Goal: Task Accomplishment & Management: Use online tool/utility

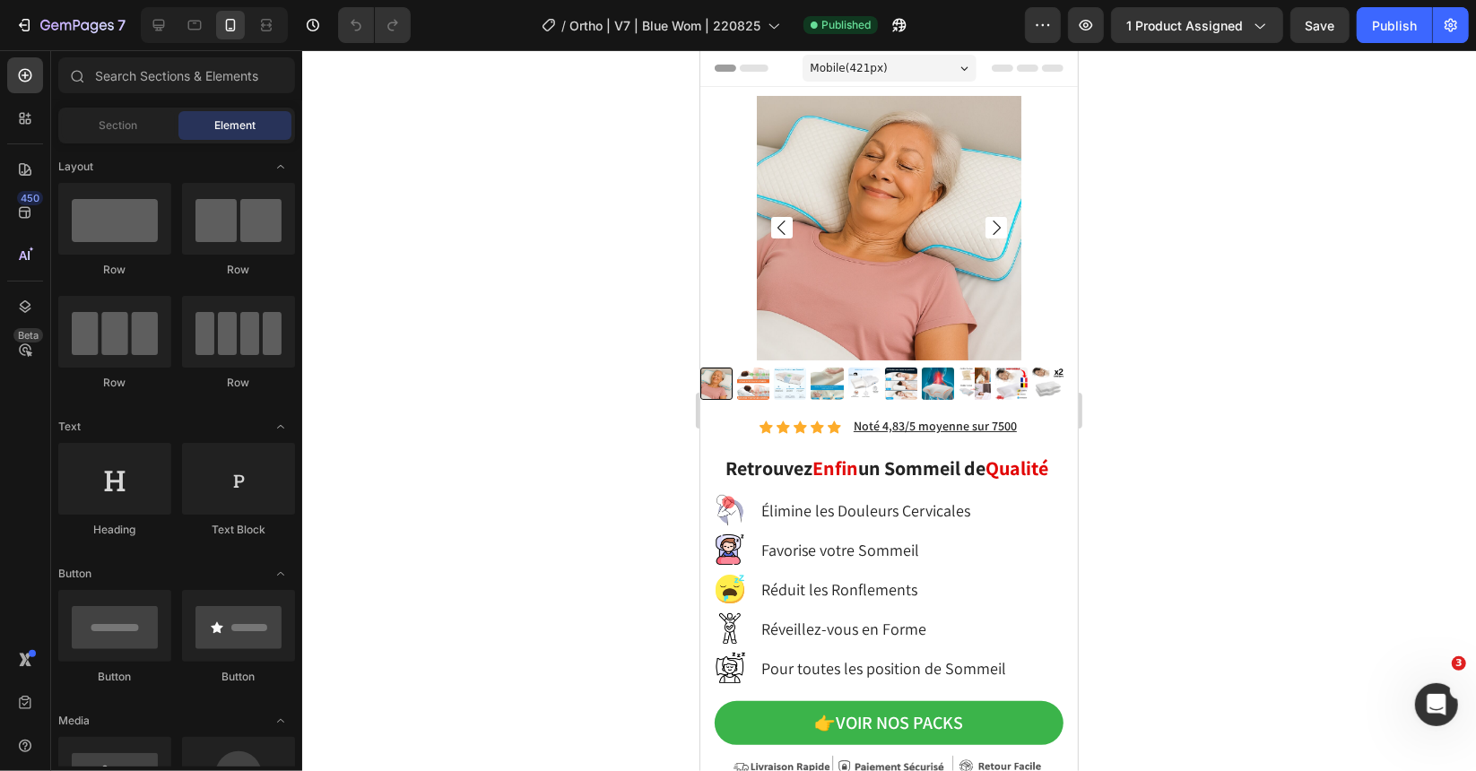
click at [172, 30] on div at bounding box center [214, 25] width 147 height 36
click at [164, 29] on icon at bounding box center [159, 25] width 18 height 18
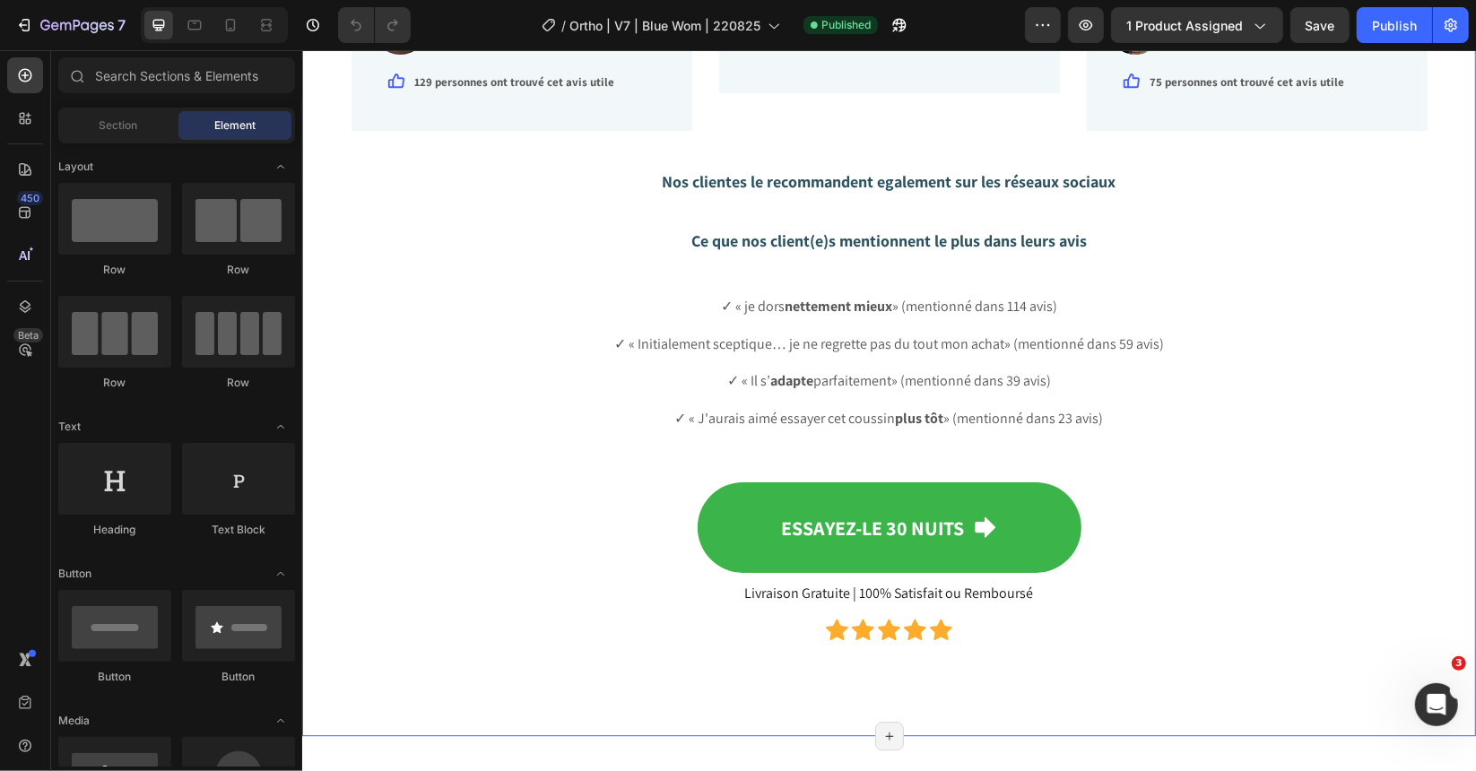
scroll to position [3415, 0]
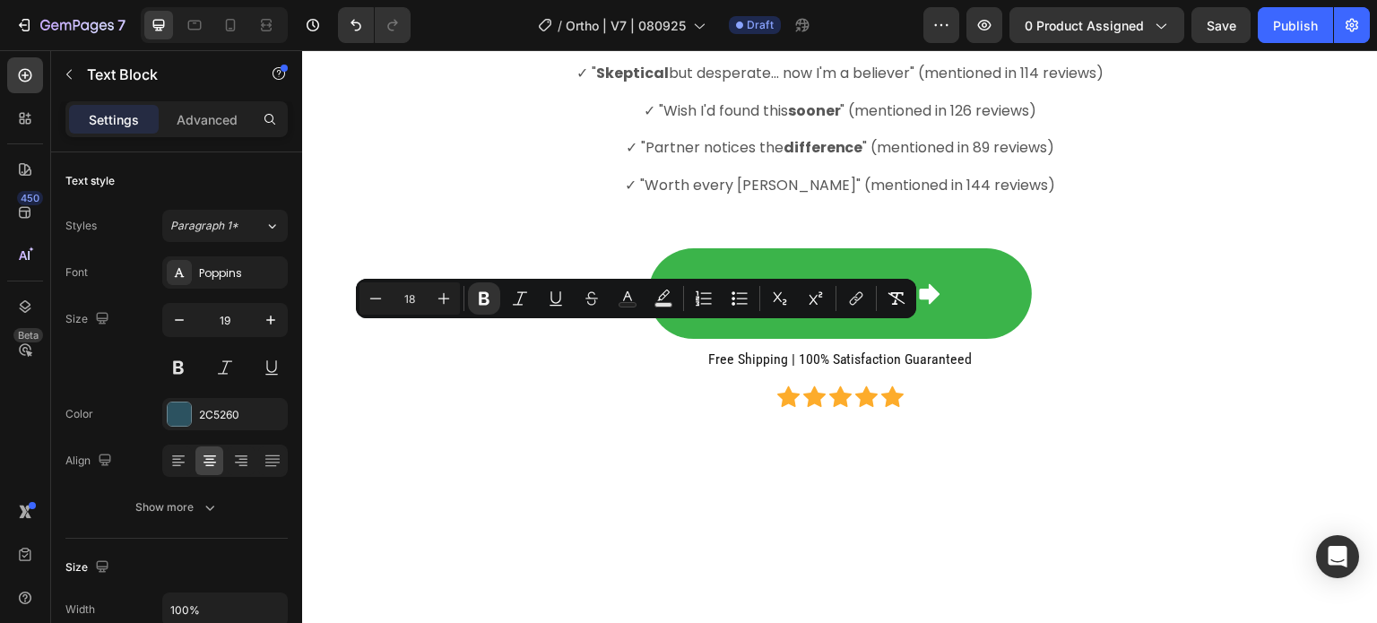
drag, startPoint x: 861, startPoint y: 339, endPoint x: 414, endPoint y: 351, distance: 446.6
click at [414, 30] on div "Ce que nos client(e)s mentionnent le plus dans leurs avisWhat our customers men…" at bounding box center [840, 8] width 1049 height 44
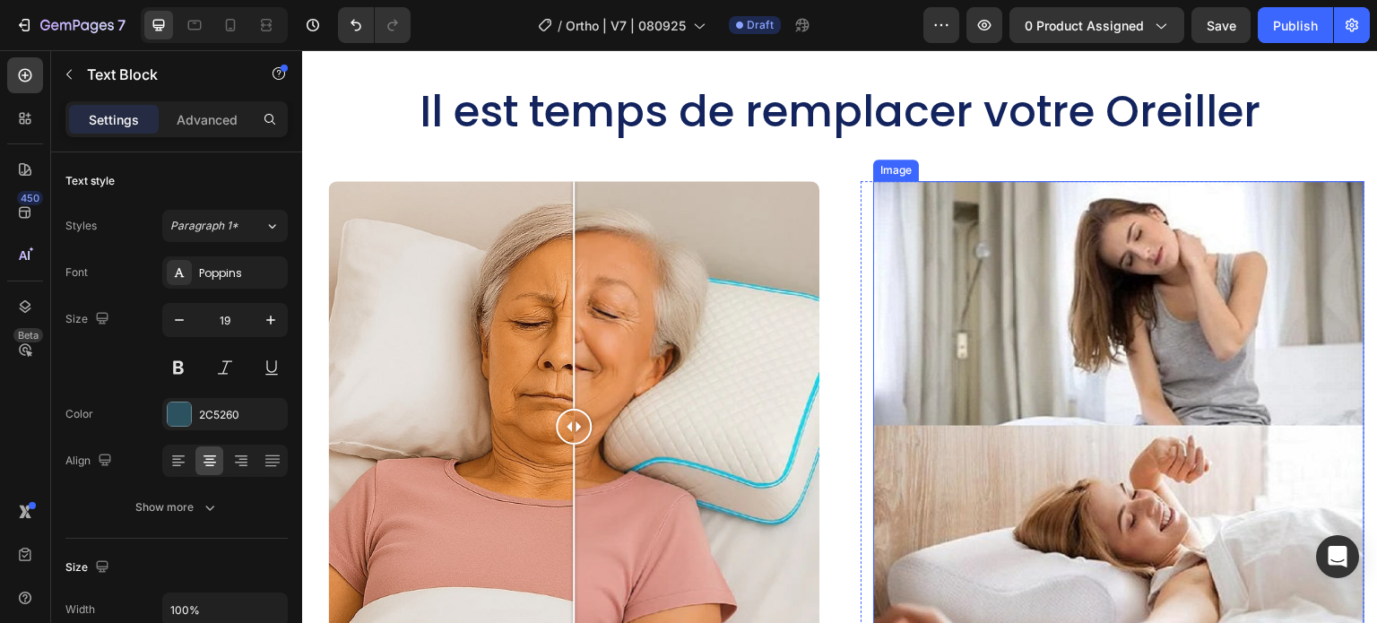
scroll to position [5711, 0]
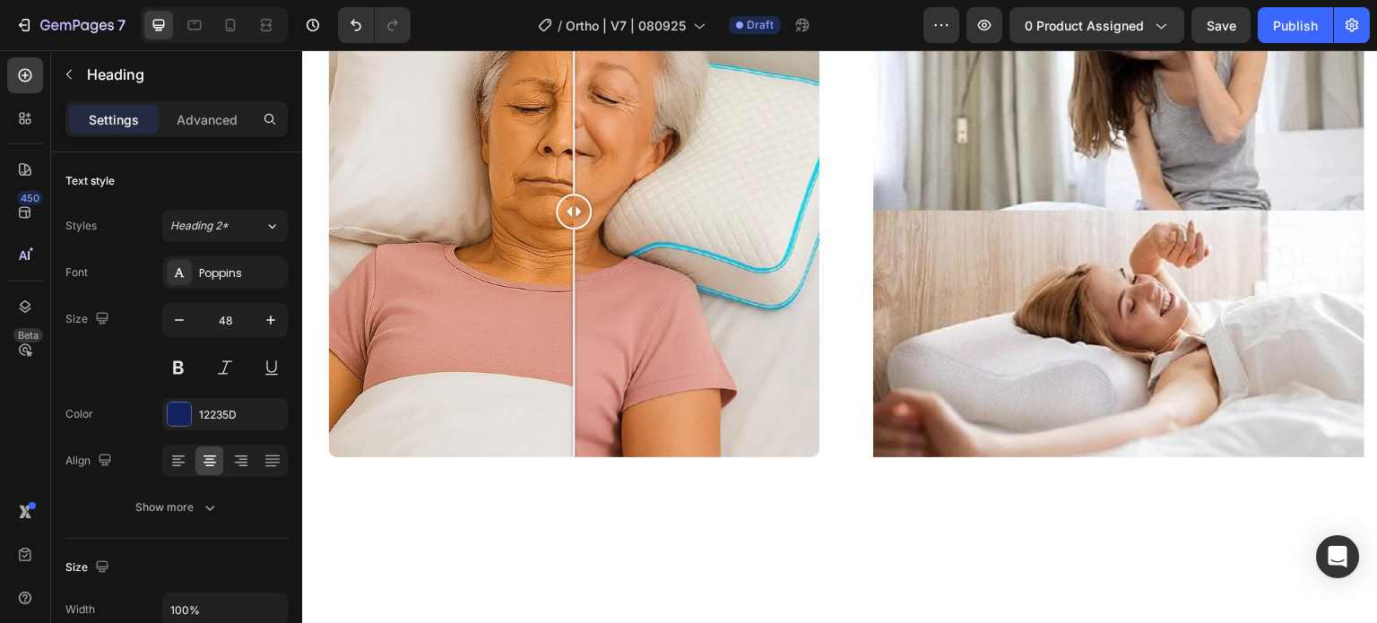
drag, startPoint x: 1183, startPoint y: 163, endPoint x: 393, endPoint y: 190, distance: 791.1
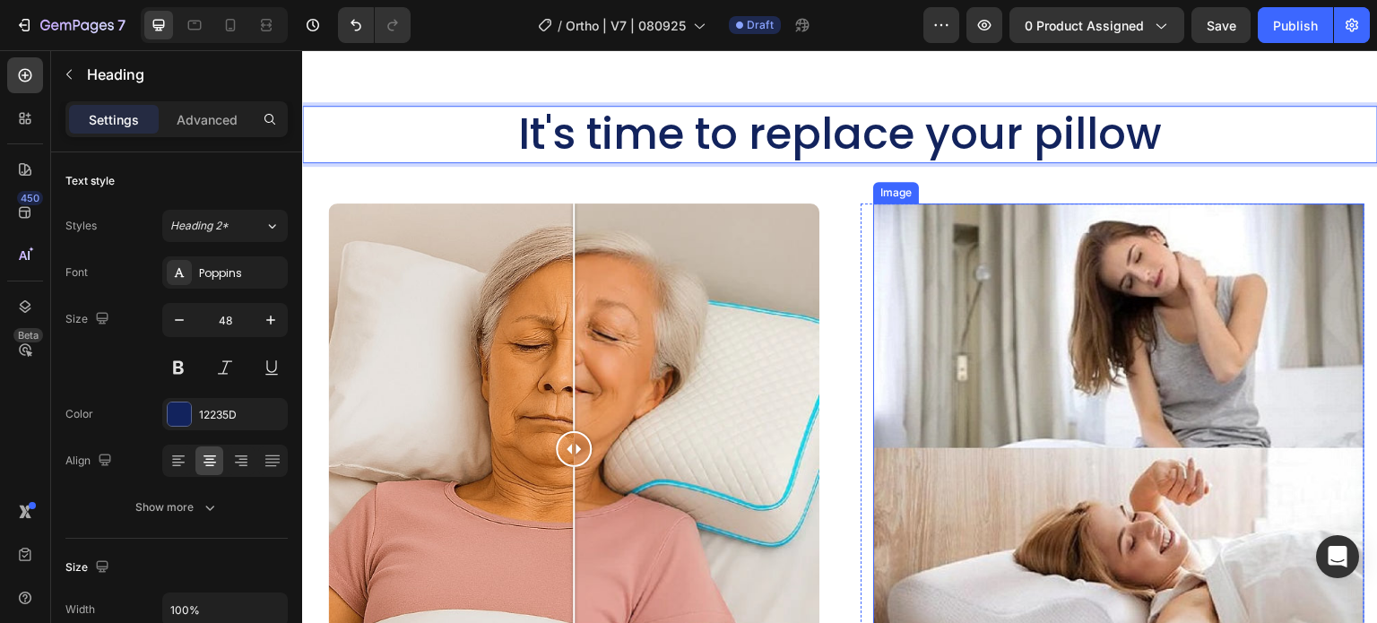
scroll to position [5711, 0]
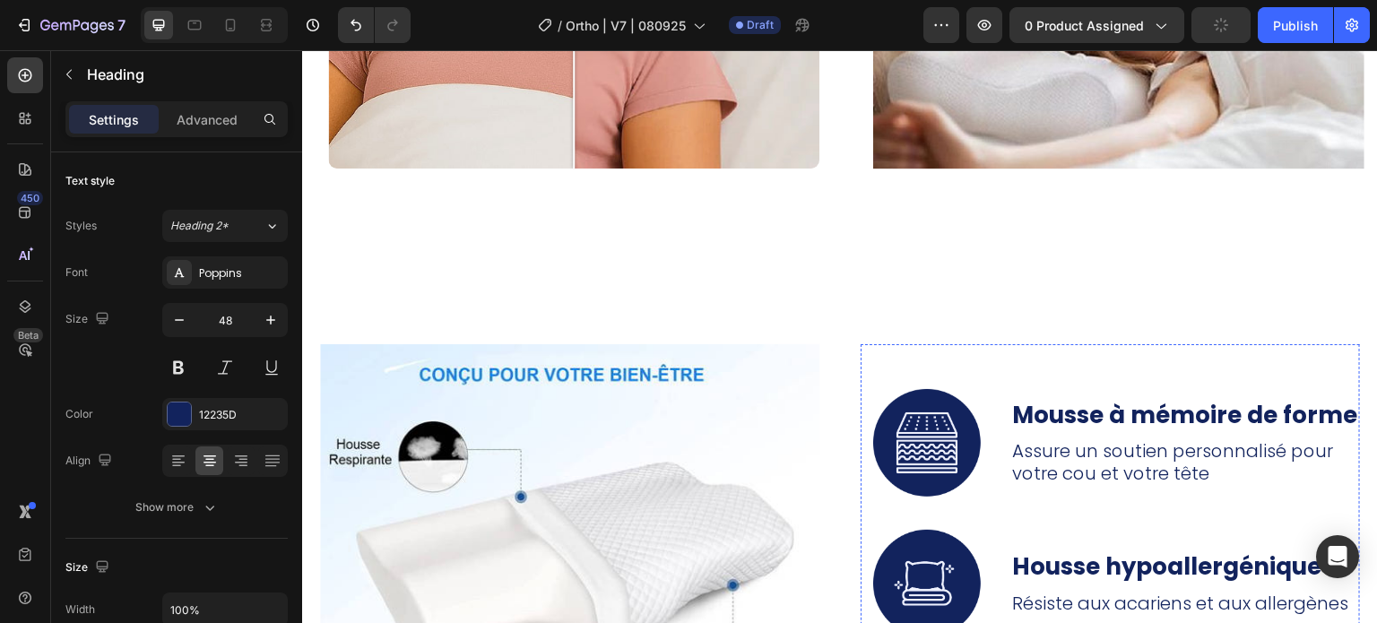
scroll to position [6428, 0]
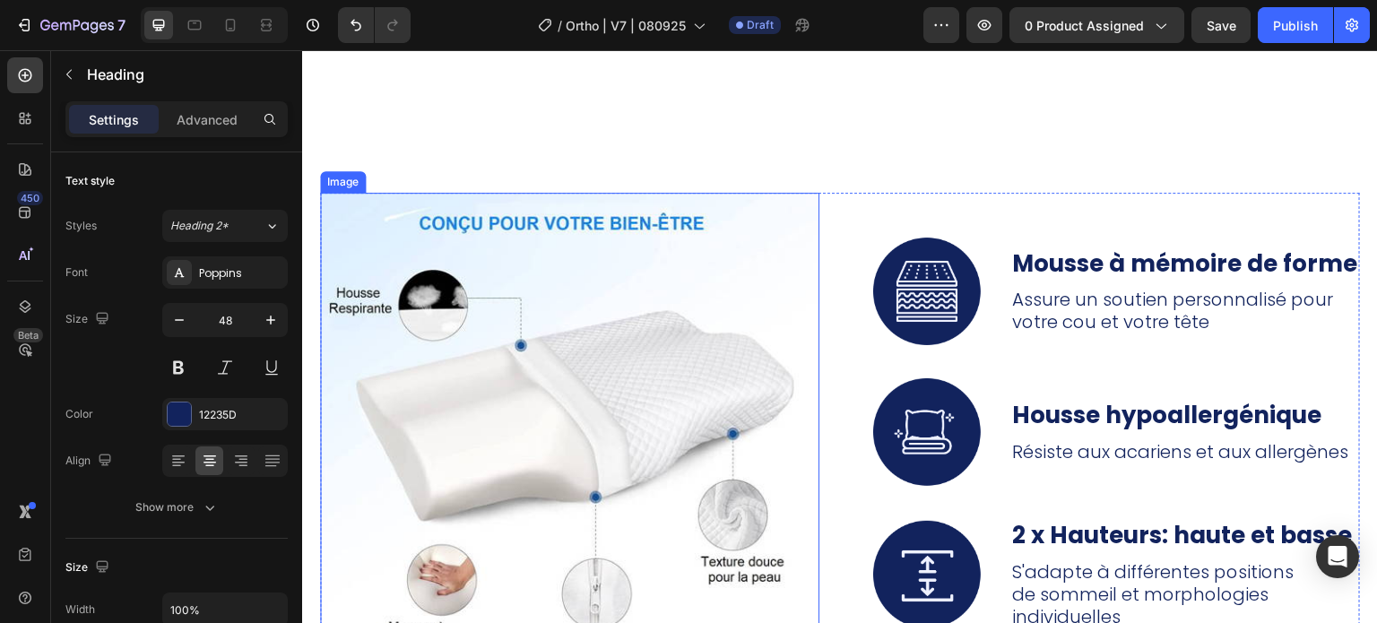
click at [707, 431] on img at bounding box center [569, 442] width 499 height 499
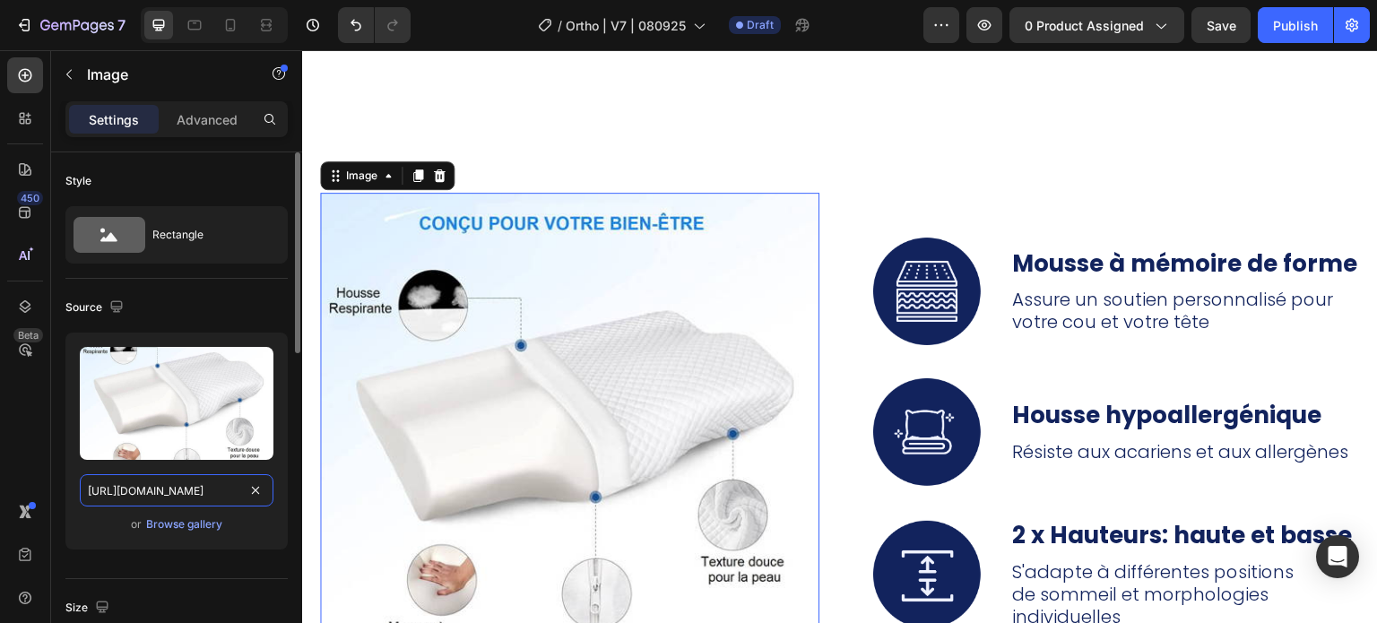
click at [172, 490] on input "[URL][DOMAIN_NAME]" at bounding box center [177, 490] width 194 height 32
paste input "[DOMAIN_NAME][URL]"
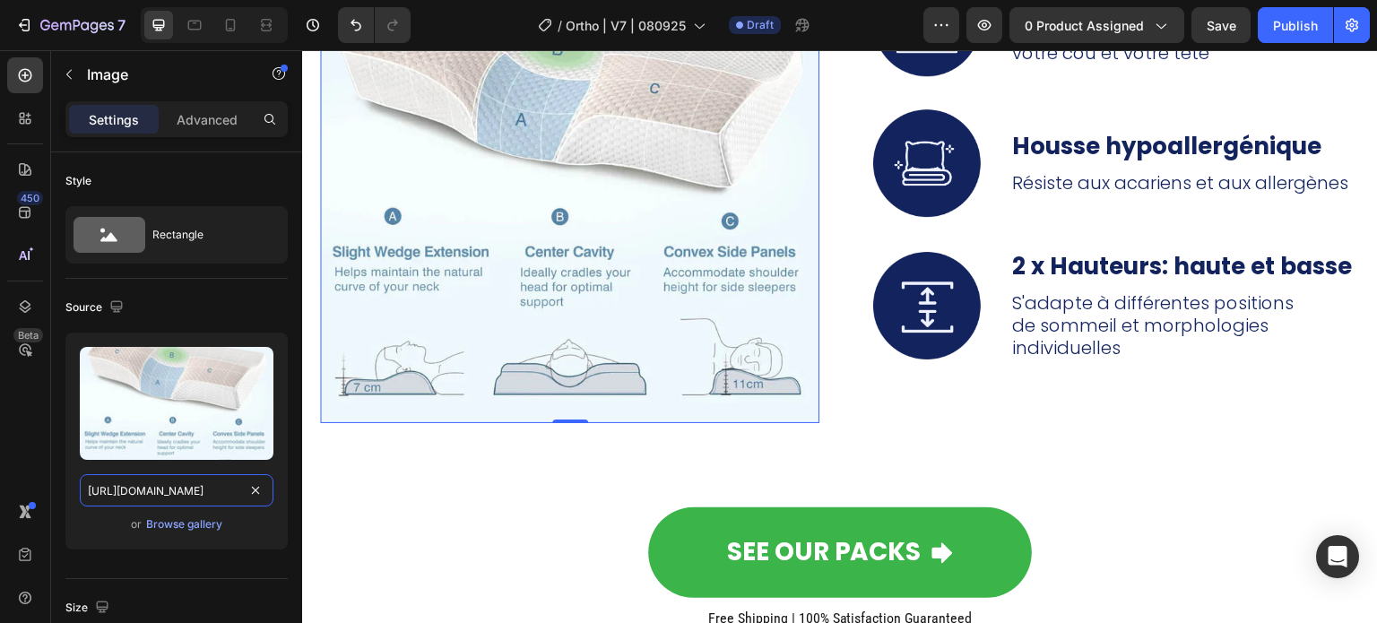
scroll to position [6518, 0]
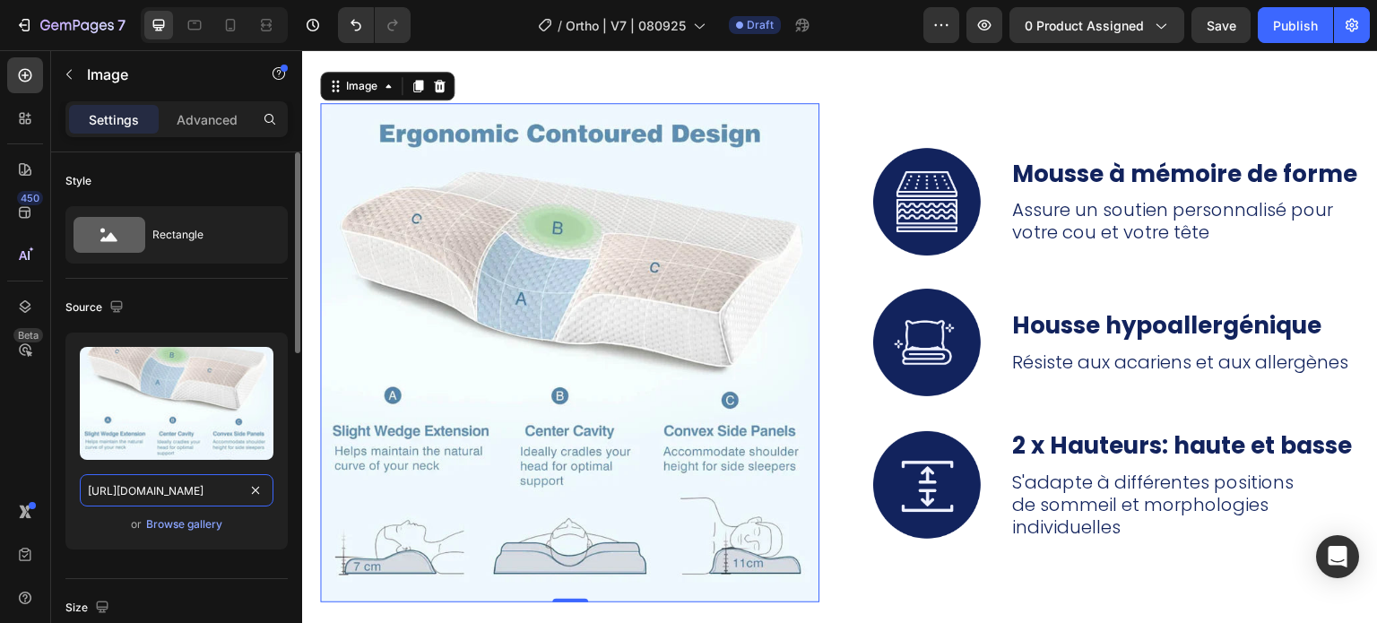
type input "[URL][DOMAIN_NAME]"
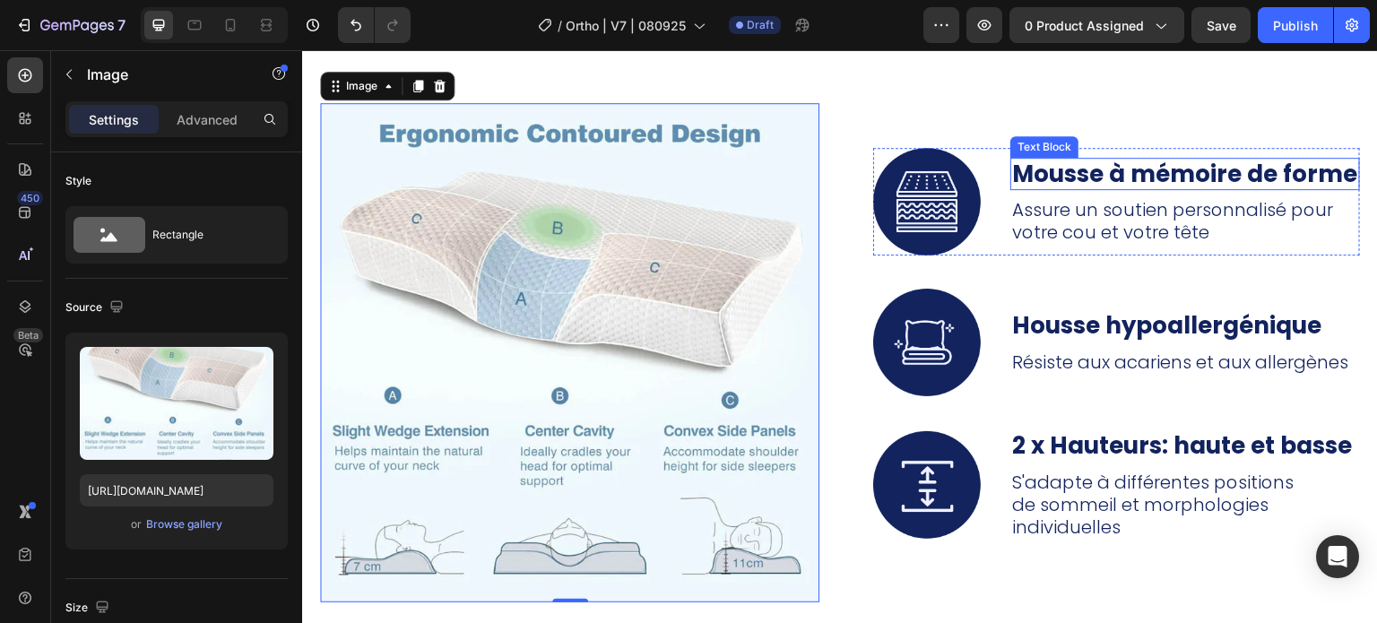
click at [1061, 189] on strong "Mousse à mémoire de forme" at bounding box center [1184, 174] width 345 height 32
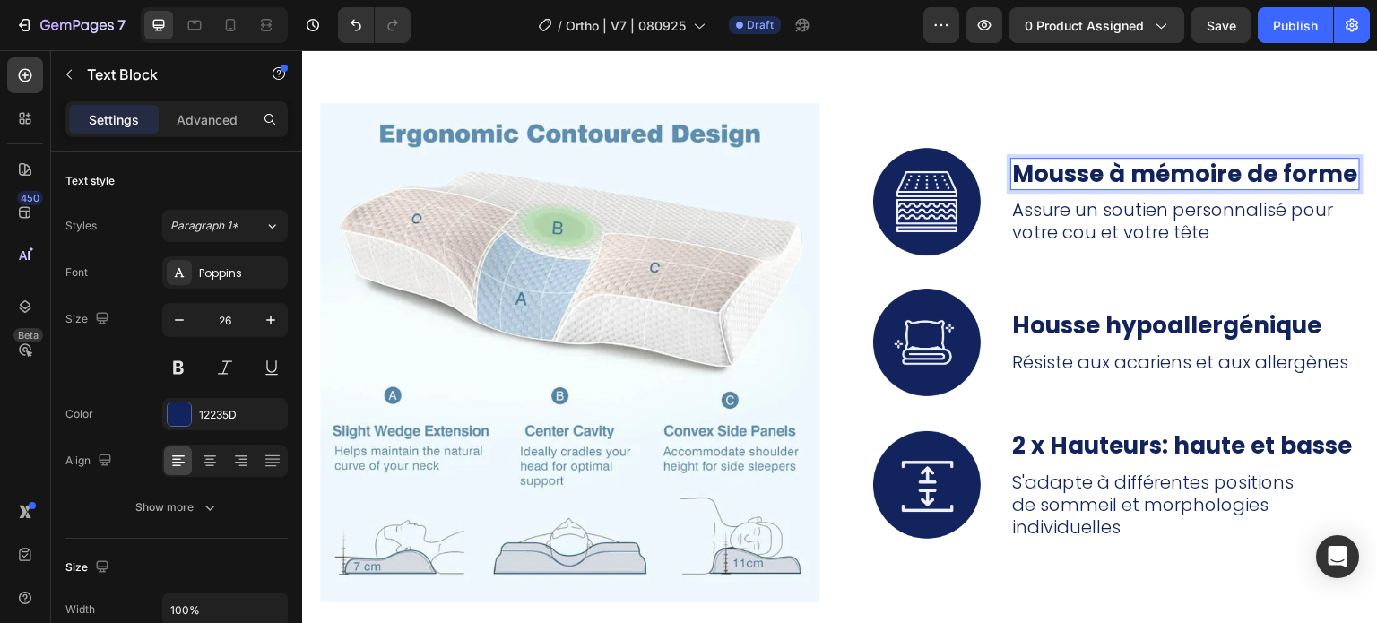
click at [1082, 189] on p "Mousse à mémoire de forme" at bounding box center [1185, 175] width 346 height 30
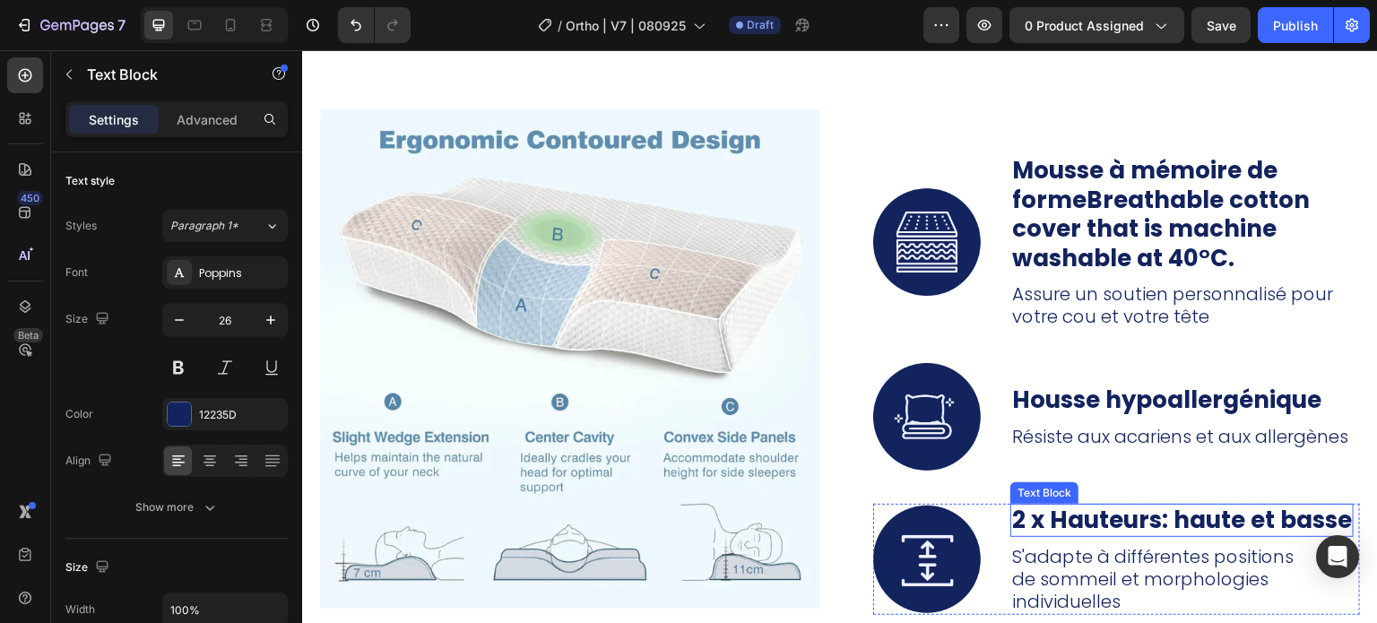
scroll to position [6339, 0]
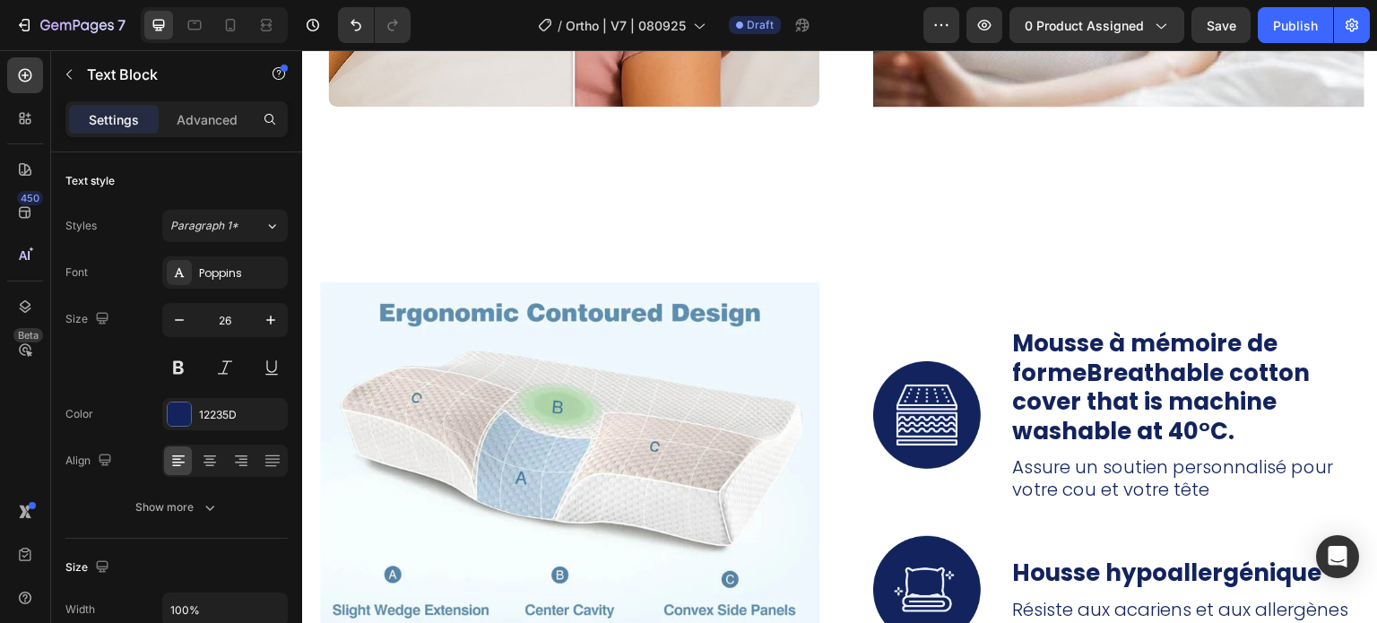
click at [1169, 387] on strong "Mousse à mémoire de formeBreathable cotton cover that is machine washable at 40…" at bounding box center [1161, 387] width 298 height 120
click at [1229, 421] on p "Mousse à mémoire de formeBreathable cotton cover that is machine washable at 40…" at bounding box center [1185, 387] width 346 height 117
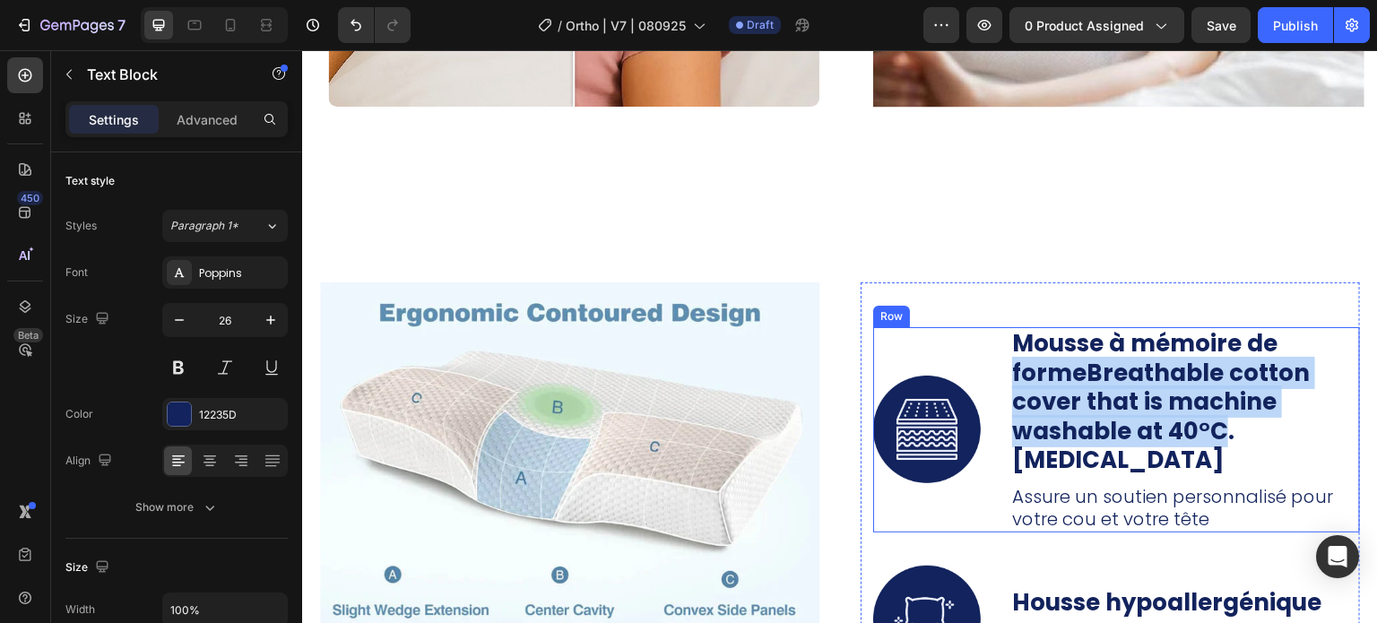
drag, startPoint x: 1219, startPoint y: 433, endPoint x: 1000, endPoint y: 371, distance: 227.3
click at [1000, 371] on div "Image Mousse à mémoire de formeBreathable cotton cover that is machine washable…" at bounding box center [1116, 429] width 487 height 205
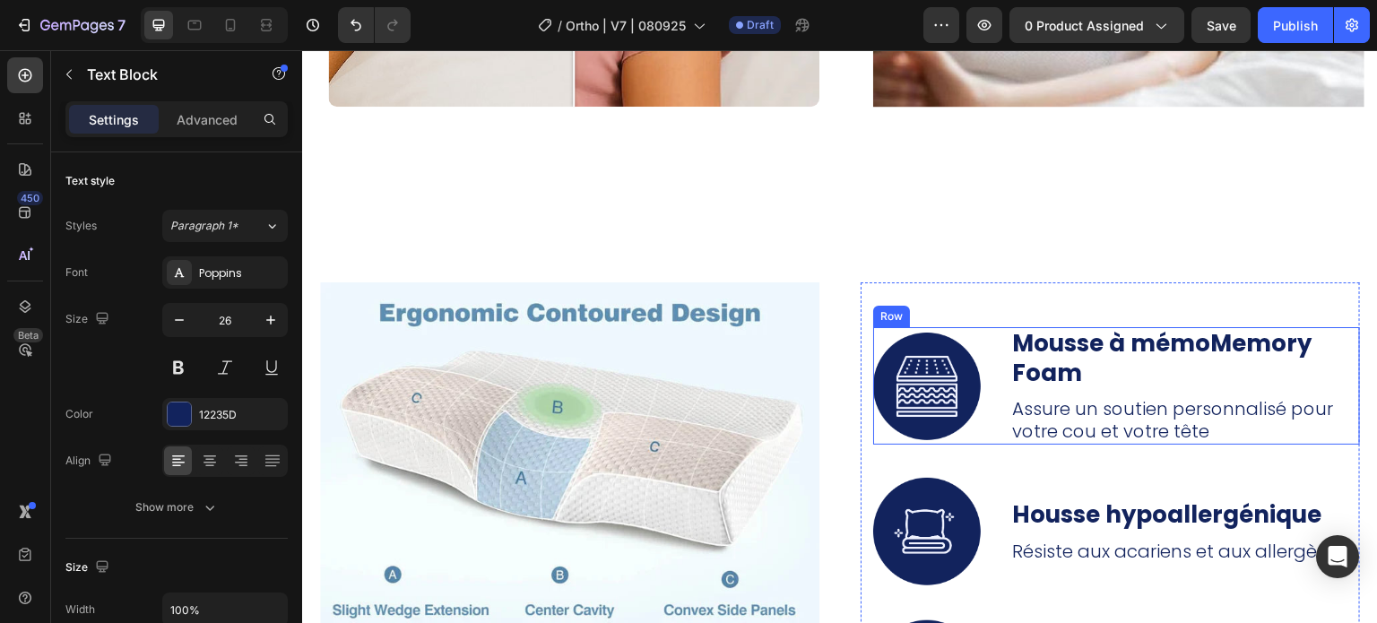
scroll to position [6348, 0]
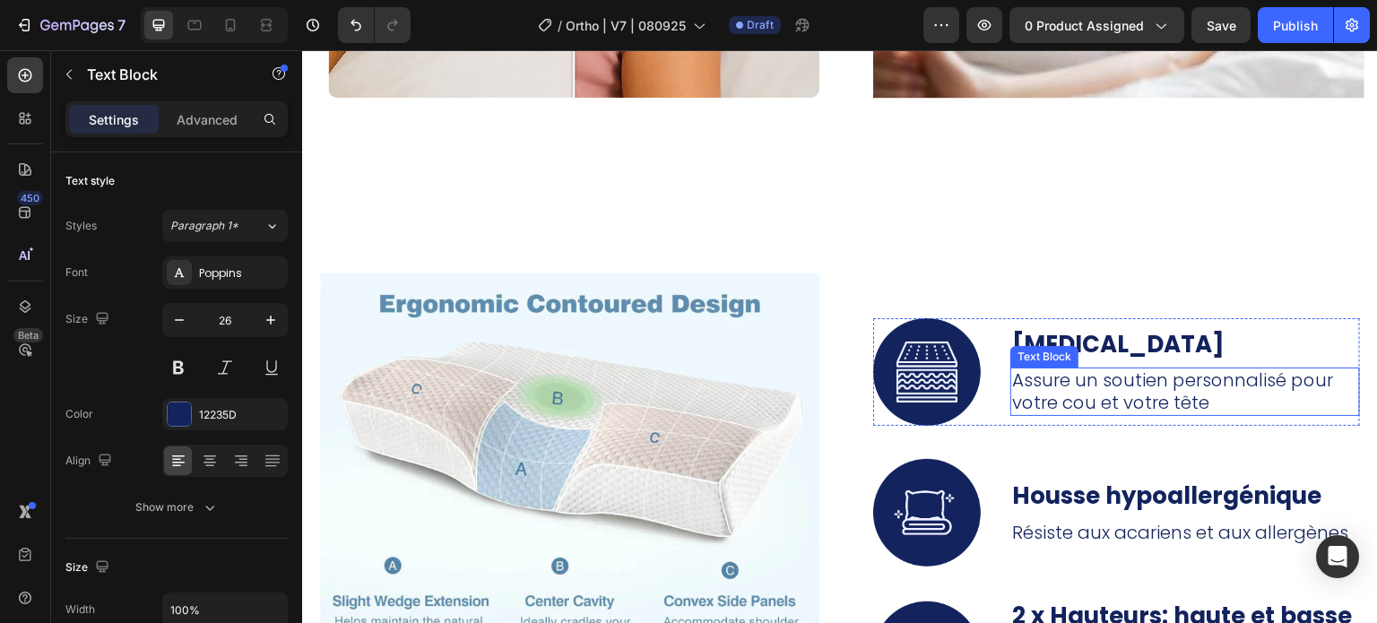
click at [1191, 411] on p "Assure un soutien personnalisé pour votre cou et votre tête" at bounding box center [1185, 391] width 346 height 45
click at [1209, 402] on p "Assure un soutien personnalisé pour votre cou et votre tête" at bounding box center [1185, 391] width 346 height 45
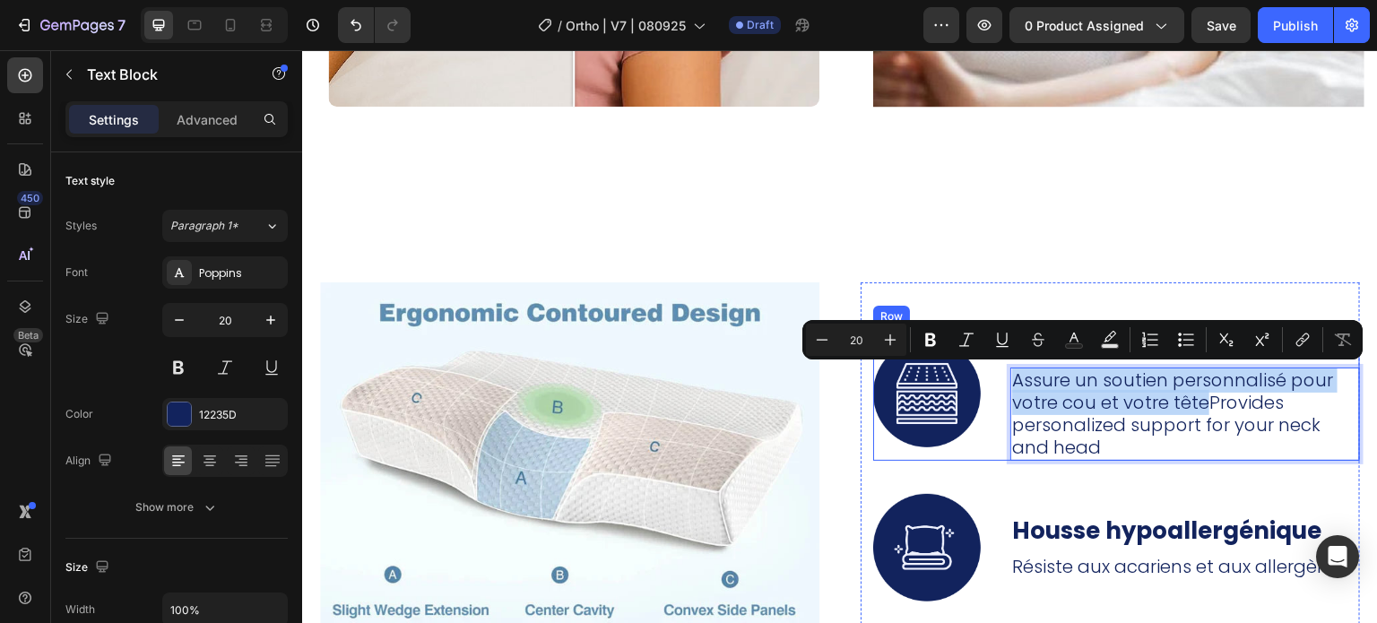
click at [996, 384] on div "Image [MEDICAL_DATA] Text Block Assure un soutien personnalisé pour votre cou e…" at bounding box center [1116, 394] width 487 height 134
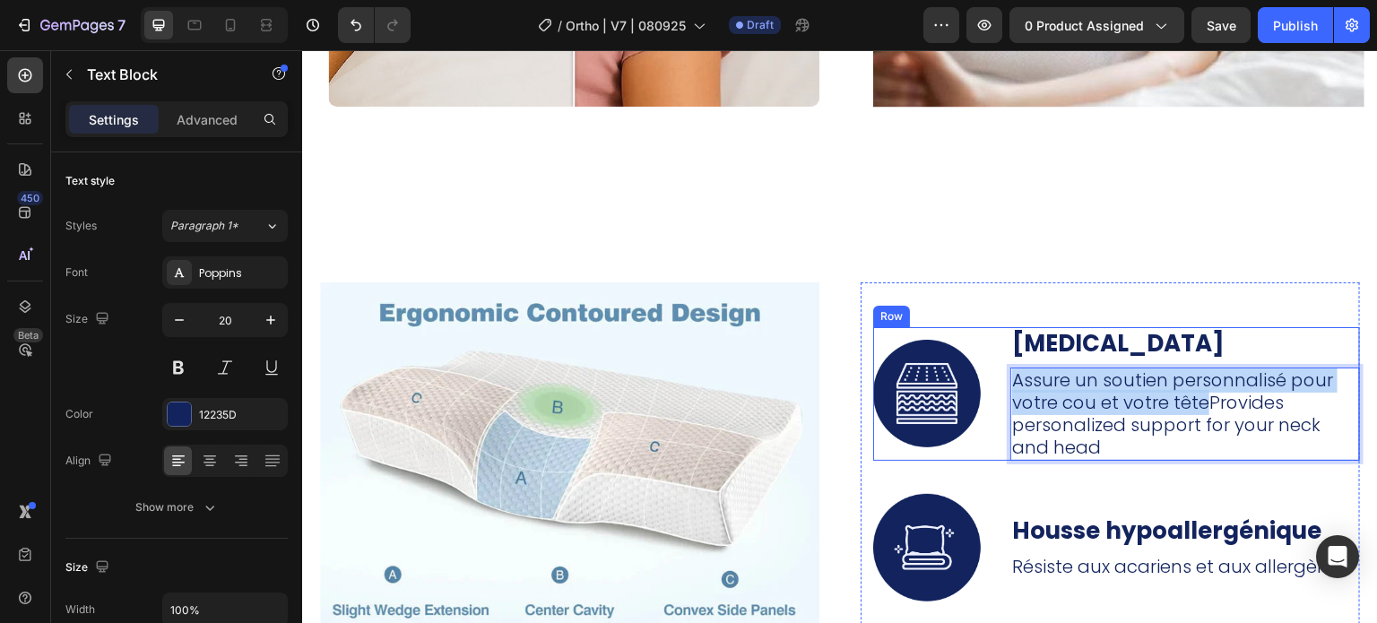
scroll to position [6348, 0]
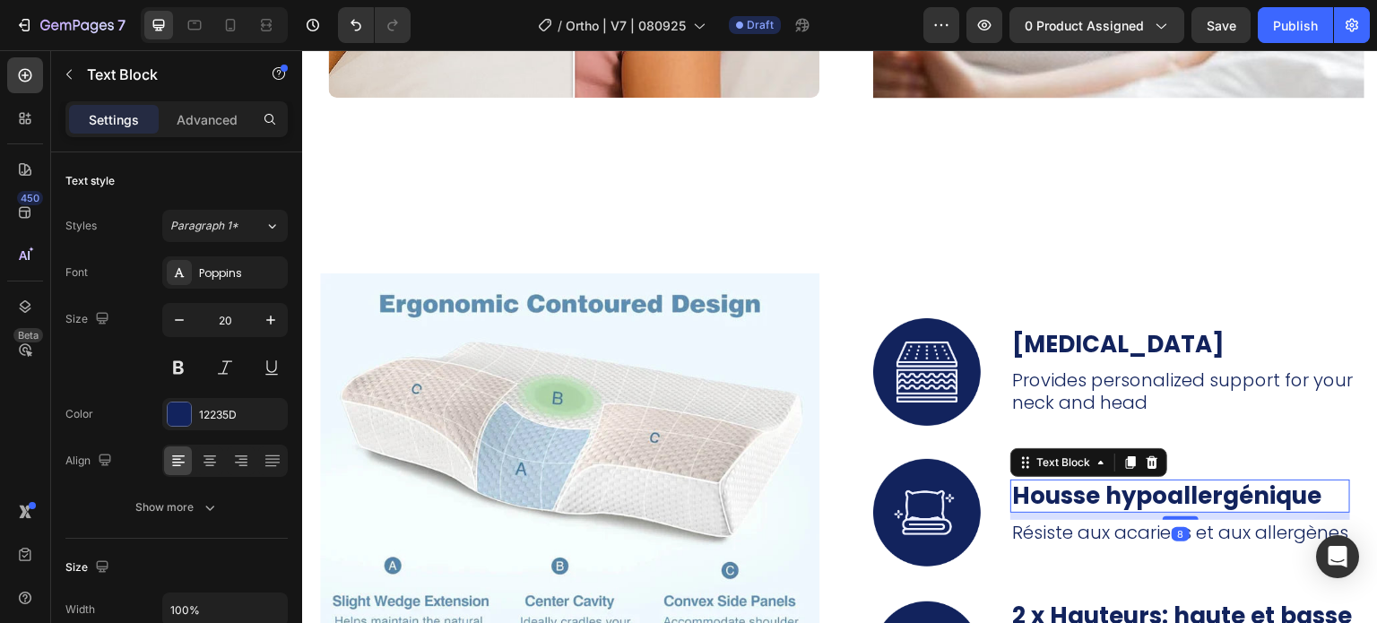
click at [1129, 498] on strong "Housse hypoallergénique" at bounding box center [1166, 496] width 309 height 32
click at [1094, 495] on strong "Housse hypoallergénique" at bounding box center [1166, 496] width 309 height 32
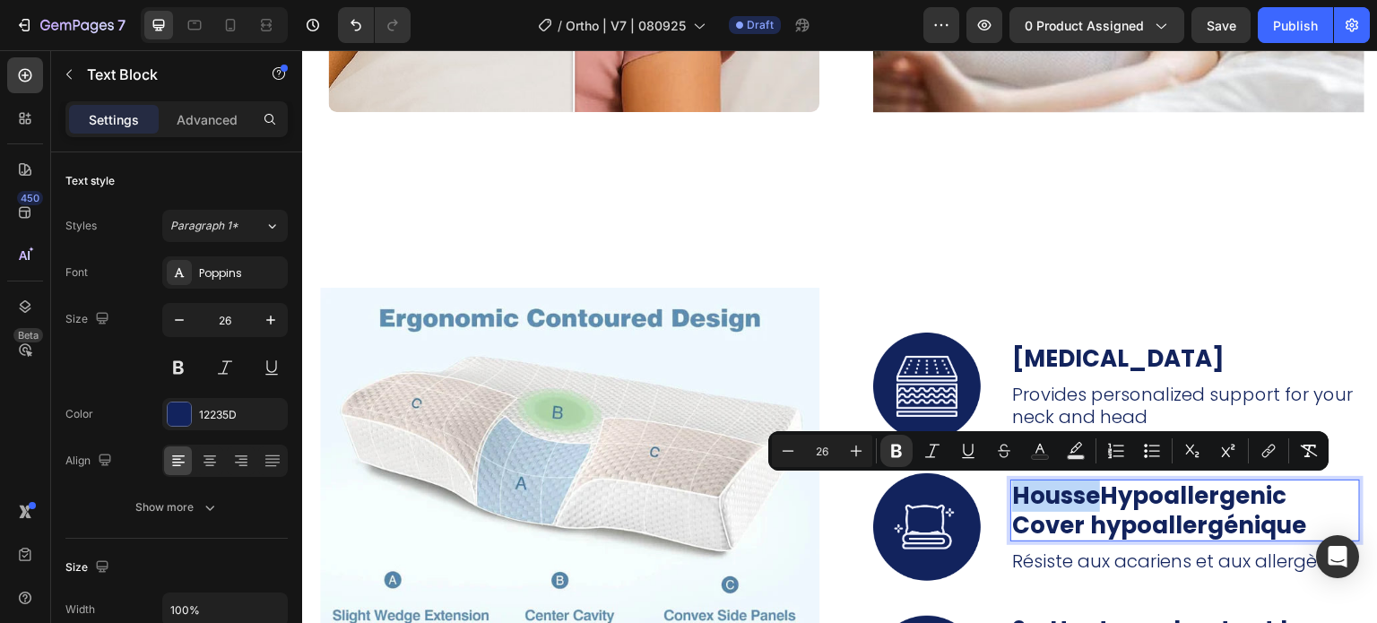
drag, startPoint x: 1095, startPoint y: 495, endPoint x: 1011, endPoint y: 506, distance: 84.1
click at [1012, 506] on strong "HousseHypoallergenic Cover hypoallergénique" at bounding box center [1159, 511] width 294 height 62
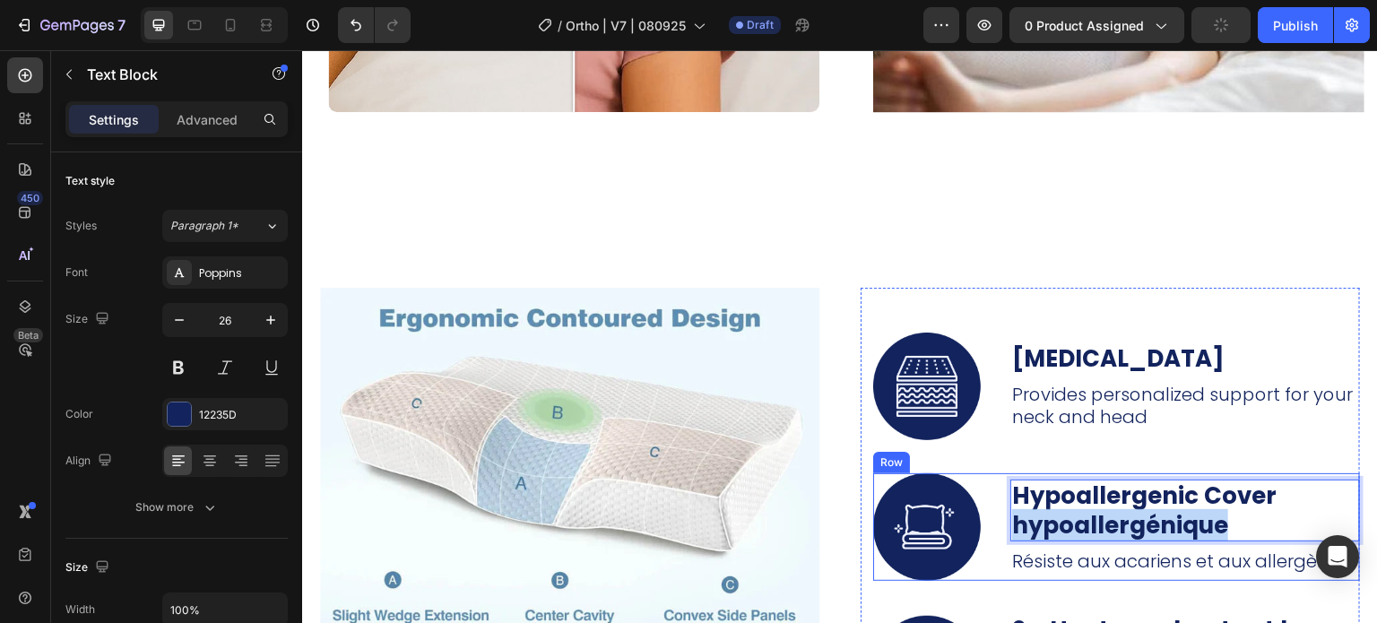
drag, startPoint x: 1223, startPoint y: 528, endPoint x: 985, endPoint y: 532, distance: 237.6
click at [985, 532] on div "Image Hypoallergenic Cover hypoallergénique Text Block 8 Résiste aux acariens e…" at bounding box center [1116, 527] width 487 height 108
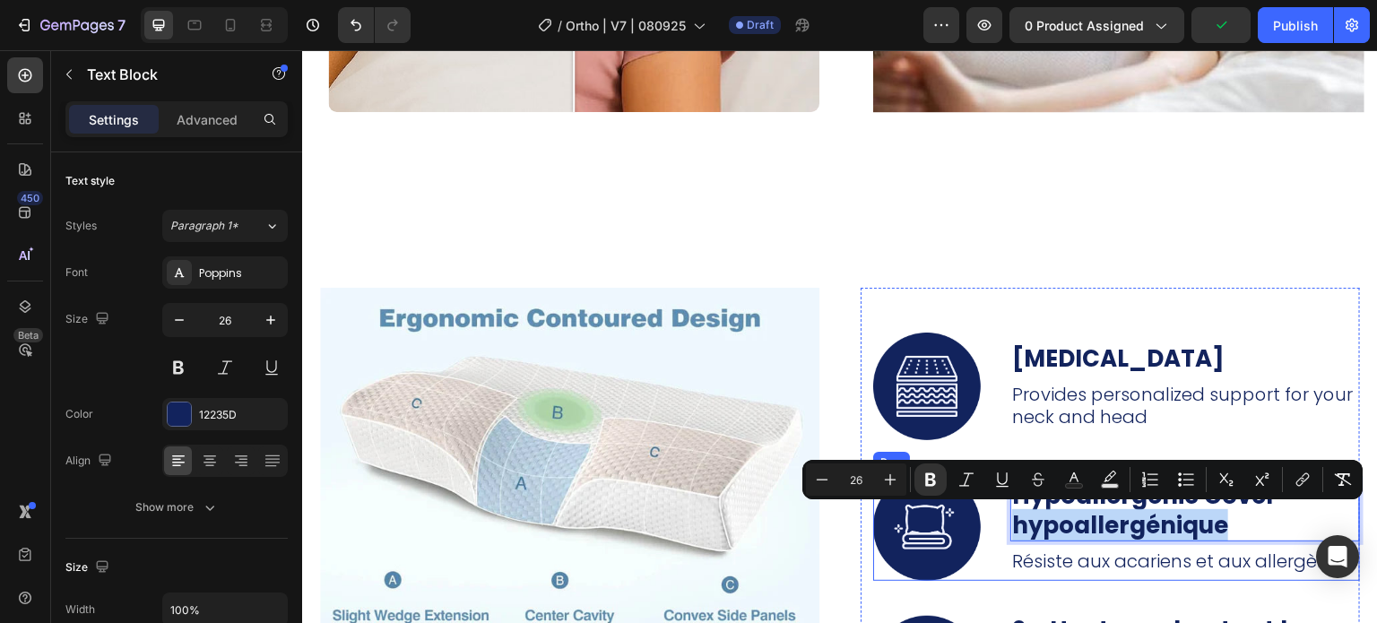
scroll to position [6348, 0]
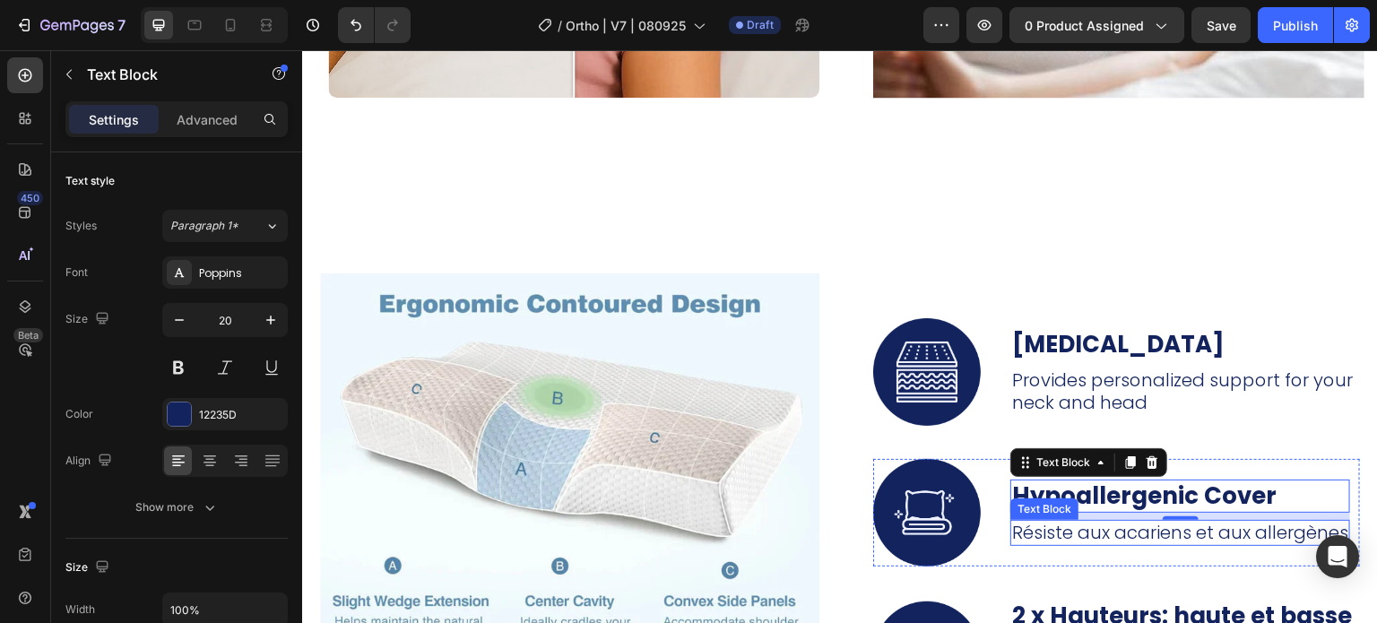
click at [1112, 528] on p "Résiste aux acariens et aux allergènes" at bounding box center [1180, 533] width 336 height 22
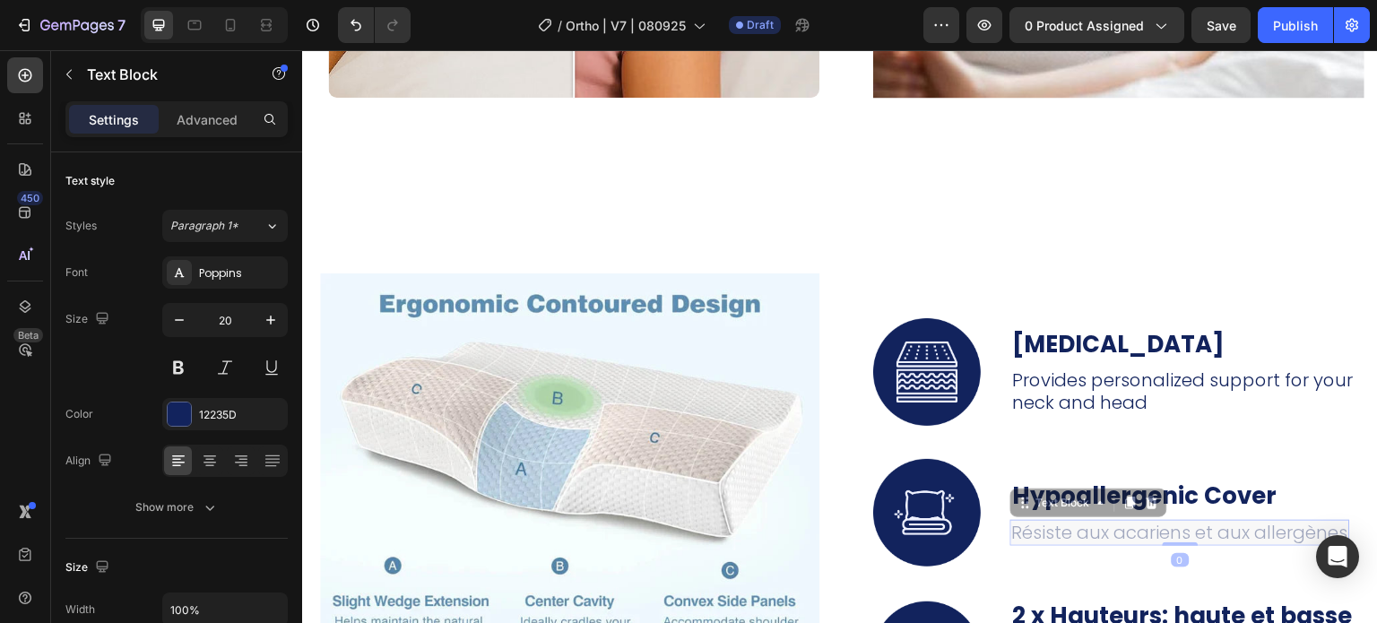
scroll to position [6335, 0]
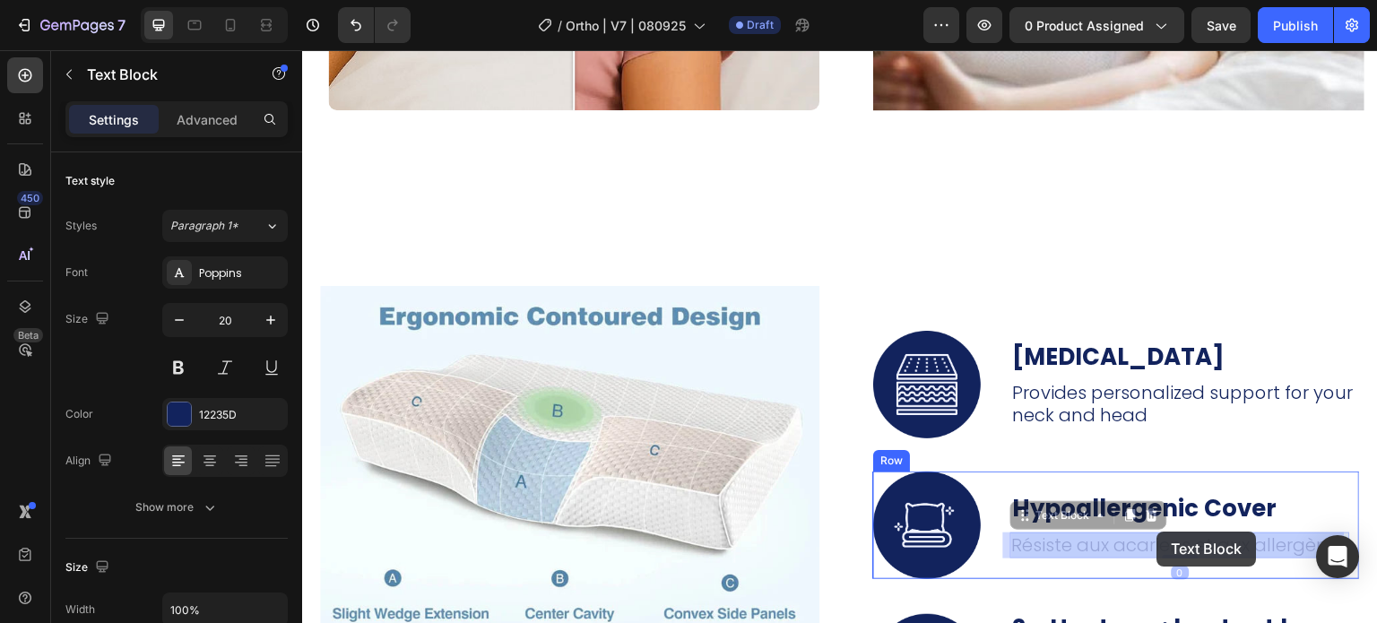
drag, startPoint x: 1077, startPoint y: 530, endPoint x: 1157, endPoint y: 532, distance: 80.7
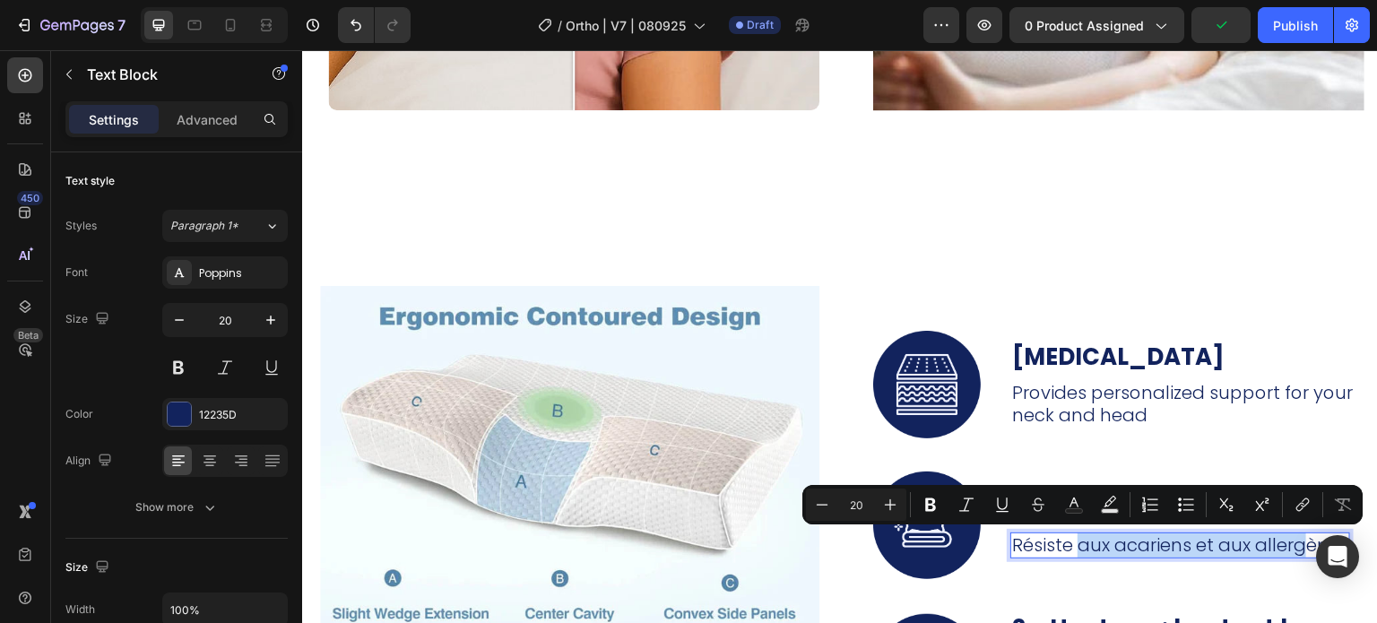
drag, startPoint x: 1073, startPoint y: 547, endPoint x: 1294, endPoint y: 547, distance: 221.4
click at [1294, 547] on p "Résiste aux acariens et aux allergènes" at bounding box center [1180, 545] width 336 height 22
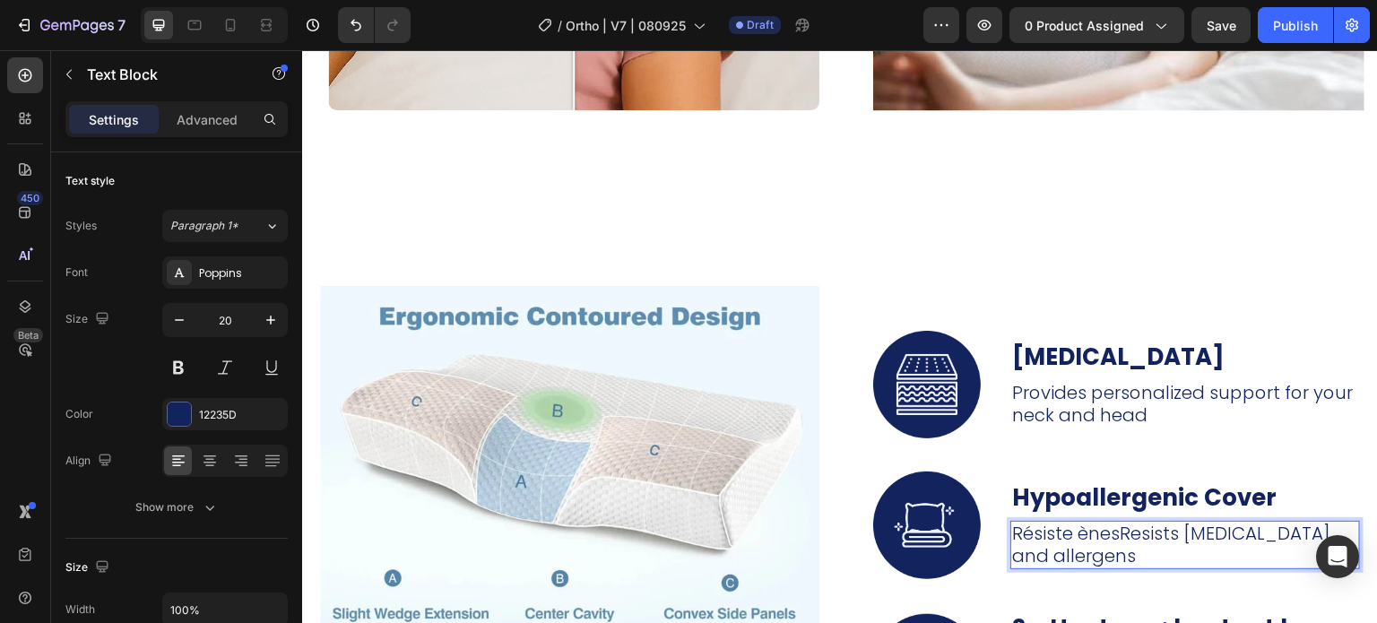
scroll to position [6323, 0]
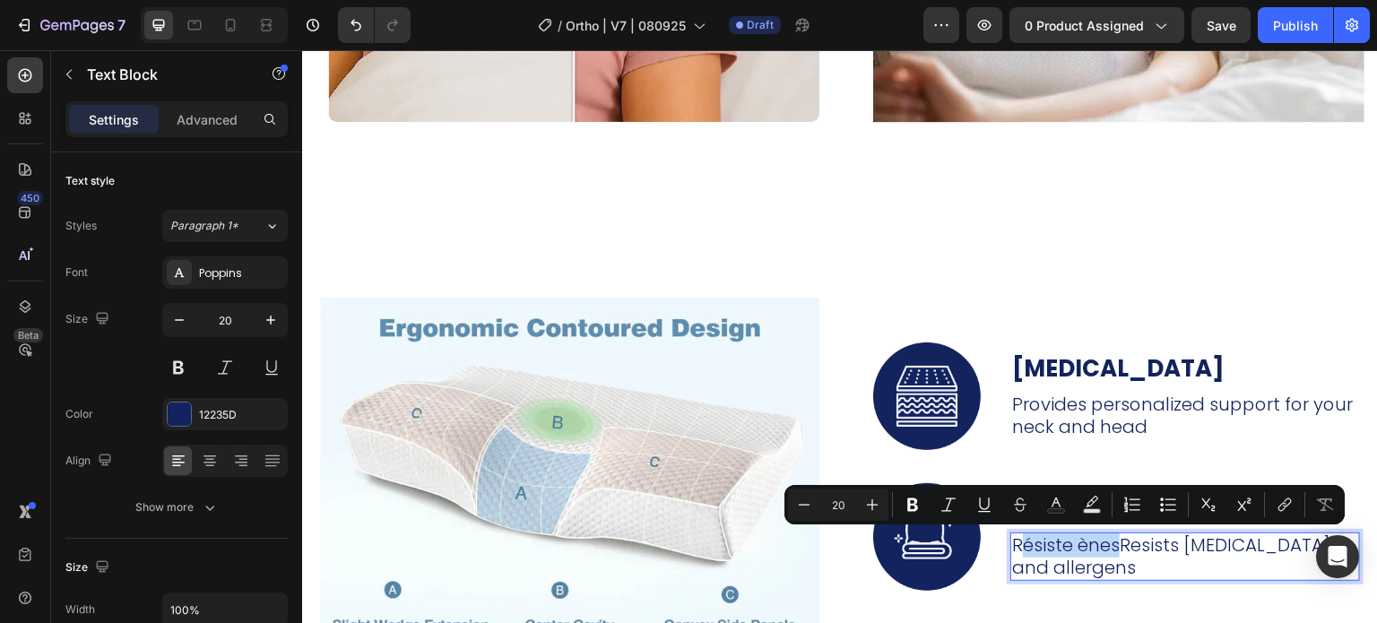
drag, startPoint x: 1114, startPoint y: 557, endPoint x: 1015, endPoint y: 547, distance: 100.0
click at [1015, 547] on p "Résiste ènesResists [MEDICAL_DATA] and allergens" at bounding box center [1185, 556] width 346 height 45
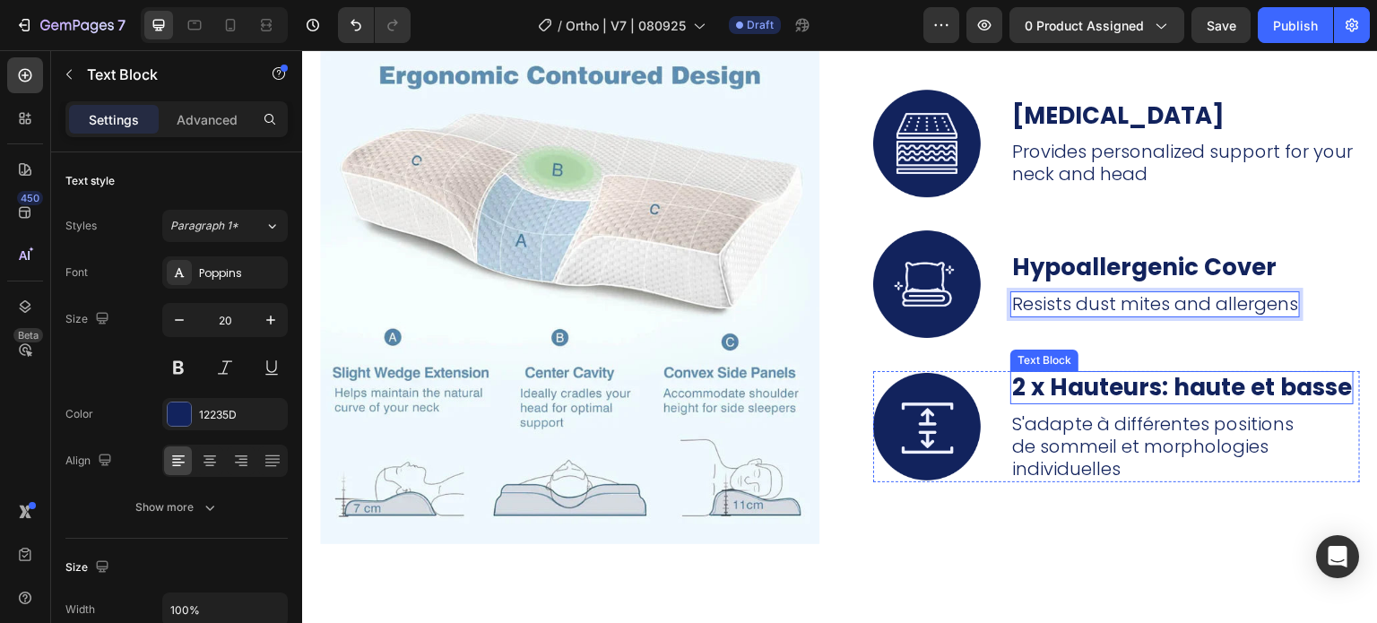
scroll to position [6604, 0]
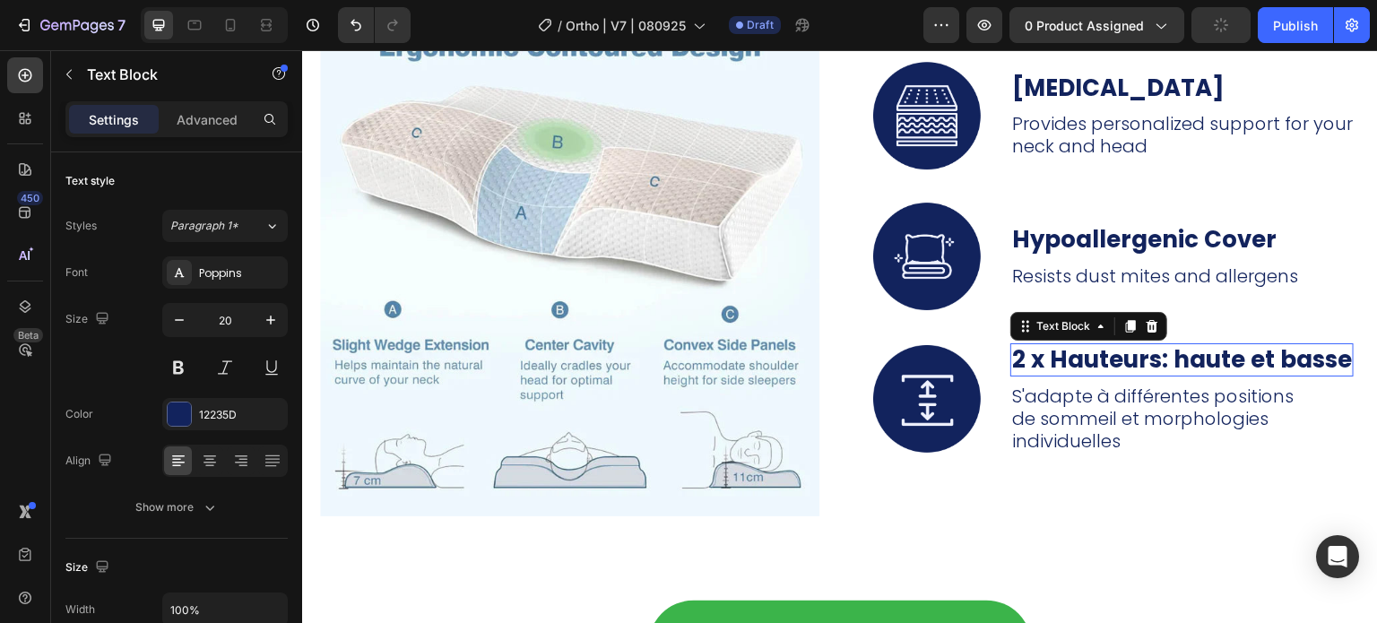
click at [1098, 375] on p "2 x Hauteurs: haute et basse" at bounding box center [1182, 360] width 340 height 30
click at [1084, 375] on p "2 x Hauteurs: haute et basse" at bounding box center [1182, 360] width 340 height 30
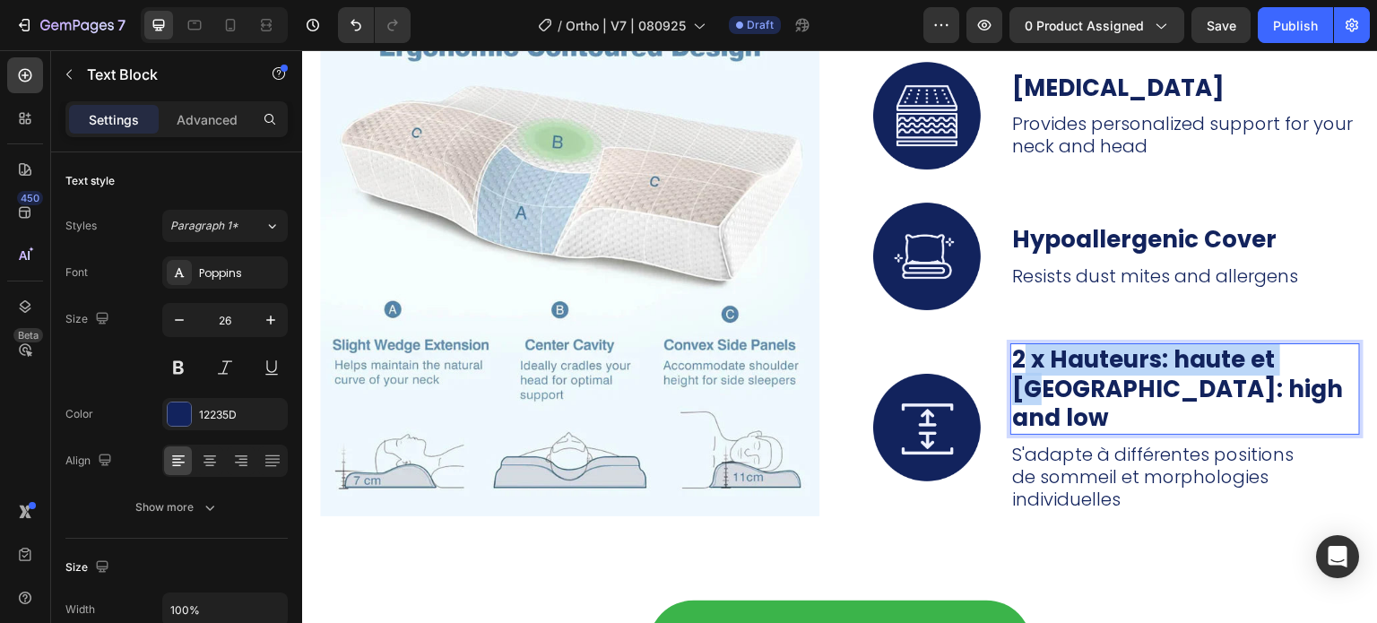
drag, startPoint x: 1307, startPoint y: 363, endPoint x: 1018, endPoint y: 374, distance: 288.8
click at [1018, 374] on strong "2 x Hauteurs: haute et [GEOGRAPHIC_DATA]: high and low" at bounding box center [1177, 388] width 331 height 91
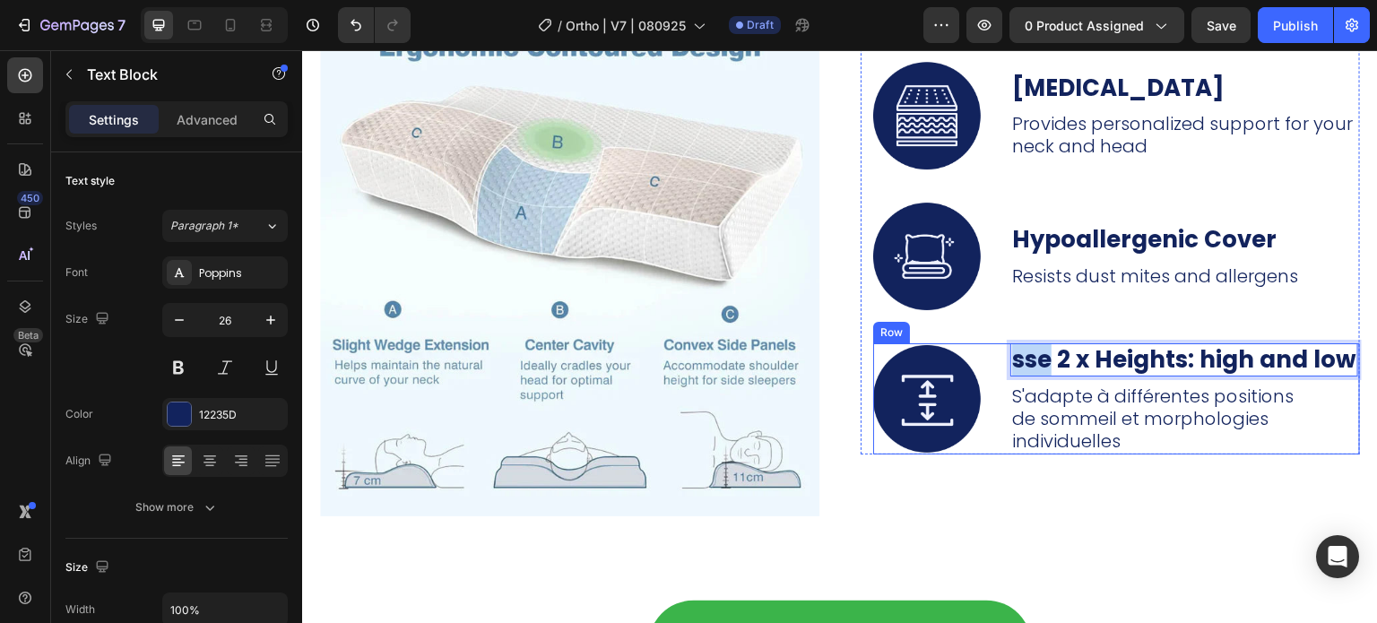
drag, startPoint x: 1043, startPoint y: 359, endPoint x: 1002, endPoint y: 362, distance: 40.4
click at [1002, 362] on div "Image sse 2 x Heights: high and low Text Block 8 S'adapte à différentes positio…" at bounding box center [1116, 398] width 487 height 111
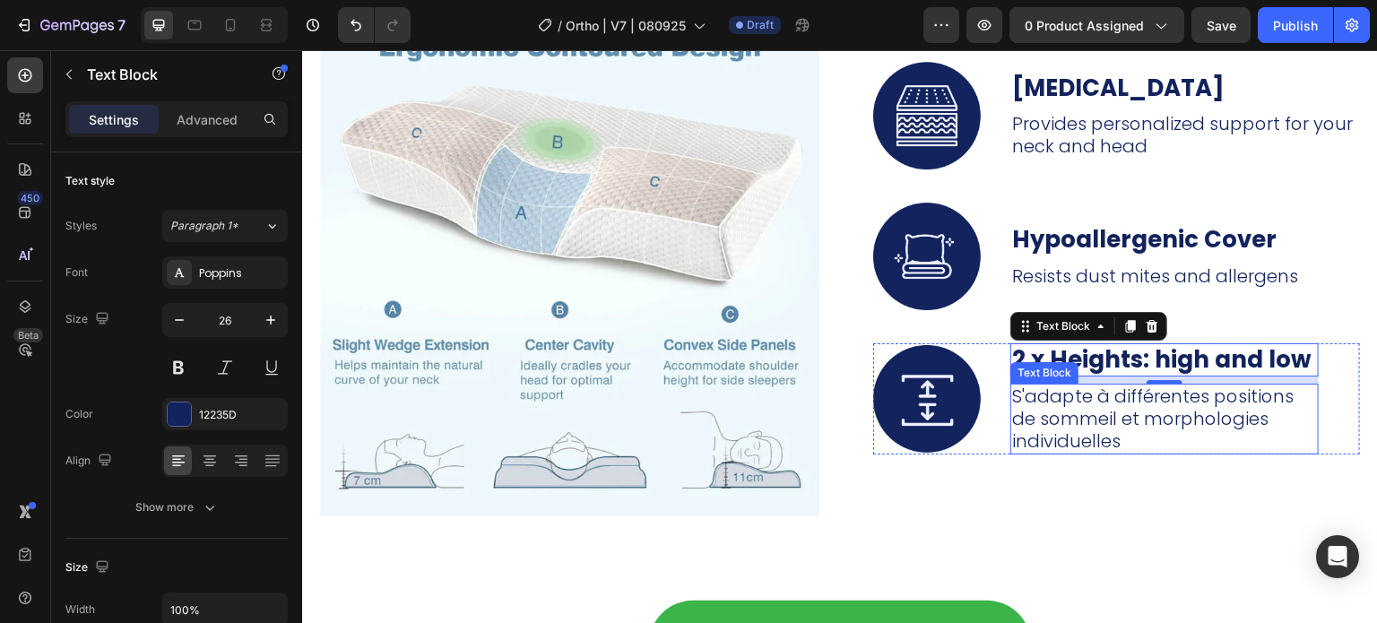
click at [1148, 446] on p "S'adapte à différentes positions de sommeil et morphologies individuelles" at bounding box center [1164, 418] width 305 height 67
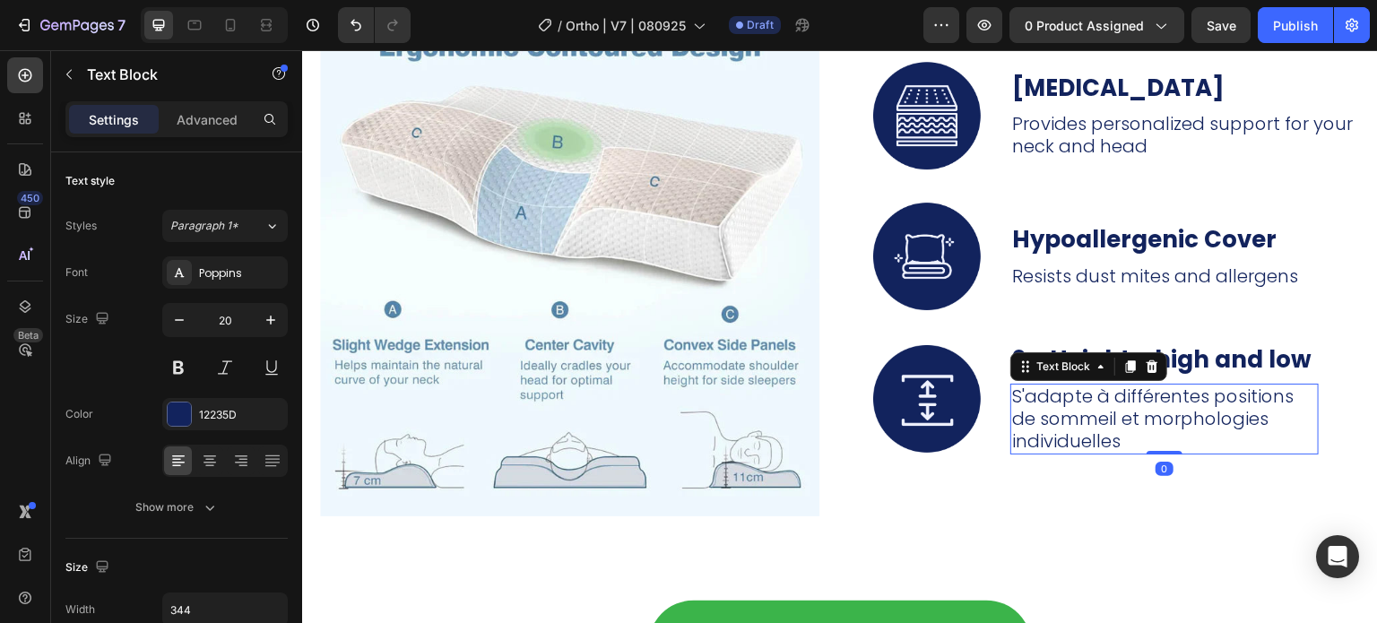
click at [1124, 442] on p "S'adapte à différentes positions de sommeil et morphologies individuelles" at bounding box center [1164, 418] width 305 height 67
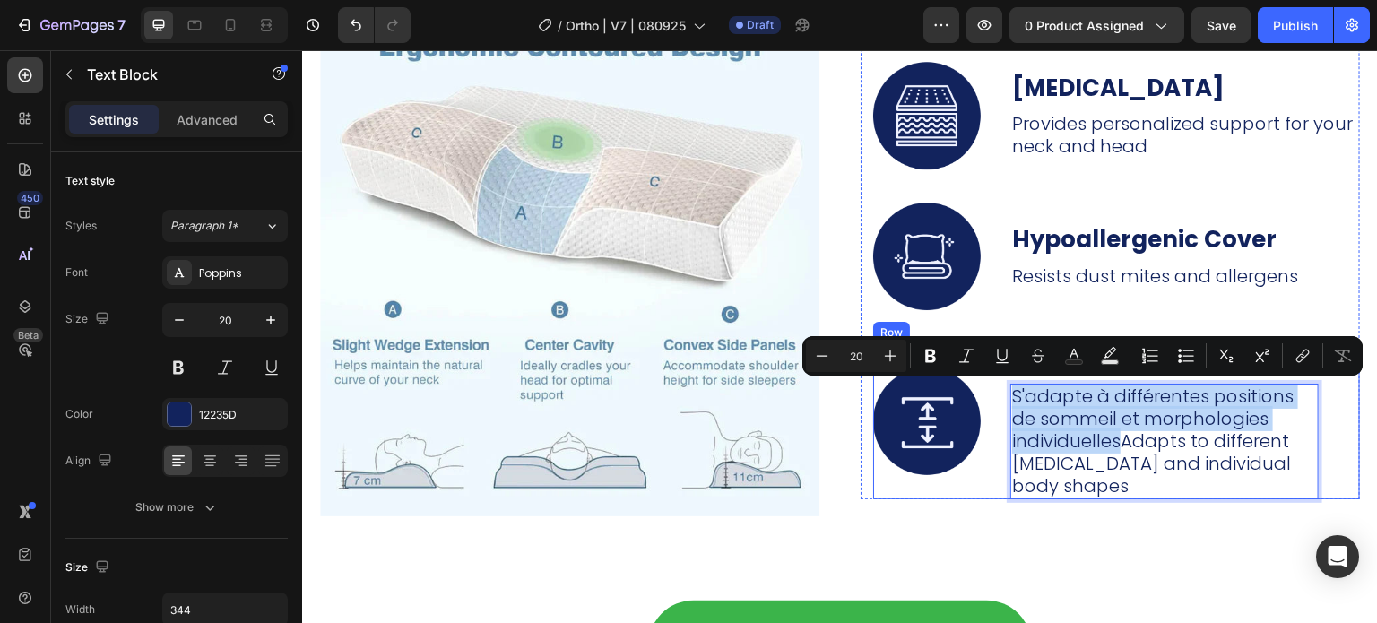
drag, startPoint x: 1116, startPoint y: 446, endPoint x: 1000, endPoint y: 402, distance: 123.4
click at [1000, 402] on div "Image 2 x Heights: high and low Text Block S'adapte à différentes positions de …" at bounding box center [1116, 421] width 487 height 156
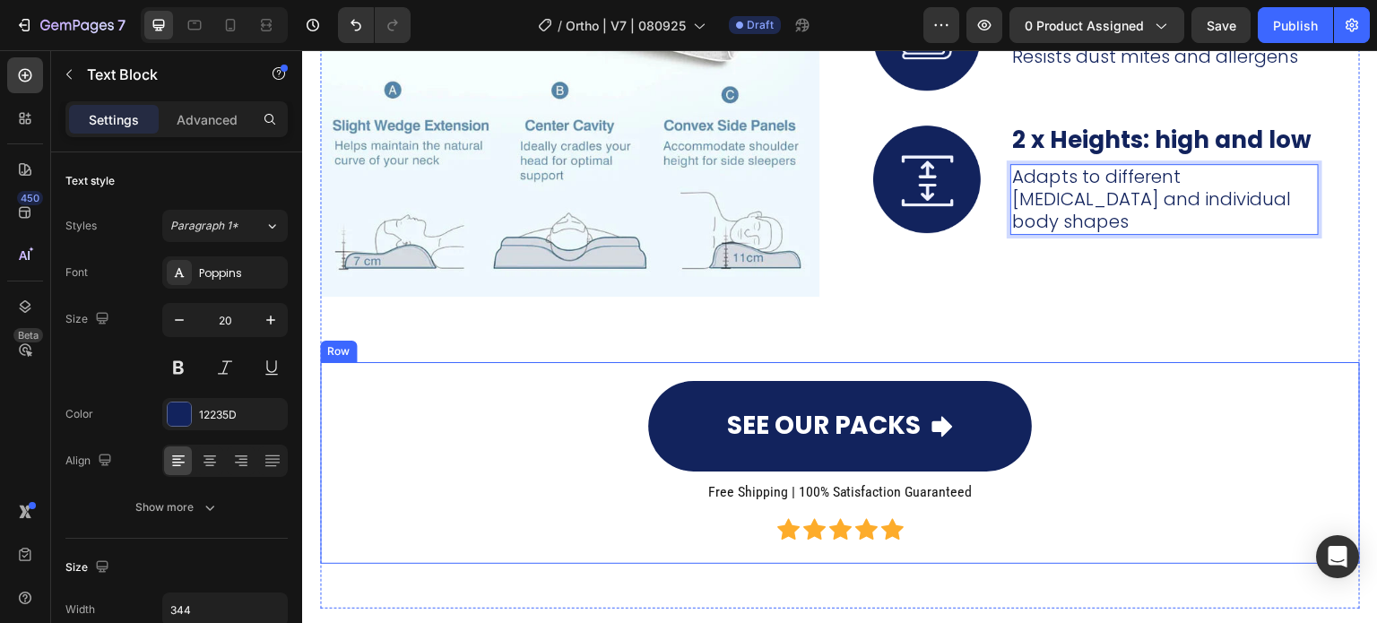
scroll to position [7052, 0]
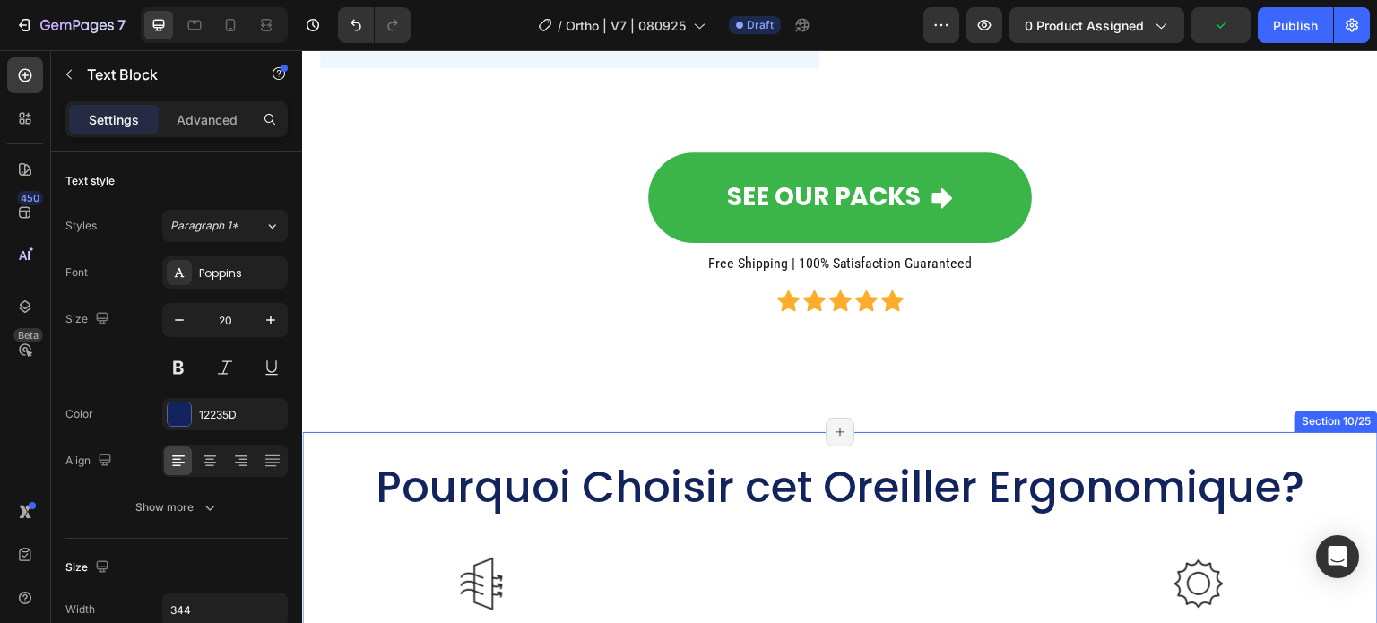
click at [676, 496] on h2 "Pourquoi Choisir cet Oreiller Ergonomique?" at bounding box center [840, 487] width 1049 height 57
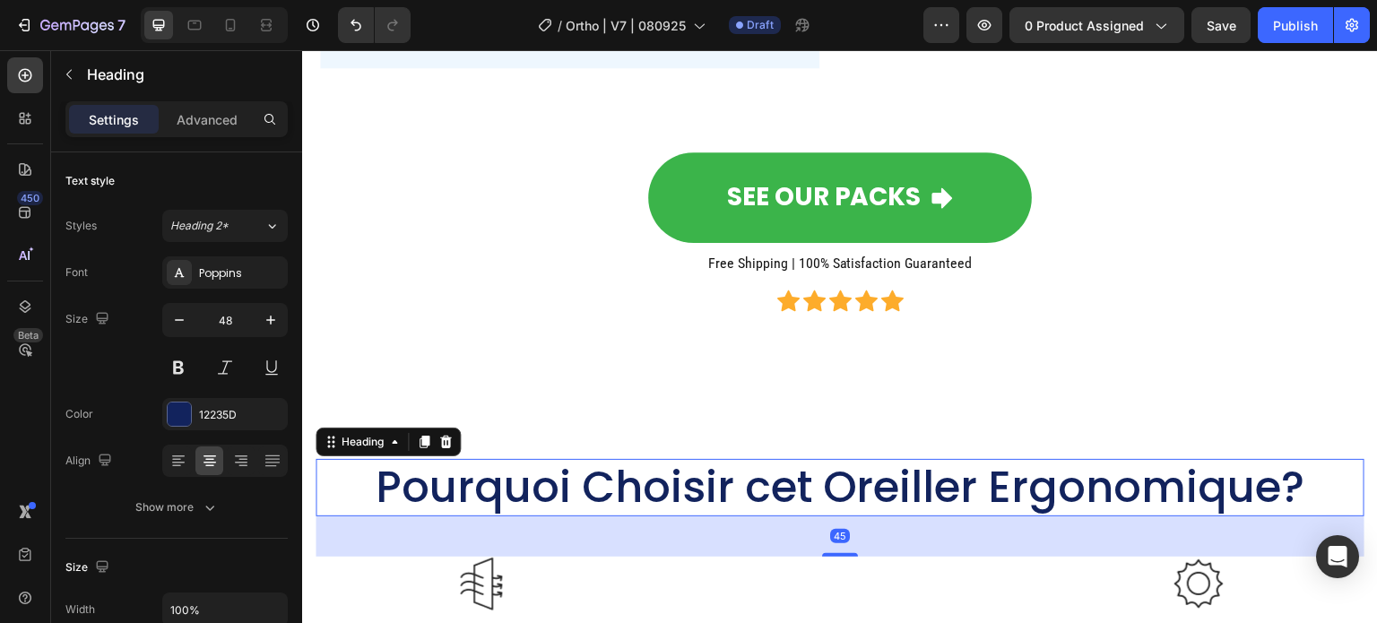
click at [580, 489] on h2 "Pourquoi Choisir cet Oreiller Ergonomique?" at bounding box center [840, 487] width 1049 height 57
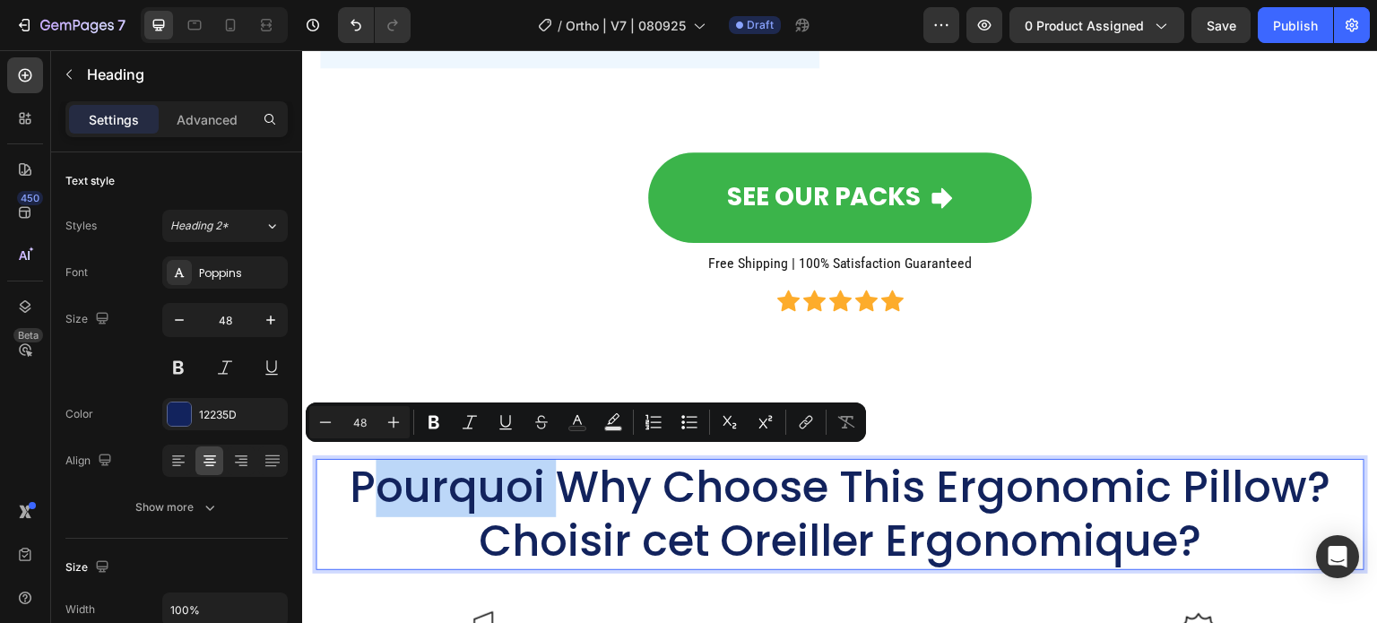
drag, startPoint x: 550, startPoint y: 478, endPoint x: 359, endPoint y: 476, distance: 190.9
click at [359, 476] on p "Pourquoi Why Choose This Ergonomic Pillow?Choisir cet Oreiller Ergonomique?" at bounding box center [839, 515] width 1045 height 108
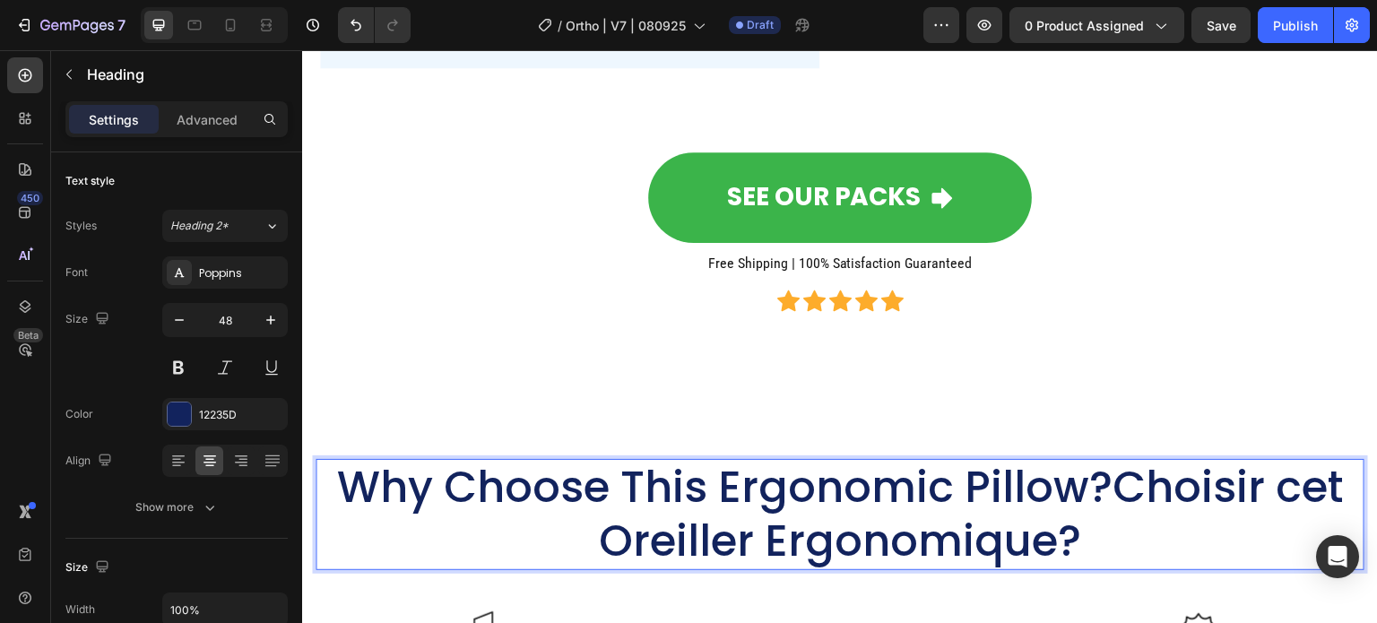
click at [1121, 538] on p "Why Choose This Ergonomic Pillow?Choisir cet Oreiller Ergonomique?" at bounding box center [839, 515] width 1045 height 108
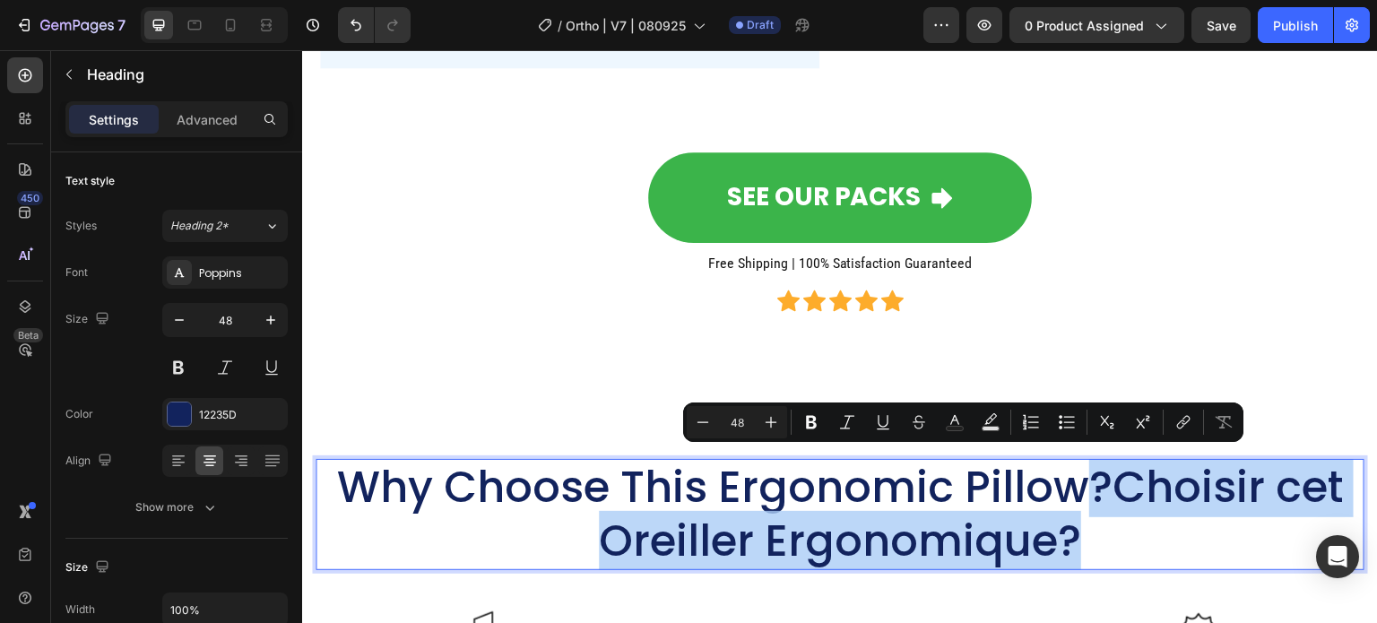
drag, startPoint x: 1079, startPoint y: 530, endPoint x: 1080, endPoint y: 480, distance: 49.3
click at [1080, 480] on p "Why Choose This Ergonomic Pillow?Choisir cet Oreiller Ergonomique?" at bounding box center [839, 515] width 1045 height 108
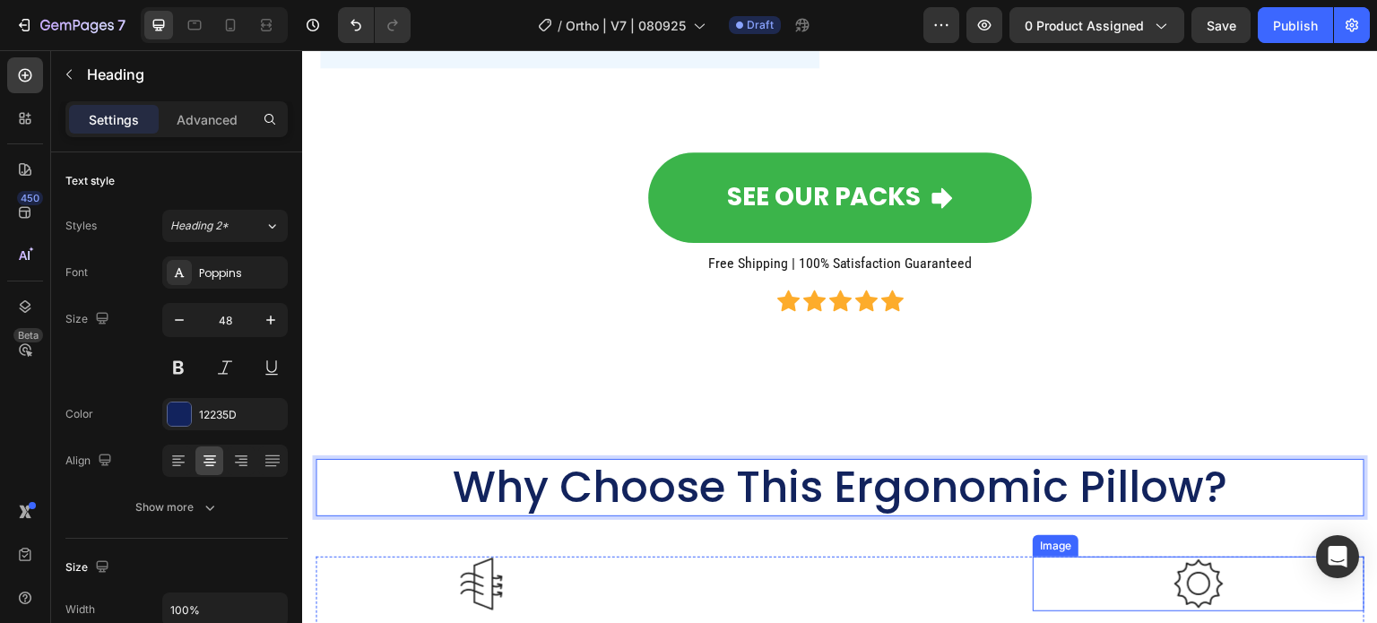
scroll to position [7321, 0]
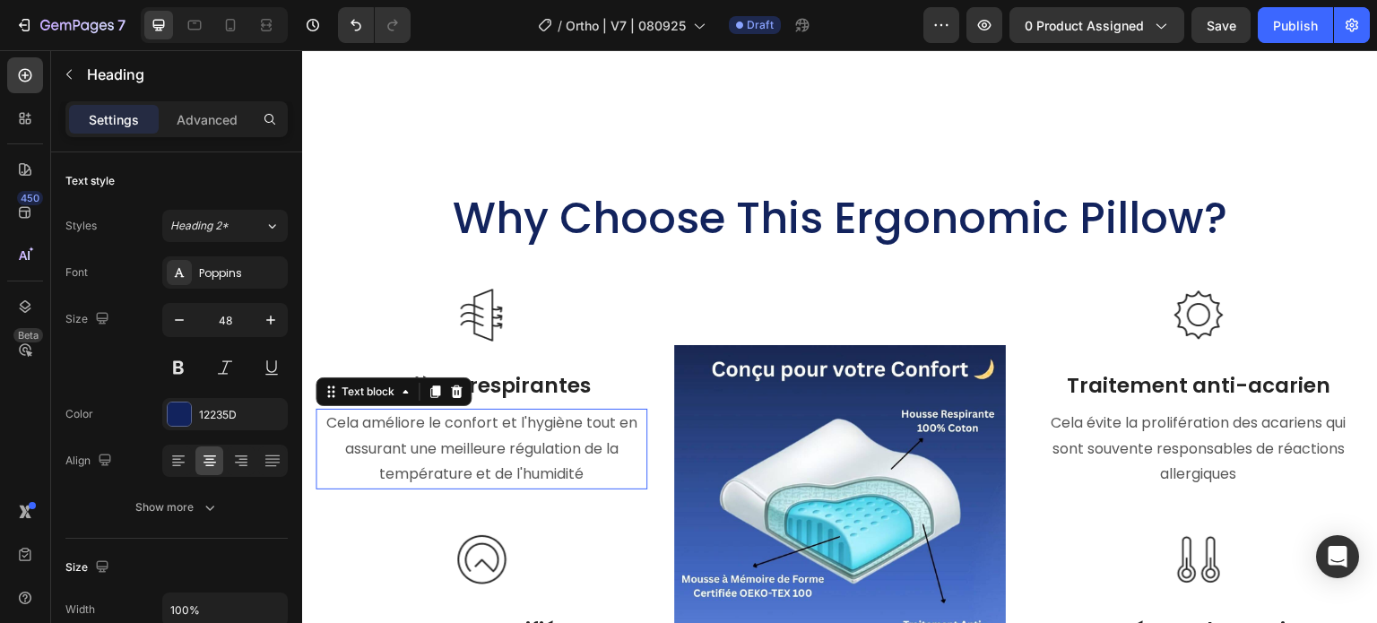
click at [528, 409] on div "Cela améliore le confort et l'hygiène tout en assurant une meilleure régulation…" at bounding box center [482, 449] width 332 height 81
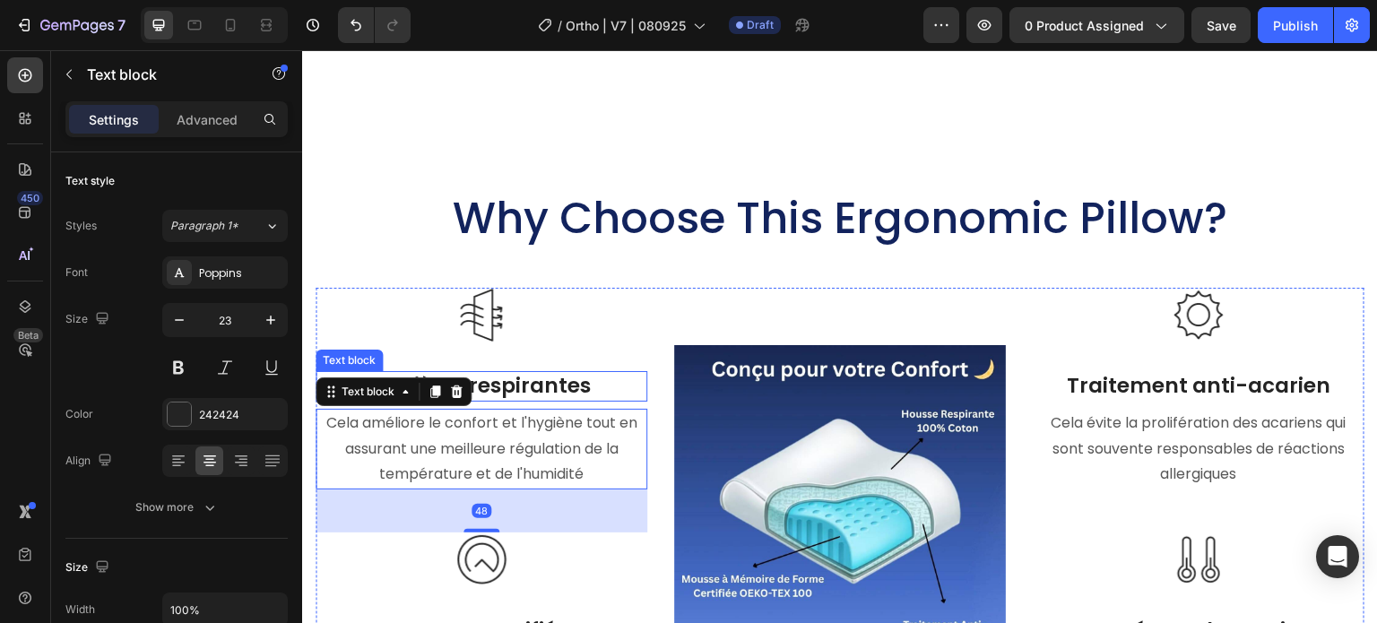
click at [567, 389] on p "Matières respirantes" at bounding box center [481, 386] width 328 height 27
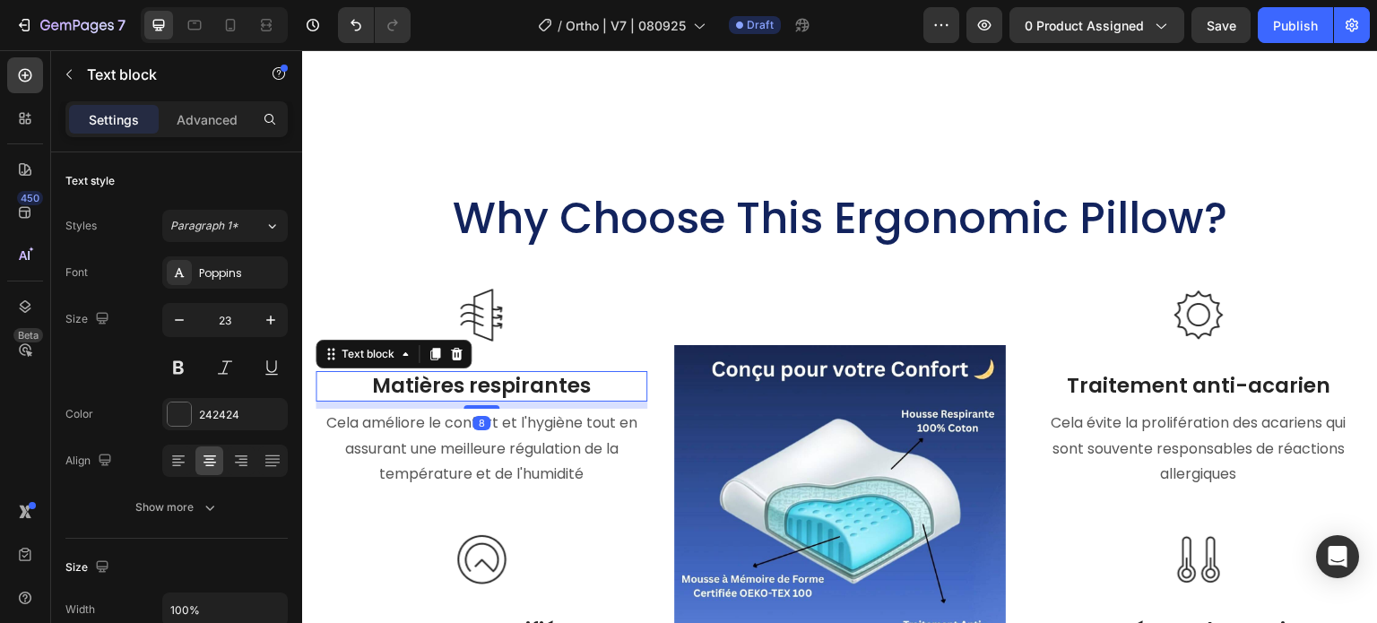
click at [589, 380] on p "Matières respirantes" at bounding box center [481, 386] width 328 height 27
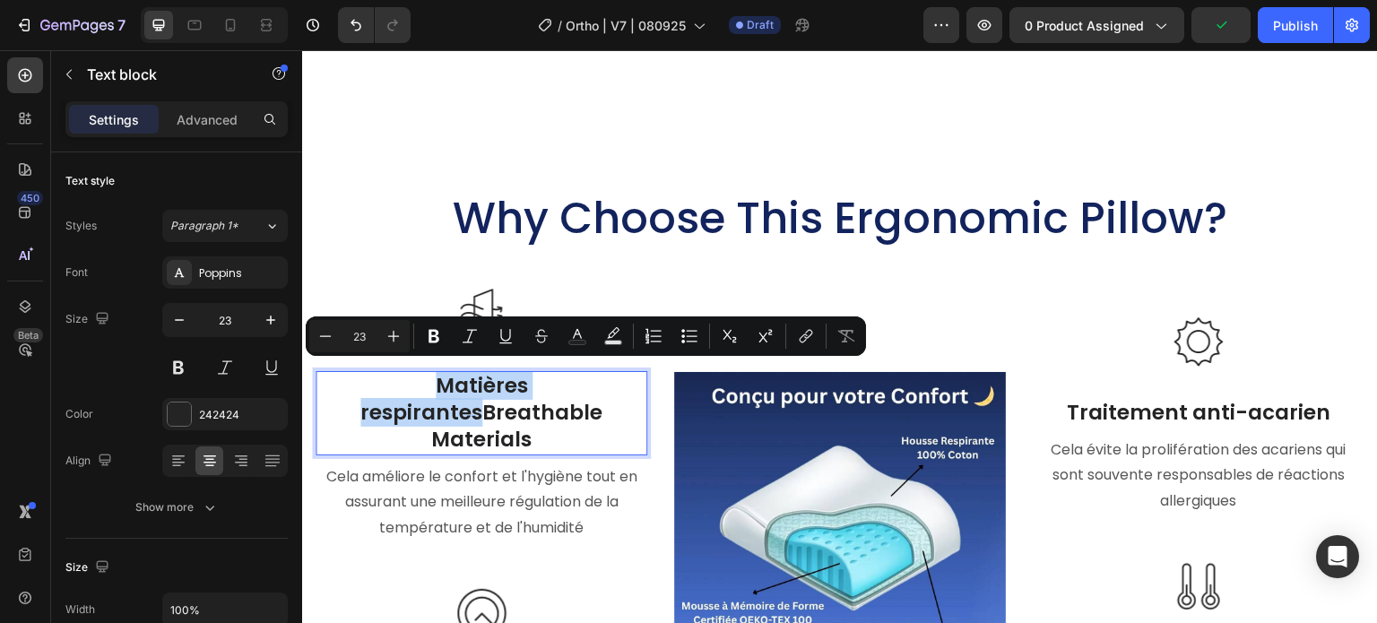
drag, startPoint x: 476, startPoint y: 411, endPoint x: 415, endPoint y: 376, distance: 70.3
click at [415, 376] on p "Matières respirantesBreathable Materials" at bounding box center [481, 413] width 328 height 81
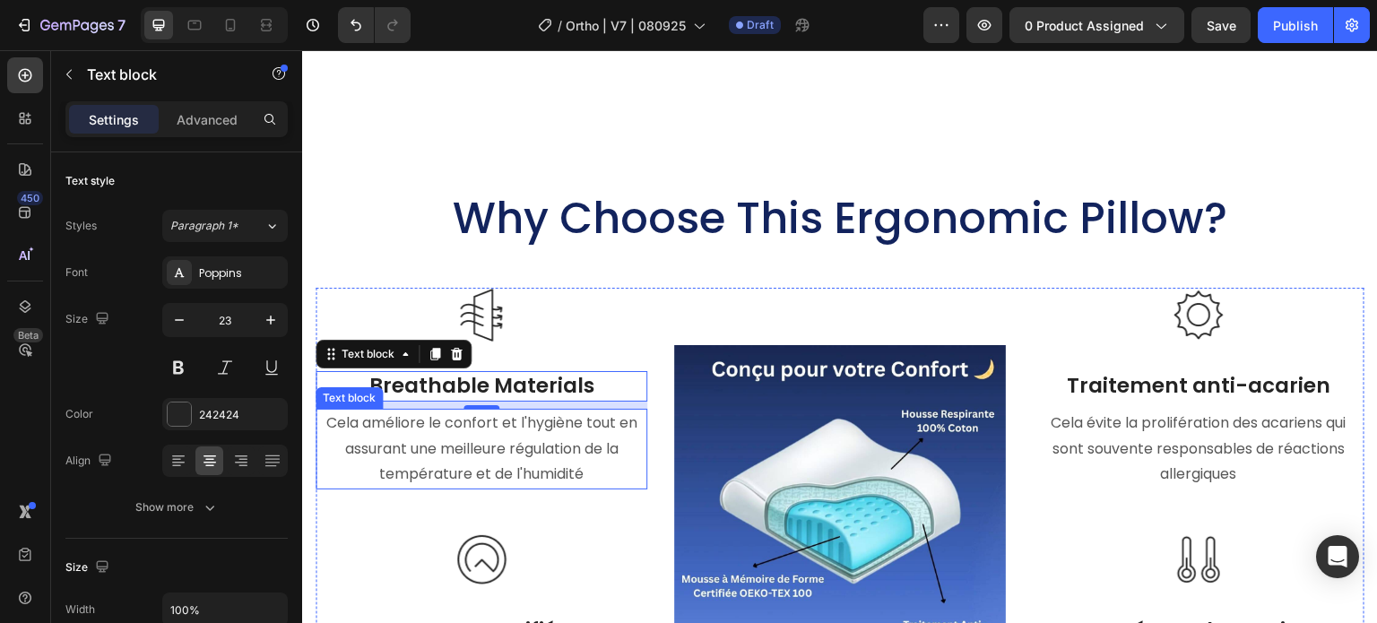
click at [575, 459] on p "Cela améliore le confort et l'hygiène tout en assurant une meilleure régulation…" at bounding box center [481, 449] width 328 height 77
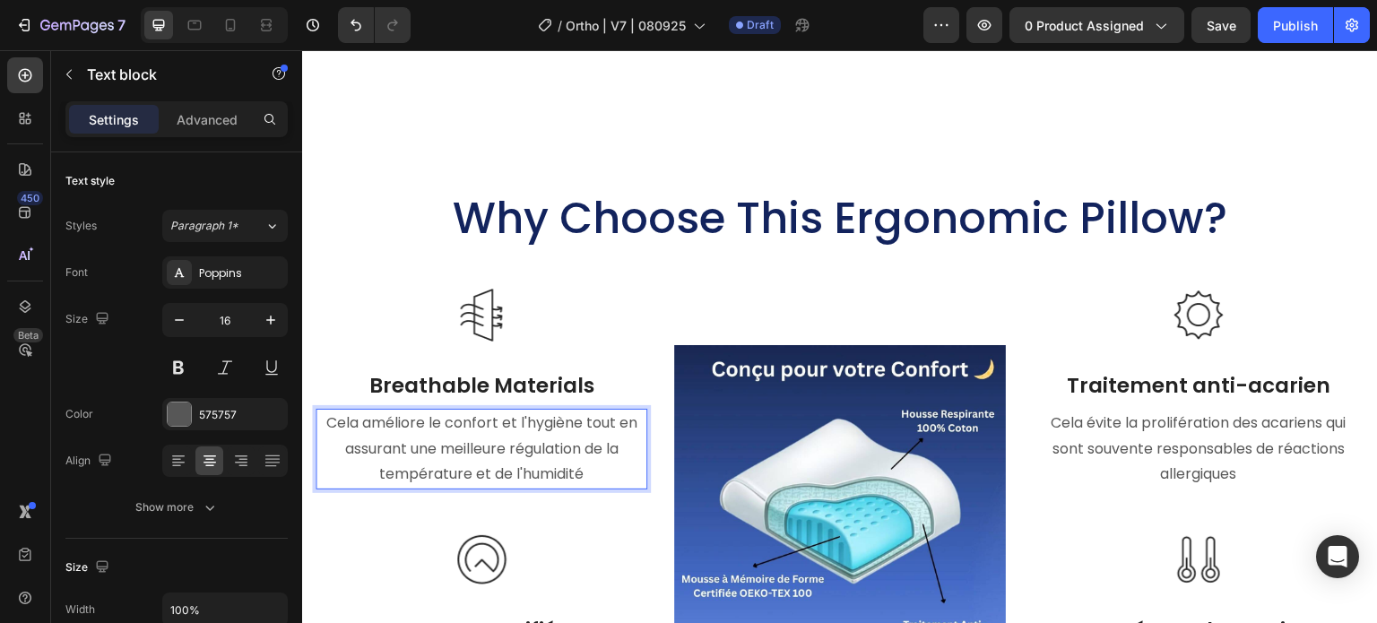
click at [583, 469] on p "Cela améliore le confort et l'hygiène tout en assurant une meilleure régulation…" at bounding box center [481, 449] width 328 height 77
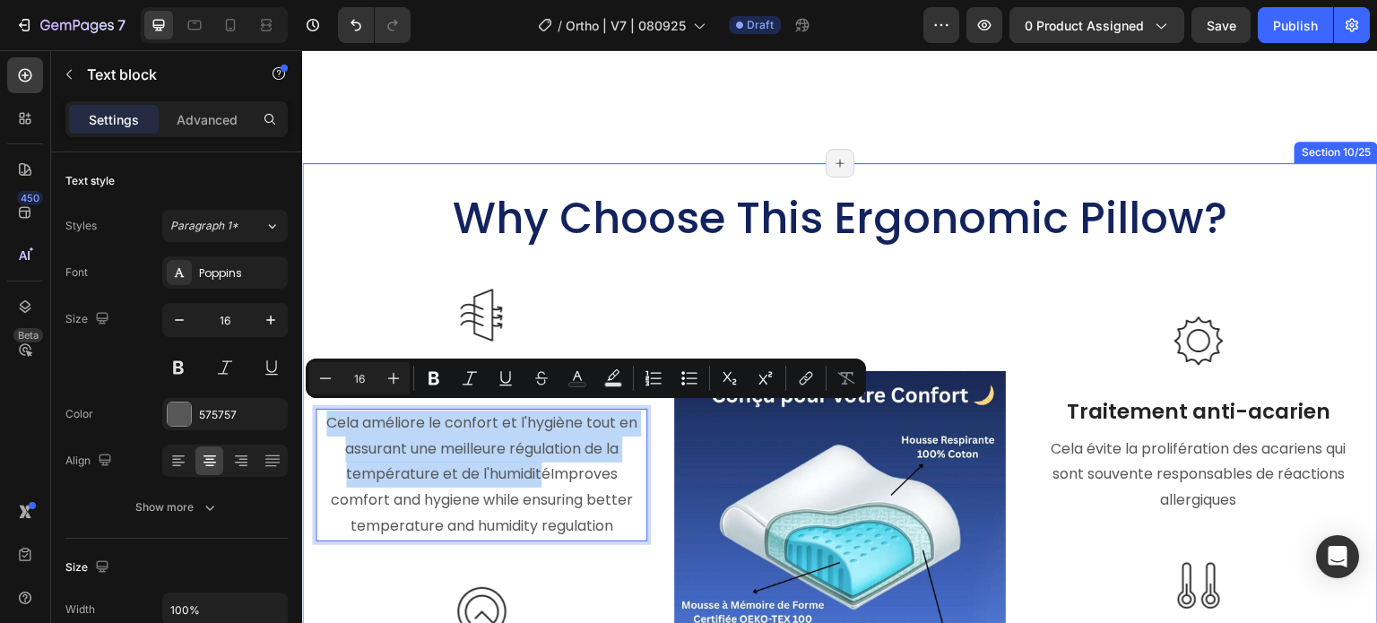
drag, startPoint x: 542, startPoint y: 468, endPoint x: 304, endPoint y: 417, distance: 243.9
click at [304, 417] on div "Why Choose This Ergonomic Pillow? Heading Image Breathable Materials Text block…" at bounding box center [840, 625] width 1076 height 925
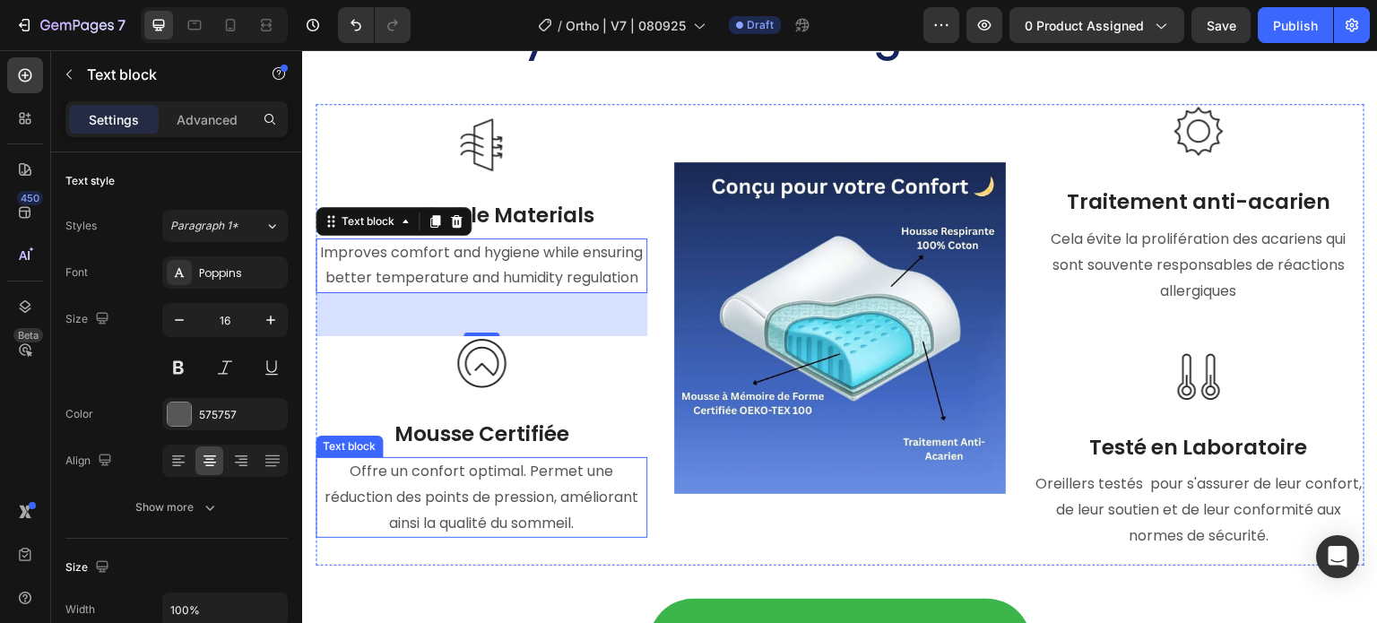
scroll to position [7500, 0]
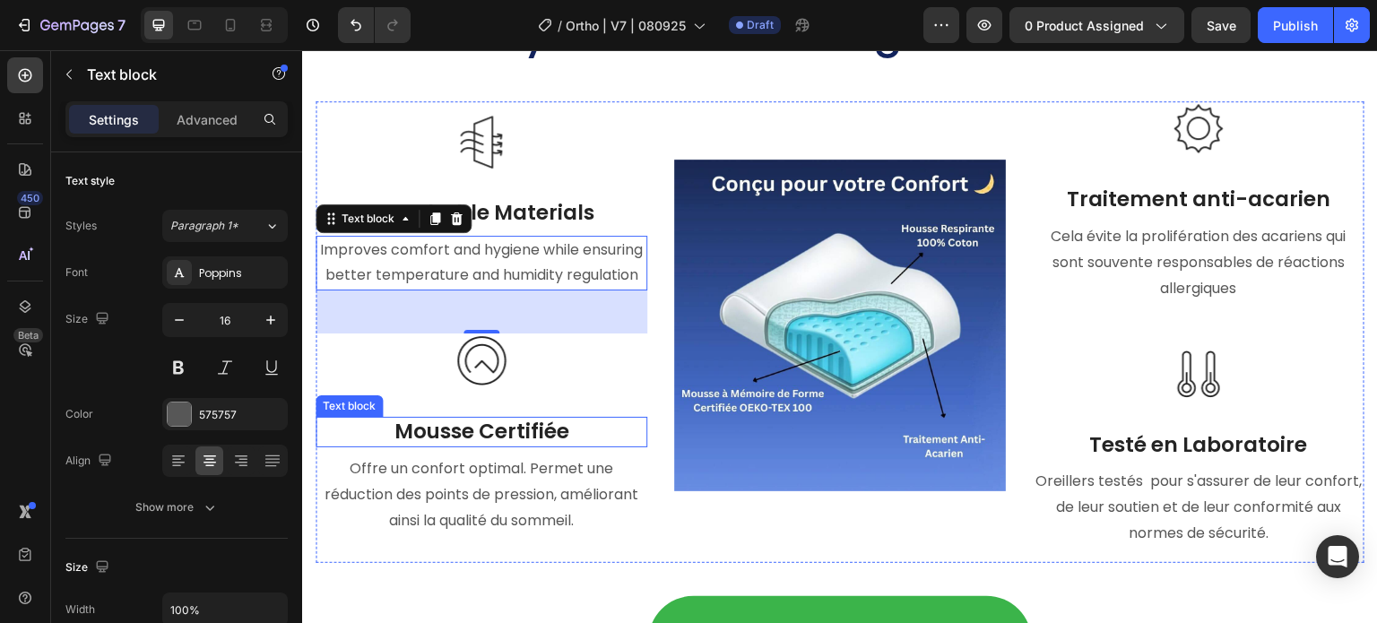
click at [510, 446] on p "Mousse Certifiée" at bounding box center [481, 432] width 328 height 27
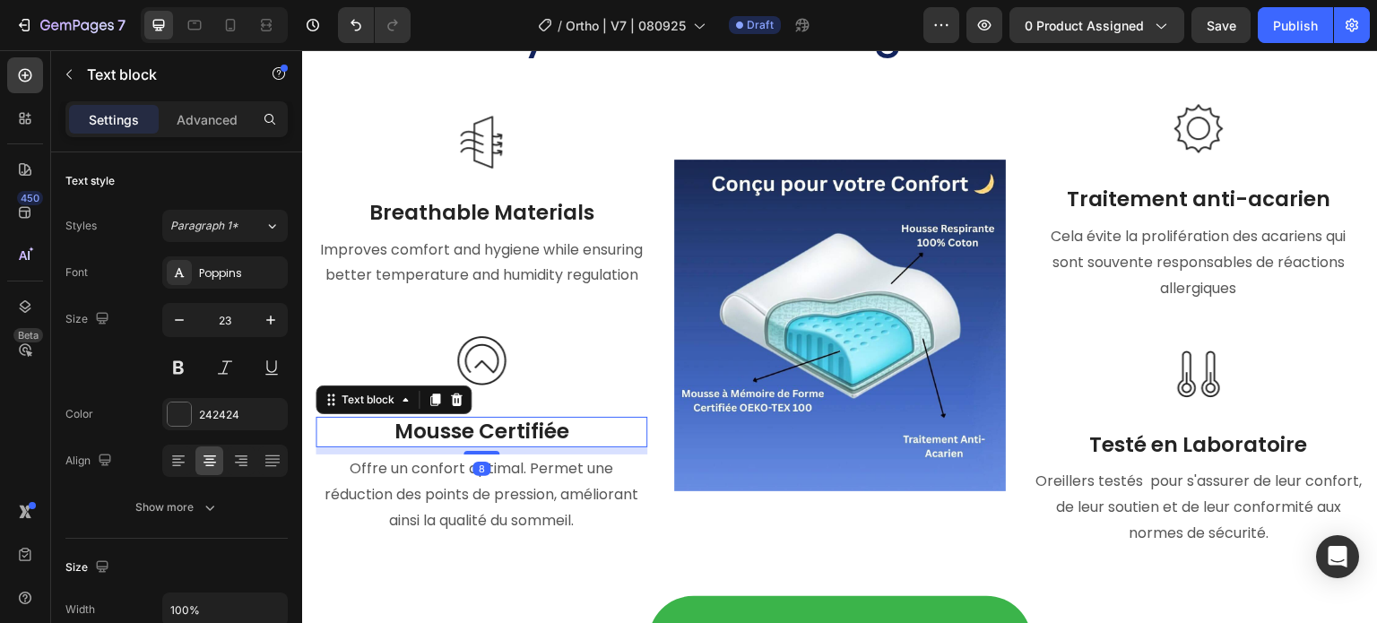
click at [579, 446] on p "Mousse Certifiée" at bounding box center [481, 432] width 328 height 27
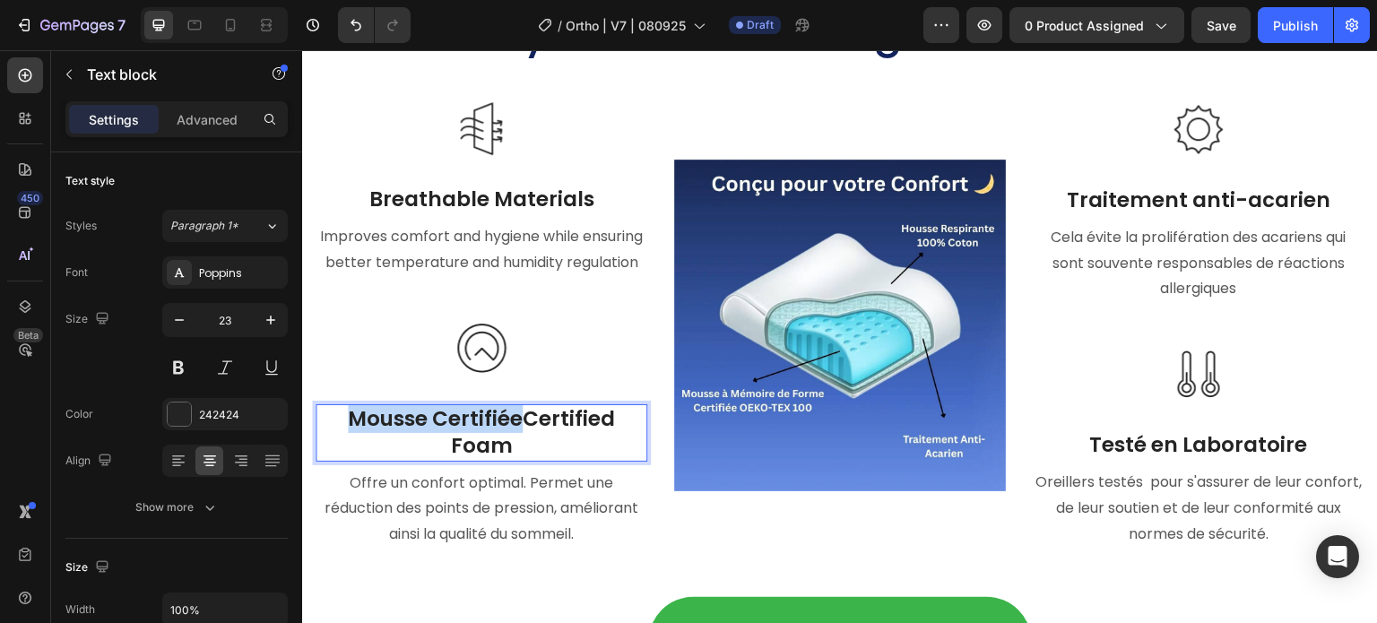
drag, startPoint x: 511, startPoint y: 448, endPoint x: 338, endPoint y: 448, distance: 173.0
click at [338, 448] on p "Mousse CertifiéeCertified Foam" at bounding box center [481, 433] width 328 height 54
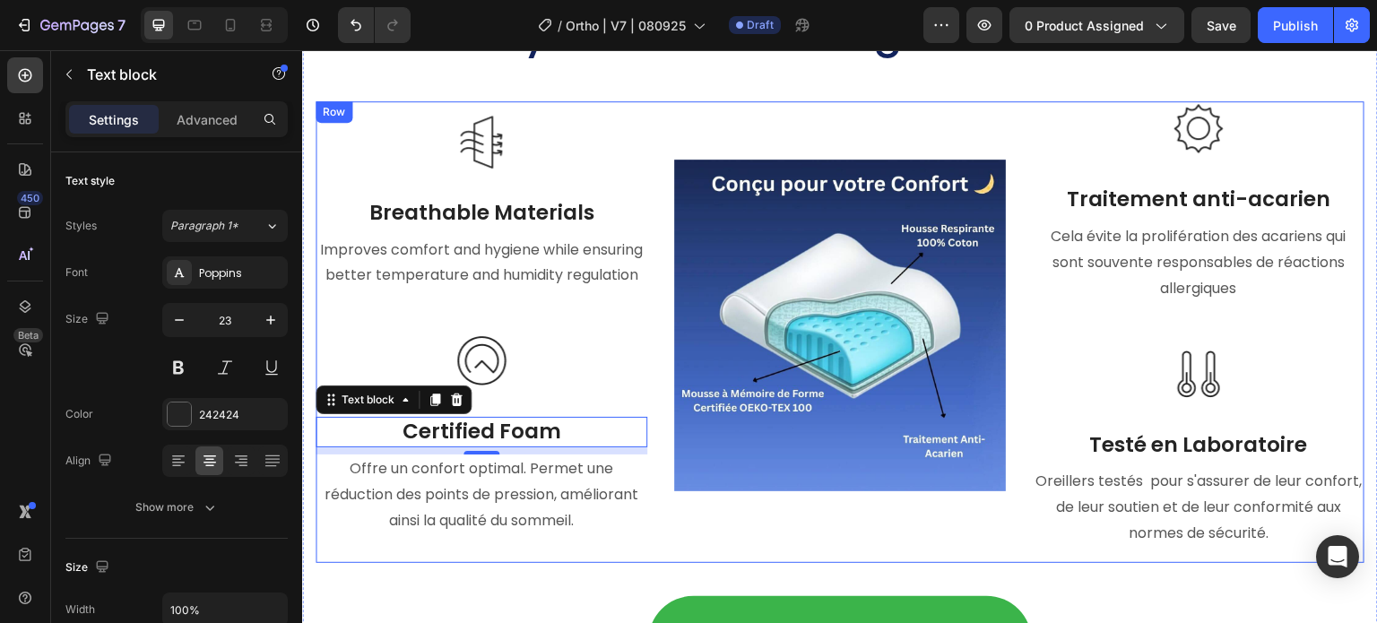
click at [541, 512] on p "Offre un confort optimal. Permet une réduction des points de pression, améliora…" at bounding box center [481, 494] width 328 height 77
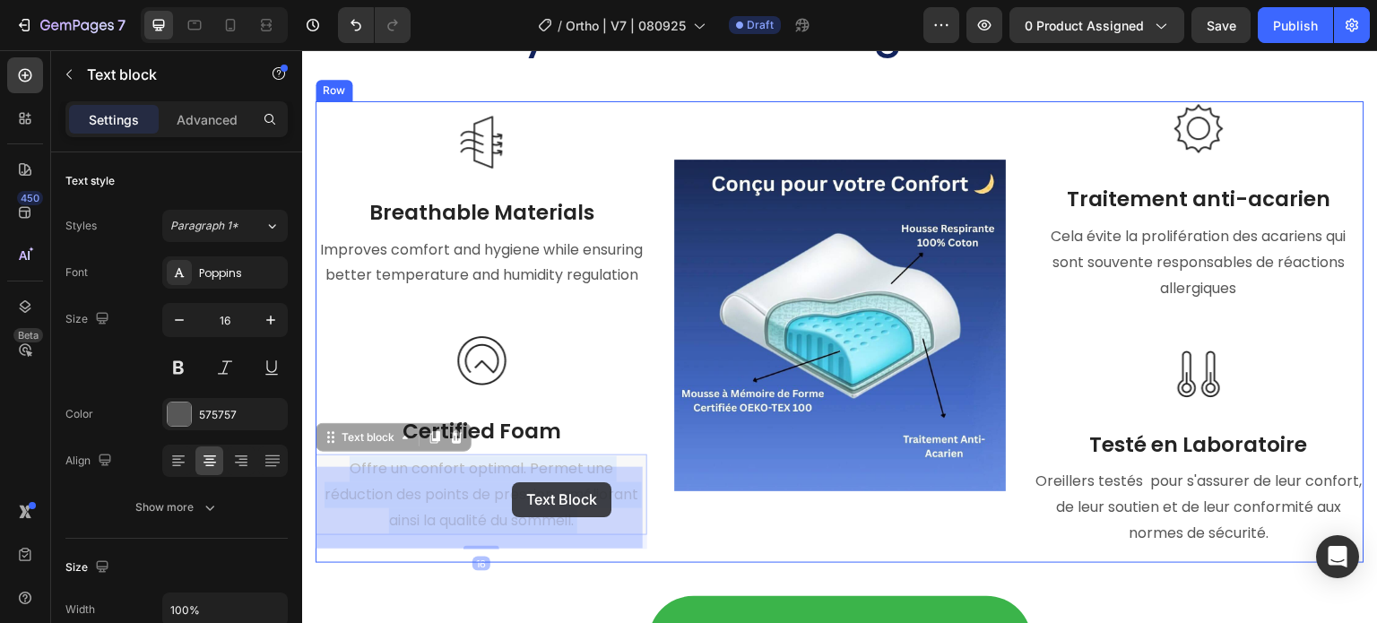
drag, startPoint x: 479, startPoint y: 486, endPoint x: 509, endPoint y: 481, distance: 30.8
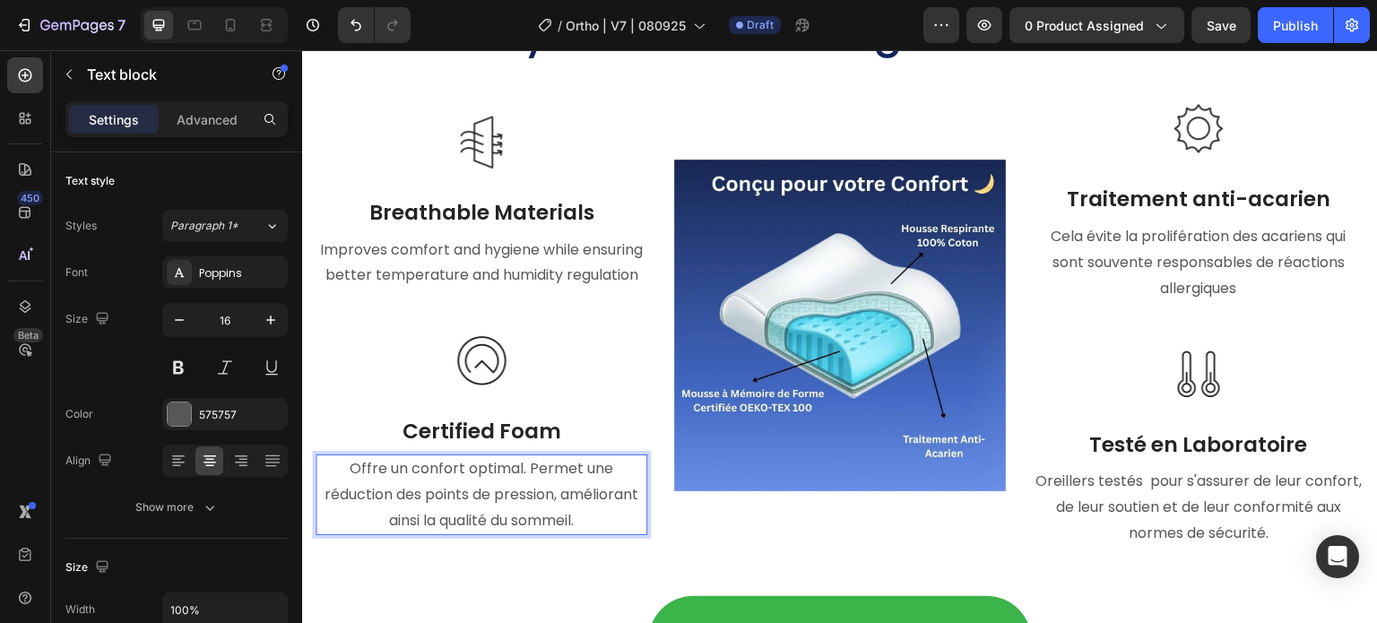
click at [453, 480] on p "Offre un confort optimal. Permet une réduction des points de pression, améliora…" at bounding box center [481, 494] width 328 height 77
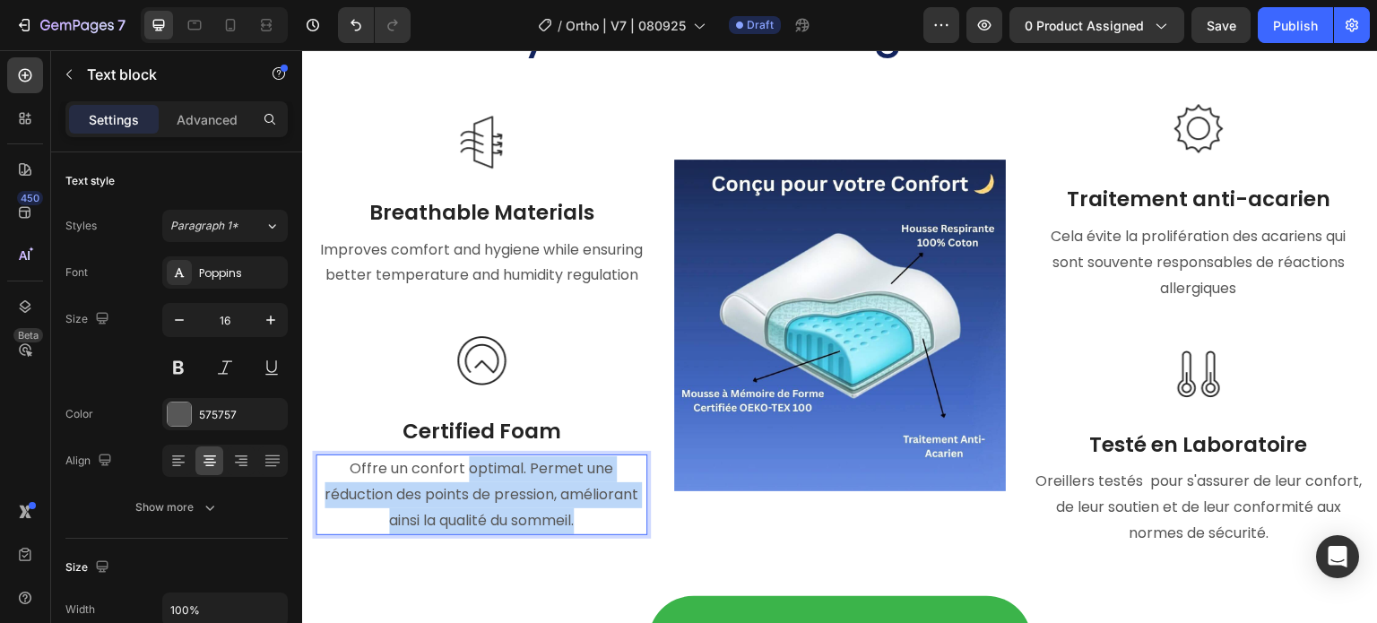
drag, startPoint x: 468, startPoint y: 480, endPoint x: 585, endPoint y: 535, distance: 129.9
click at [585, 533] on p "Offre un confort optimal. Permet une réduction des points de pression, améliora…" at bounding box center [481, 494] width 328 height 77
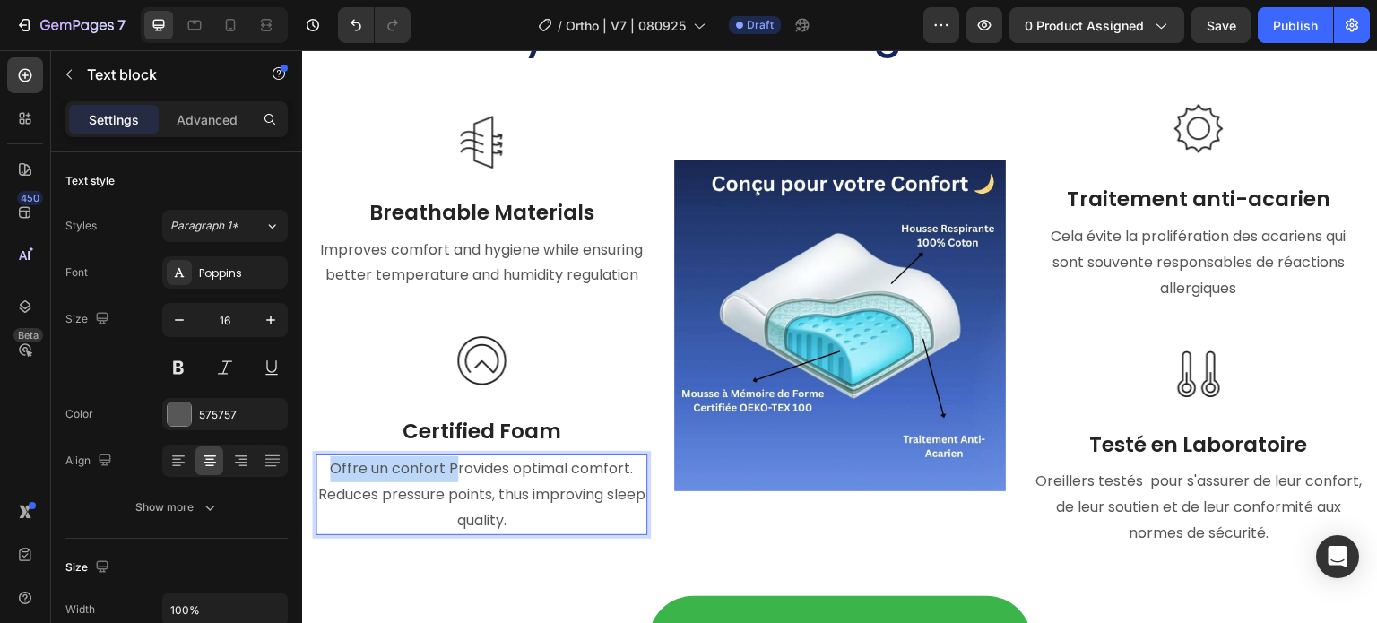
drag, startPoint x: 449, startPoint y: 481, endPoint x: 320, endPoint y: 479, distance: 129.1
click at [320, 479] on p "Offre un confort Provides optimal comfort. Reduces pressure points, thus improv…" at bounding box center [481, 494] width 328 height 77
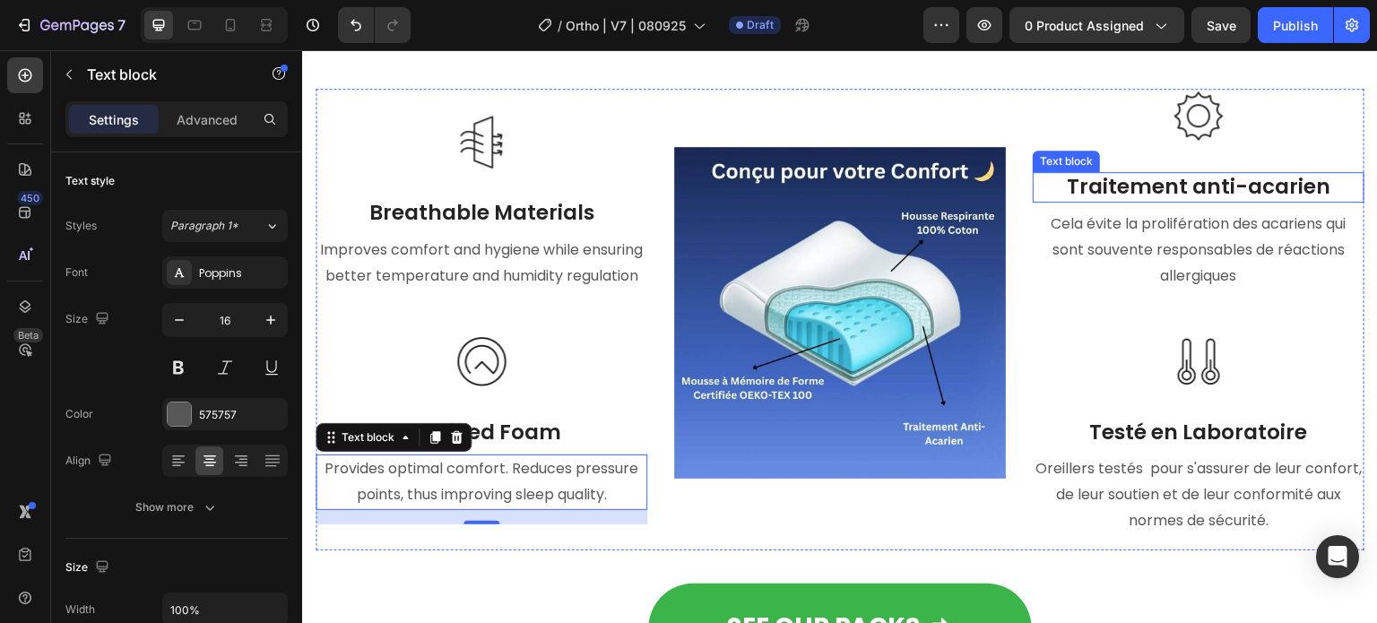
click at [1266, 185] on p "Traitement anti-acarien" at bounding box center [1198, 187] width 328 height 27
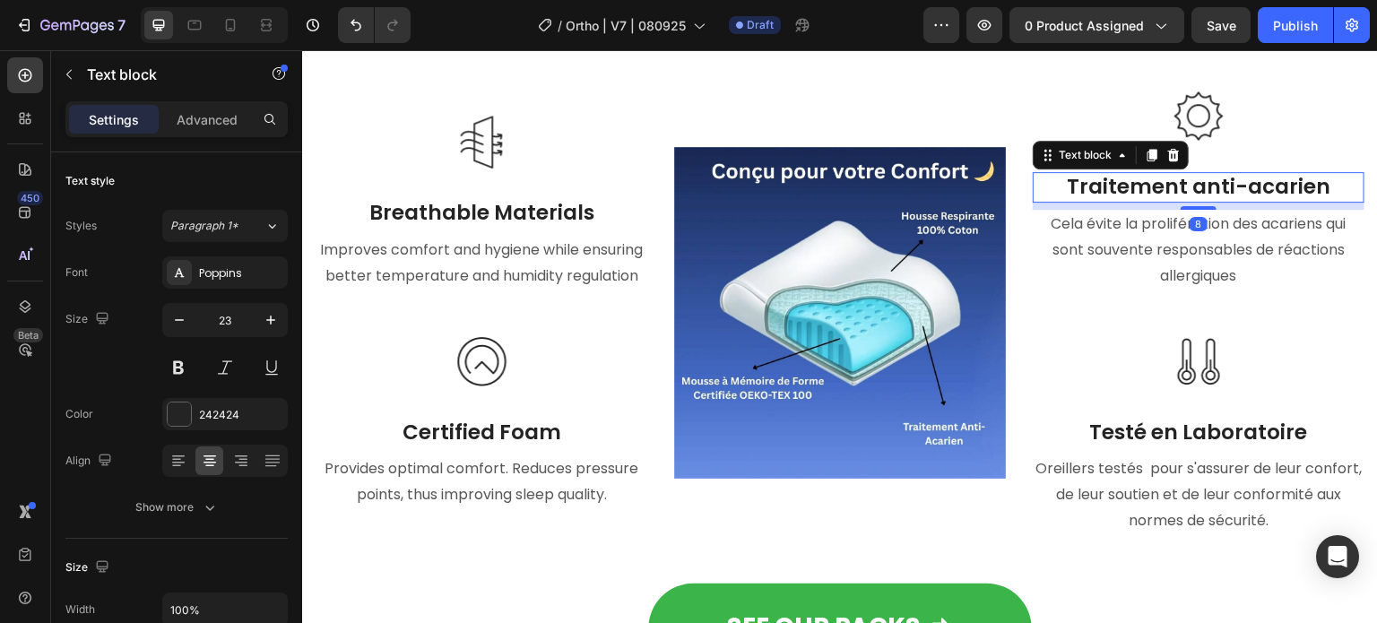
click at [1324, 194] on p "Traitement anti-acarien" at bounding box center [1198, 187] width 328 height 27
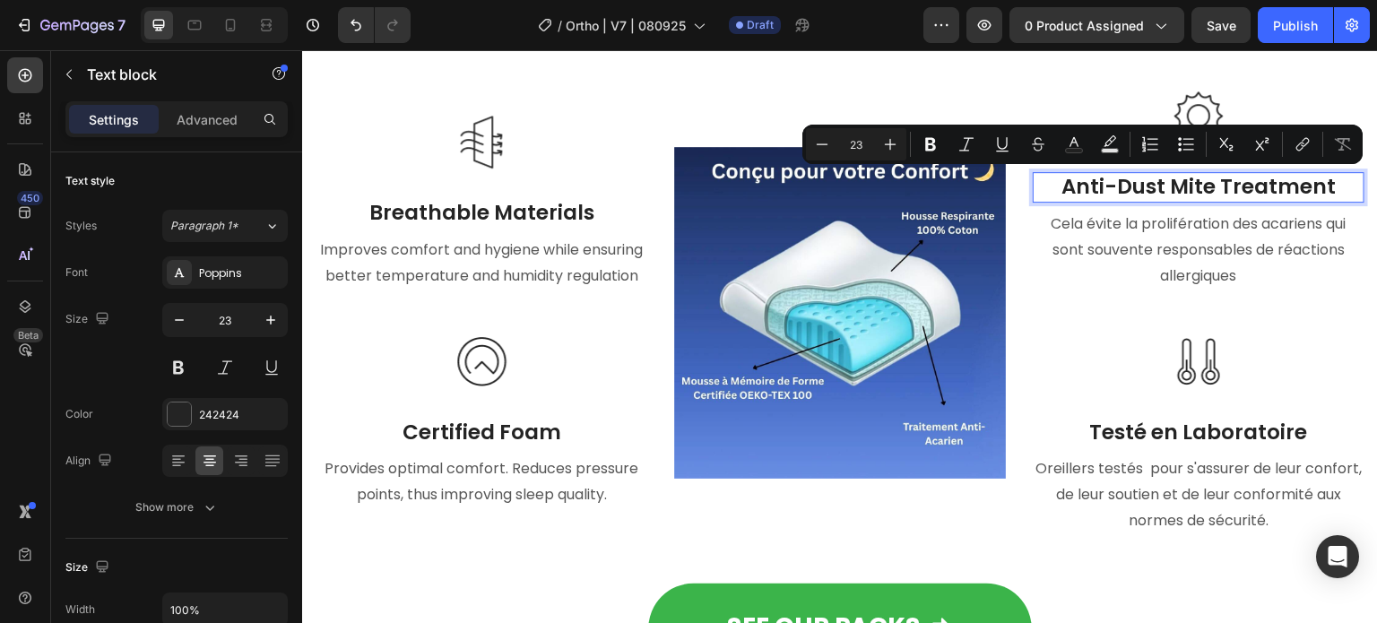
drag, startPoint x: 1299, startPoint y: 194, endPoint x: 1035, endPoint y: 200, distance: 263.6
click at [1035, 200] on p "Anti-Dust Mite Treatment" at bounding box center [1198, 187] width 328 height 27
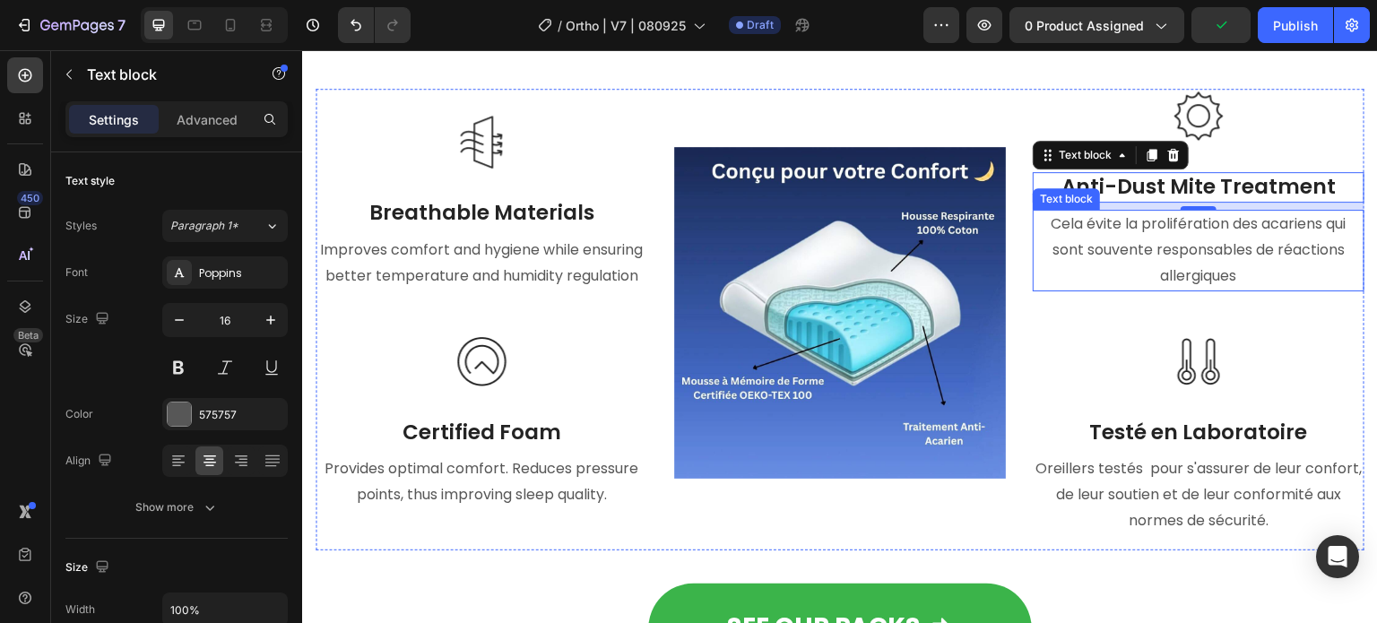
click at [1135, 235] on p "Cela évite la prolifération des acariens qui sont souvente responsables de réac…" at bounding box center [1198, 250] width 328 height 77
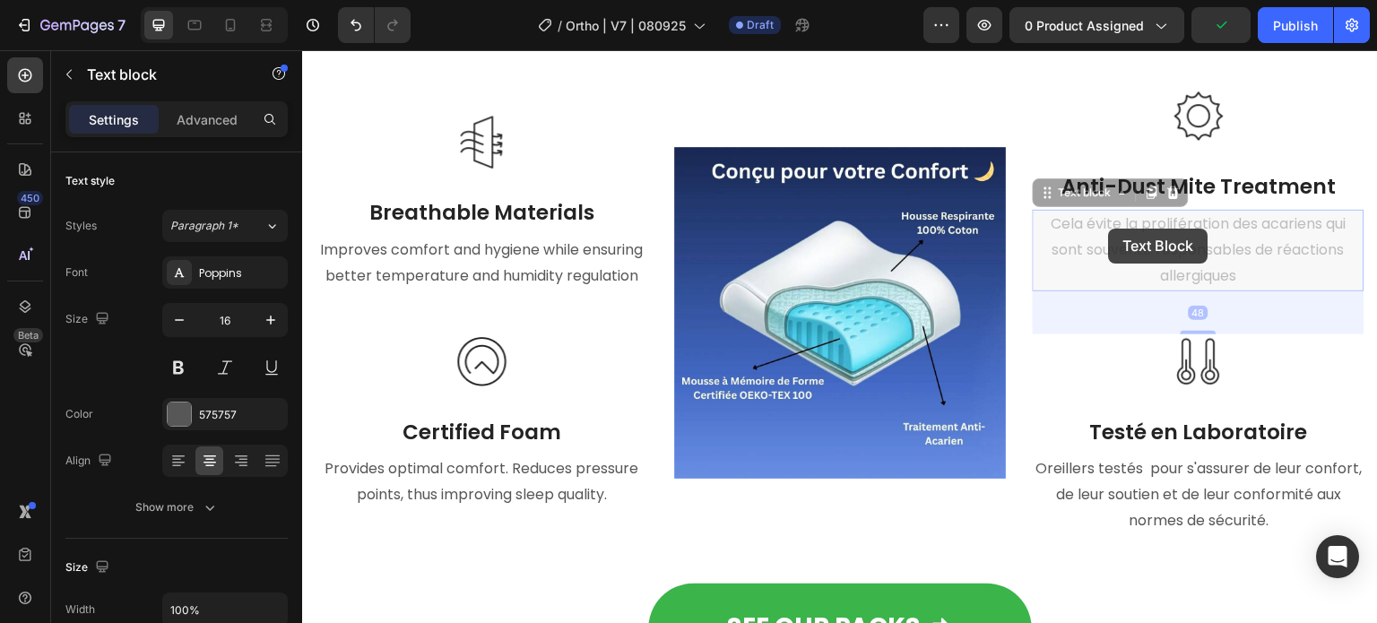
scroll to position [7451, 0]
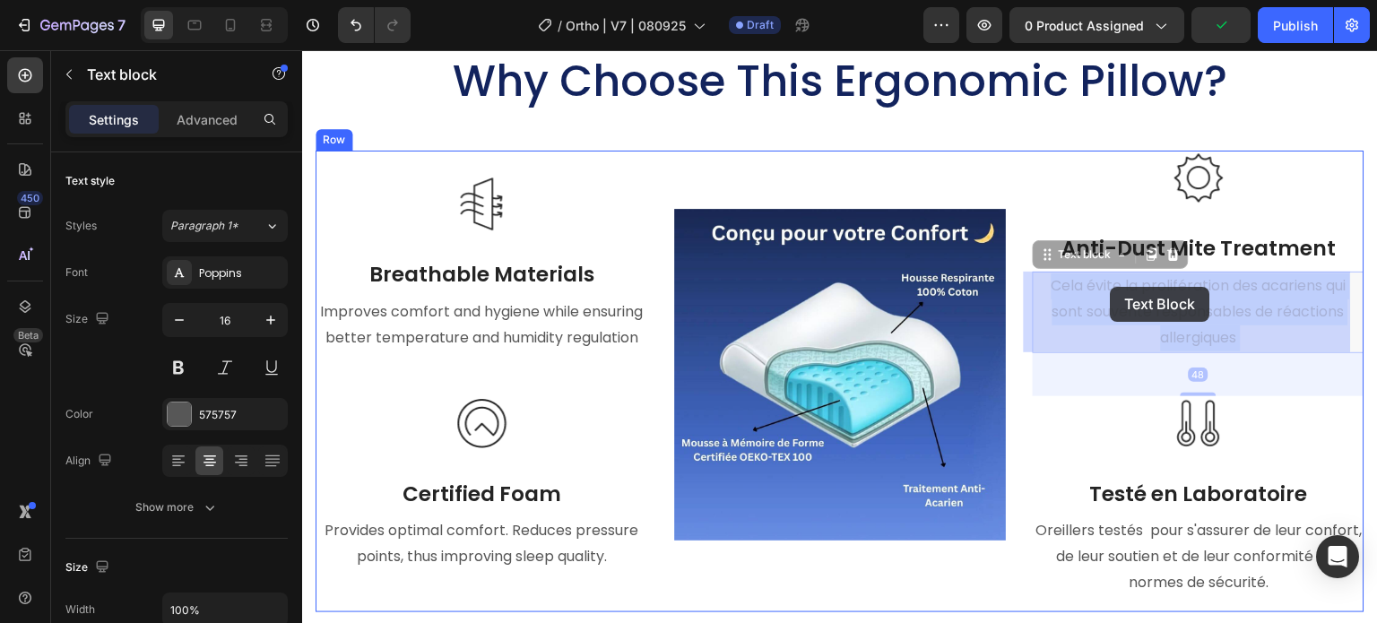
drag, startPoint x: 1073, startPoint y: 218, endPoint x: 1111, endPoint y: 287, distance: 78.6
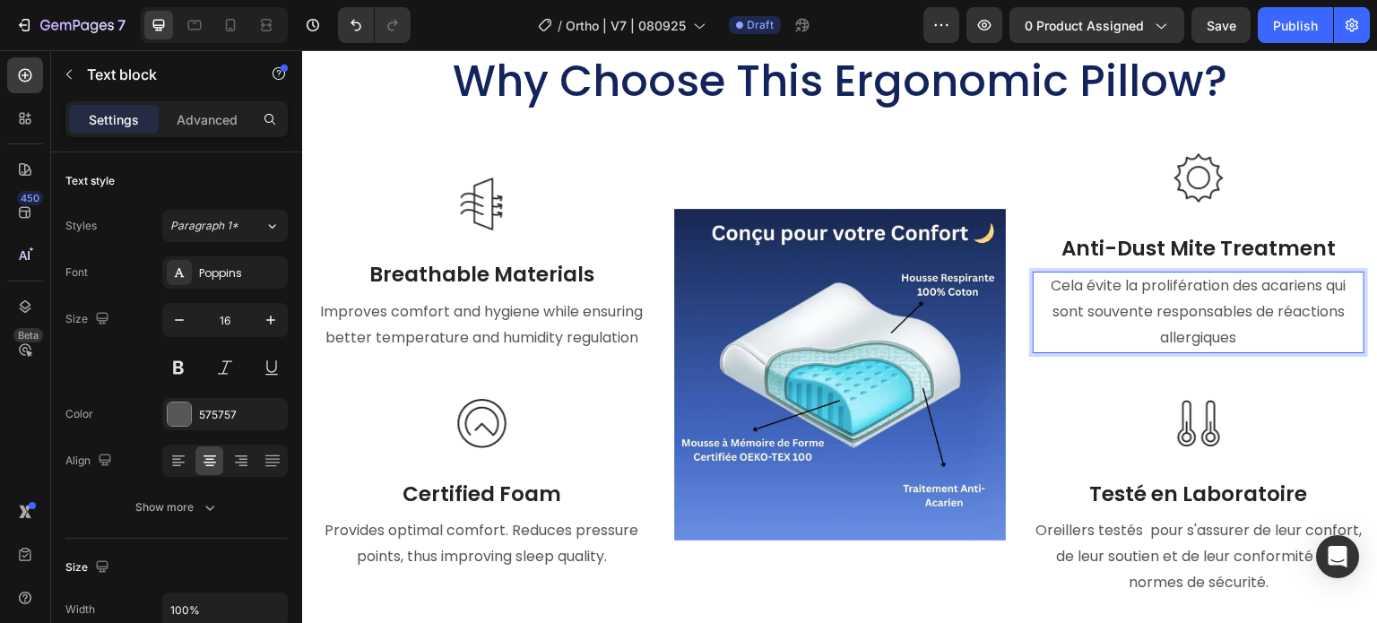
click at [1076, 285] on p "Cela évite la prolifération des acariens qui sont souvente responsables de réac…" at bounding box center [1198, 311] width 328 height 77
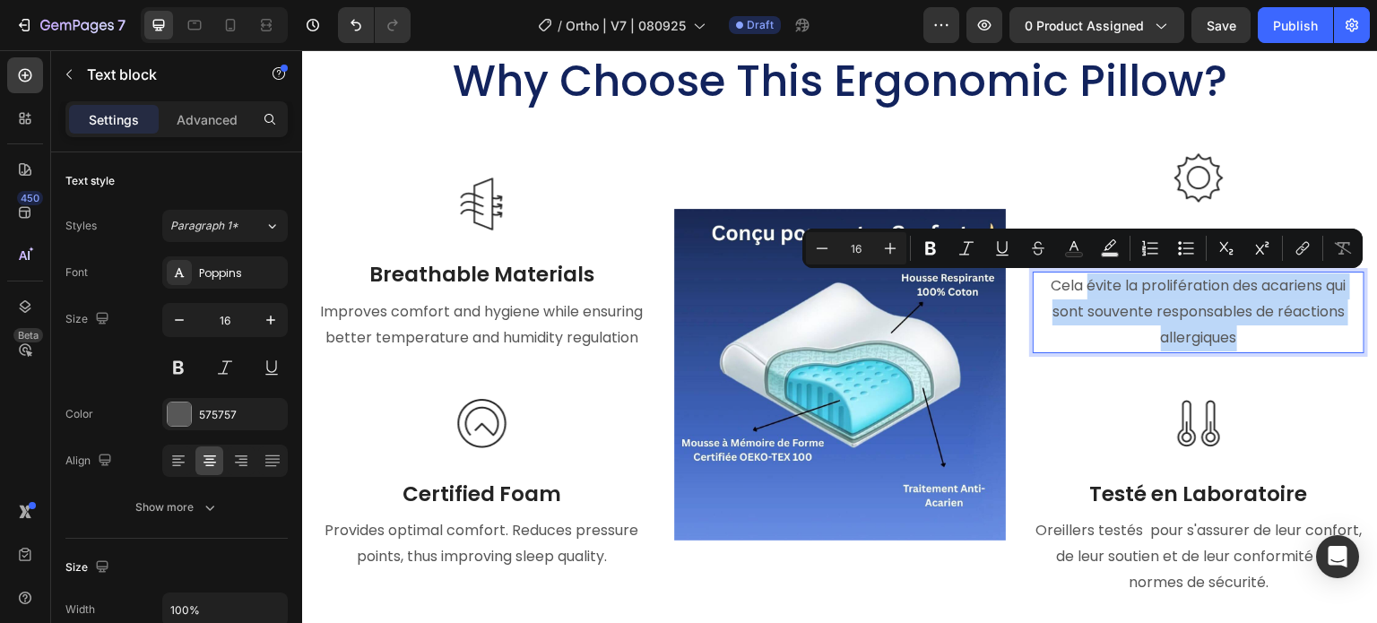
drag, startPoint x: 1072, startPoint y: 283, endPoint x: 1226, endPoint y: 332, distance: 161.6
click at [1226, 332] on p "Cela évite la prolifération des acariens qui sont souvente responsables de réac…" at bounding box center [1198, 311] width 328 height 77
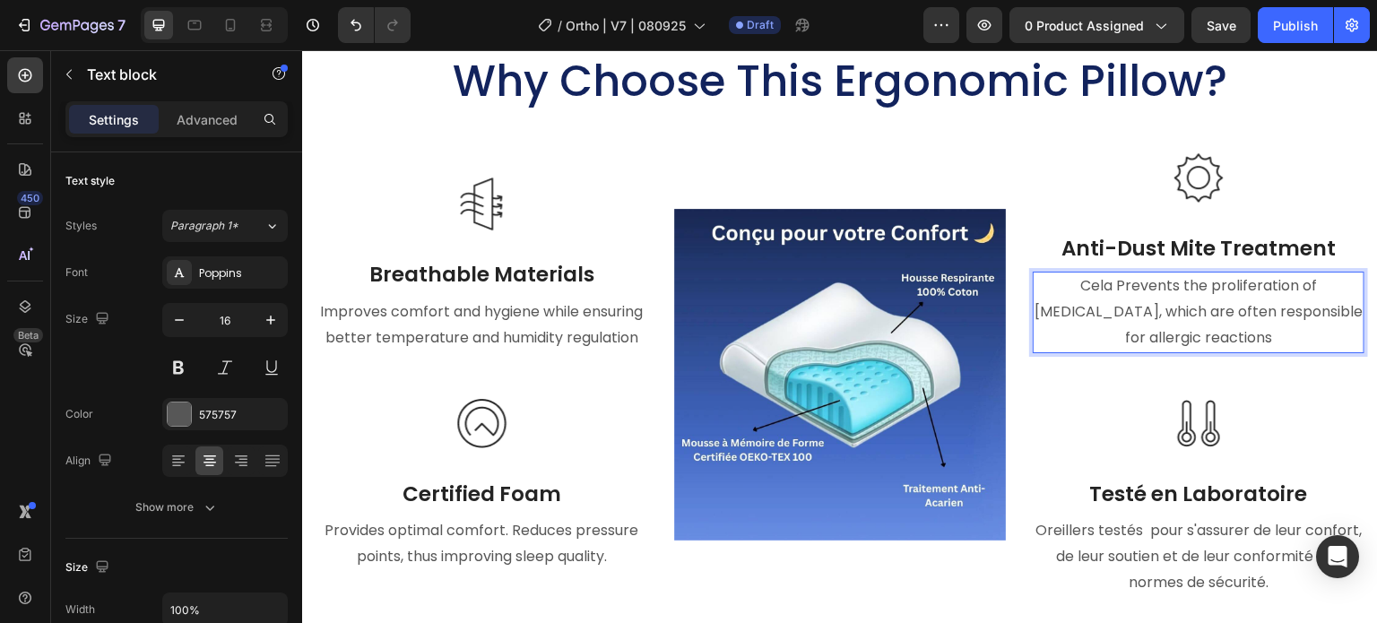
drag, startPoint x: 1064, startPoint y: 287, endPoint x: 1052, endPoint y: 292, distance: 12.8
click at [1052, 292] on p "Cela Prevents the proliferation of [MEDICAL_DATA], which are often responsible …" at bounding box center [1198, 311] width 328 height 77
drag, startPoint x: 1064, startPoint y: 290, endPoint x: 1029, endPoint y: 290, distance: 35.0
click at [1034, 290] on p "Cela Prevents the proliferation of [MEDICAL_DATA], which are often responsible …" at bounding box center [1198, 311] width 328 height 77
click at [1053, 290] on p "Cela Prevents the proliferation of [MEDICAL_DATA], which are often responsible …" at bounding box center [1198, 311] width 328 height 77
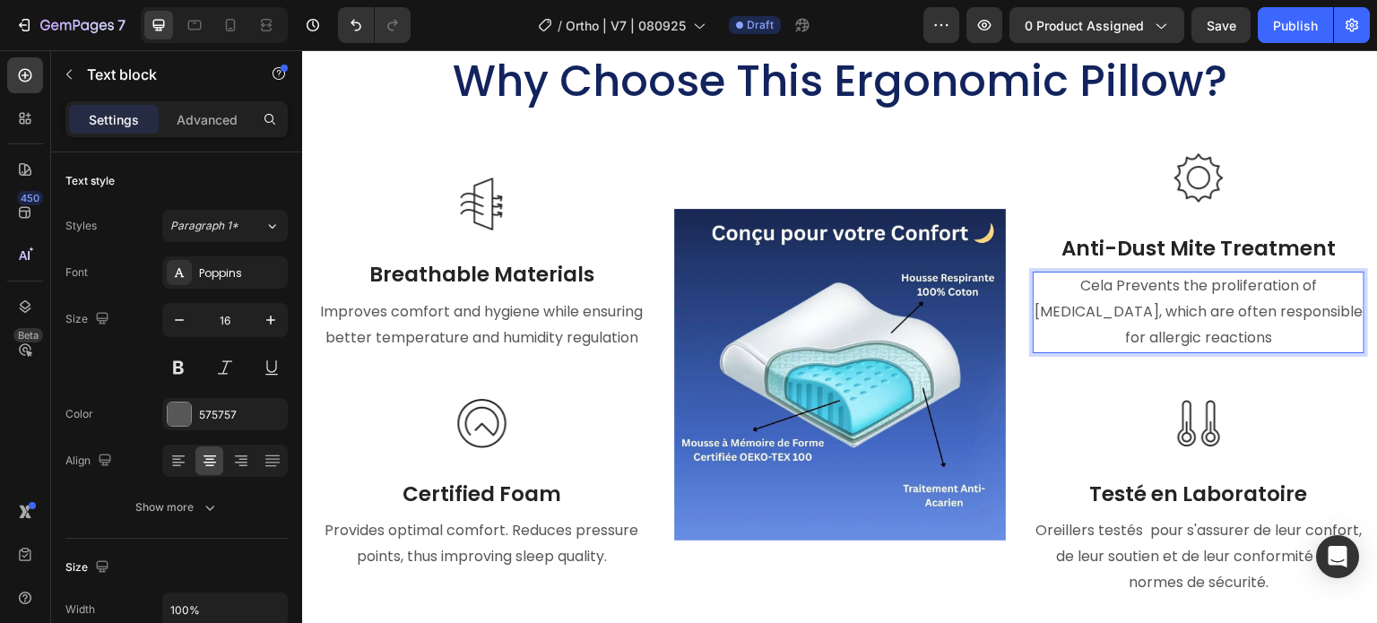
click at [1063, 287] on p "Cela Prevents the proliferation of [MEDICAL_DATA], which are often responsible …" at bounding box center [1198, 311] width 328 height 77
click at [1066, 287] on p "Cela Prevents the proliferation of [MEDICAL_DATA], which are often responsible …" at bounding box center [1198, 311] width 328 height 77
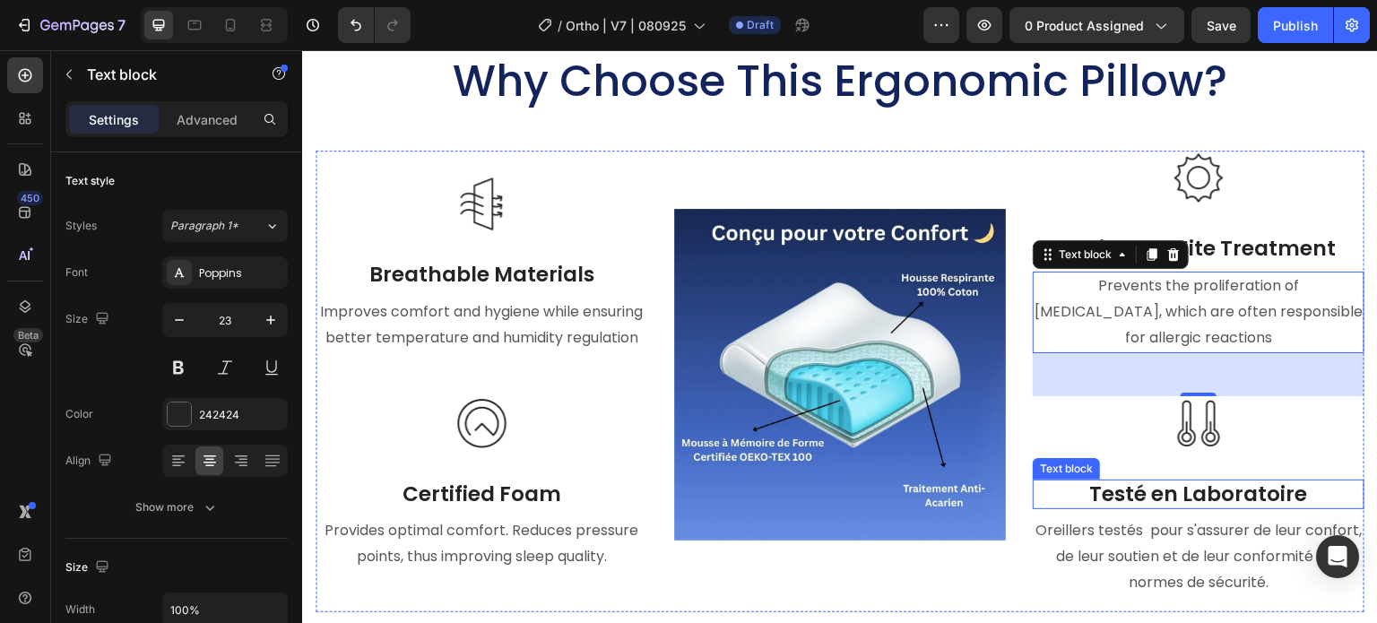
click at [1155, 490] on p "Testé en Laboratoire" at bounding box center [1198, 494] width 328 height 27
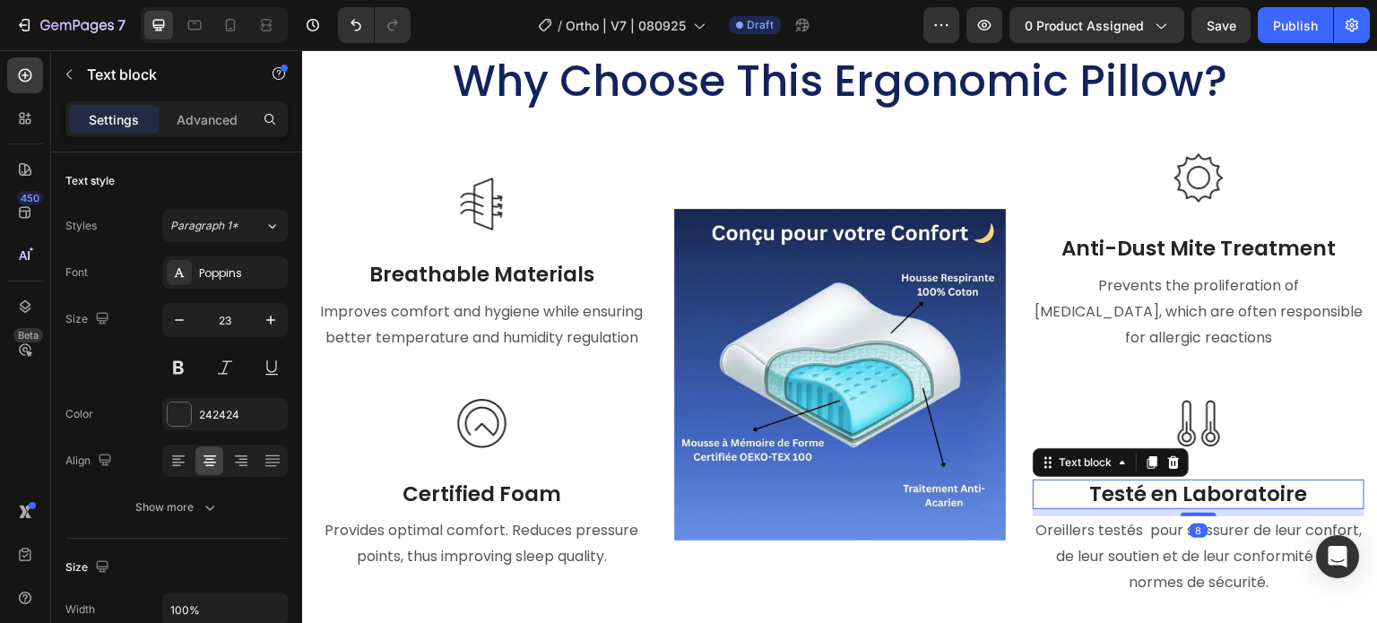
click at [1315, 487] on p "Testé en Laboratoire" at bounding box center [1198, 494] width 328 height 27
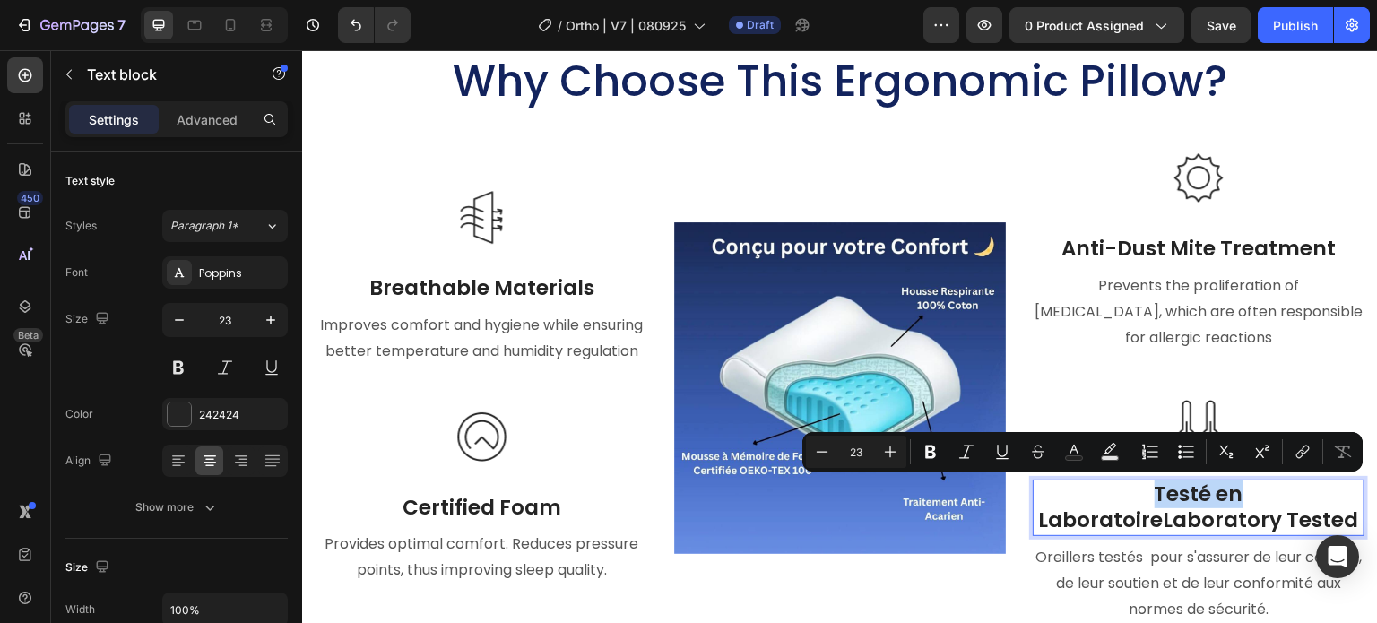
drag, startPoint x: 1236, startPoint y: 499, endPoint x: 1125, endPoint y: 495, distance: 111.2
click at [1125, 495] on p "Testé en LaboratoireLaboratory Tested" at bounding box center [1198, 508] width 328 height 54
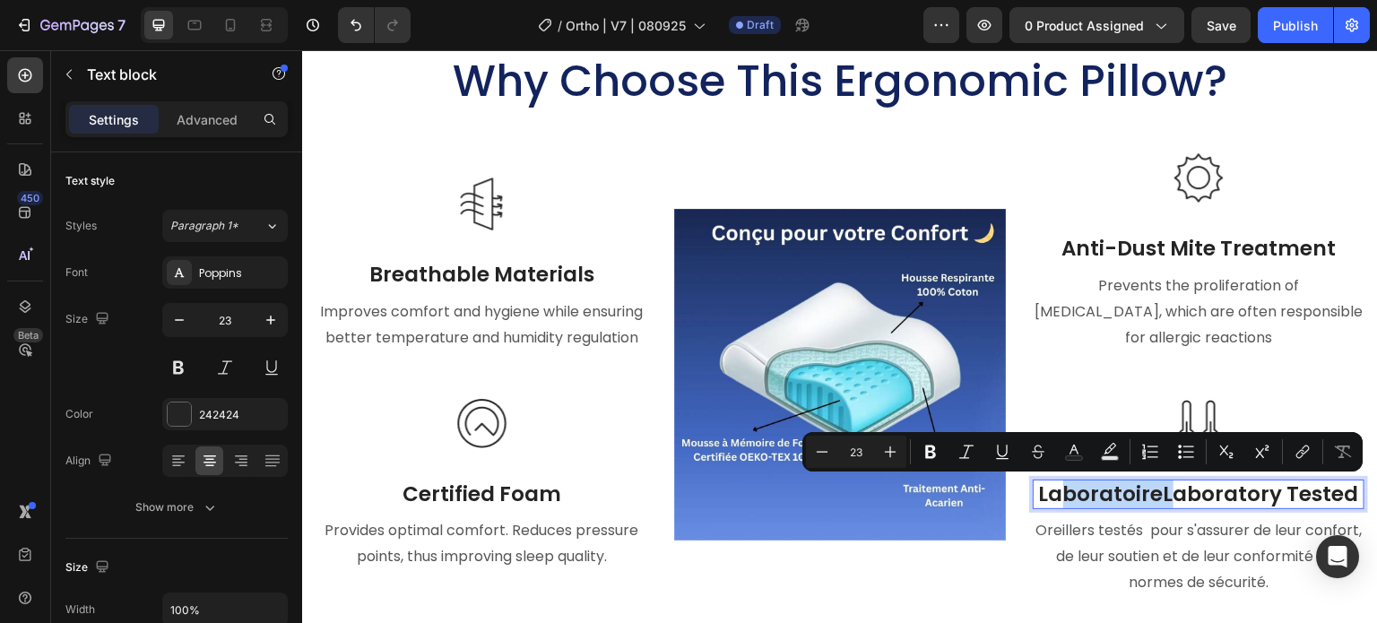
drag, startPoint x: 1154, startPoint y: 495, endPoint x: 1043, endPoint y: 503, distance: 111.4
click at [1043, 503] on p "LaboratoireLaboratory Tested" at bounding box center [1198, 494] width 328 height 27
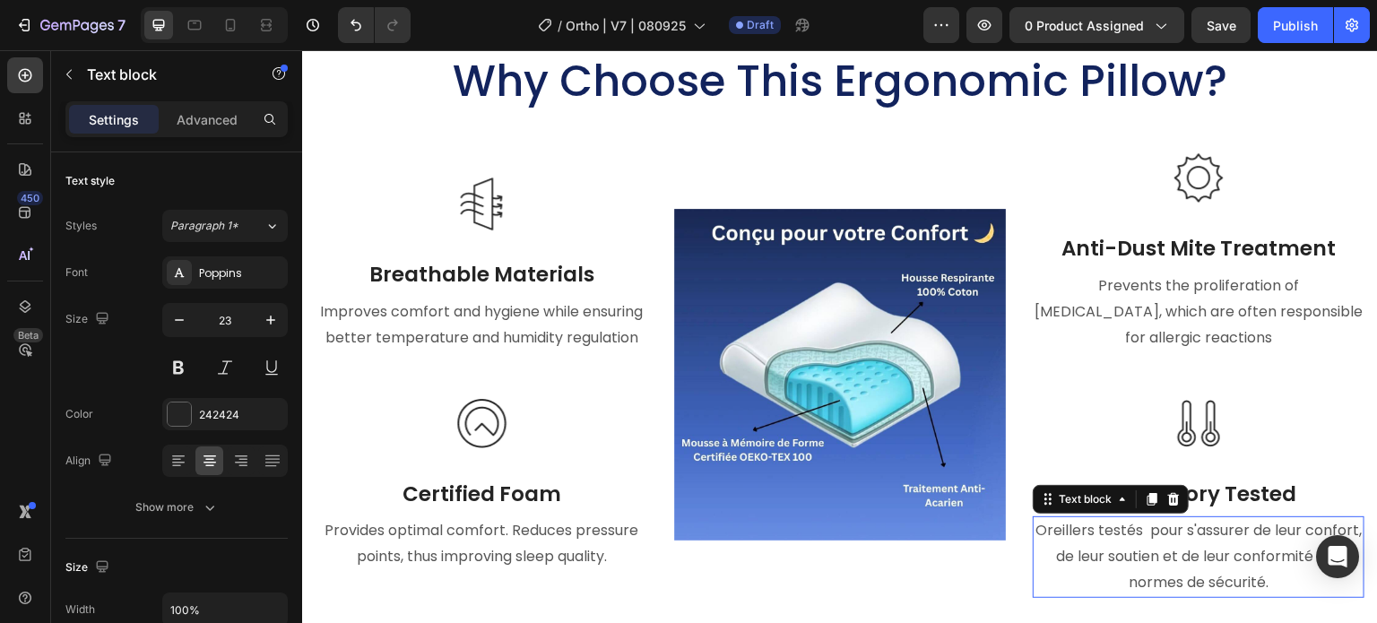
click at [1140, 553] on p "Oreillers testés pour s'assurer de leur confort, de leur soutien et de leur con…" at bounding box center [1198, 556] width 328 height 77
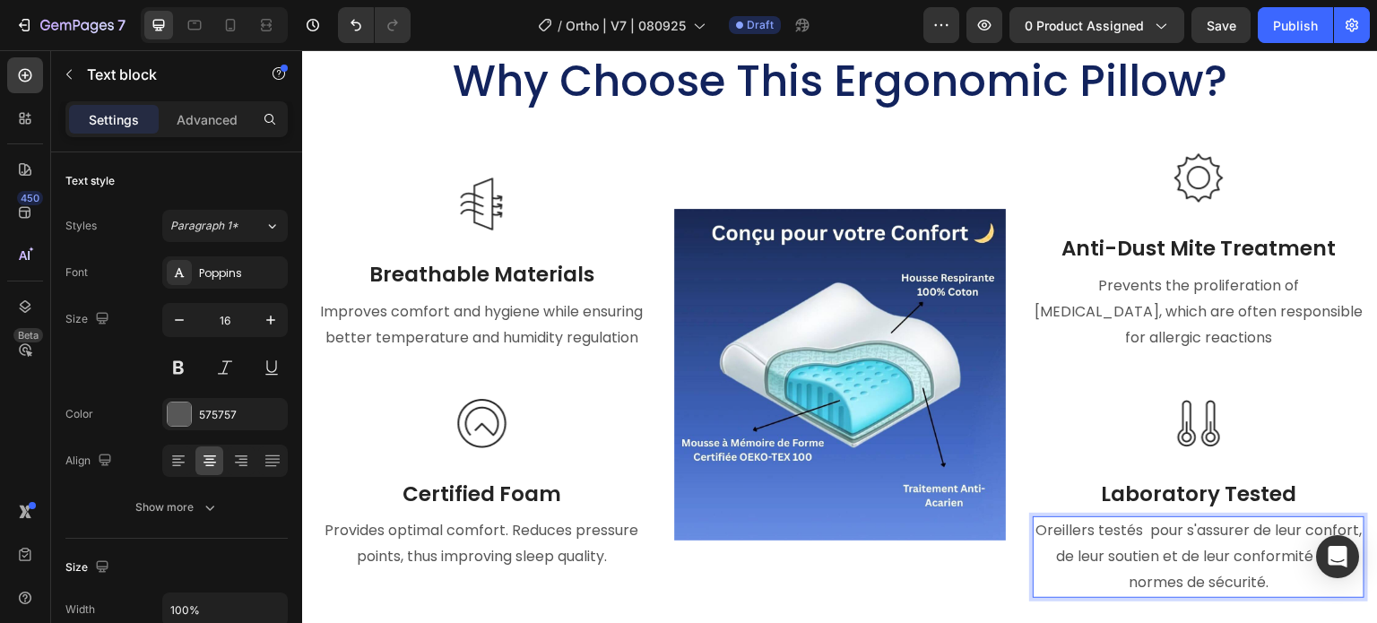
click at [1231, 556] on p "Oreillers testés pour s'assurer de leur confort, de leur soutien et de leur con…" at bounding box center [1198, 556] width 328 height 77
click at [1278, 575] on p "Oreillers testés pour s'assurer de leur confort, de leur soutien et de leur con…" at bounding box center [1198, 556] width 328 height 77
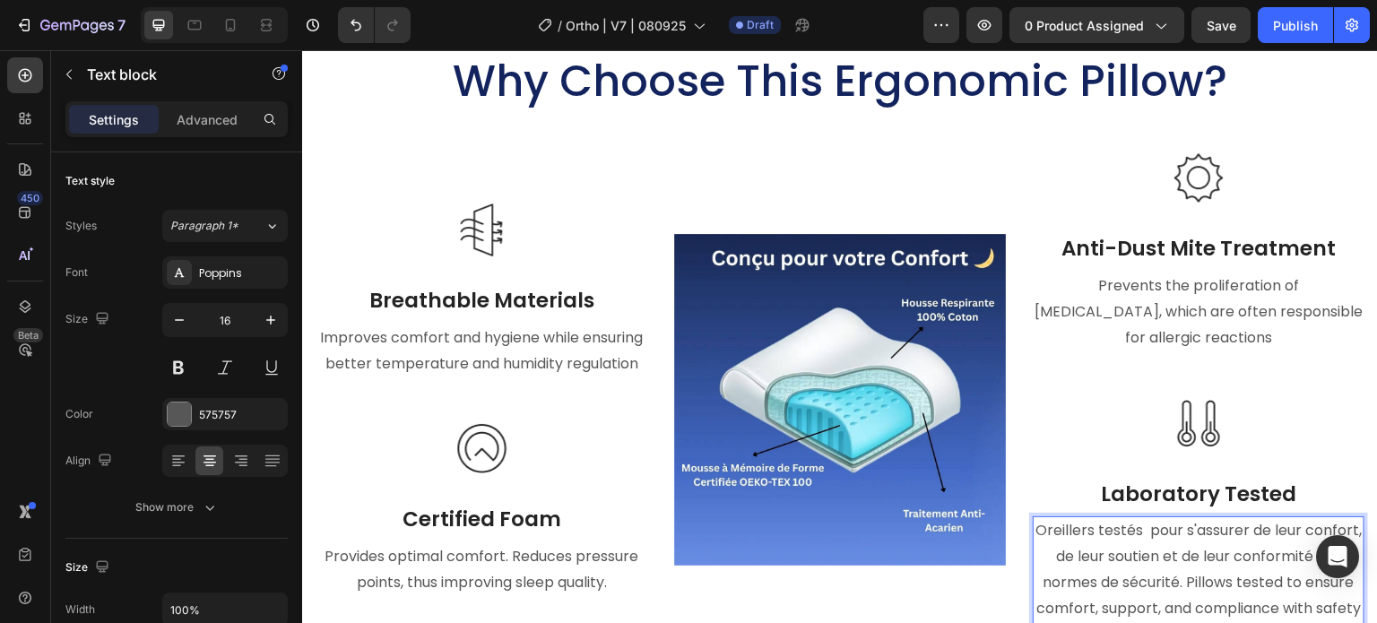
scroll to position [7491, 0]
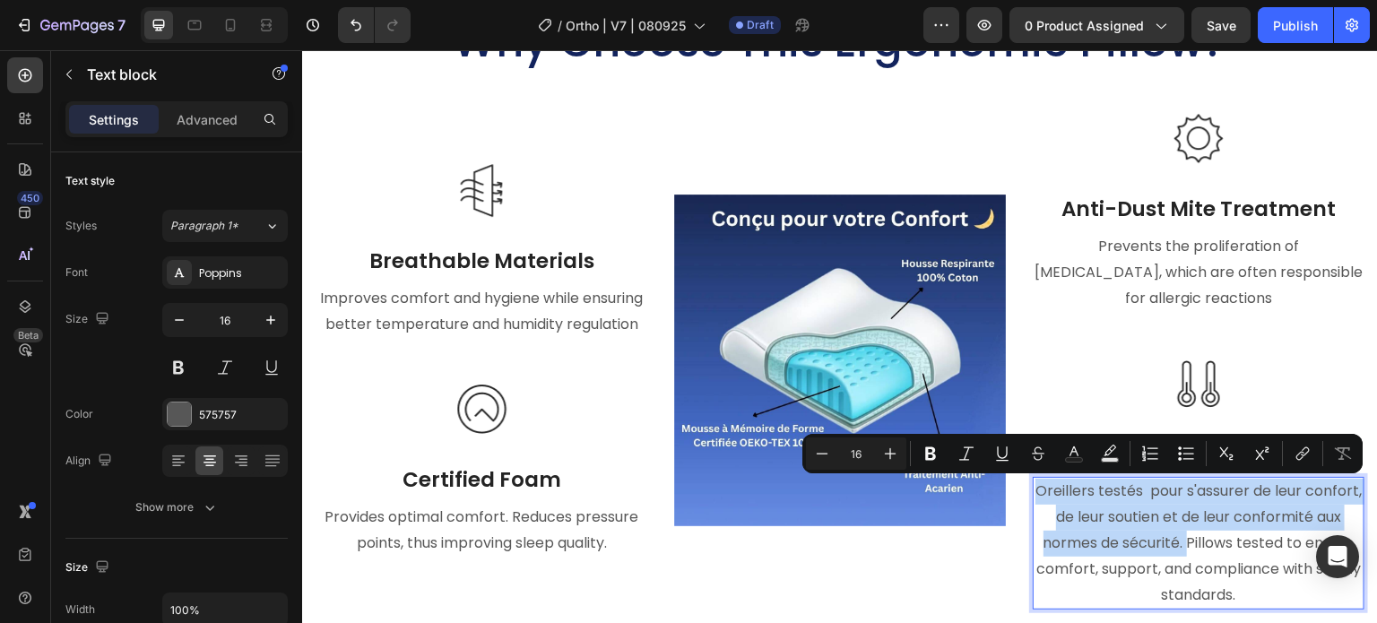
drag, startPoint x: 1219, startPoint y: 542, endPoint x: 1056, endPoint y: 490, distance: 171.2
click at [1056, 490] on p "Oreillers testés pour s'assurer de leur confort, de leur soutien et de leur con…" at bounding box center [1198, 543] width 328 height 129
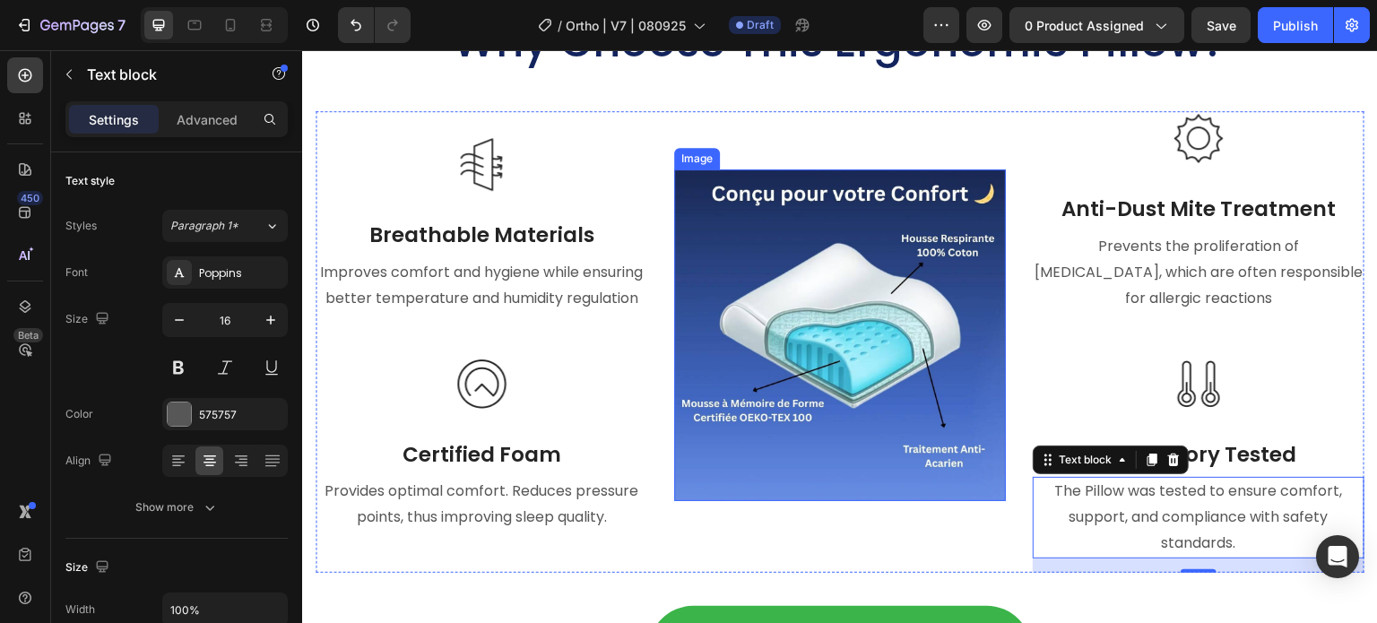
click at [818, 322] on img at bounding box center [840, 335] width 332 height 332
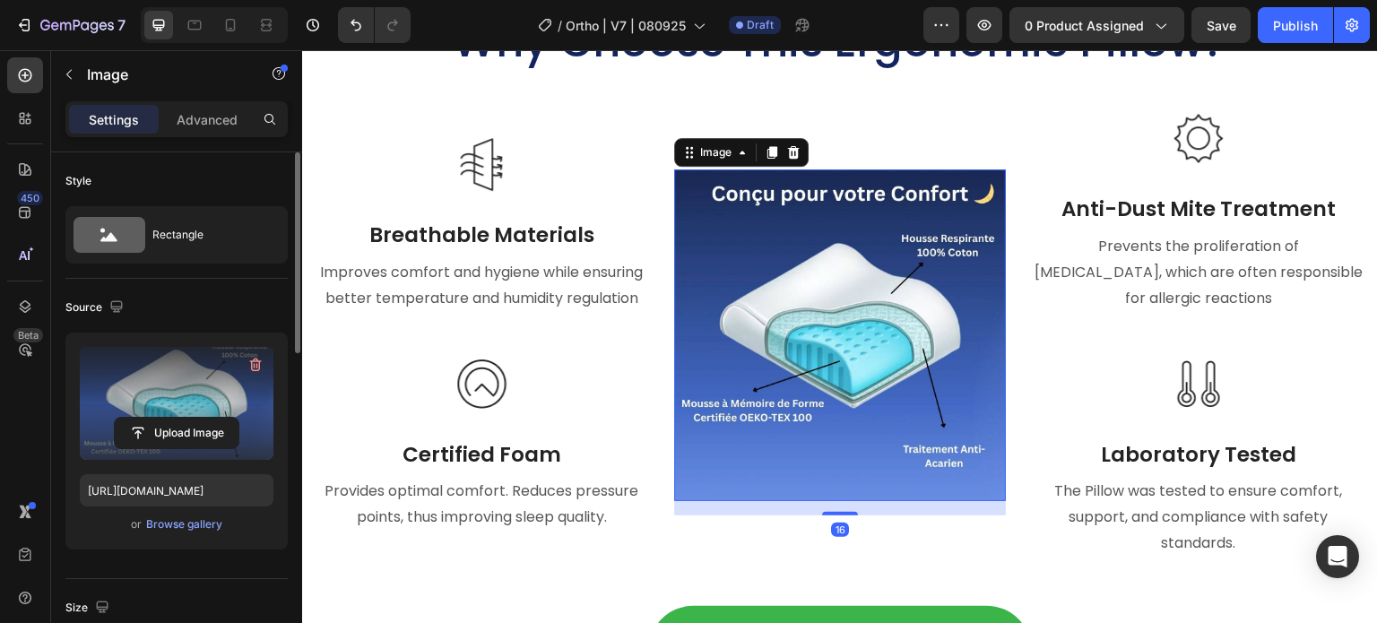
click at [161, 412] on label at bounding box center [177, 403] width 194 height 113
click at [161, 418] on input "file" at bounding box center [177, 433] width 124 height 30
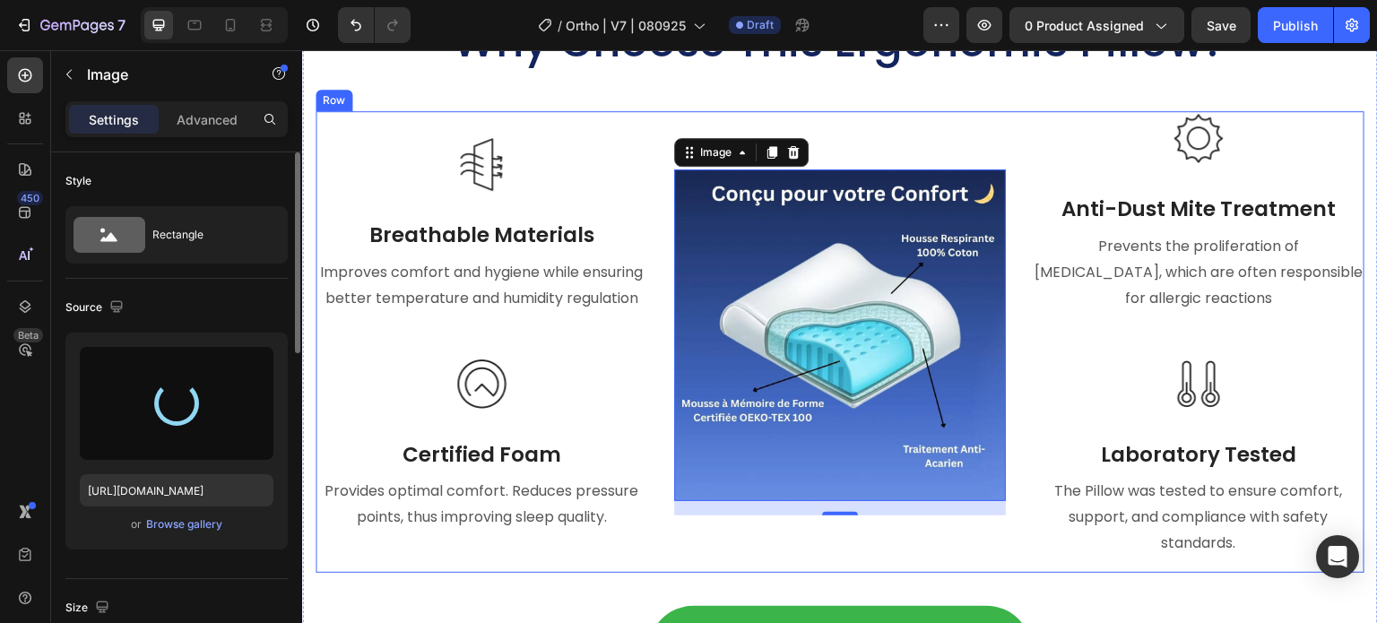
type input "[URL][DOMAIN_NAME]"
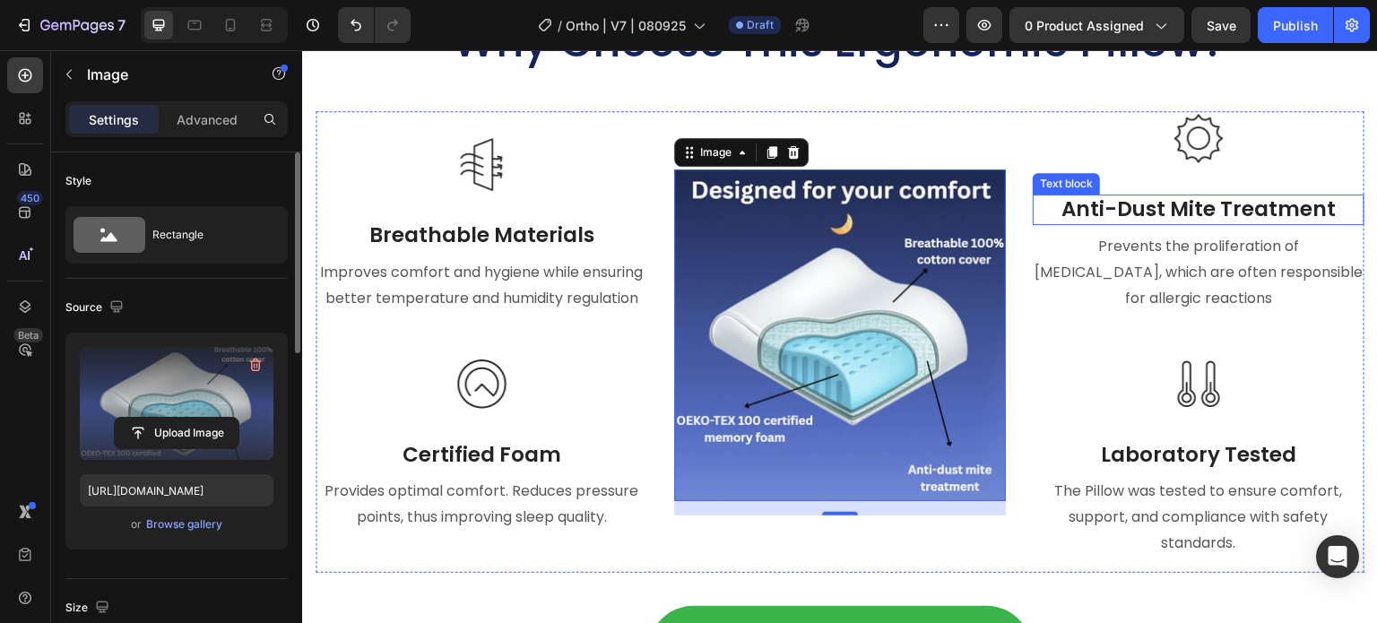
click at [1147, 221] on p "Anti-Dust Mite Treatment" at bounding box center [1198, 209] width 328 height 27
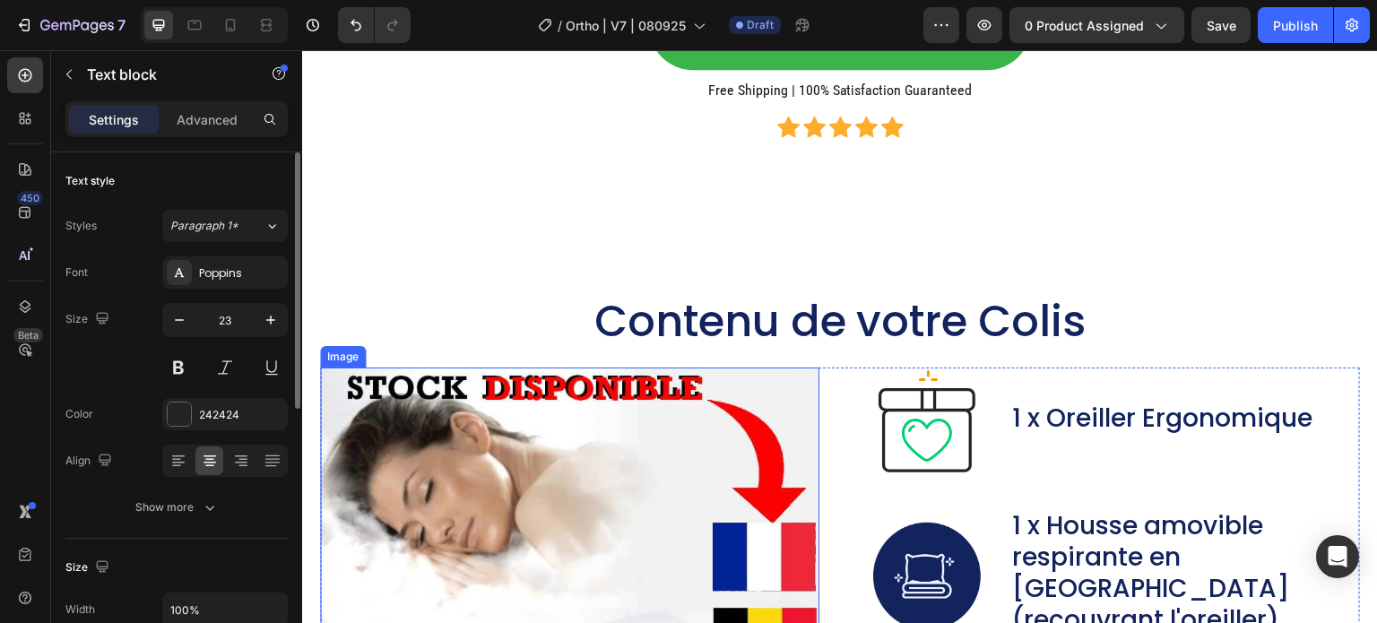
scroll to position [9194, 0]
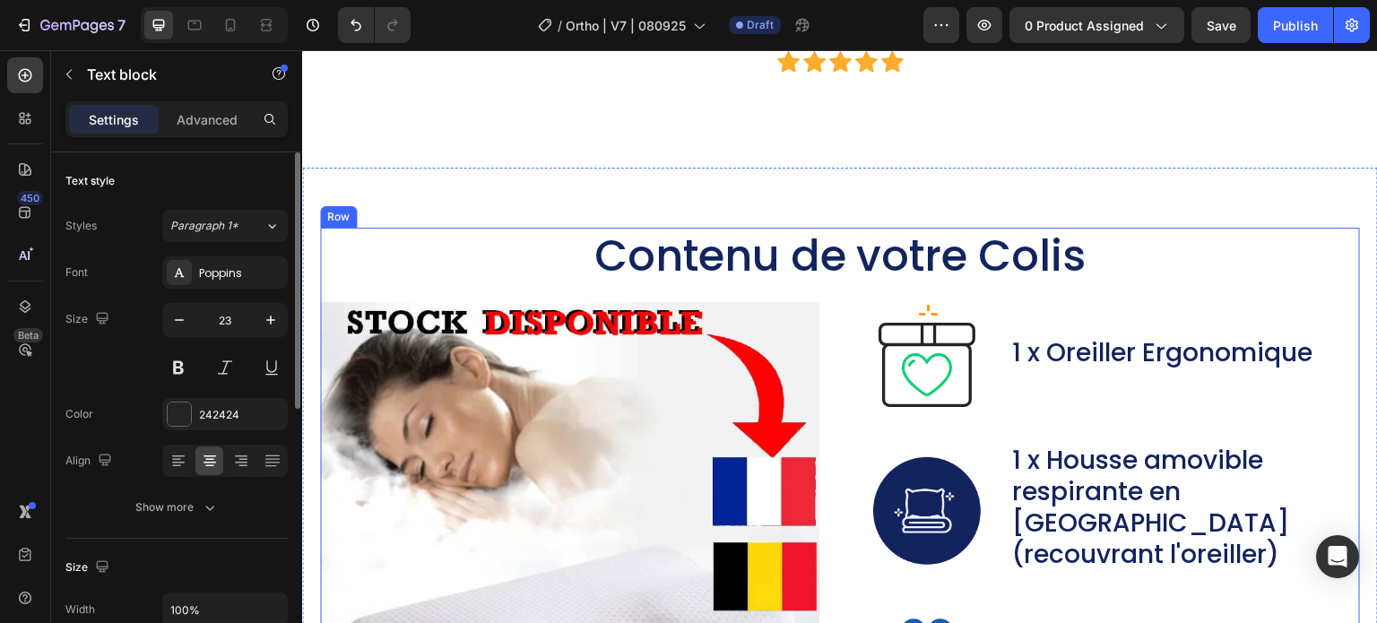
click at [995, 291] on div "Contenu de votre Colis Heading Image Image 1 x Oreiller Ergonomique Text Block …" at bounding box center [840, 622] width 1040 height 788
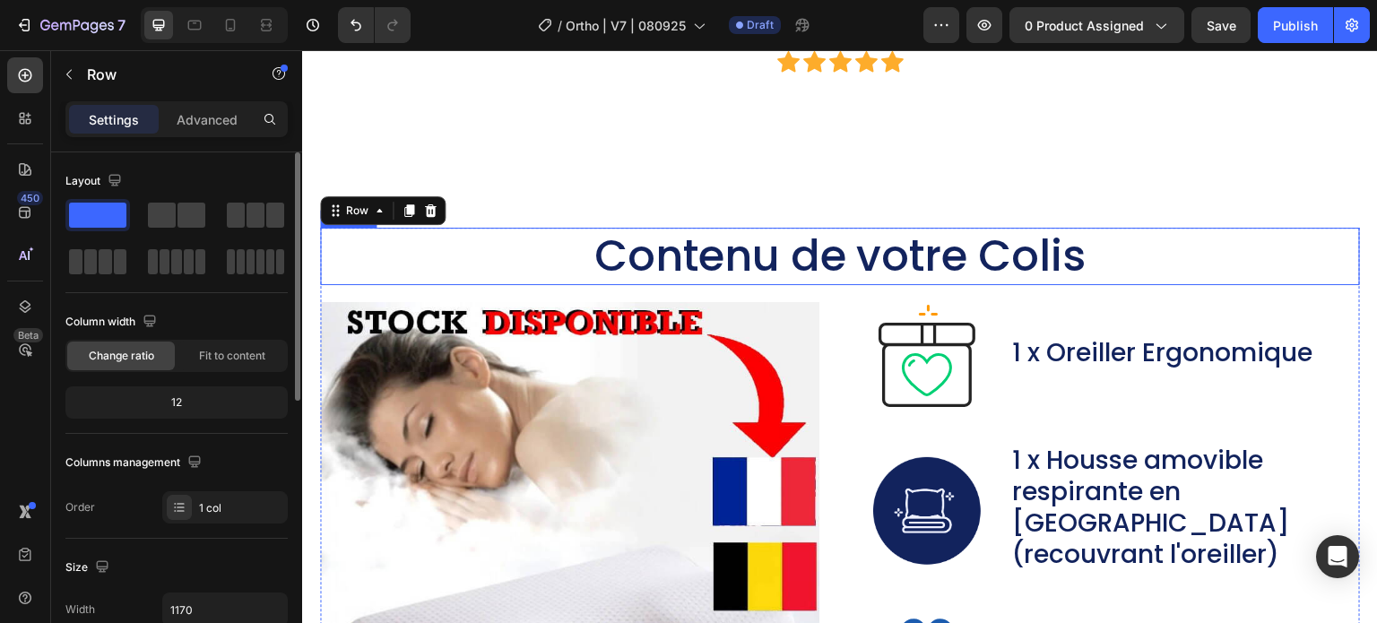
click at [1110, 250] on h2 "Contenu de votre Colis" at bounding box center [840, 256] width 1040 height 57
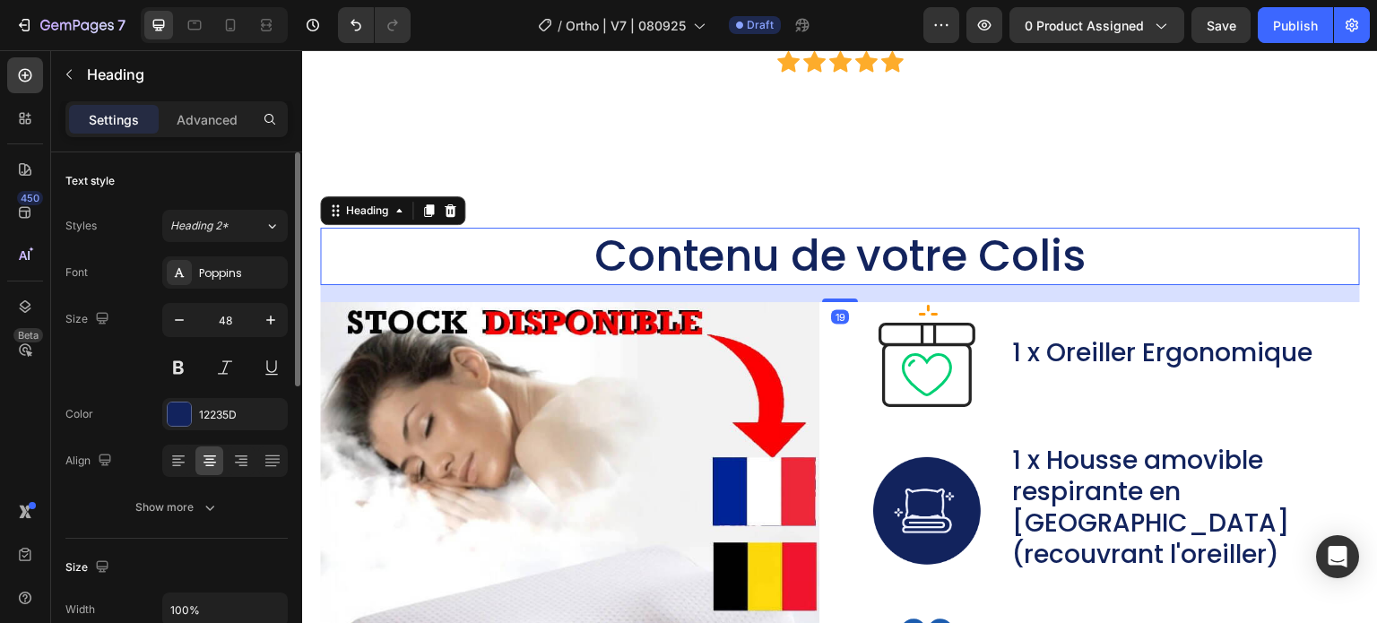
click at [1089, 254] on h2 "Contenu de votre Colis" at bounding box center [840, 256] width 1040 height 57
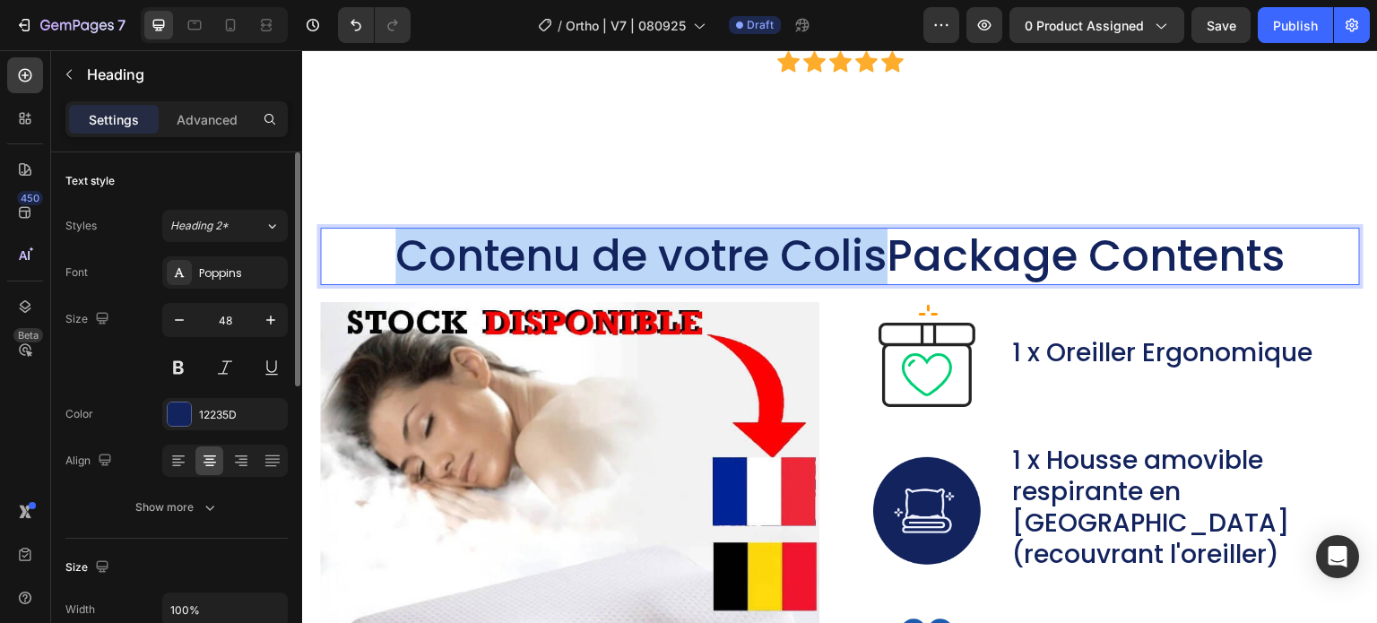
drag, startPoint x: 873, startPoint y: 257, endPoint x: 379, endPoint y: 280, distance: 494.4
click at [379, 280] on p "Contenu de votre ColisPackage Contents" at bounding box center [840, 256] width 1036 height 54
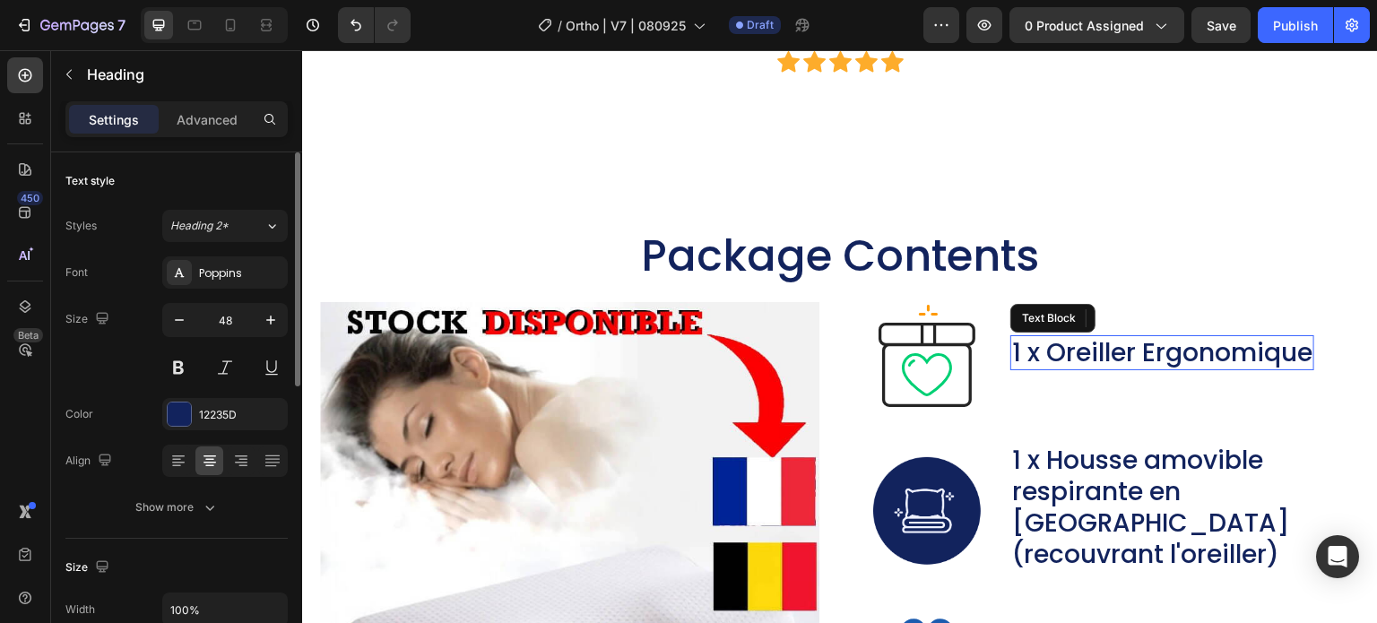
click at [1179, 342] on p "1 x Oreiller Ergonomique" at bounding box center [1162, 352] width 300 height 31
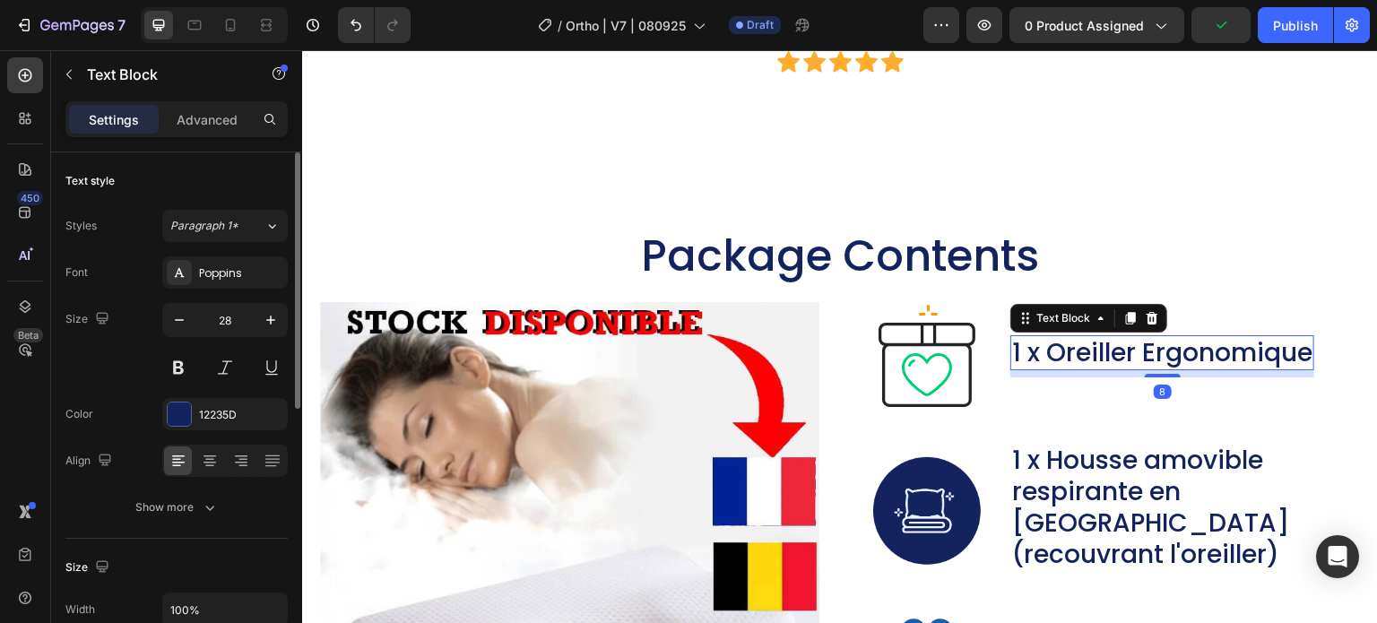
click at [1303, 356] on p "1 x Oreiller Ergonomique" at bounding box center [1162, 352] width 300 height 31
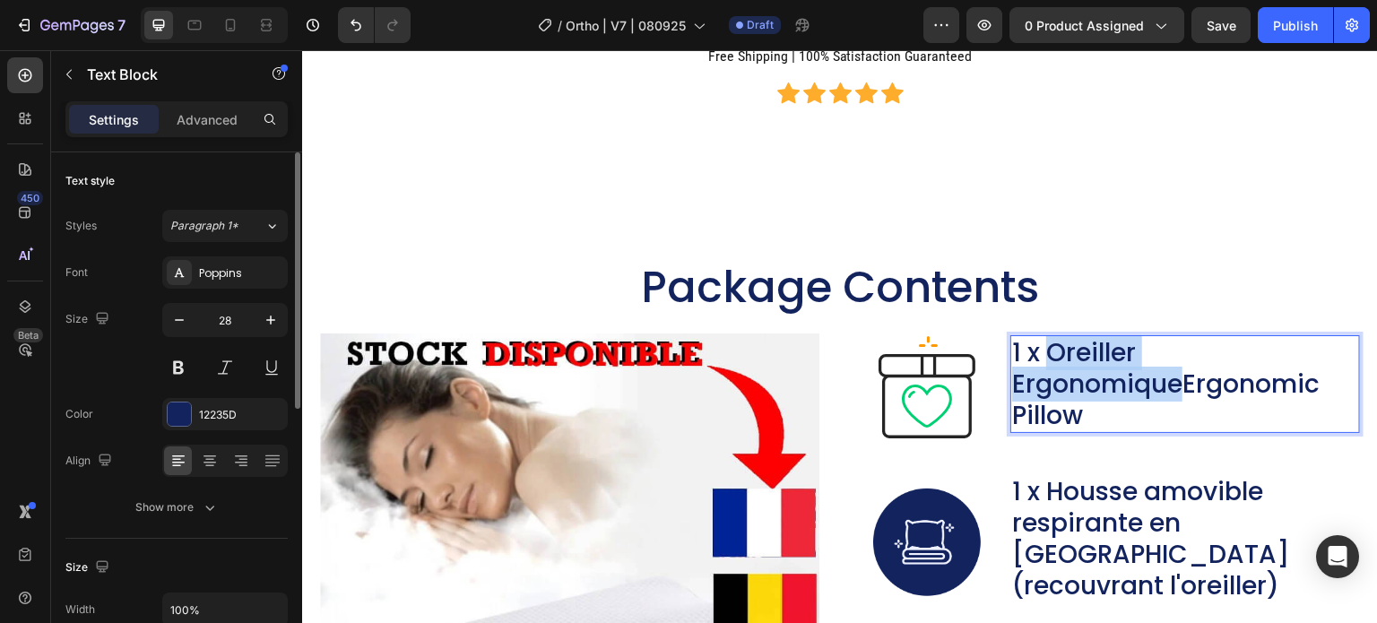
drag, startPoint x: 1176, startPoint y: 378, endPoint x: 1044, endPoint y: 359, distance: 133.1
click at [1044, 359] on p "1 x Oreiller ErgonomiqueErgonomic Pillow" at bounding box center [1185, 384] width 346 height 94
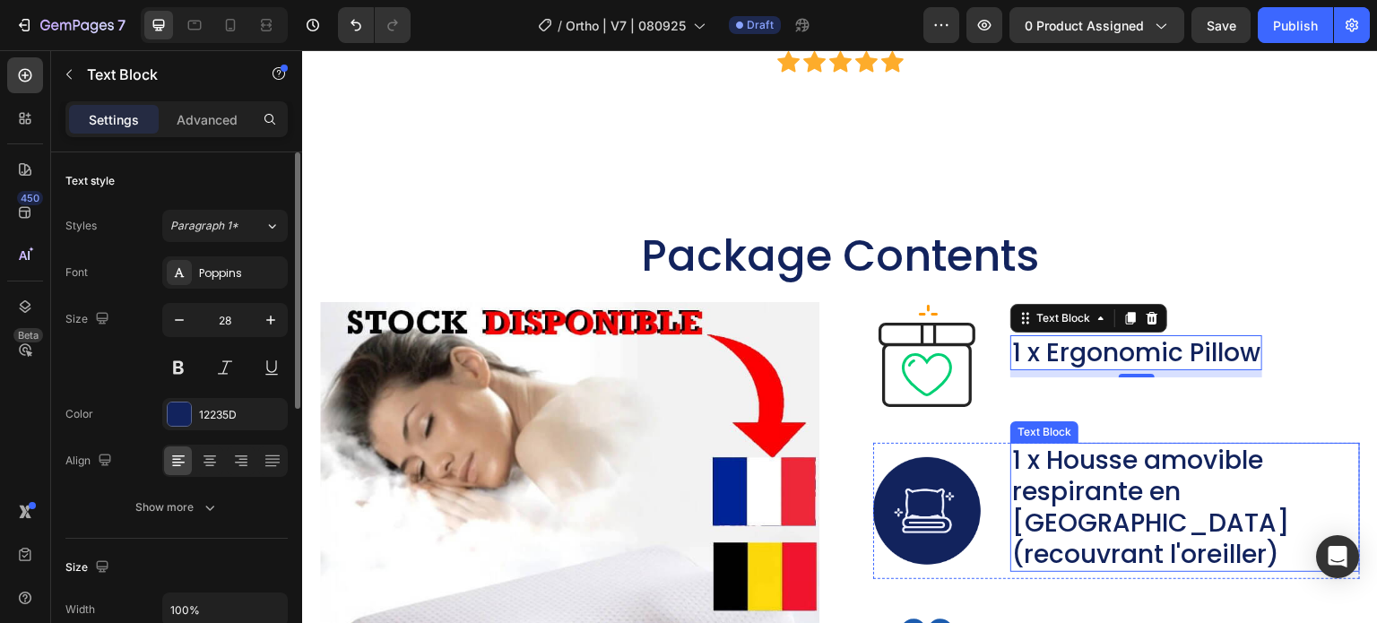
click at [1078, 515] on p "1 x Housse amovible respirante en [GEOGRAPHIC_DATA] (recouvrant l'oreiller)" at bounding box center [1185, 507] width 346 height 125
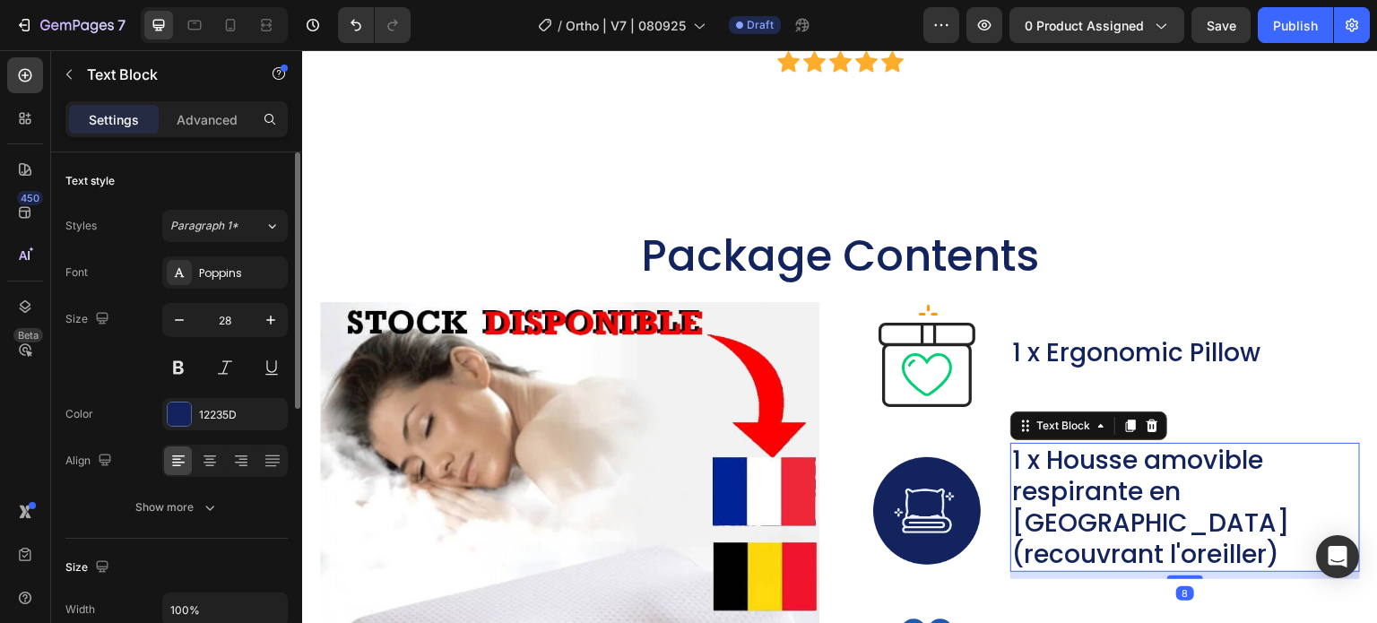
click at [1237, 496] on p "1 x Housse amovible respirante en [GEOGRAPHIC_DATA] (recouvrant l'oreiller)" at bounding box center [1185, 507] width 346 height 125
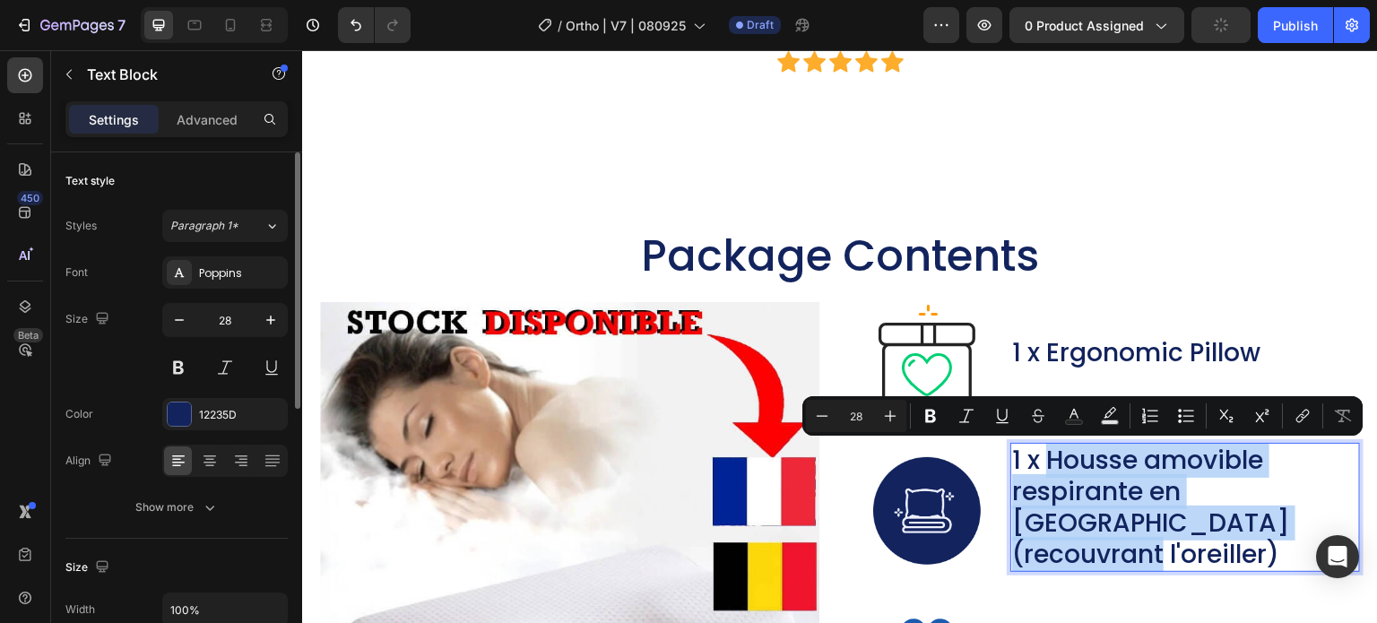
drag, startPoint x: 1273, startPoint y: 517, endPoint x: 1046, endPoint y: 473, distance: 231.0
click at [1046, 473] on p "1 x Housse amovible respirante en [GEOGRAPHIC_DATA] (recouvrant l'oreiller)" at bounding box center [1185, 507] width 346 height 125
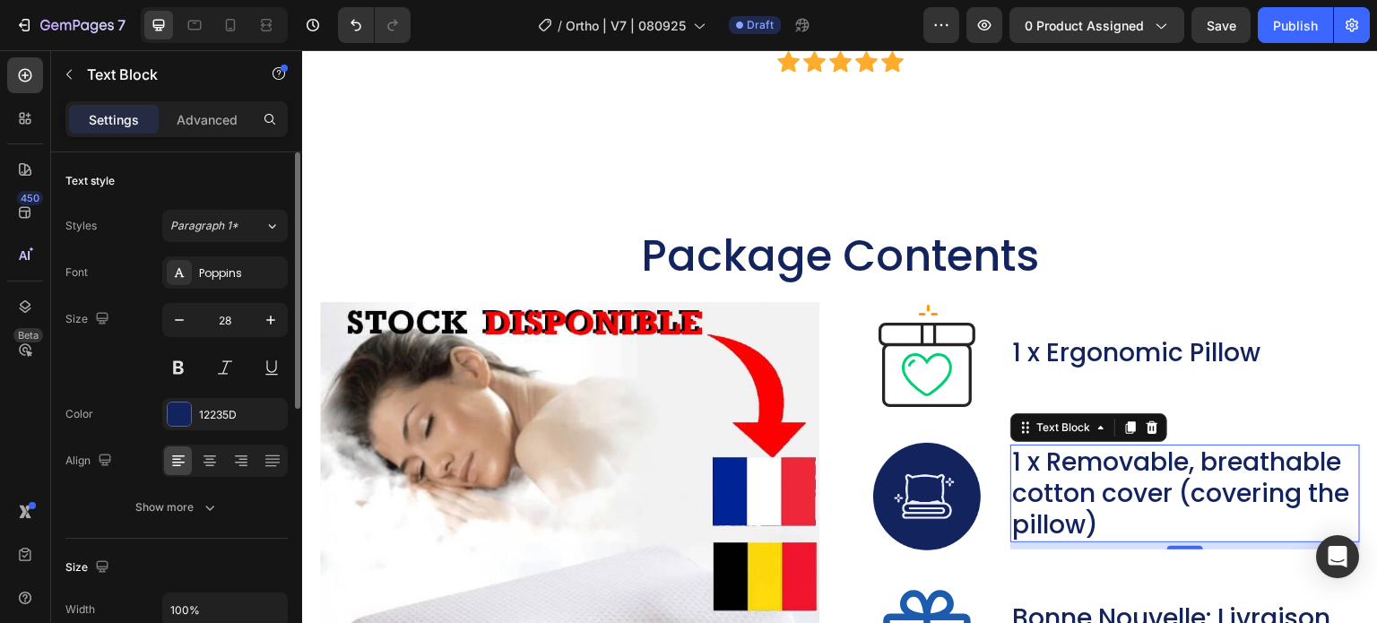
scroll to position [9373, 0]
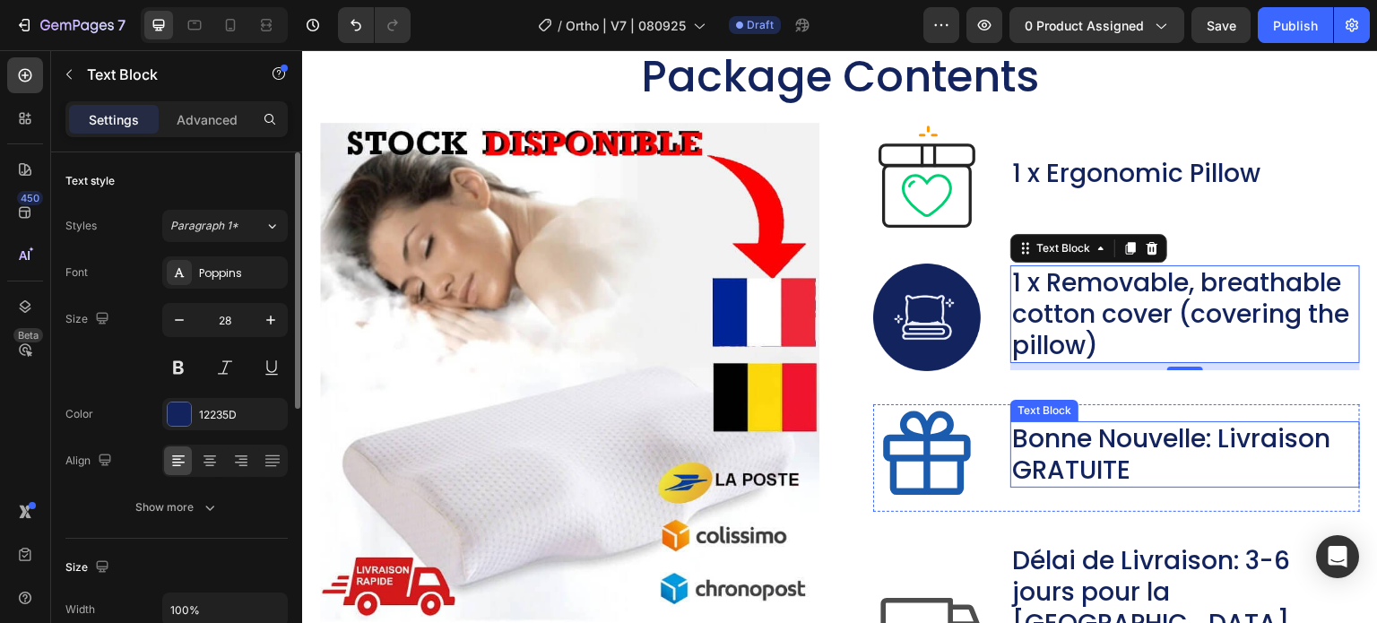
click at [1121, 473] on p "Bonne Nouvelle: Livraison GRATUITE" at bounding box center [1185, 454] width 346 height 63
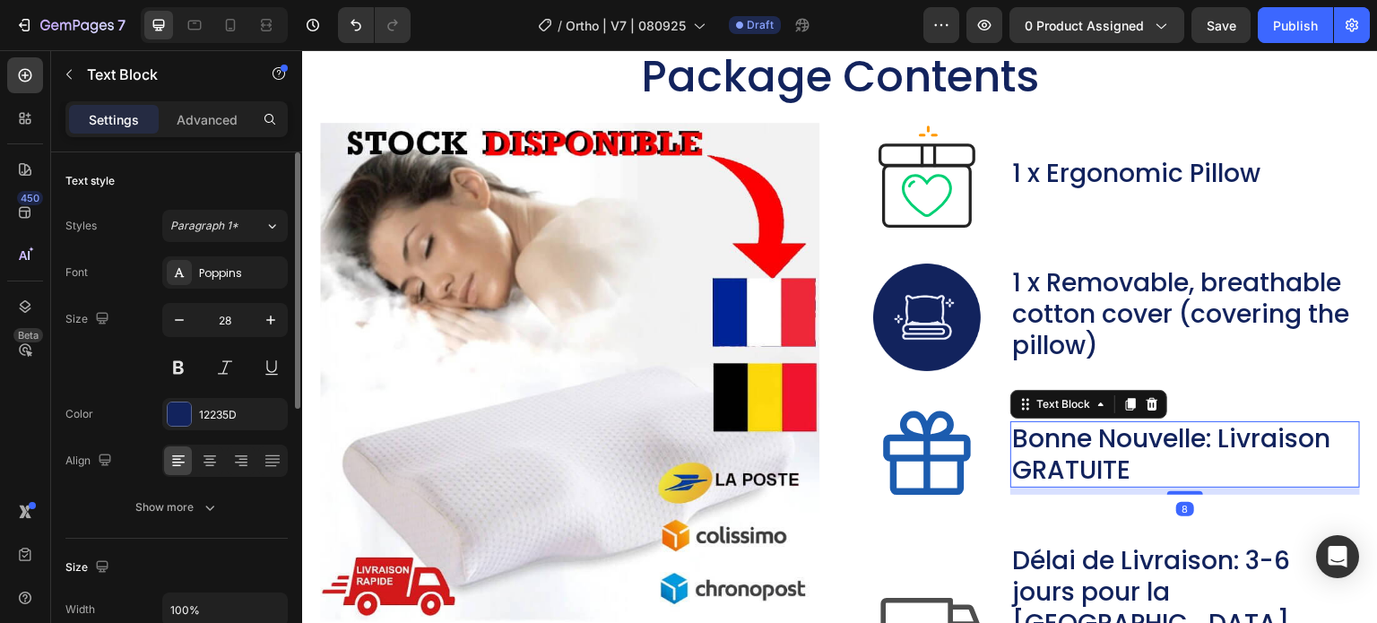
click at [1138, 471] on p "Bonne Nouvelle: Livraison GRATUITE" at bounding box center [1185, 454] width 346 height 63
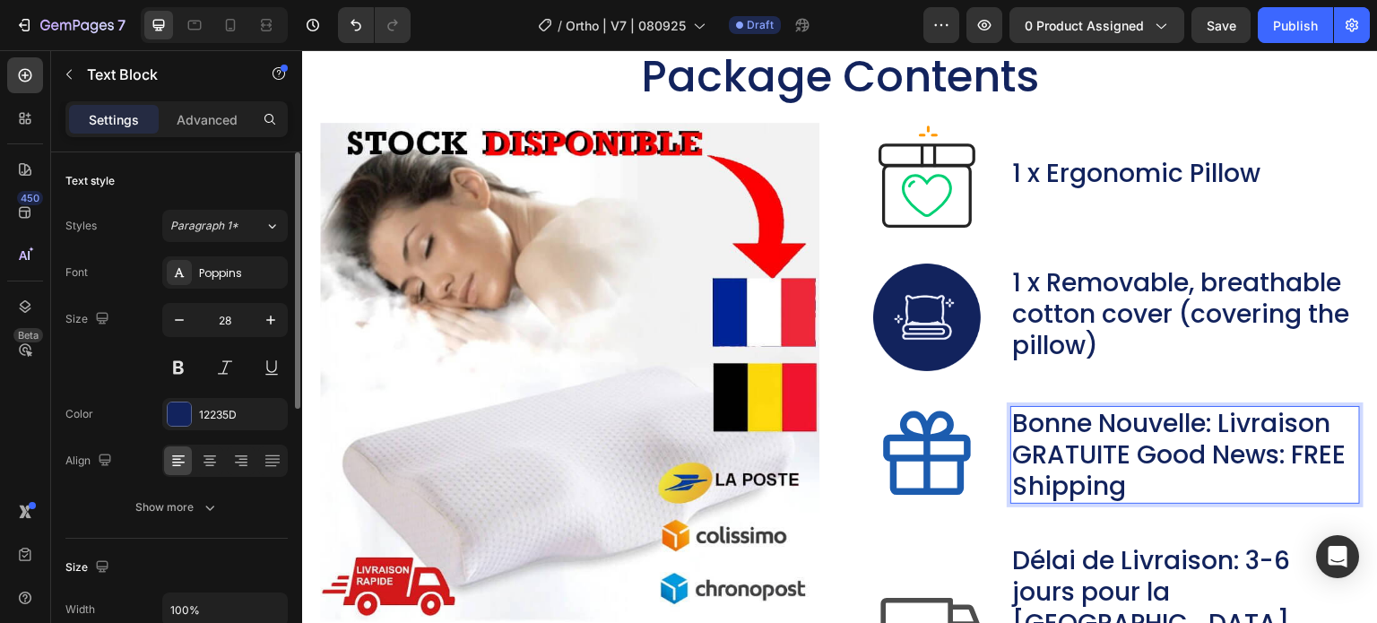
scroll to position [9357, 0]
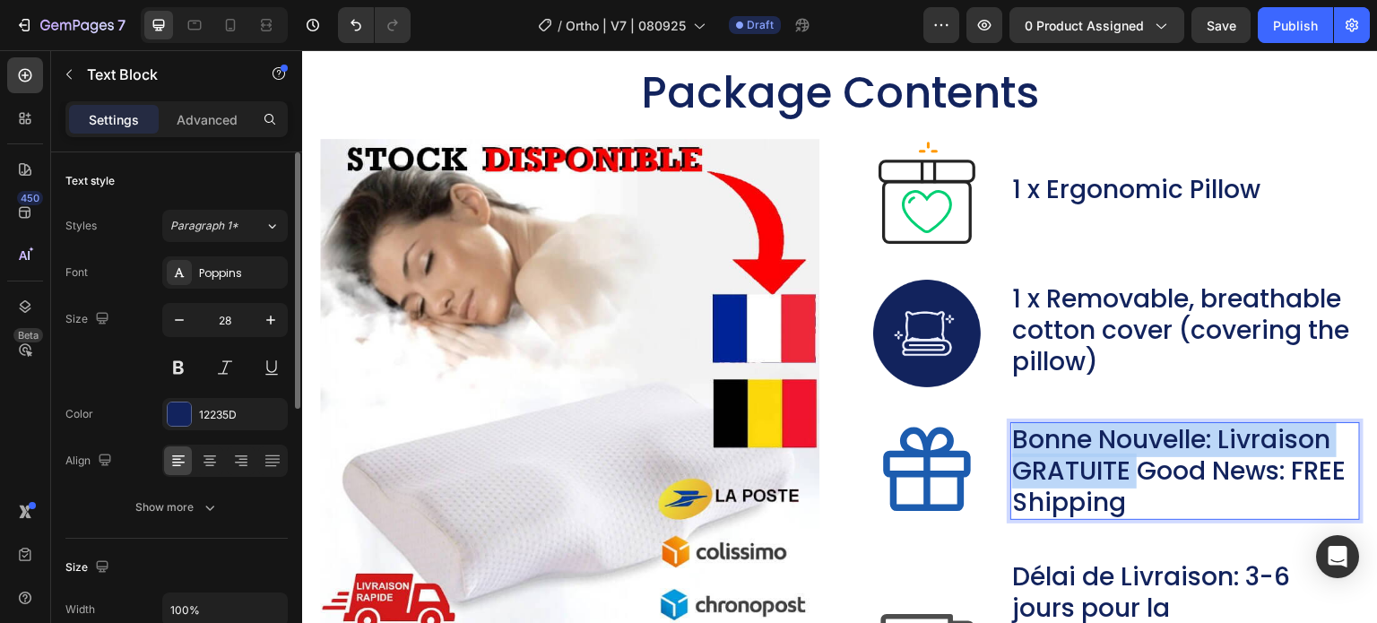
drag, startPoint x: 1129, startPoint y: 470, endPoint x: 1011, endPoint y: 442, distance: 121.5
click at [1012, 442] on p "Bonne Nouvelle: Livraison GRATUITE Good News: FREE Shipping" at bounding box center [1185, 471] width 346 height 94
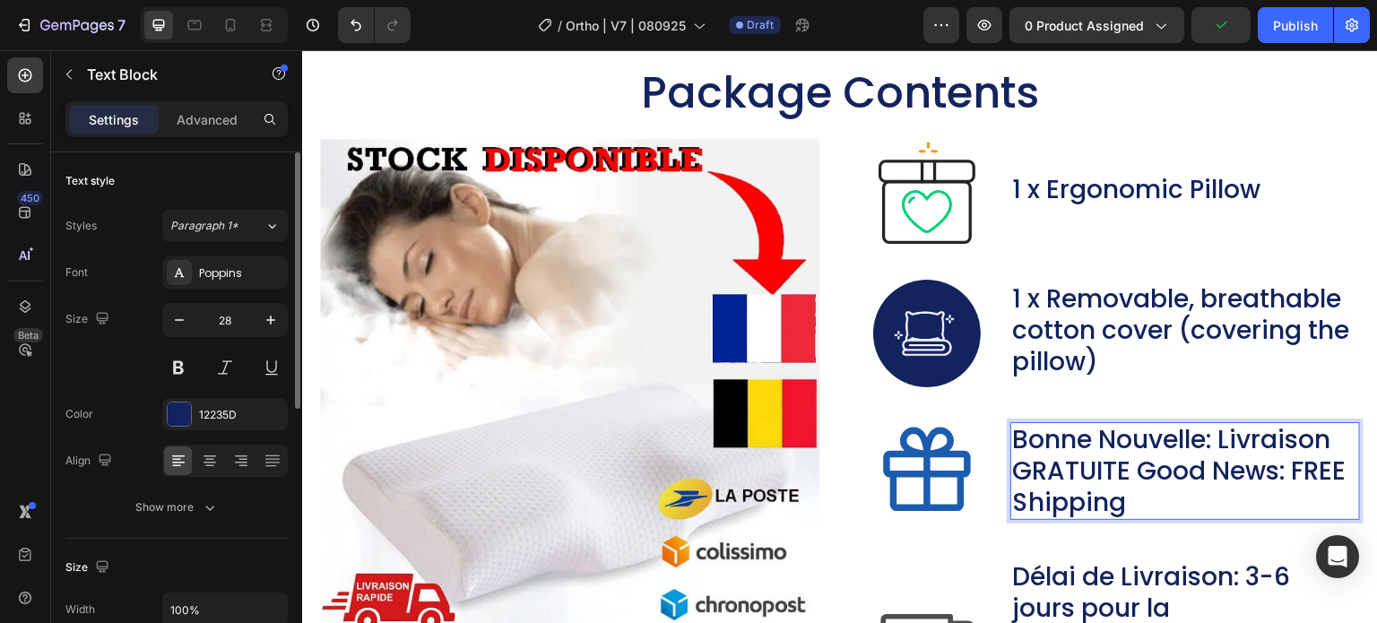
scroll to position [9388, 0]
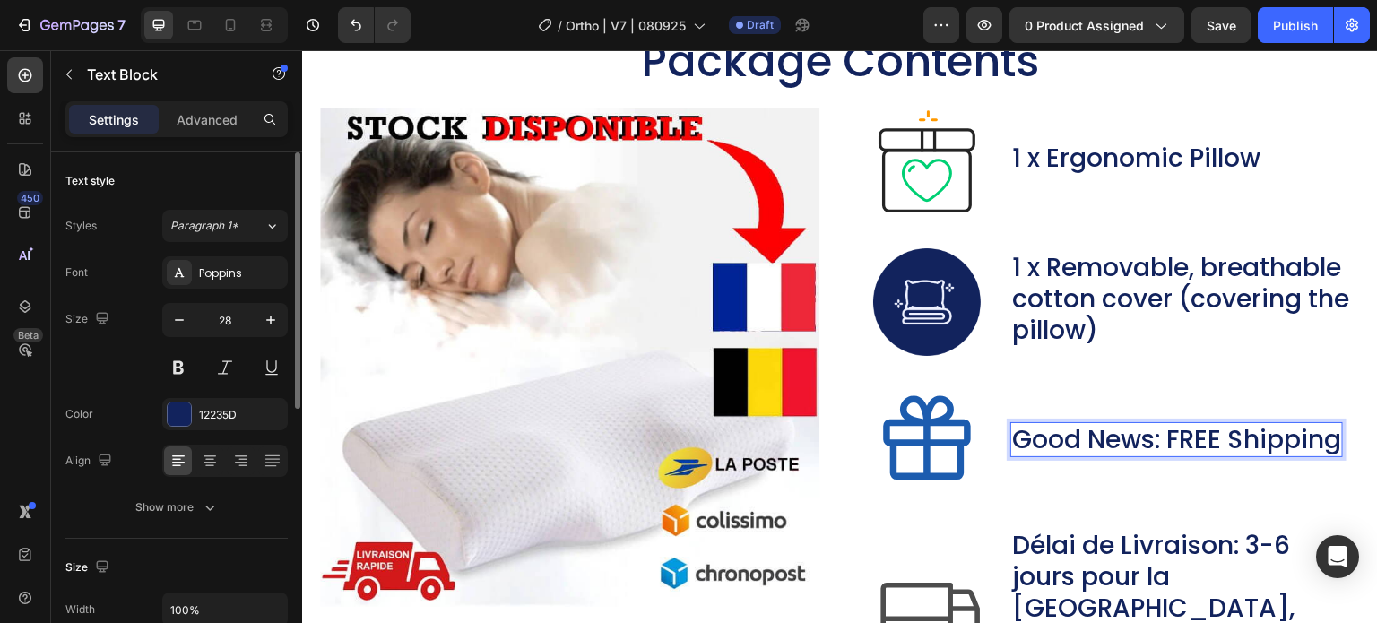
click at [1333, 427] on p "Good News: FREE Shipping" at bounding box center [1176, 439] width 329 height 31
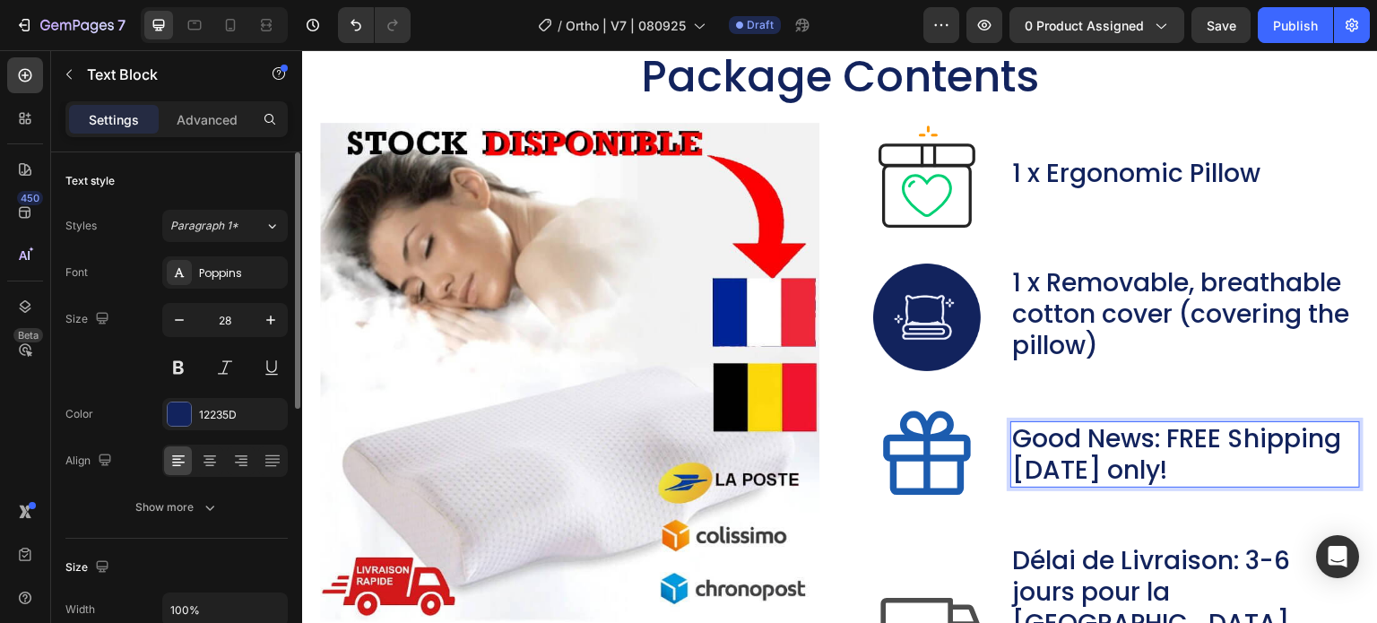
click at [1230, 441] on p "Good News: FREE Shipping [DATE] only!" at bounding box center [1185, 454] width 346 height 63
click at [1336, 433] on p "Good News: FREE Shipping [DATE] only!" at bounding box center [1185, 454] width 346 height 63
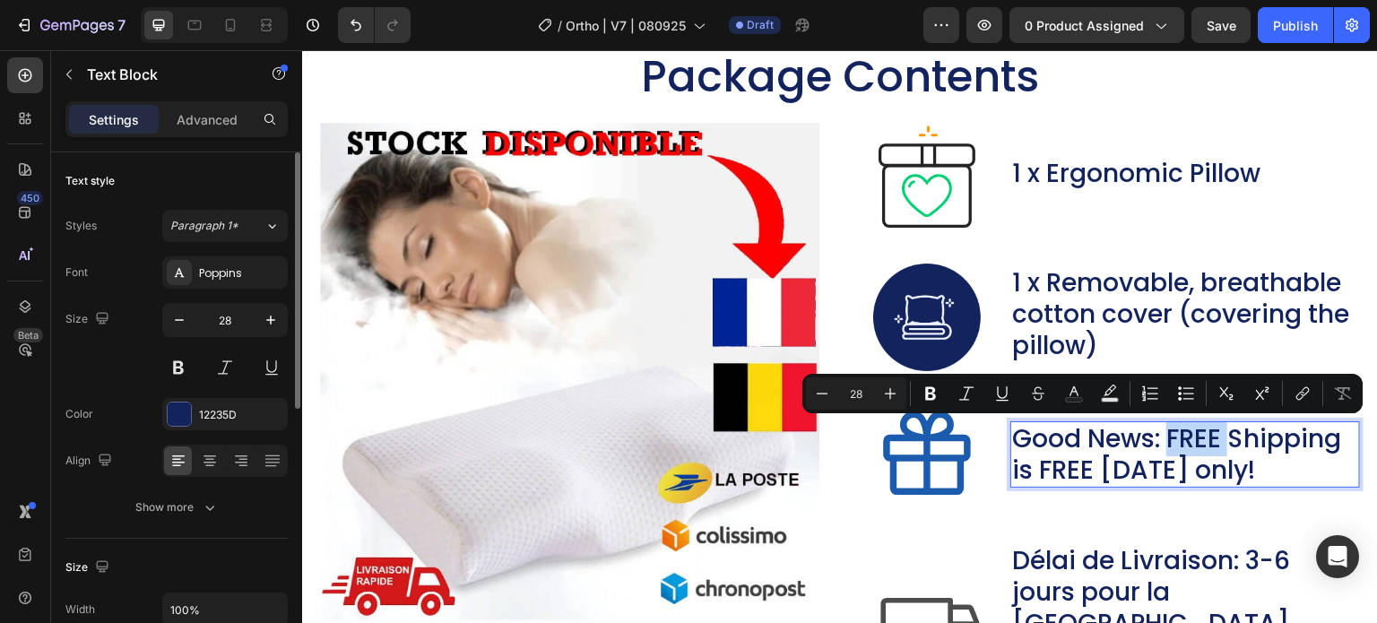
drag, startPoint x: 1225, startPoint y: 437, endPoint x: 1164, endPoint y: 434, distance: 60.1
click at [1164, 434] on p "Good News: FREE Shipping is FREE [DATE] only!" at bounding box center [1185, 454] width 346 height 63
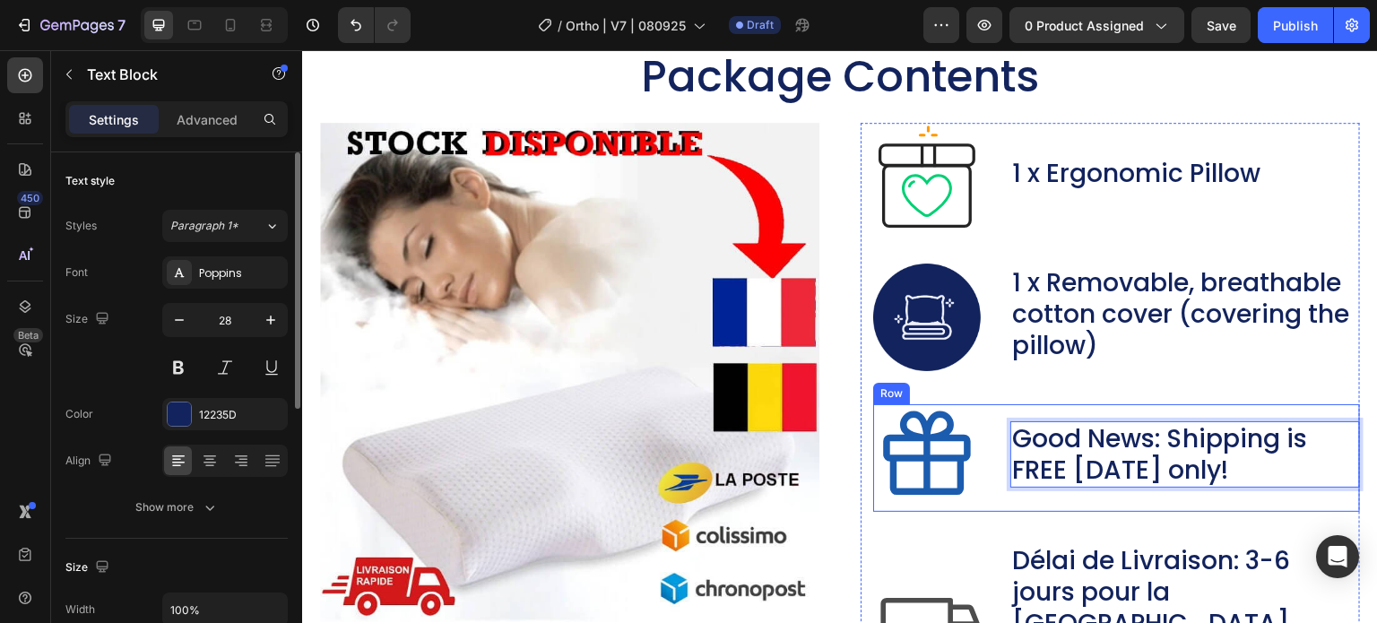
scroll to position [9463, 0]
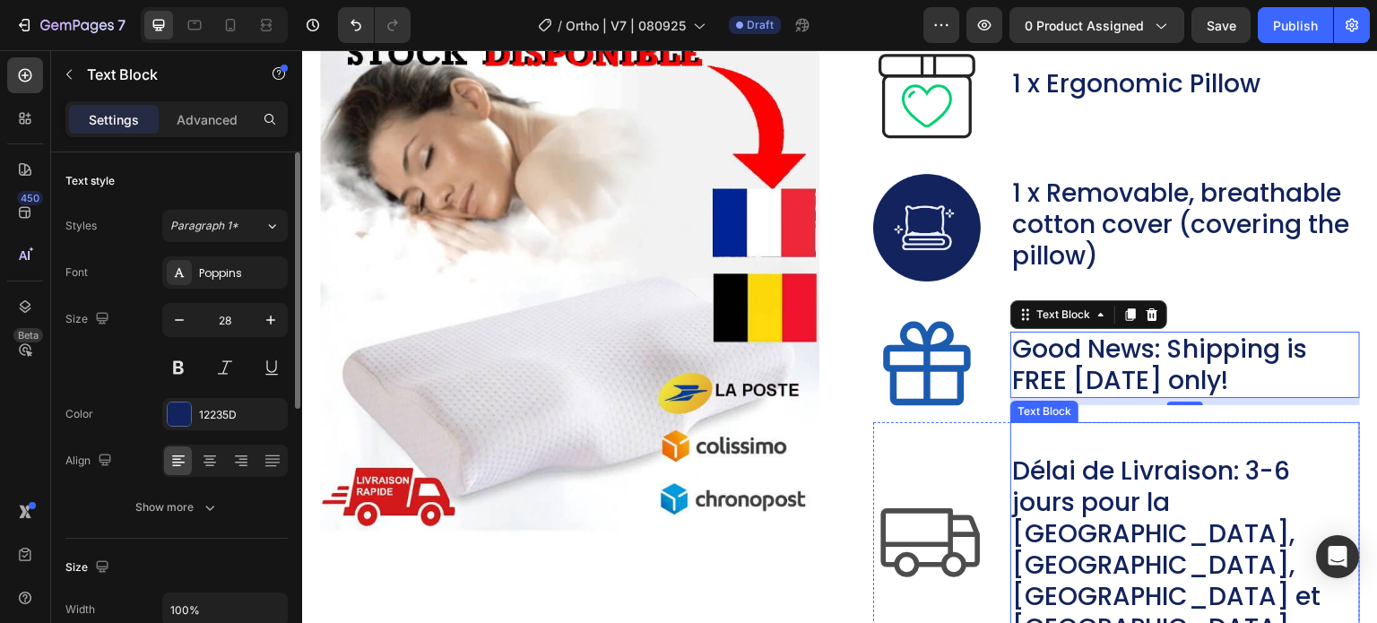
drag, startPoint x: 1144, startPoint y: 501, endPoint x: 1134, endPoint y: 524, distance: 24.5
click at [1144, 501] on p "Délai de Livraison: 3-6 jours pour la [GEOGRAPHIC_DATA], [GEOGRAPHIC_DATA], [GE…" at bounding box center [1185, 549] width 346 height 188
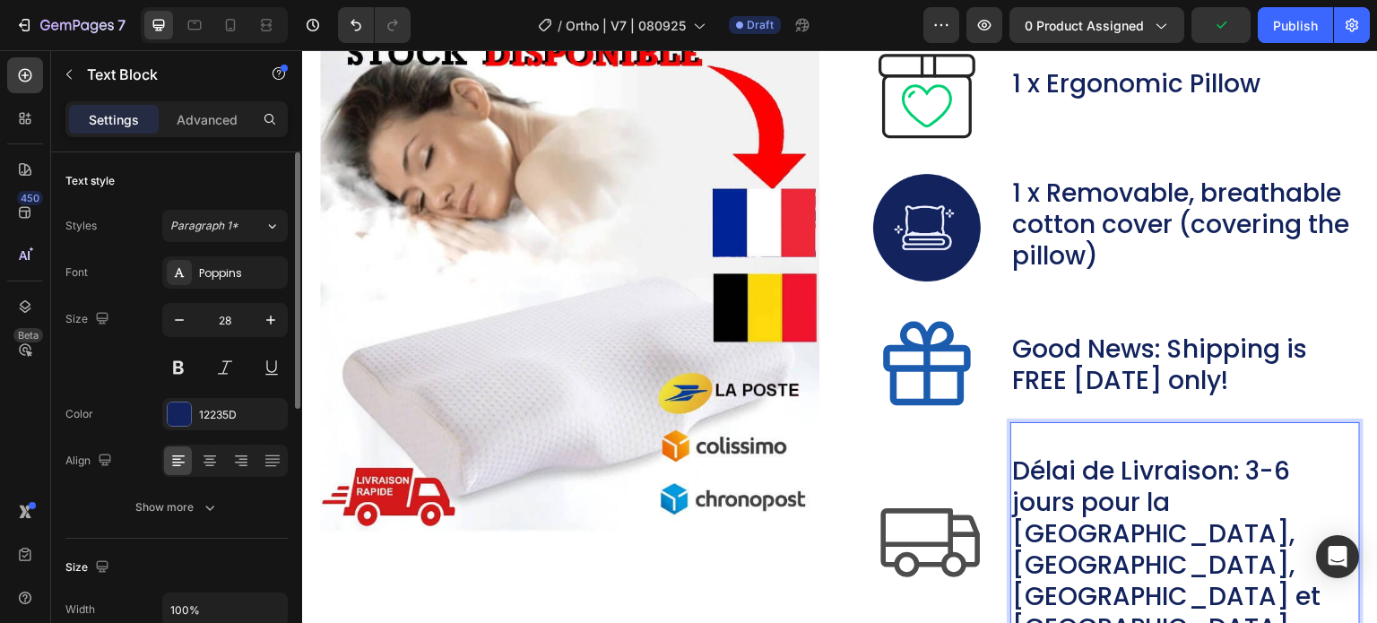
click at [1107, 560] on p "Délai de Livraison: 3-6 jours pour la [GEOGRAPHIC_DATA], [GEOGRAPHIC_DATA], [GE…" at bounding box center [1185, 549] width 346 height 188
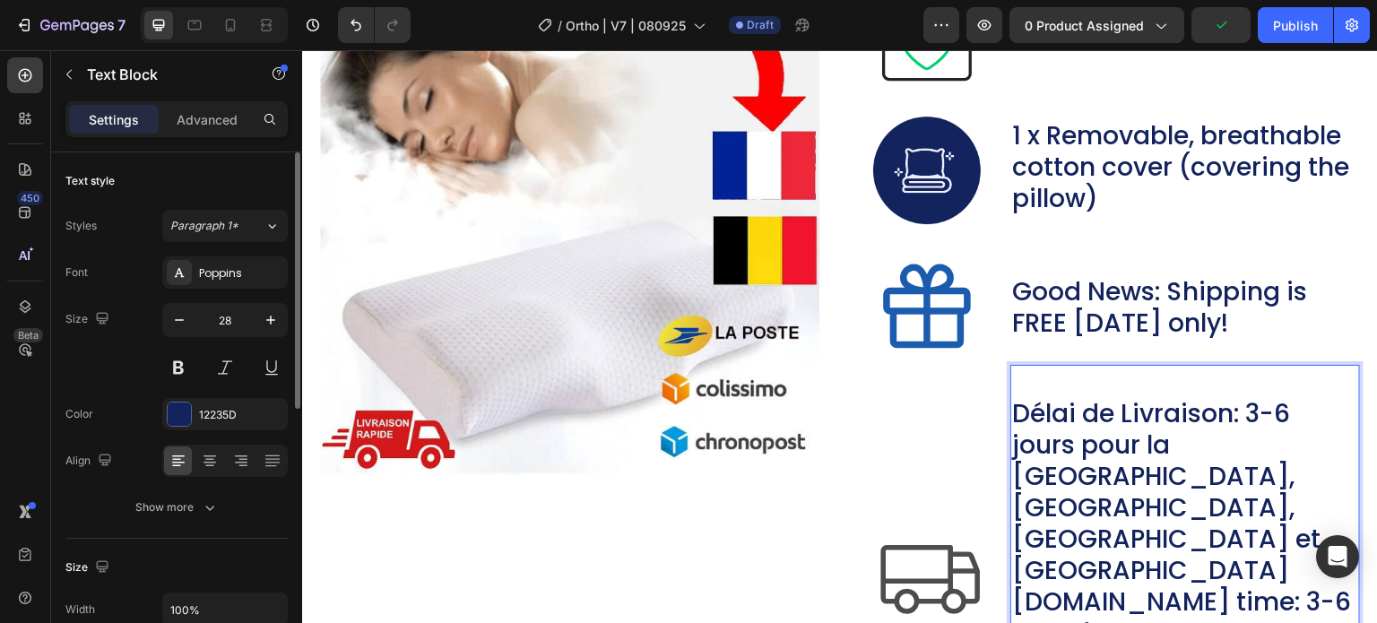
scroll to position [9534, 0]
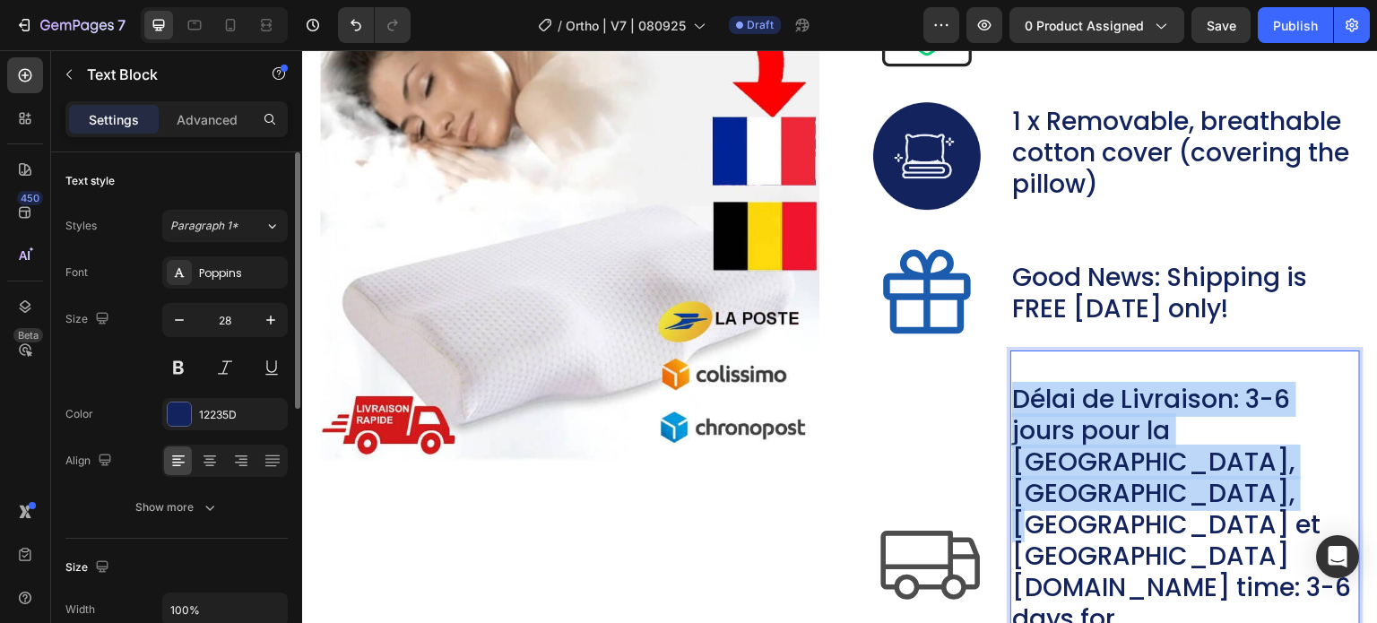
drag, startPoint x: 1090, startPoint y: 495, endPoint x: 1013, endPoint y: 402, distance: 121.0
click at [1013, 402] on p "Délai de Livraison: 3-6 jours pour la [GEOGRAPHIC_DATA], [GEOGRAPHIC_DATA], [GE…" at bounding box center [1185, 572] width 346 height 376
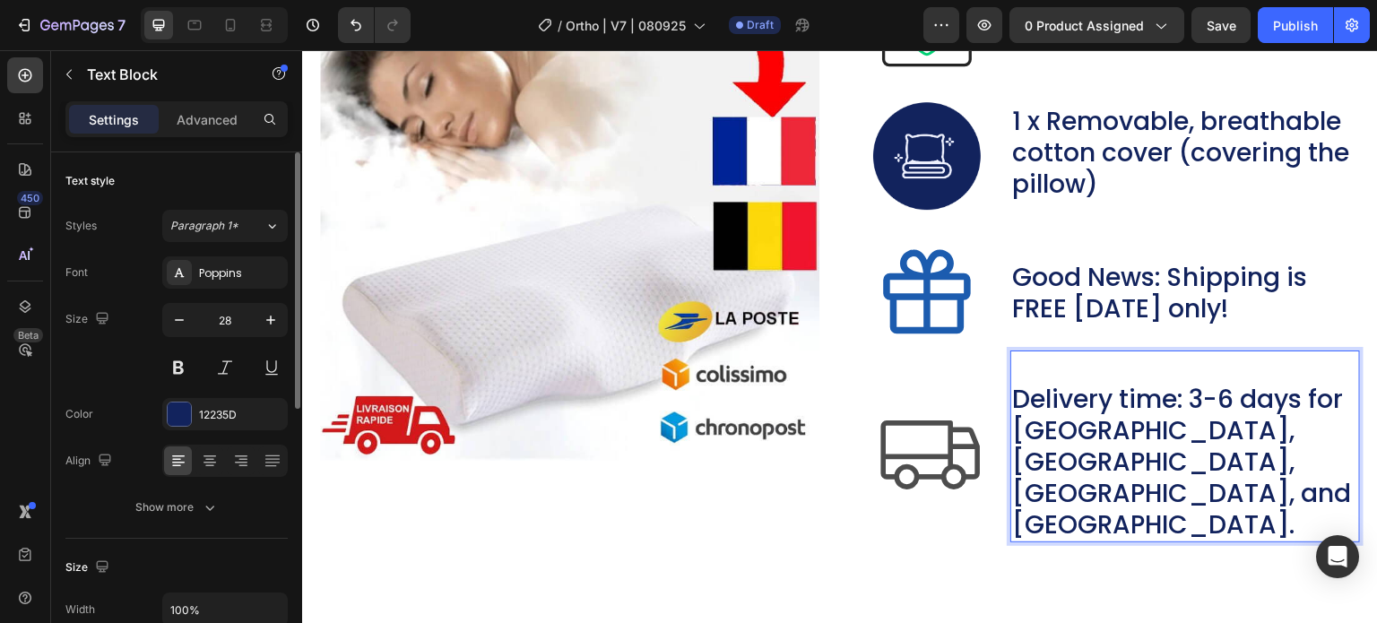
click at [1197, 400] on p "Delivery time: 3-6 days for [GEOGRAPHIC_DATA], [GEOGRAPHIC_DATA], [GEOGRAPHIC_D…" at bounding box center [1185, 462] width 346 height 157
click at [1289, 411] on p "Delivery time: 3-6 days for [GEOGRAPHIC_DATA], [GEOGRAPHIC_DATA], [GEOGRAPHIC_D…" at bounding box center [1185, 462] width 346 height 157
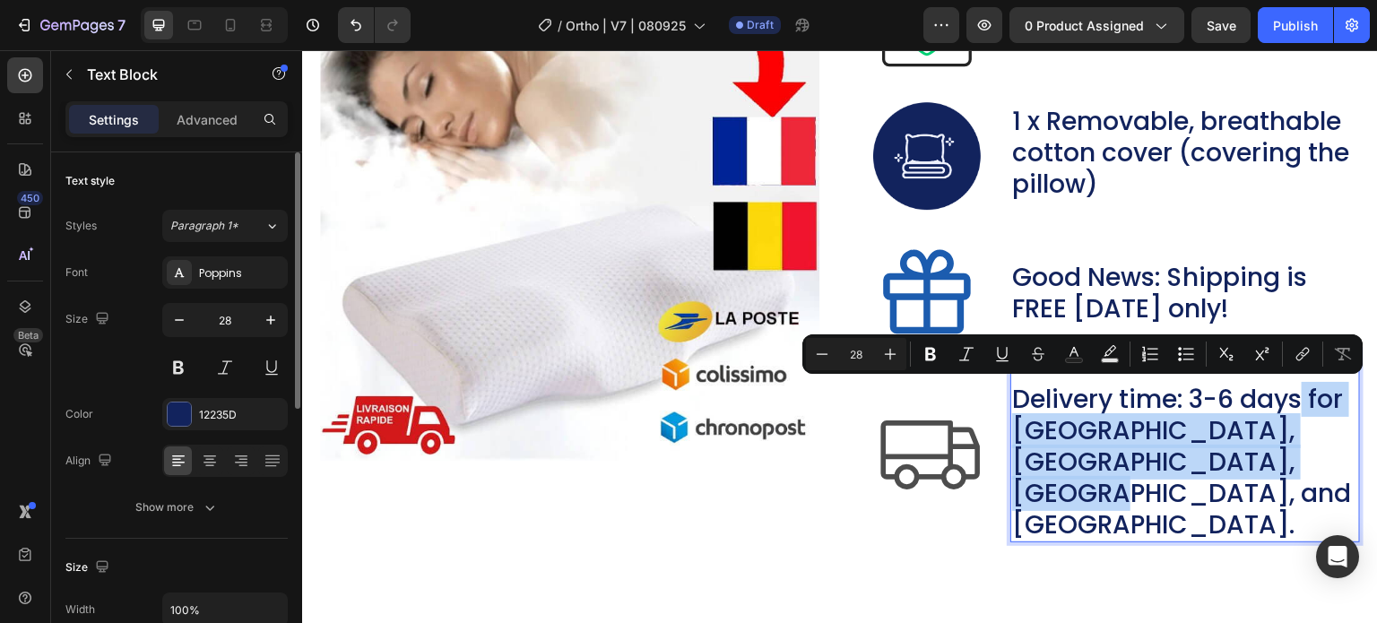
drag, startPoint x: 1296, startPoint y: 398, endPoint x: 1322, endPoint y: 489, distance: 95.1
click at [1325, 488] on p "Delivery time: 3-6 days for [GEOGRAPHIC_DATA], [GEOGRAPHIC_DATA], [GEOGRAPHIC_D…" at bounding box center [1185, 462] width 346 height 157
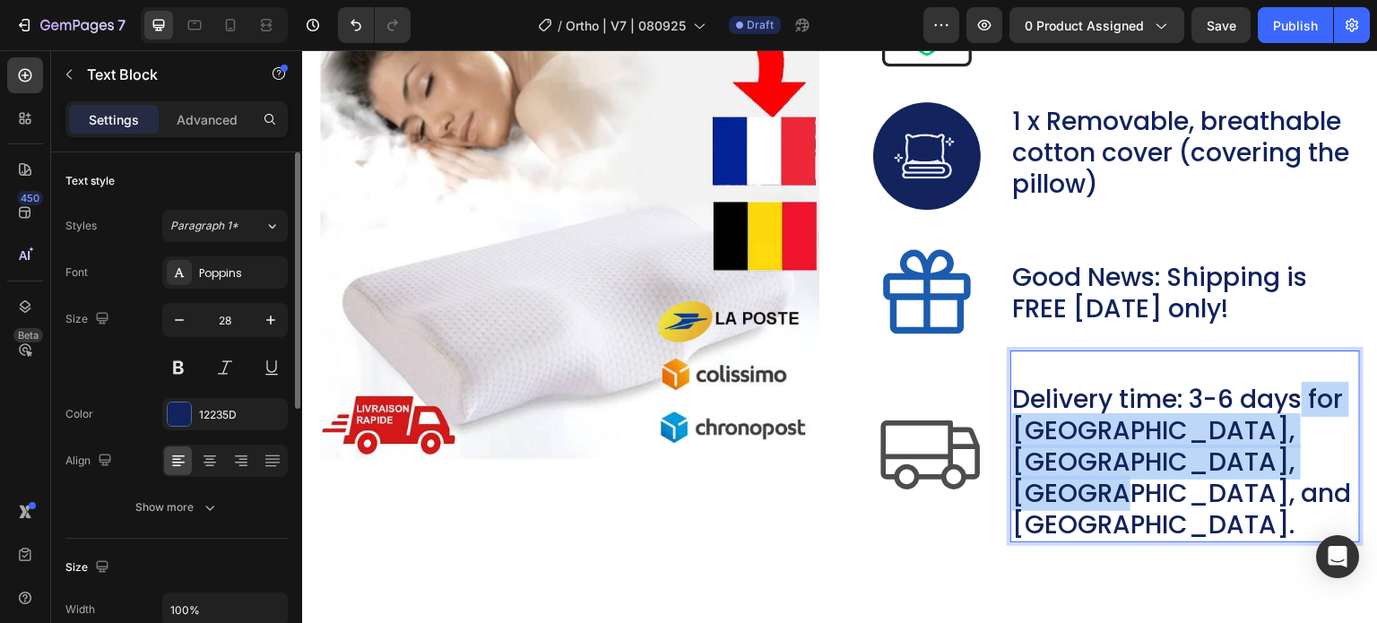
scroll to position [9551, 0]
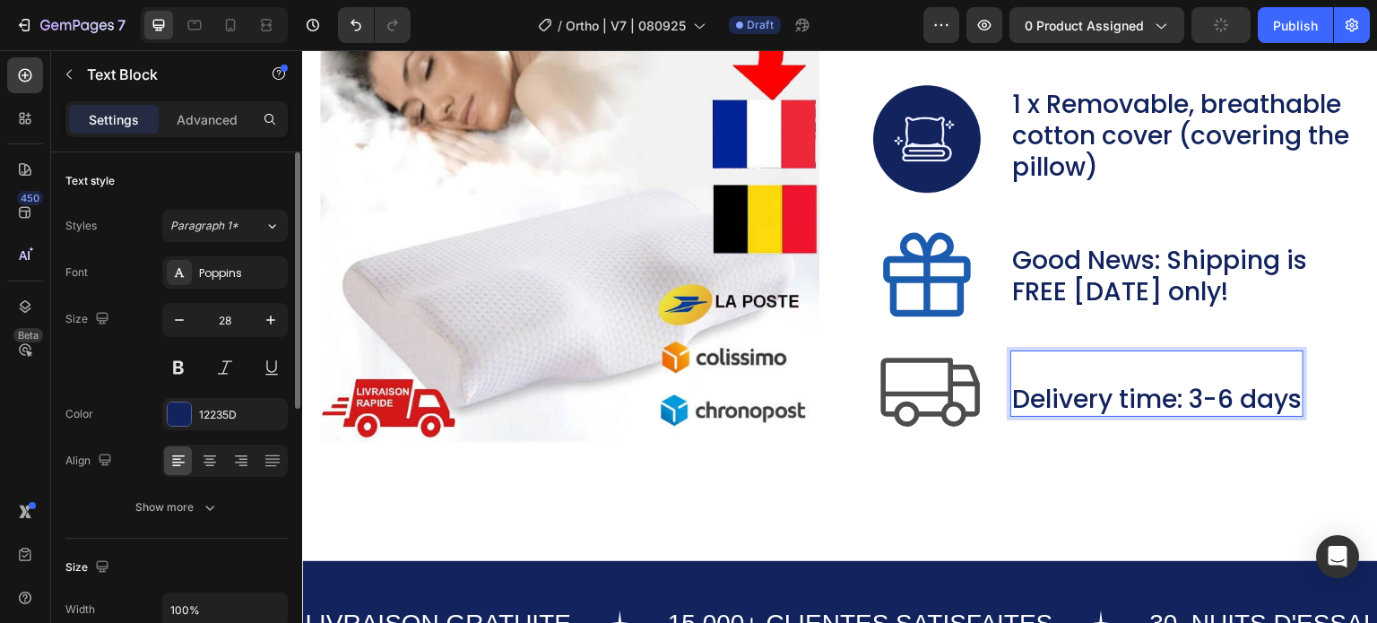
click at [1230, 407] on p "Delivery time: 3-6 days" at bounding box center [1157, 399] width 290 height 31
click at [1032, 362] on p "Rich Text Editor. Editing area: main" at bounding box center [1157, 367] width 290 height 31
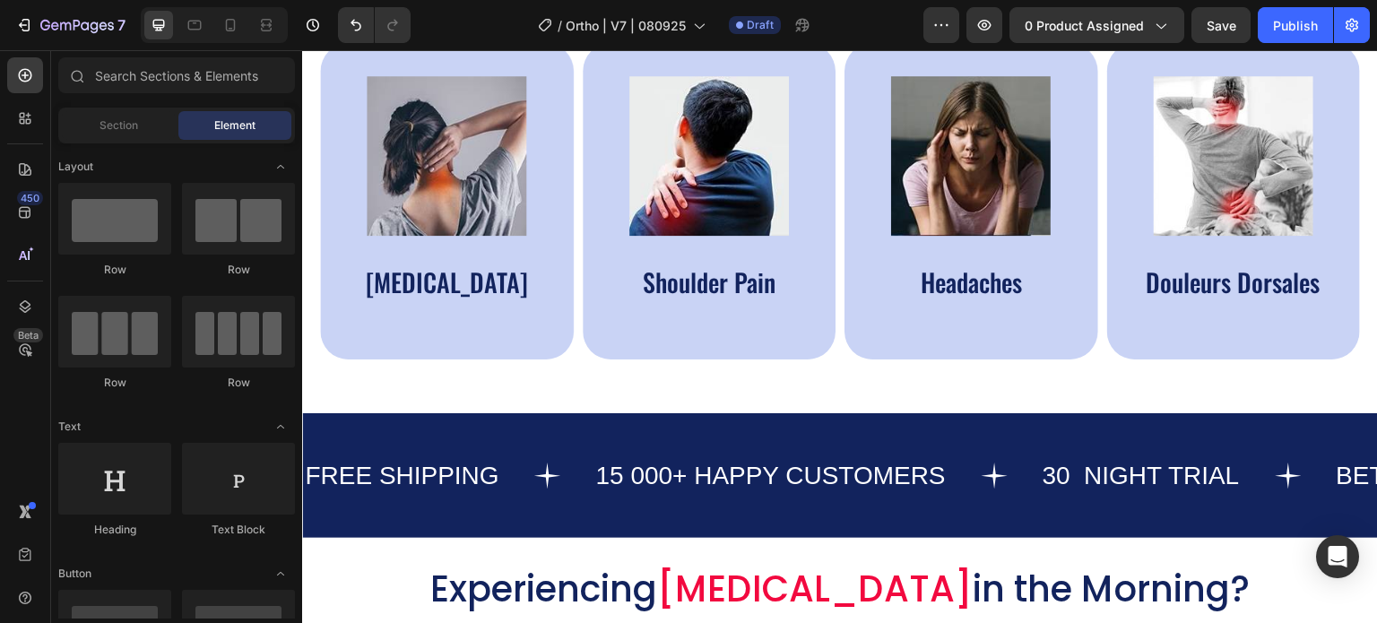
scroll to position [1043, 0]
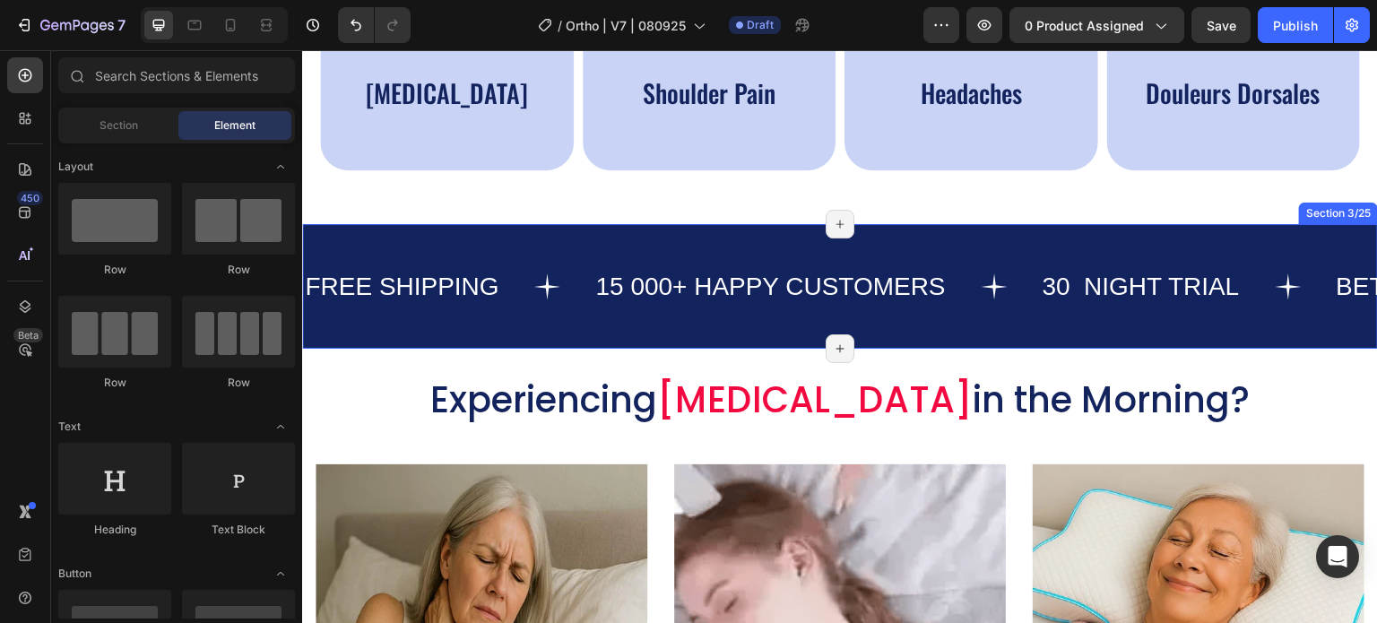
click at [1311, 214] on div "Section 3/25" at bounding box center [1338, 214] width 79 height 22
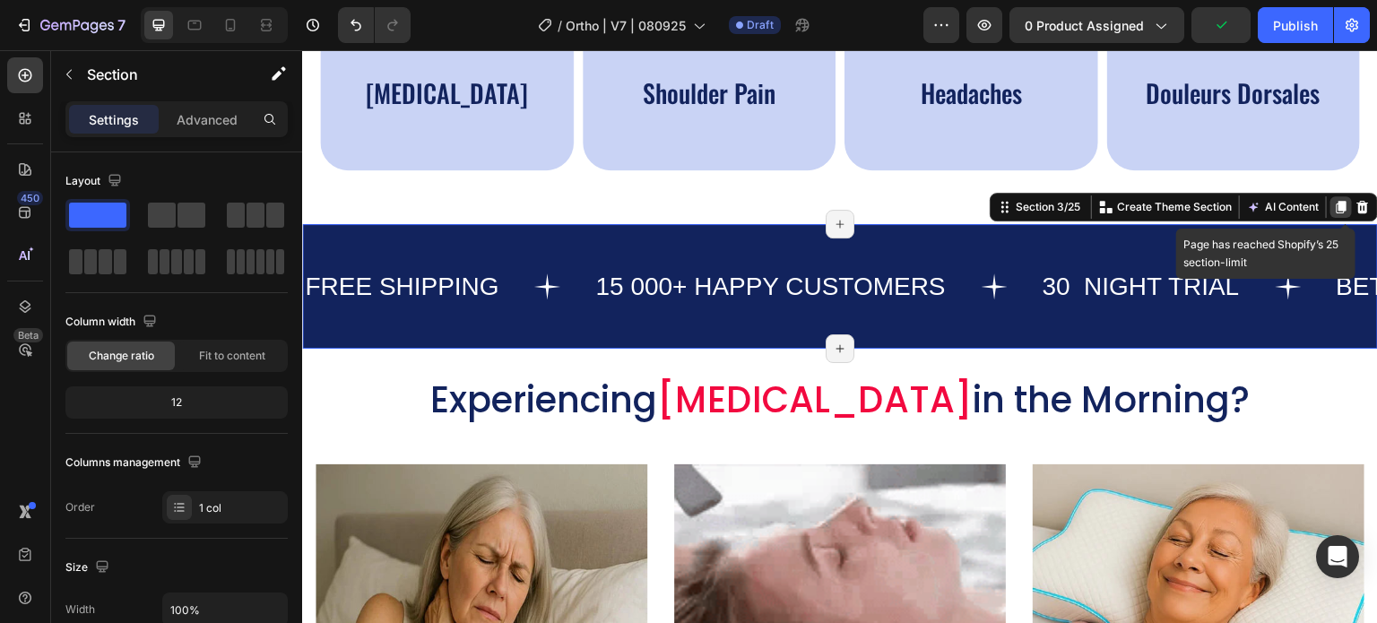
click at [1337, 204] on icon at bounding box center [1342, 207] width 10 height 13
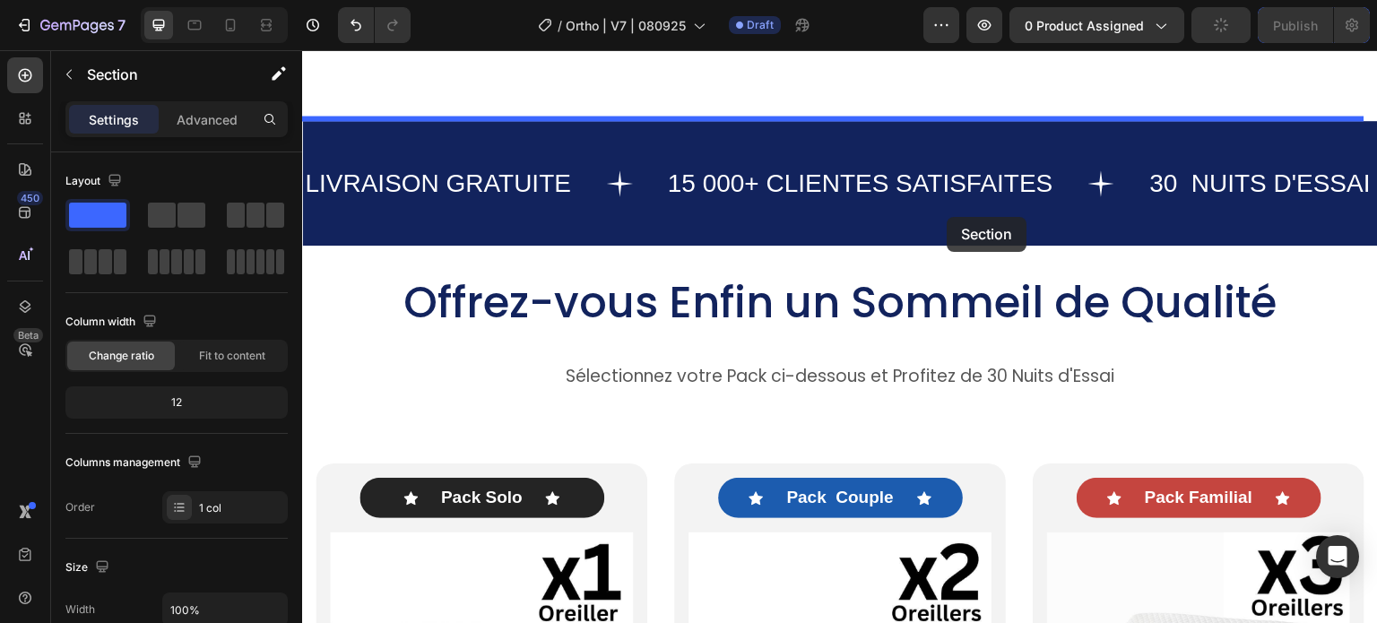
scroll to position [9966, 0]
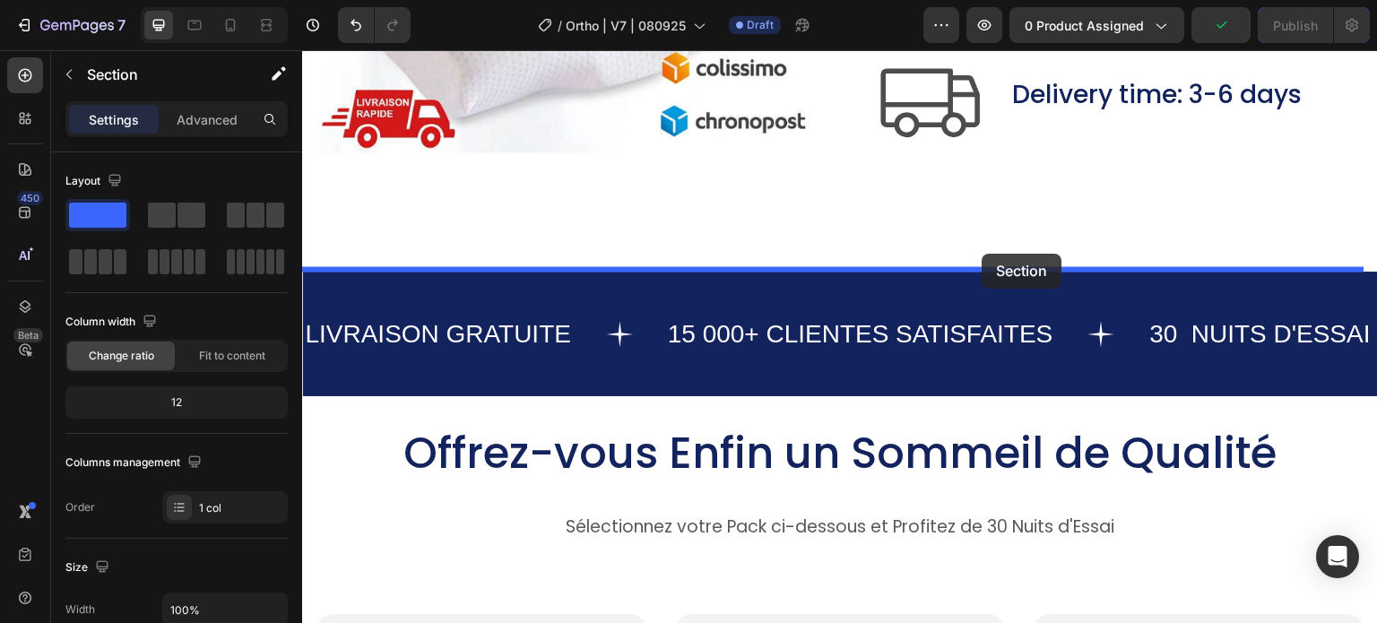
drag, startPoint x: 996, startPoint y: 334, endPoint x: 982, endPoint y: 254, distance: 81.8
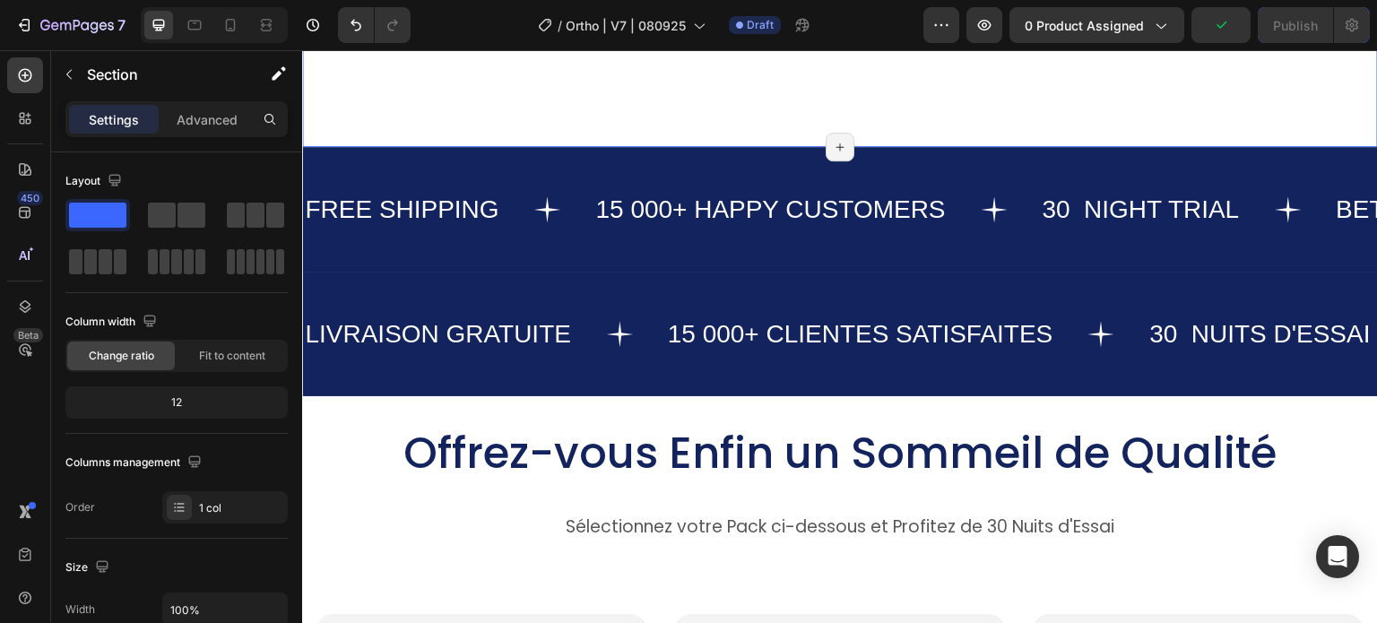
scroll to position [9842, 0]
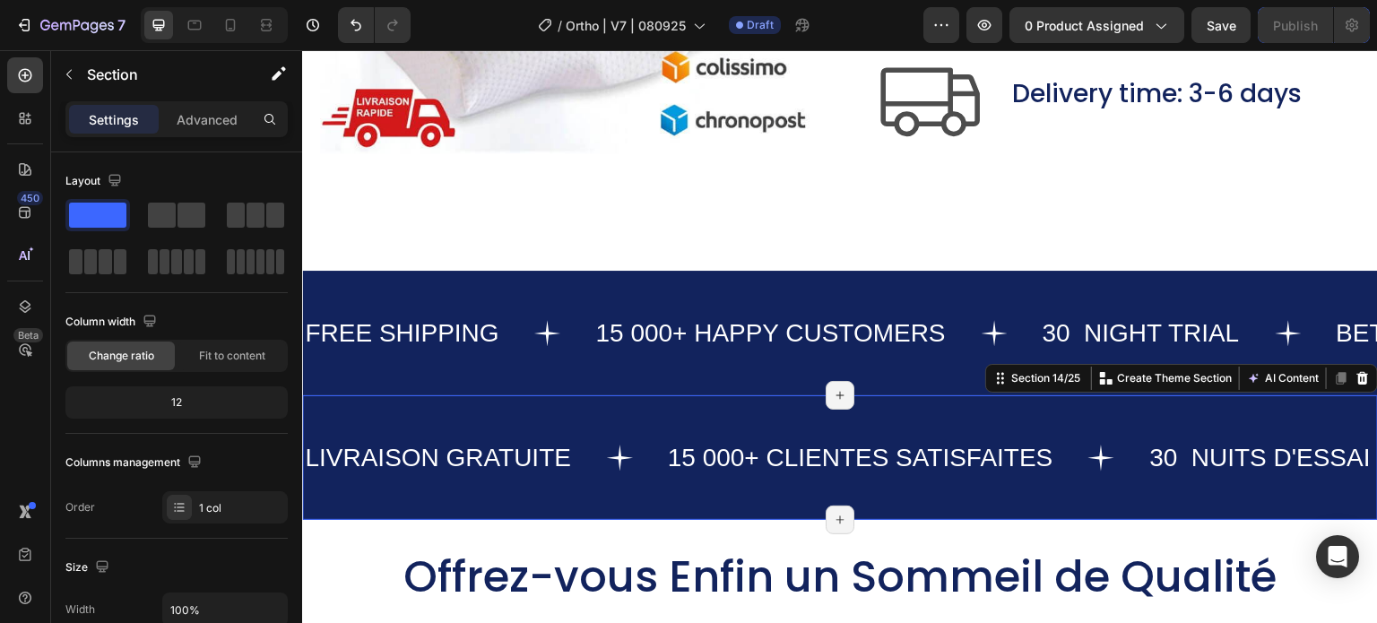
click at [503, 402] on div "LIVRAISON GRATUITE Text 15 000+ CLIENTES SATISFAITES Text 30 NUITS D'ESSAI Text…" at bounding box center [840, 457] width 1076 height 125
click at [1357, 376] on icon at bounding box center [1363, 378] width 12 height 13
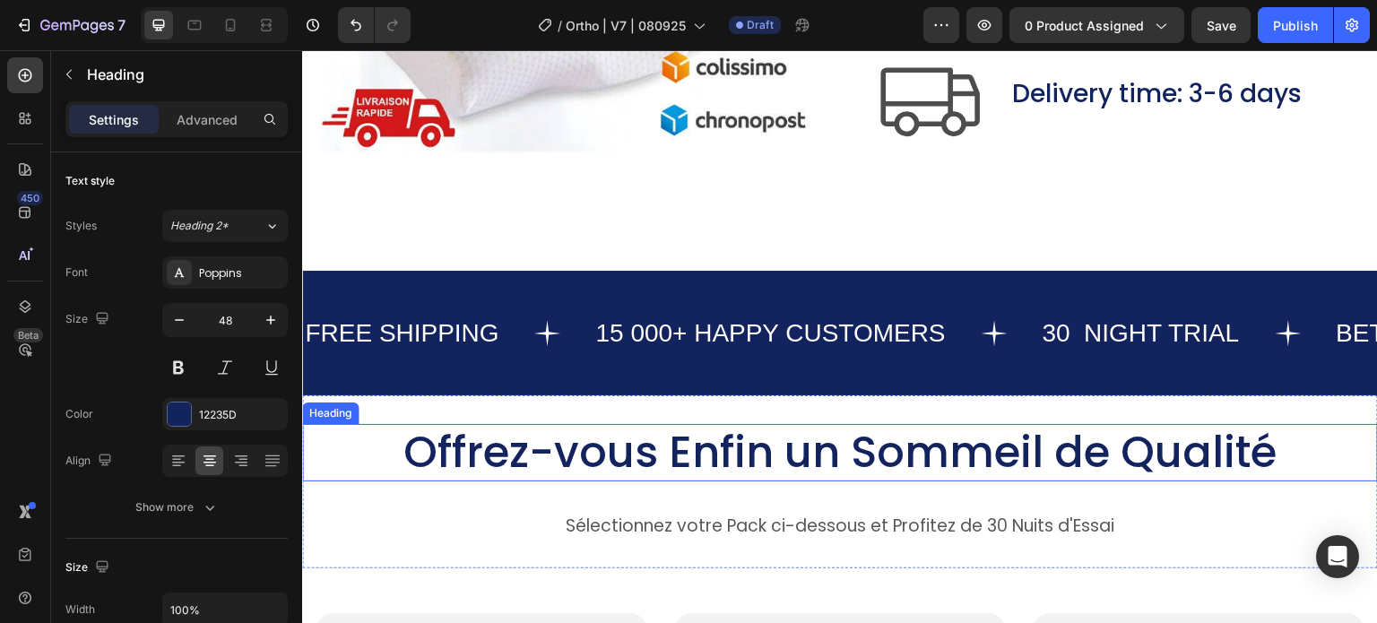
click at [922, 443] on h2 "Offrez-vous Enfin un Sommeil de Qualité" at bounding box center [840, 452] width 1076 height 57
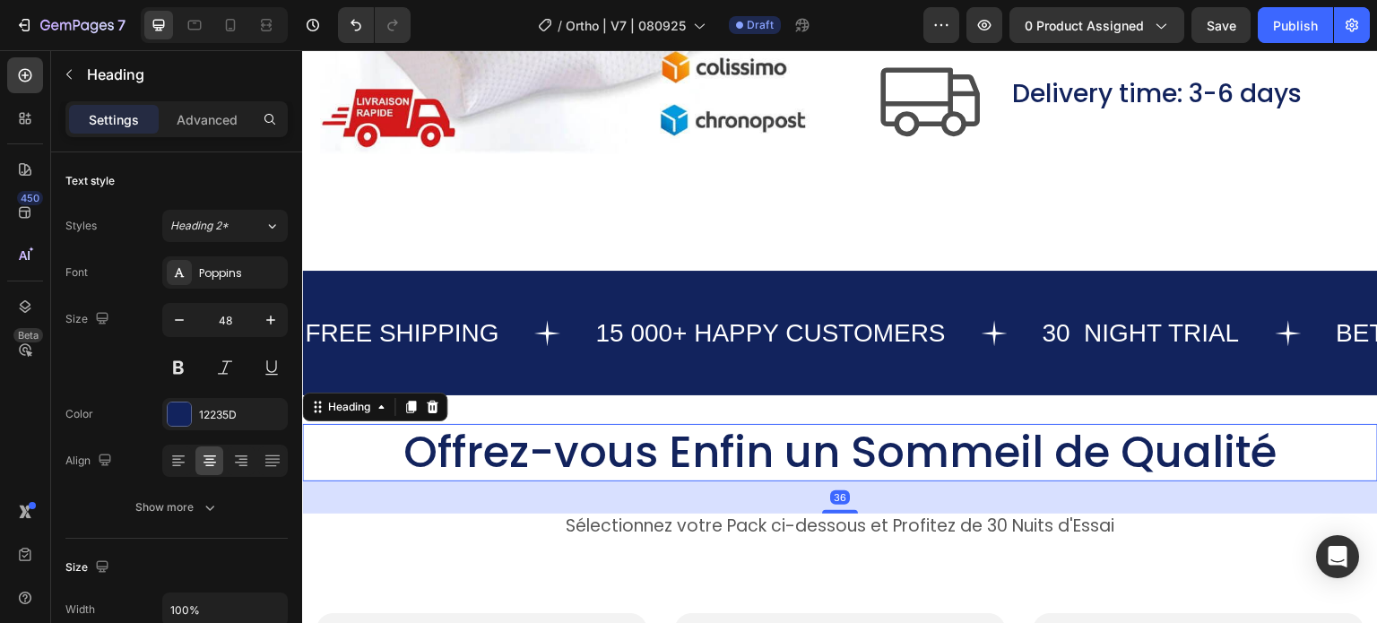
click at [1338, 455] on h2 "Offrez-vous Enfin un Sommeil de Qualité" at bounding box center [840, 452] width 1076 height 57
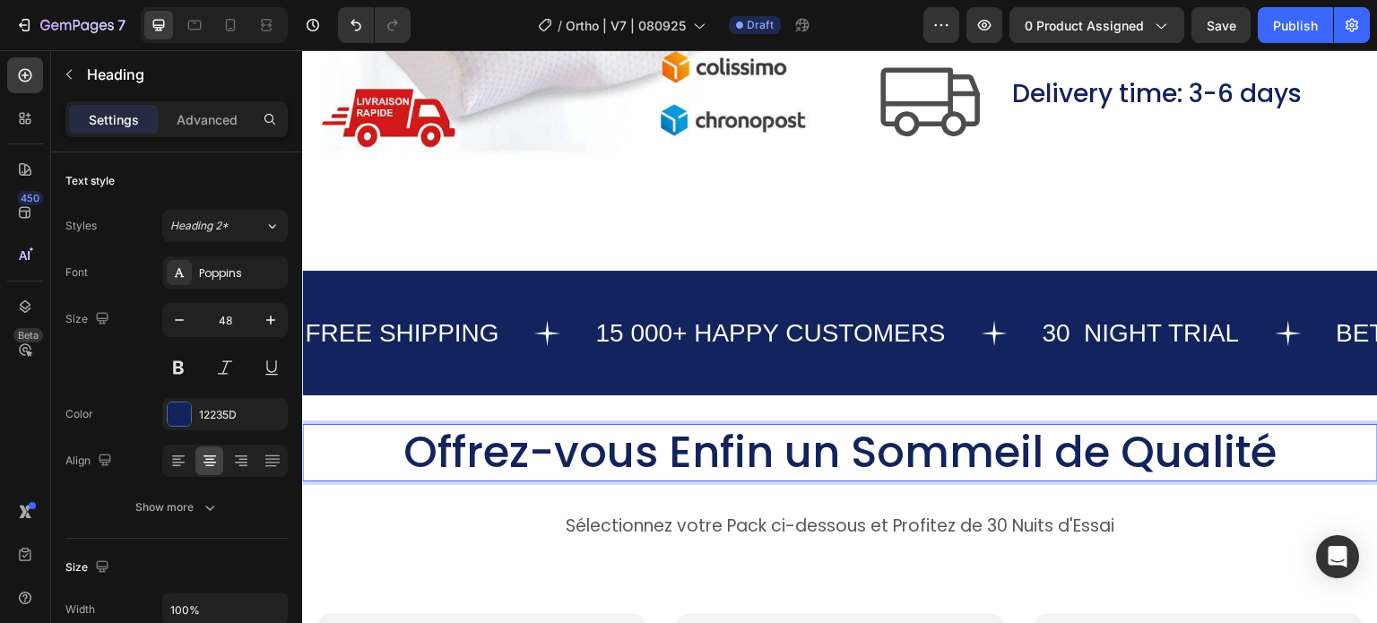
scroll to position [1, 0]
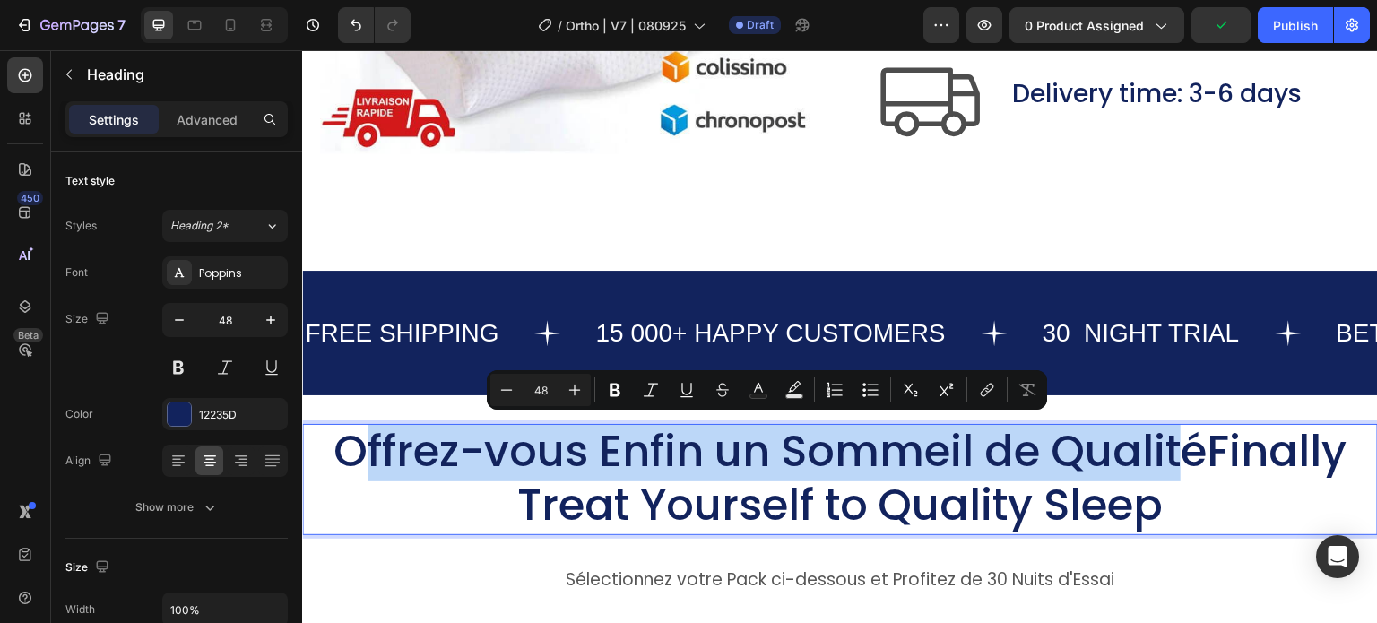
drag, startPoint x: 1187, startPoint y: 454, endPoint x: 353, endPoint y: 451, distance: 833.7
click at [353, 451] on p "Offrez-vous Enfin un Sommeil de QualitéFinally Treat Yourself to Quality Sleep" at bounding box center [840, 479] width 1072 height 108
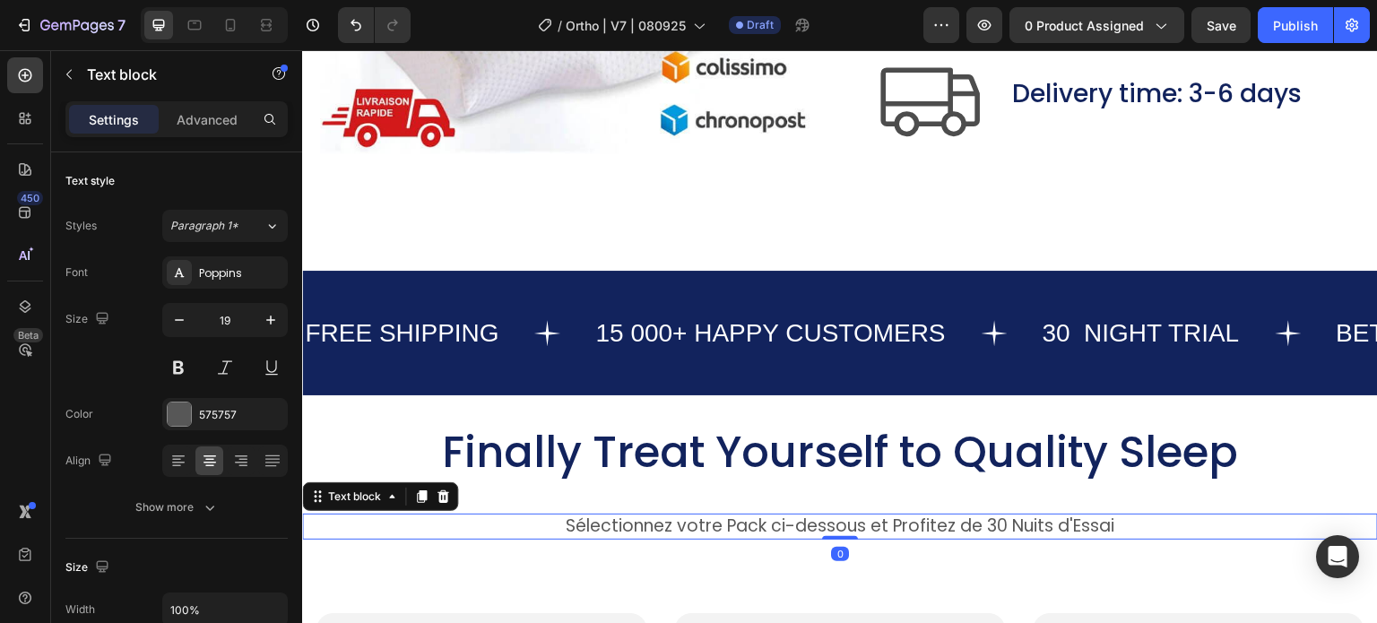
click at [964, 524] on p "Sélectionnez votre Pack ci-dessous et Profitez de 30 Nuits d'Essai" at bounding box center [840, 526] width 1072 height 22
click at [1112, 522] on p "Sélectionnez votre Pack ci-dessous et Profitez de 30 Nuits d'Essai" at bounding box center [840, 526] width 1072 height 22
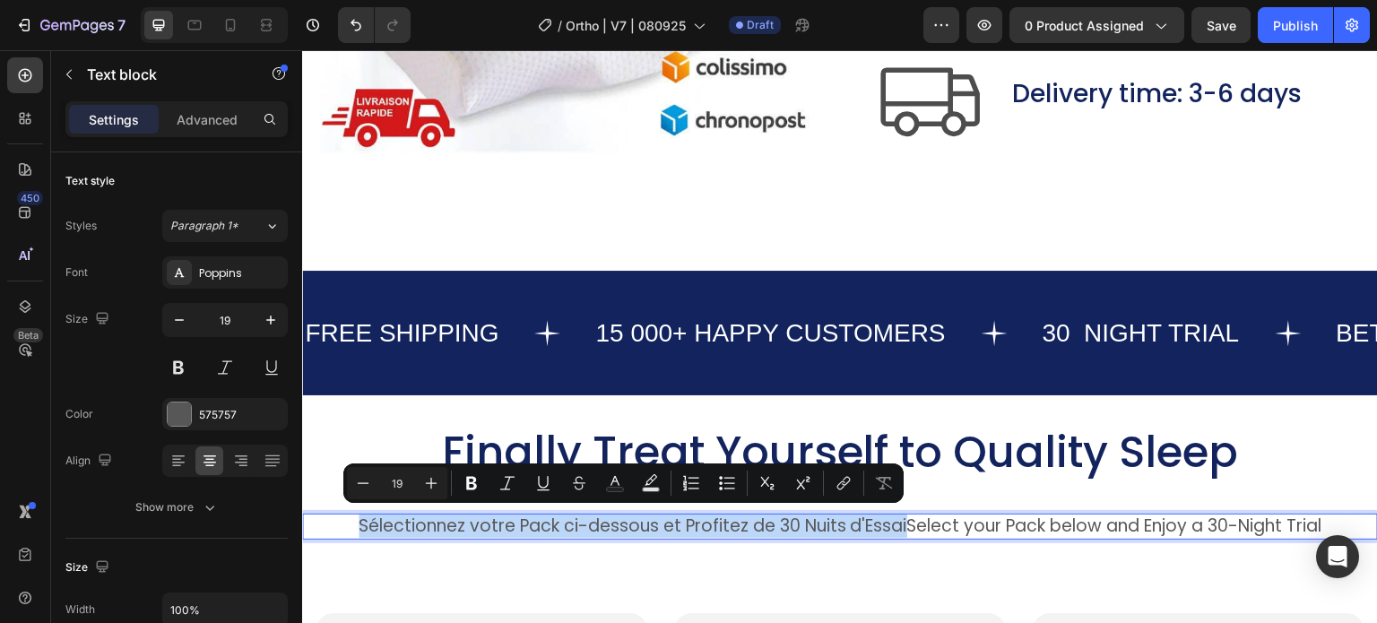
drag, startPoint x: 900, startPoint y: 517, endPoint x: 337, endPoint y: 529, distance: 563.1
click at [337, 529] on p "Sélectionnez votre Pack ci-dessous et Profitez de 30 Nuits d'EssaiSelect your P…" at bounding box center [840, 526] width 1072 height 22
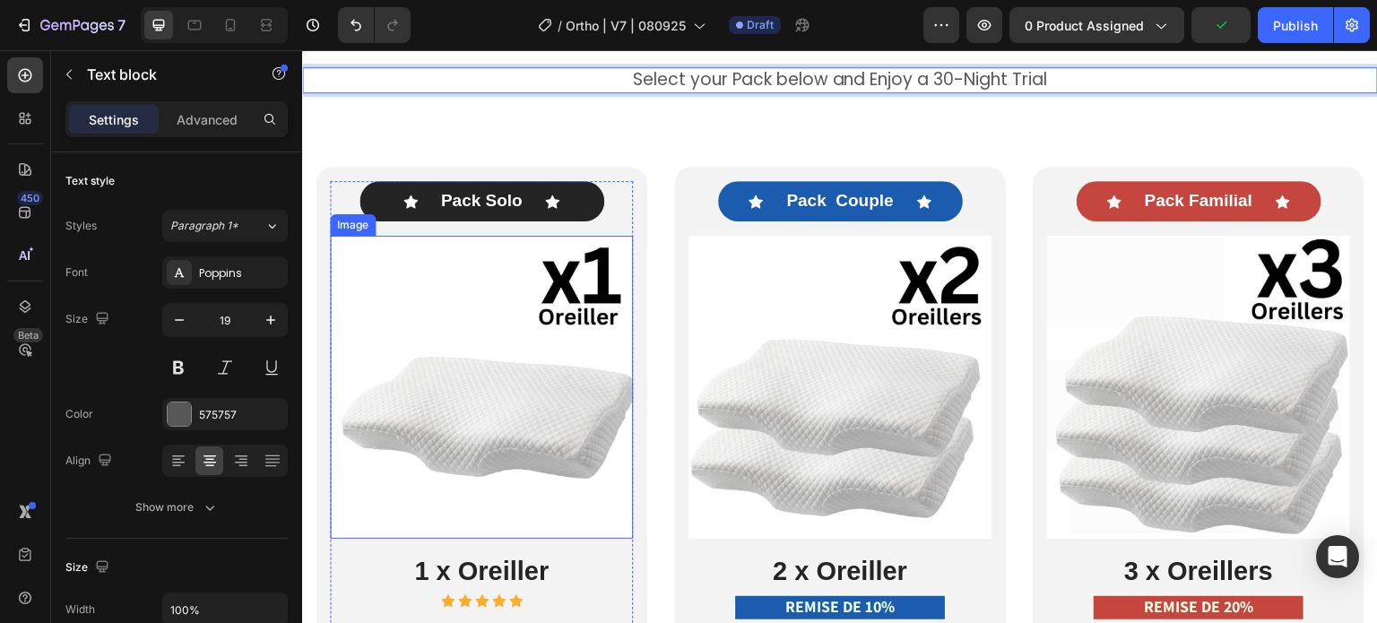
scroll to position [10290, 0]
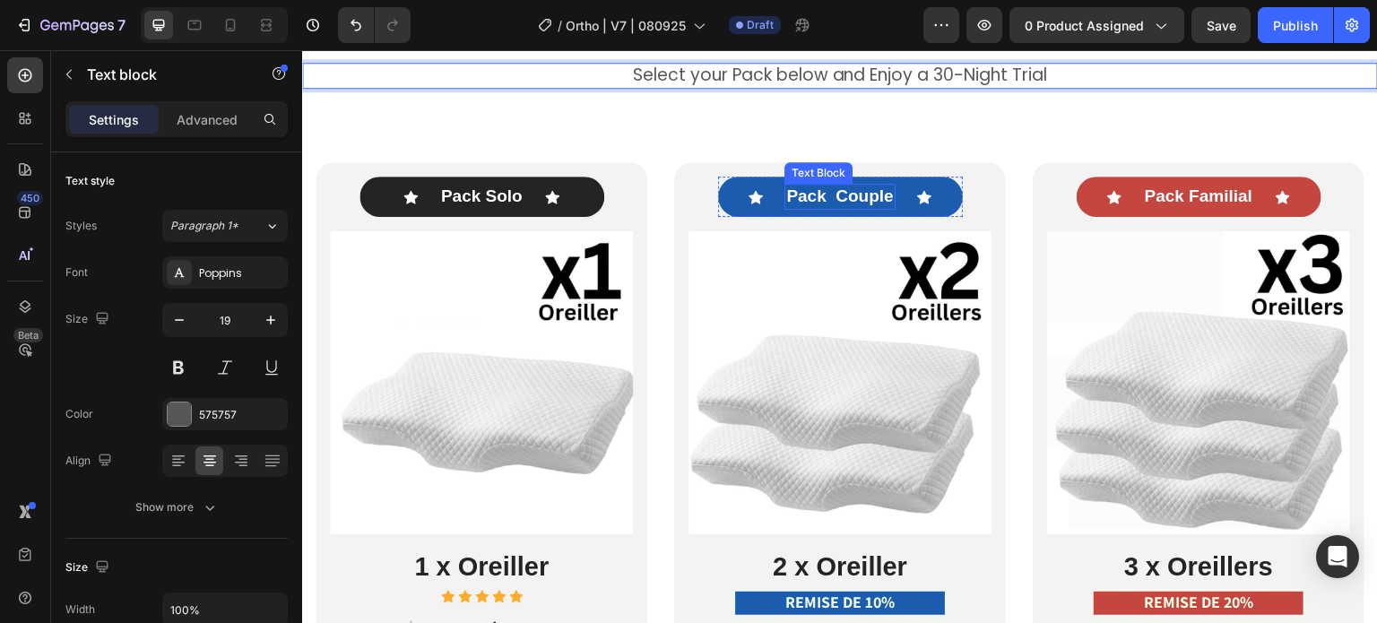
click at [852, 202] on p "Pack Couple" at bounding box center [839, 197] width 107 height 22
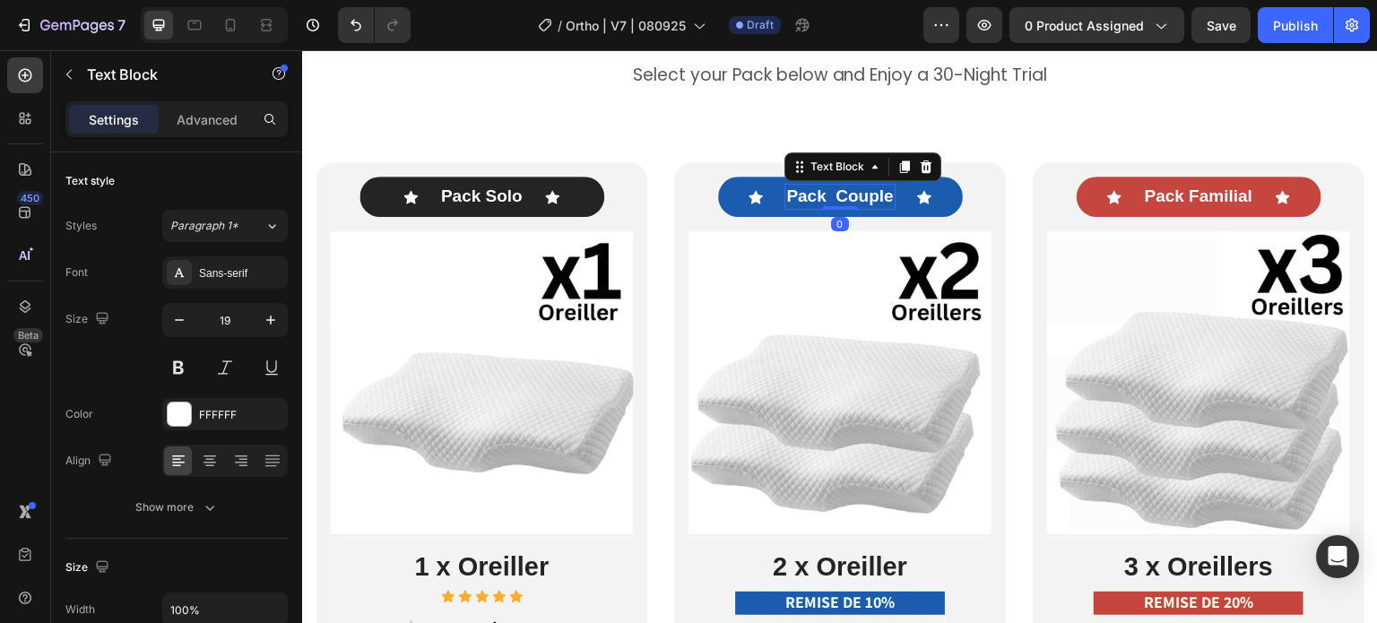
click at [852, 202] on p "Pack Couple" at bounding box center [839, 197] width 107 height 22
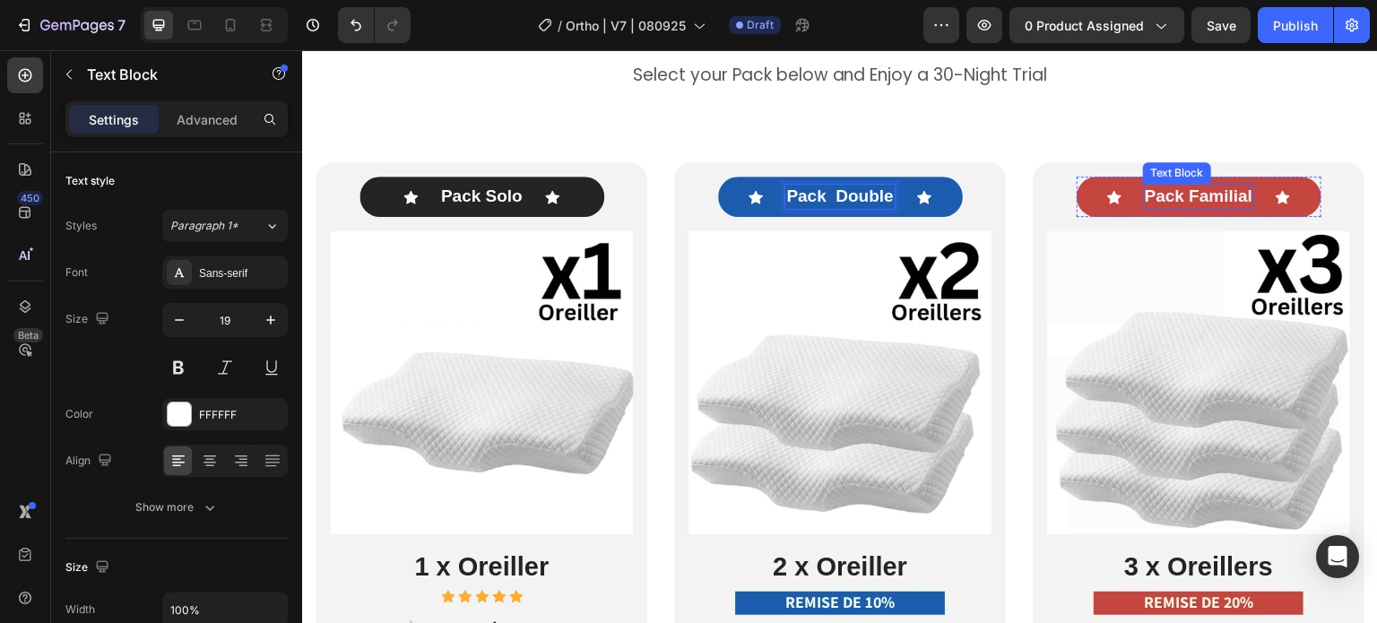
click at [1190, 193] on p "Pack Familial" at bounding box center [1199, 197] width 108 height 22
click at [1233, 191] on p "Pack Familial" at bounding box center [1199, 197] width 108 height 22
click at [1227, 196] on p "Pack Familial" at bounding box center [1199, 197] width 108 height 22
click at [1157, 199] on p "Pack Family Pack" at bounding box center [1198, 197] width 143 height 22
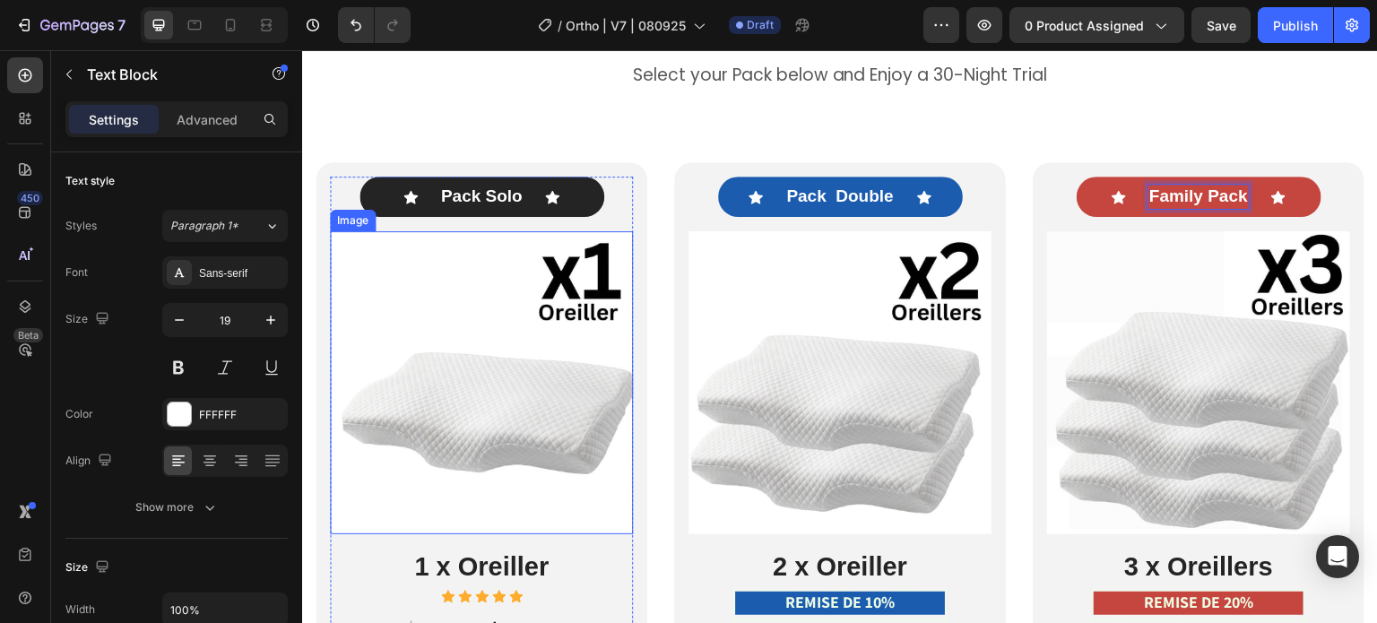
scroll to position [10469, 0]
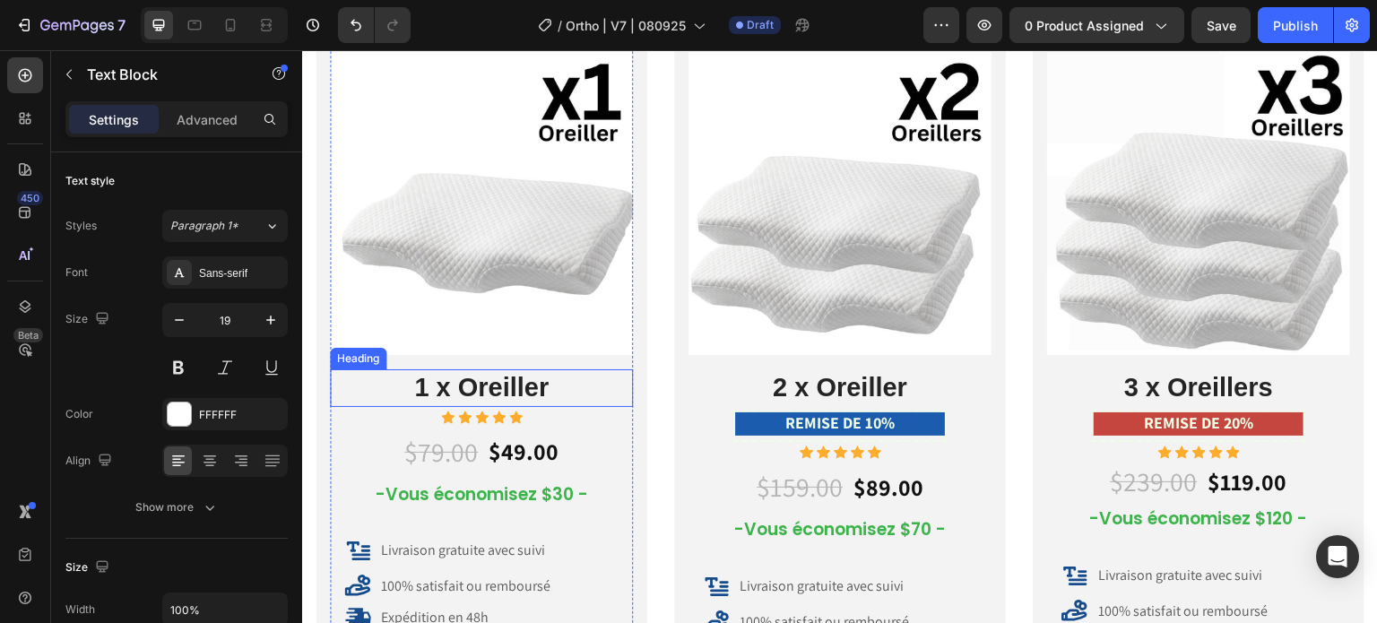
click at [475, 389] on h2 "1 x Oreiller" at bounding box center [481, 388] width 303 height 38
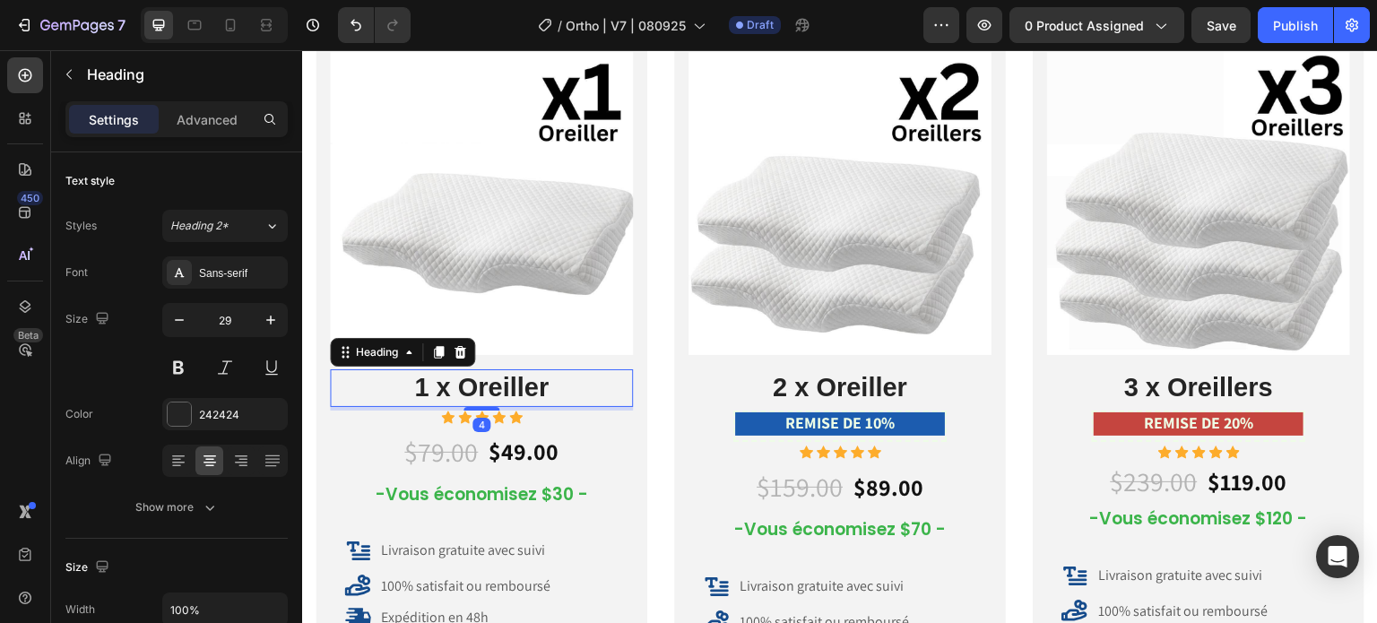
click at [459, 383] on h2 "1 x Oreiller" at bounding box center [481, 388] width 303 height 38
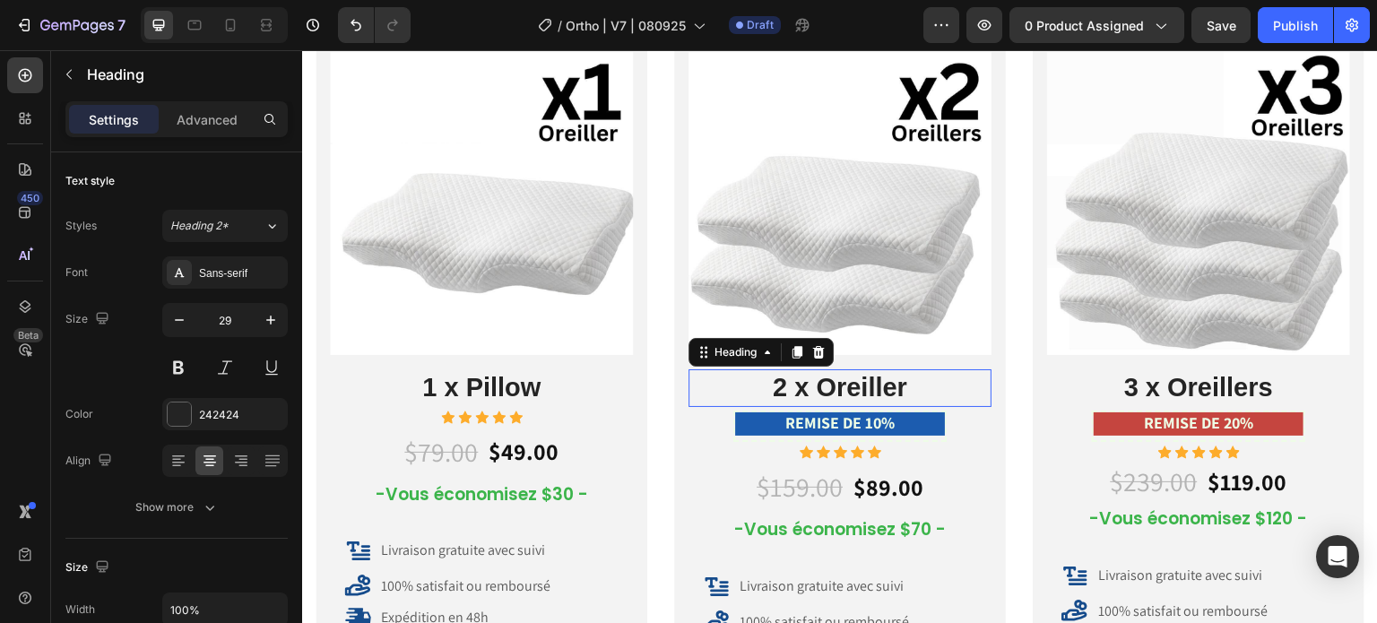
click at [830, 382] on h2 "2 x Oreiller" at bounding box center [839, 388] width 303 height 38
click at [820, 385] on h2 "2 x Oreiller" at bounding box center [839, 388] width 303 height 38
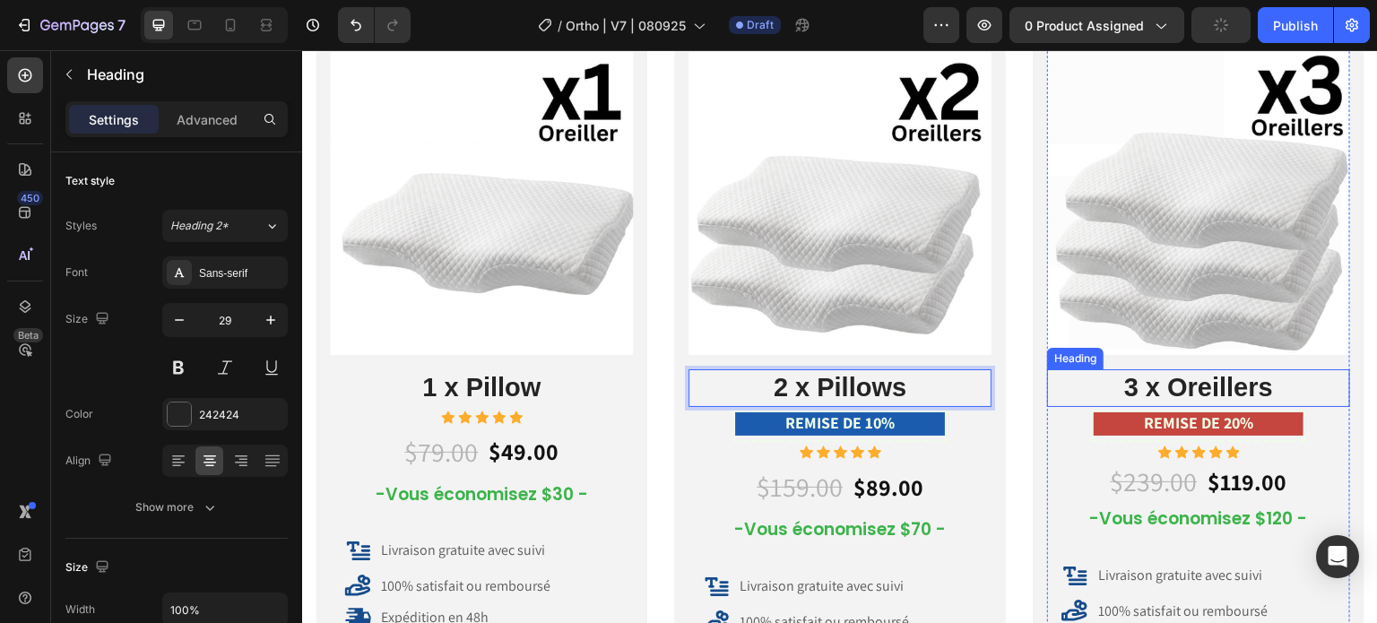
click at [1196, 390] on h2 "3 x Oreillers" at bounding box center [1198, 388] width 303 height 38
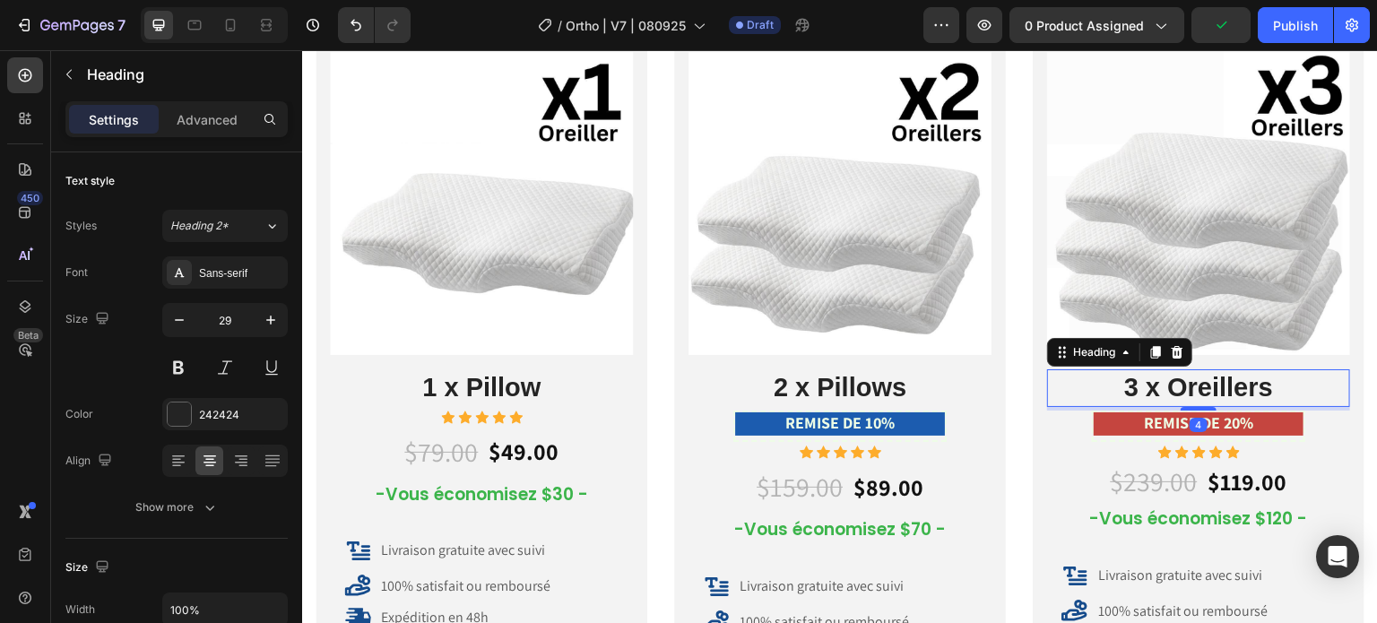
click at [1161, 381] on h2 "3 x Oreillers" at bounding box center [1198, 388] width 303 height 38
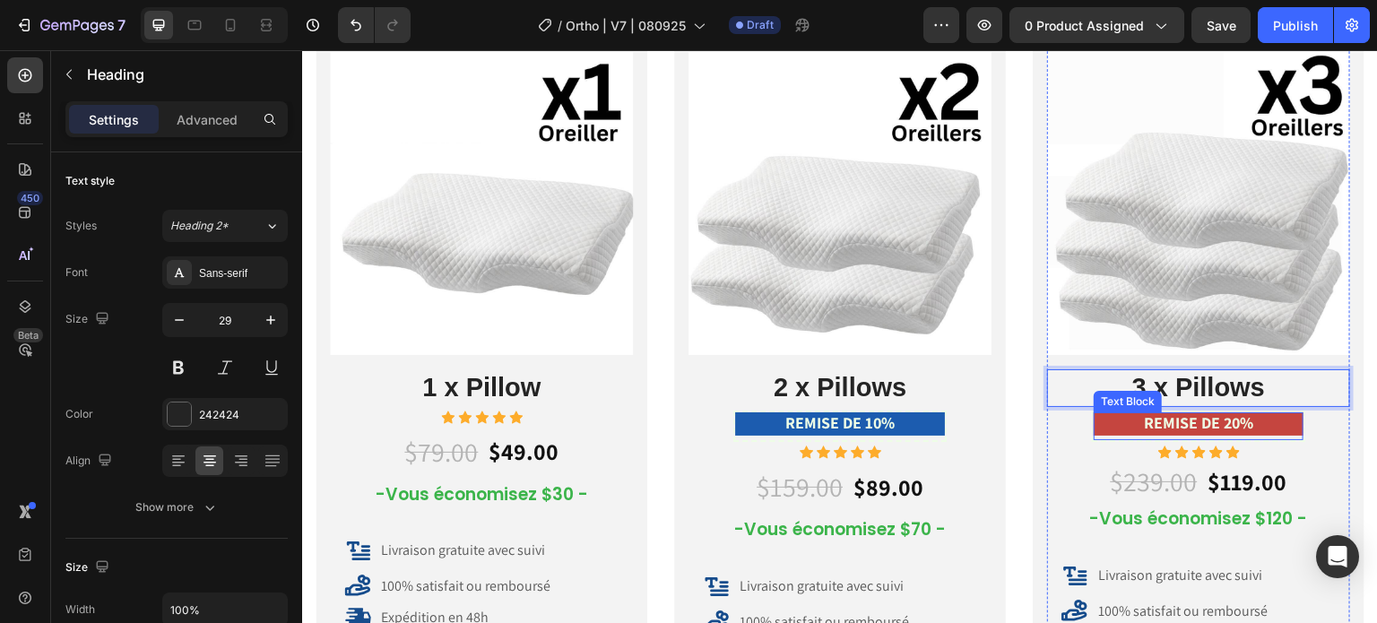
click at [1191, 412] on span "REMISE DE 20%" at bounding box center [1198, 422] width 109 height 21
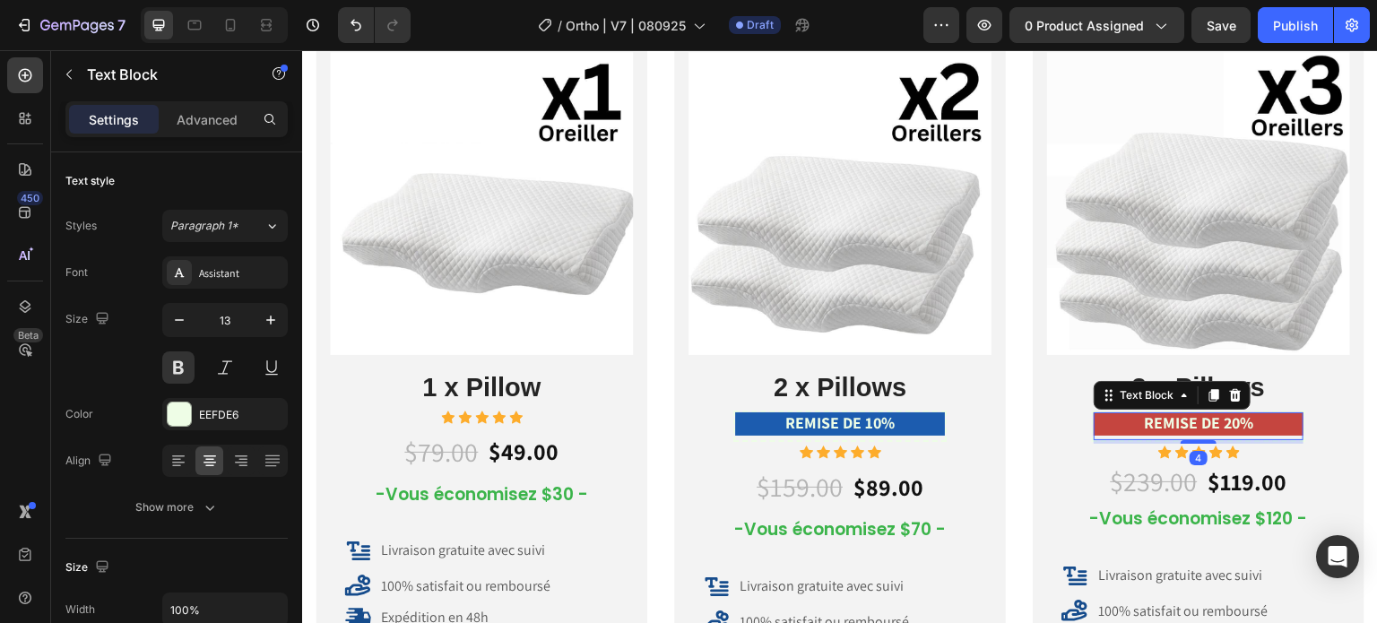
click at [1212, 420] on span "REMISE DE 20%" at bounding box center [1198, 422] width 109 height 21
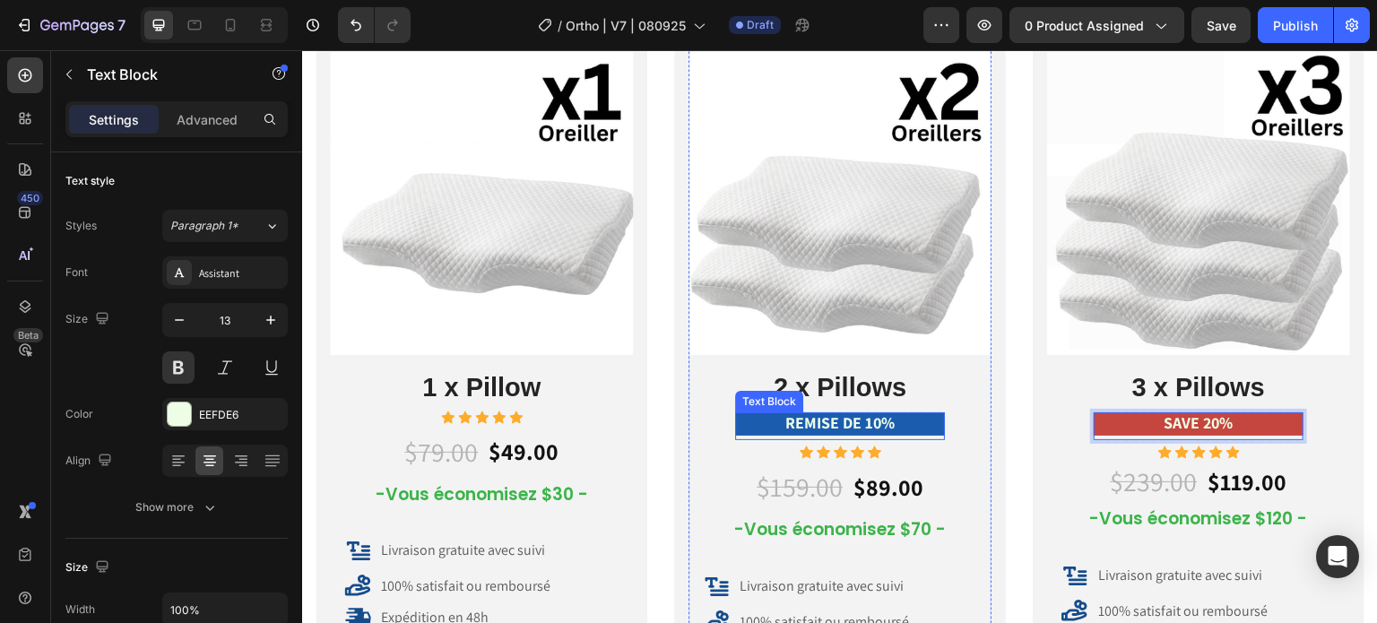
click at [858, 415] on span "REMISE DE 10%" at bounding box center [839, 422] width 109 height 21
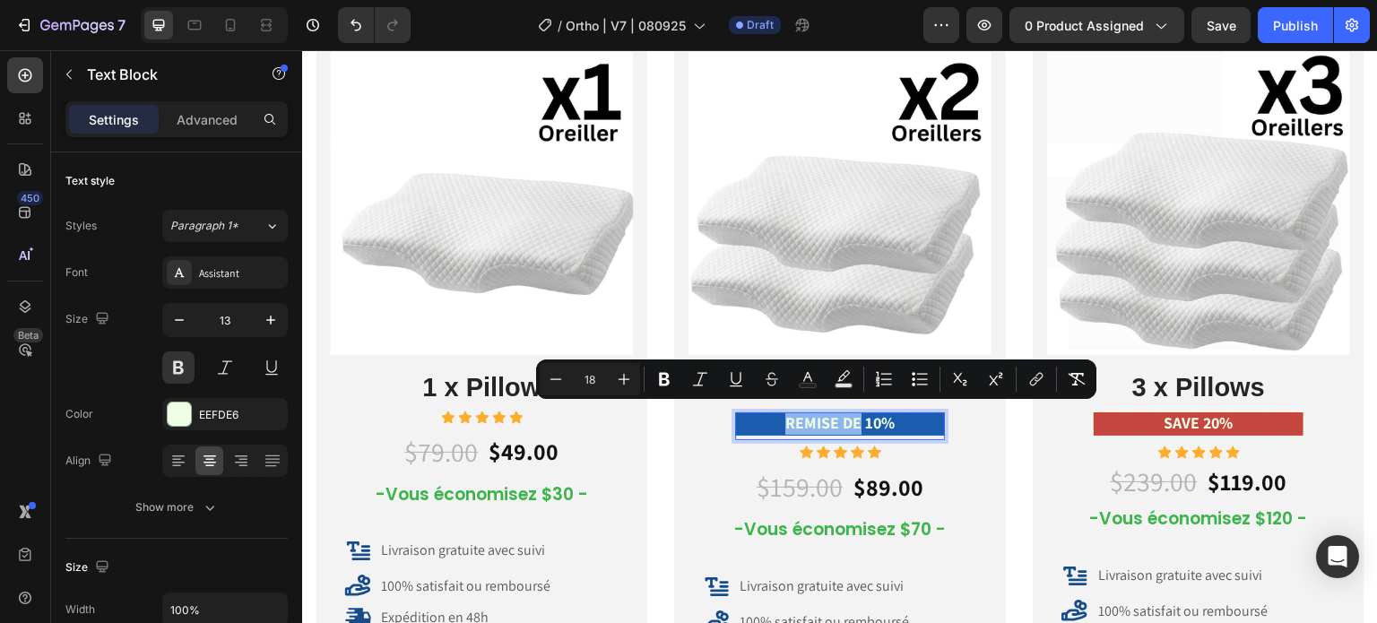
drag, startPoint x: 852, startPoint y: 416, endPoint x: 777, endPoint y: 410, distance: 75.6
click at [777, 414] on p "REMISE DE 10%" at bounding box center [840, 424] width 206 height 21
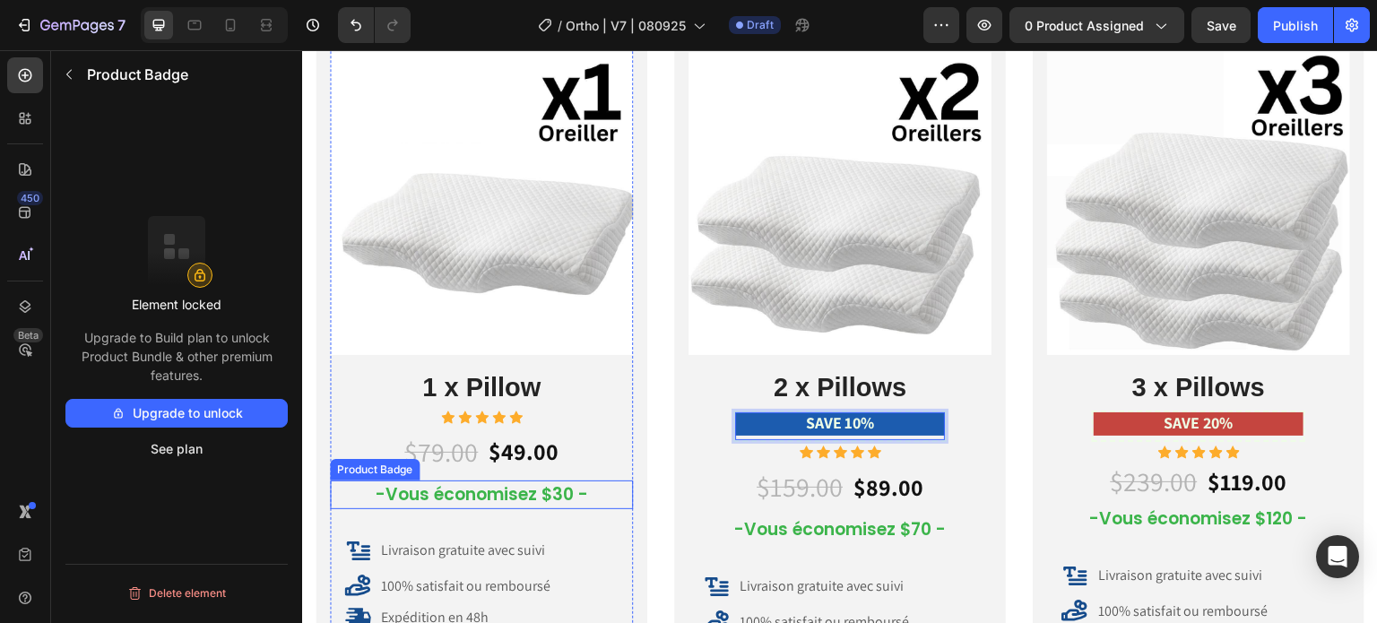
click at [422, 492] on pre "-Vous économisez $30 -" at bounding box center [482, 495] width 234 height 30
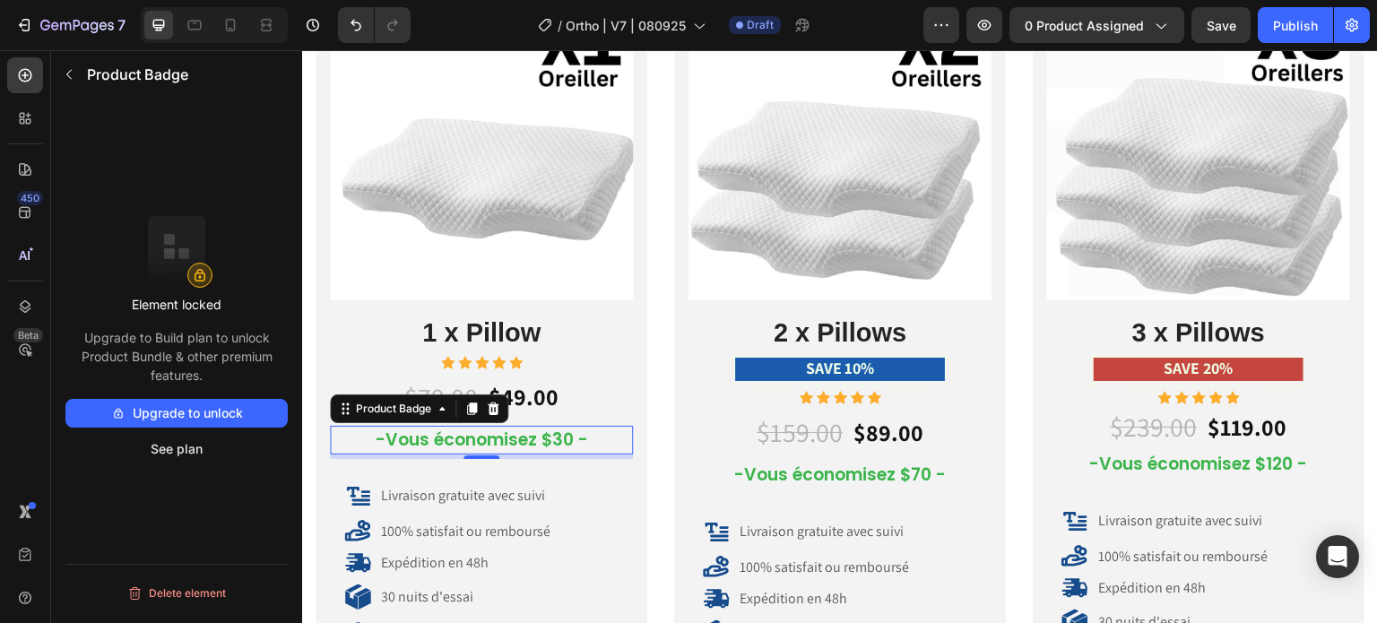
scroll to position [10649, 0]
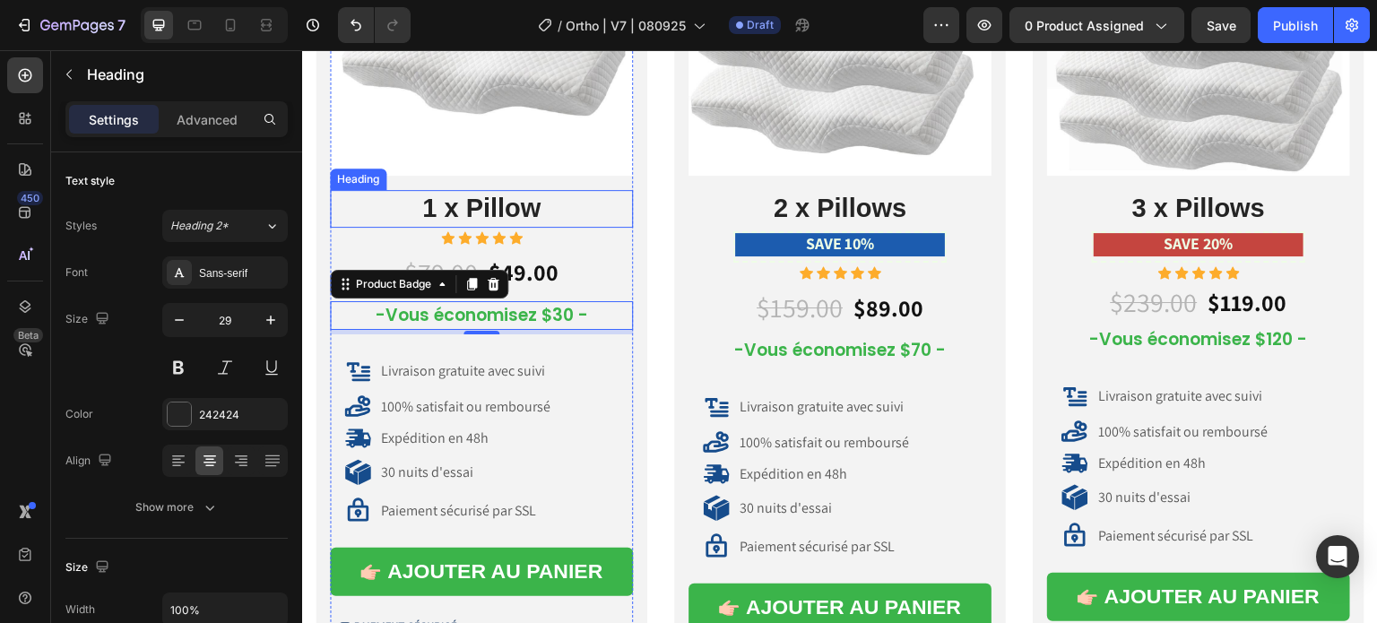
click at [517, 211] on p "1 x Pillow" at bounding box center [481, 209] width 299 height 34
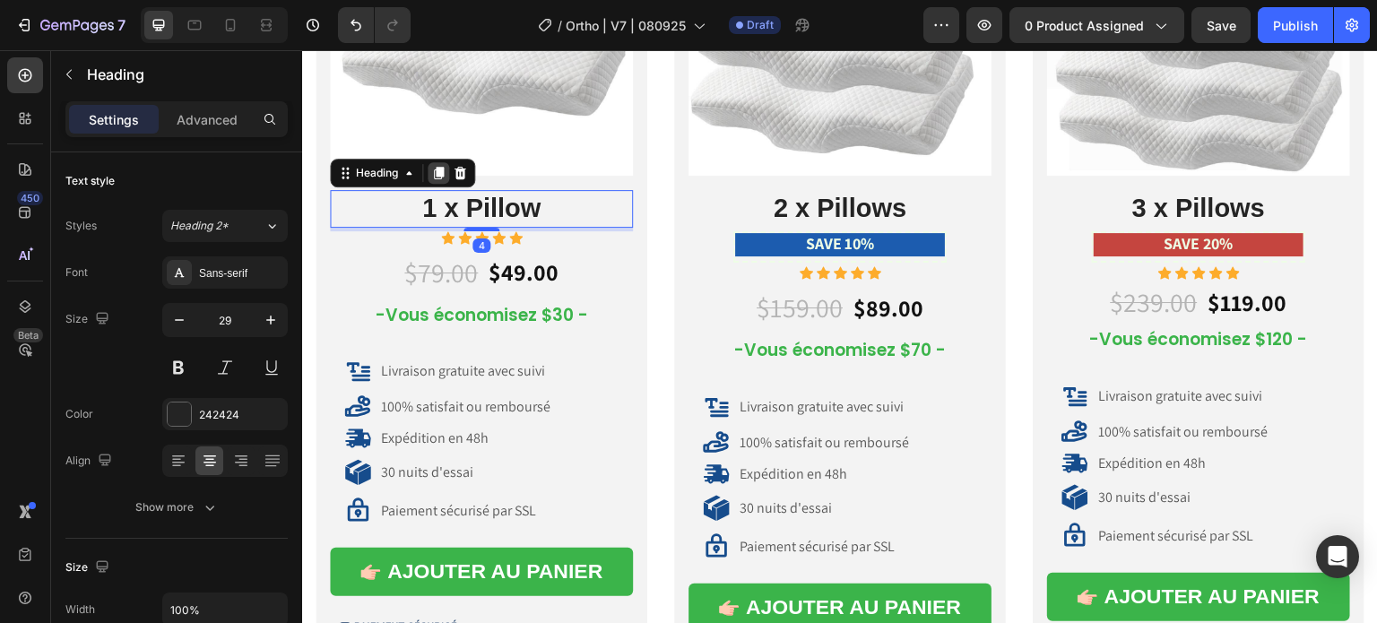
click at [441, 171] on icon at bounding box center [439, 173] width 10 height 13
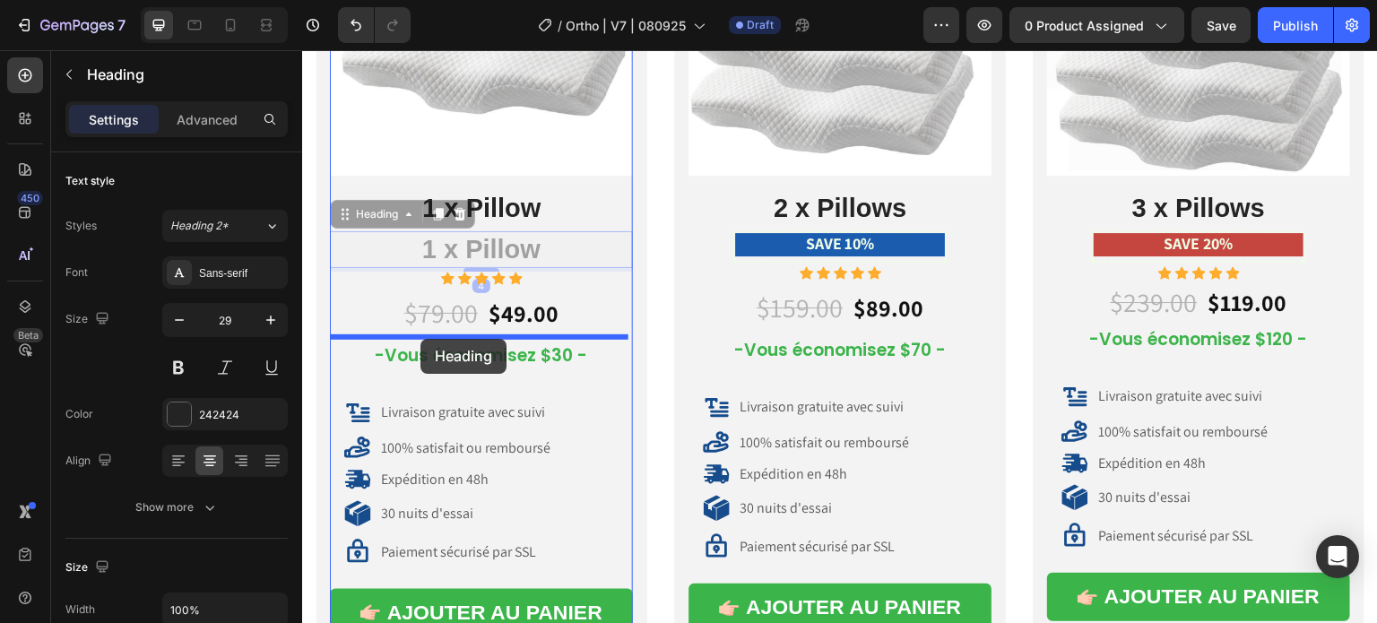
drag, startPoint x: 387, startPoint y: 209, endPoint x: 420, endPoint y: 337, distance: 132.2
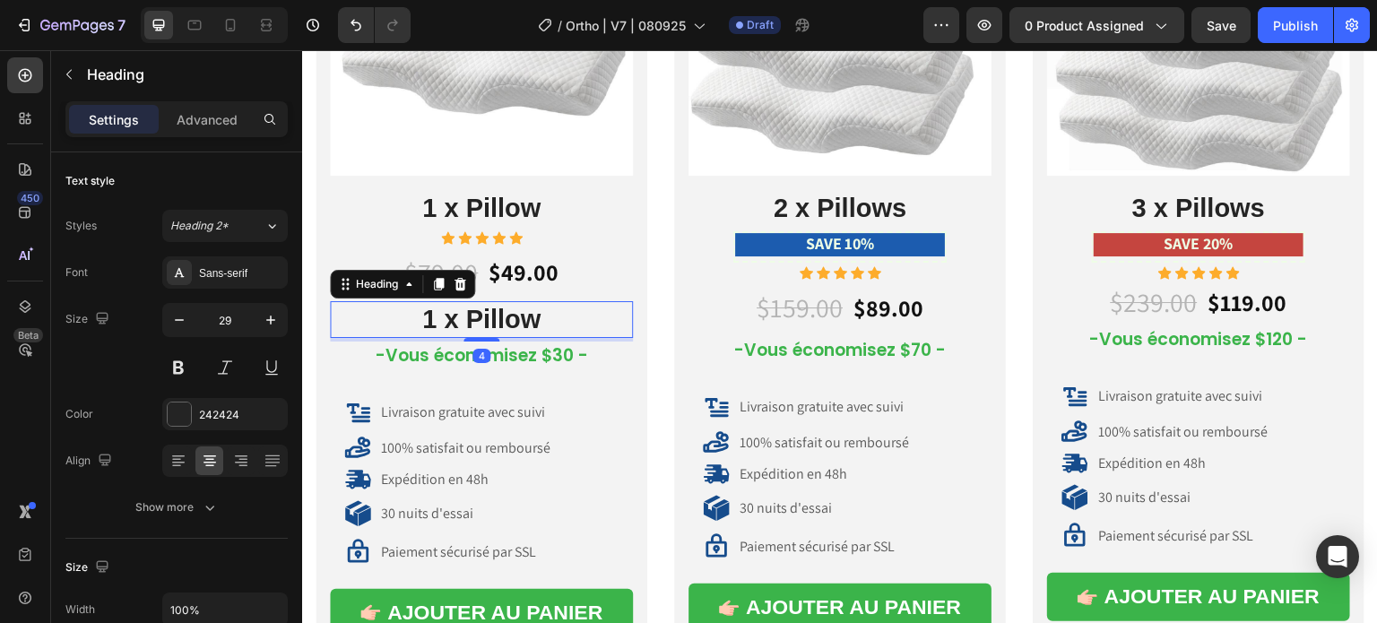
click at [499, 301] on h2 "1 x Pillow" at bounding box center [481, 320] width 303 height 38
click at [499, 303] on p "1 x Pillow" at bounding box center [481, 320] width 299 height 34
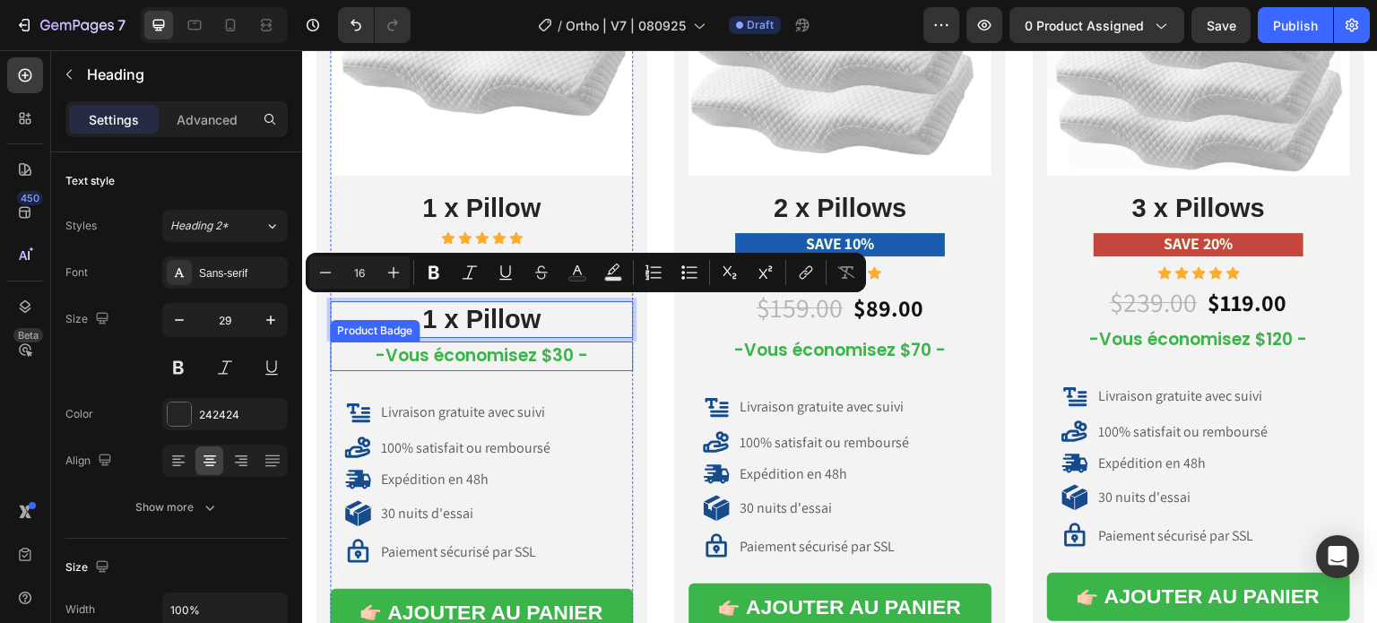
click at [443, 348] on pre "-Vous économisez $30 -" at bounding box center [482, 357] width 234 height 30
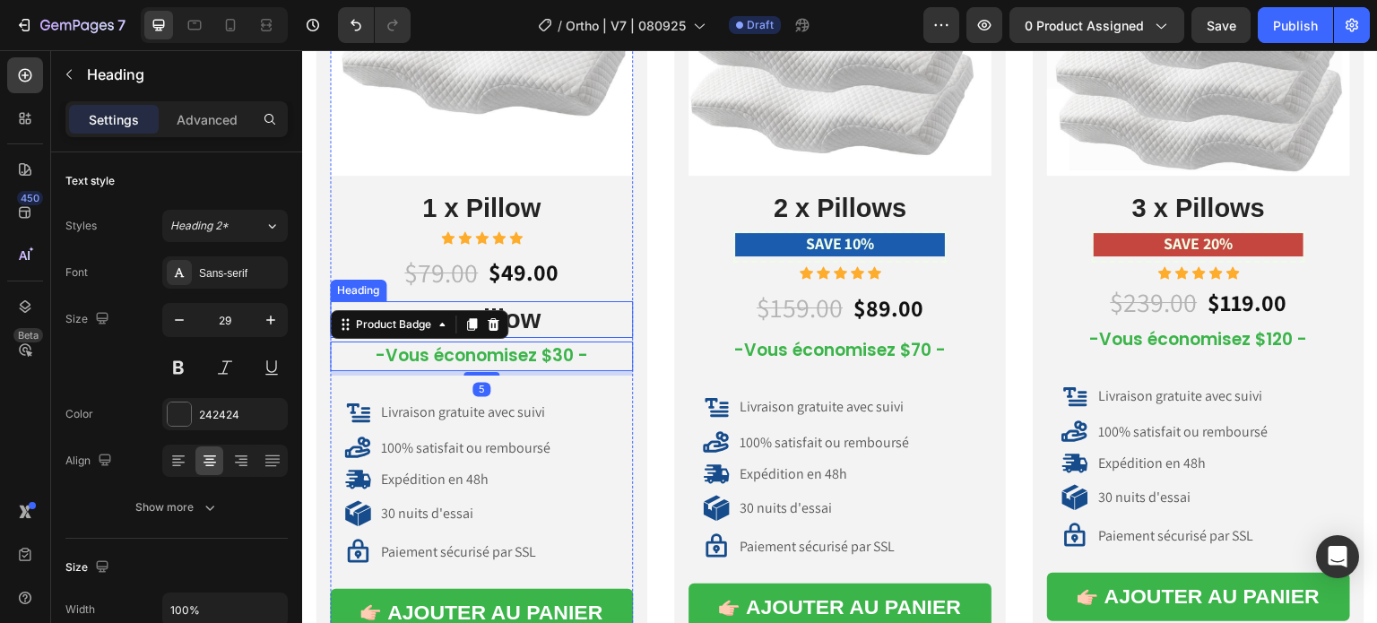
click at [524, 316] on p "1 x Pillow" at bounding box center [481, 320] width 299 height 34
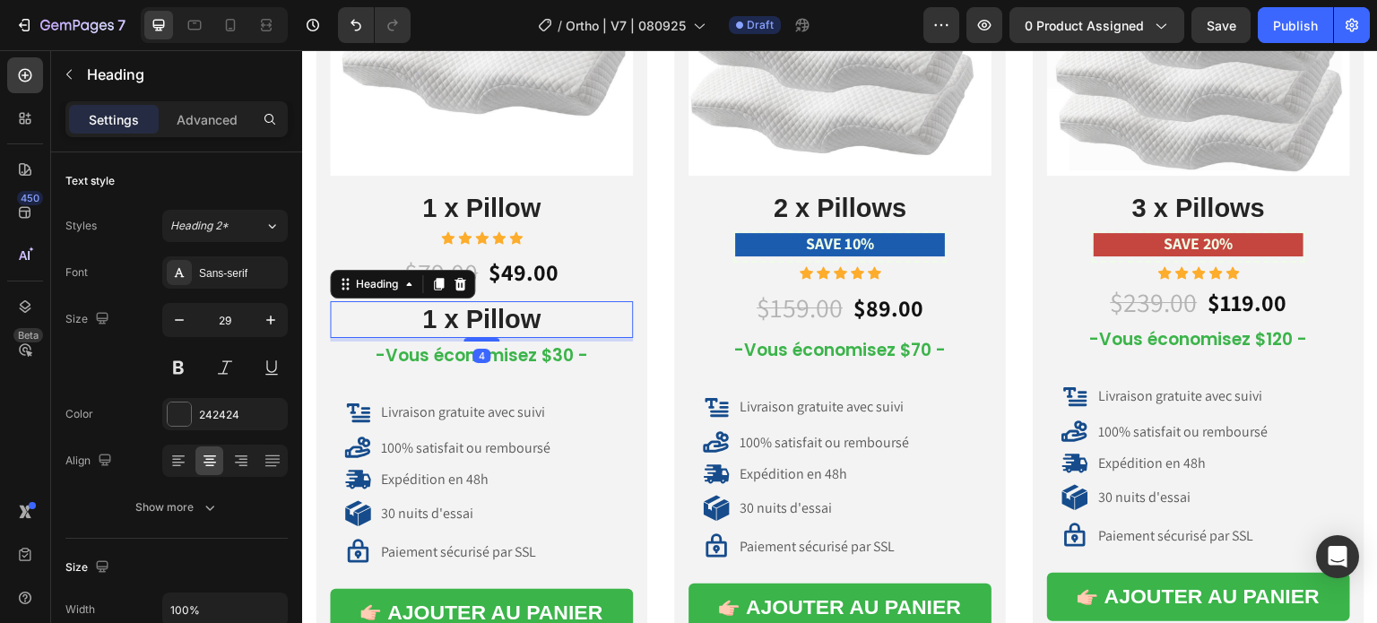
click at [524, 316] on p "1 x Pillow" at bounding box center [481, 320] width 299 height 34
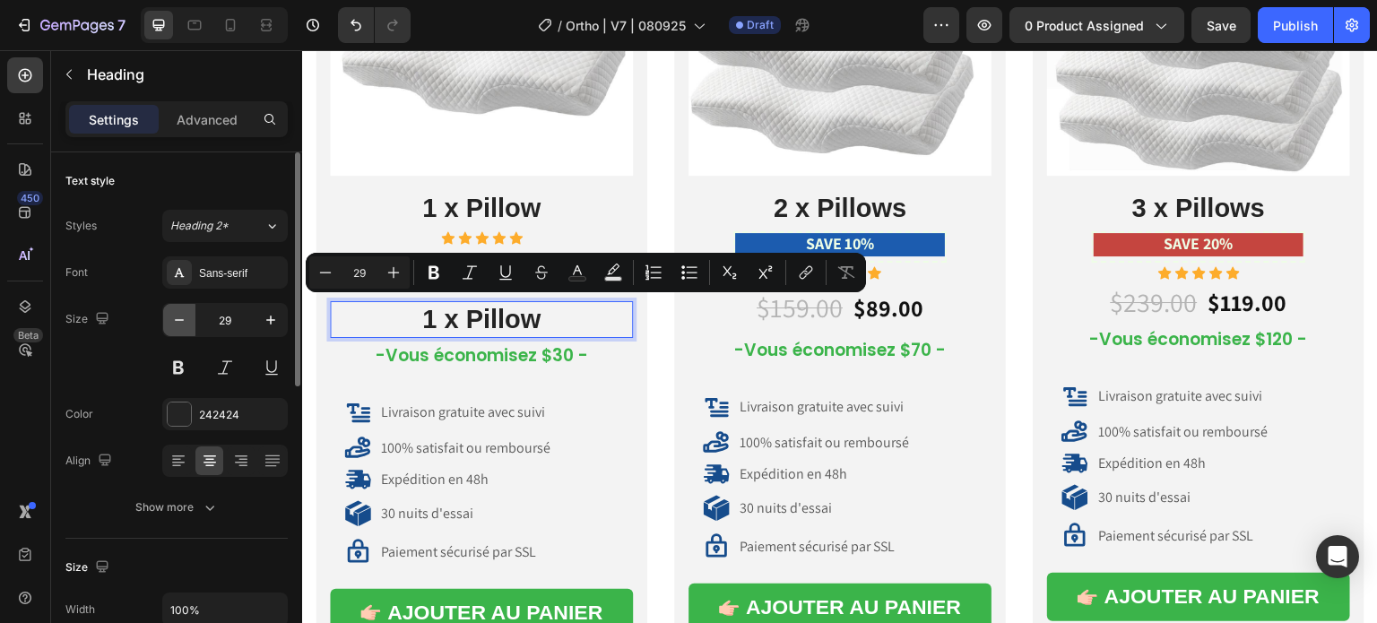
click at [175, 321] on icon "button" at bounding box center [179, 320] width 18 height 18
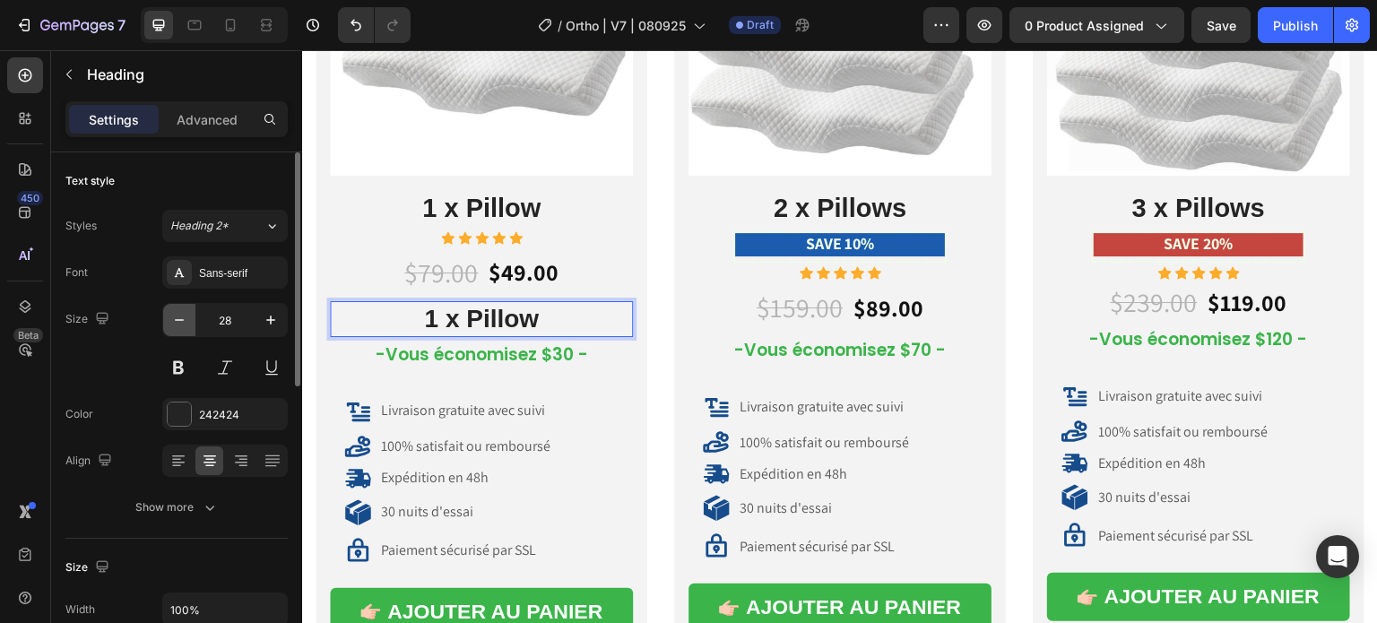
click at [175, 321] on icon "button" at bounding box center [179, 320] width 18 height 18
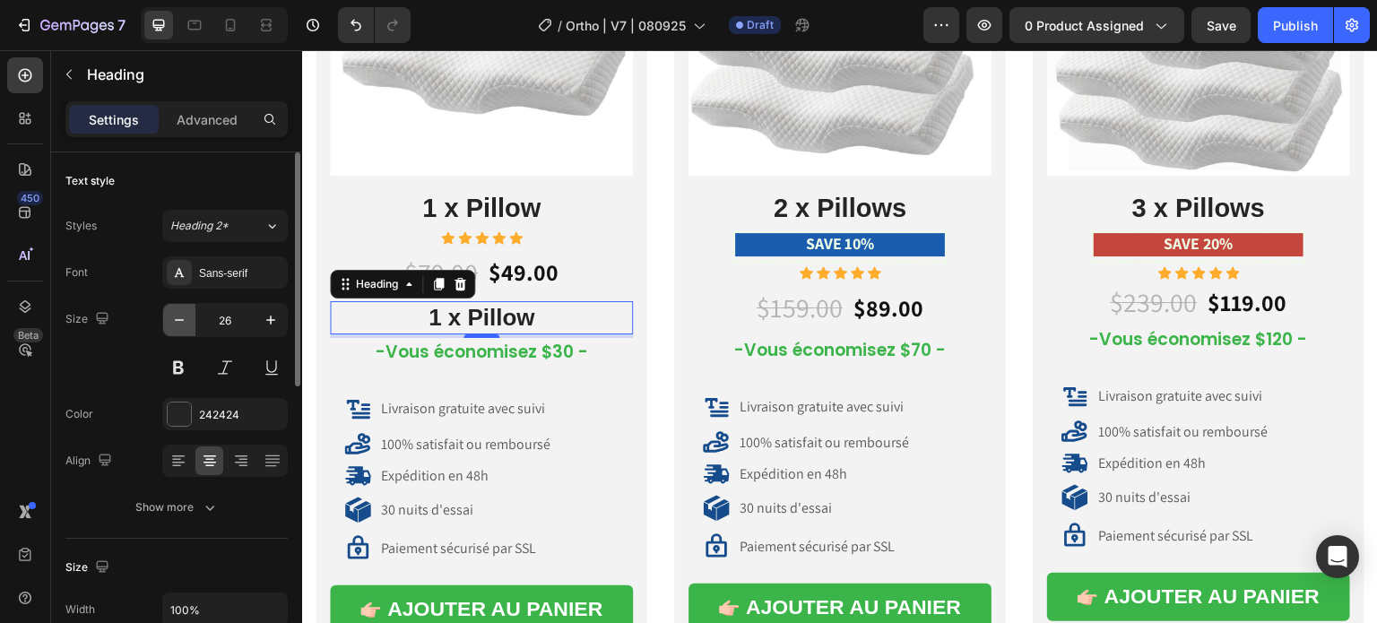
click at [175, 321] on icon "button" at bounding box center [179, 320] width 18 height 18
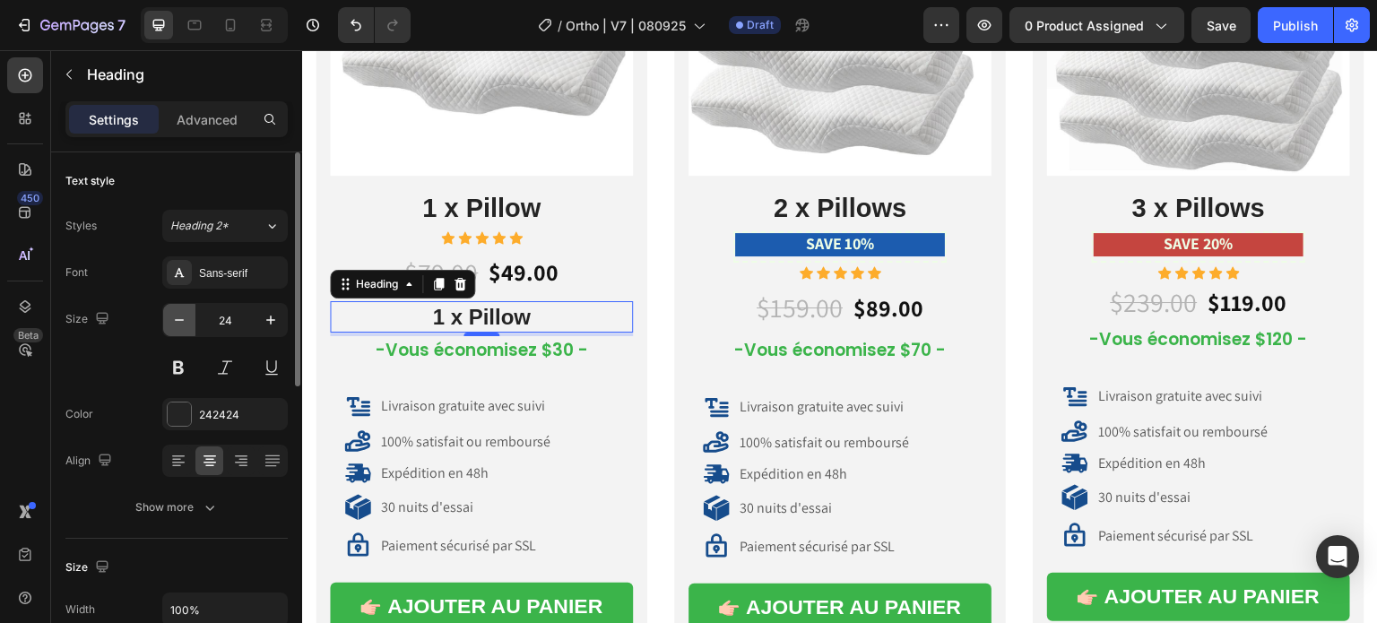
click at [175, 321] on icon "button" at bounding box center [179, 320] width 18 height 18
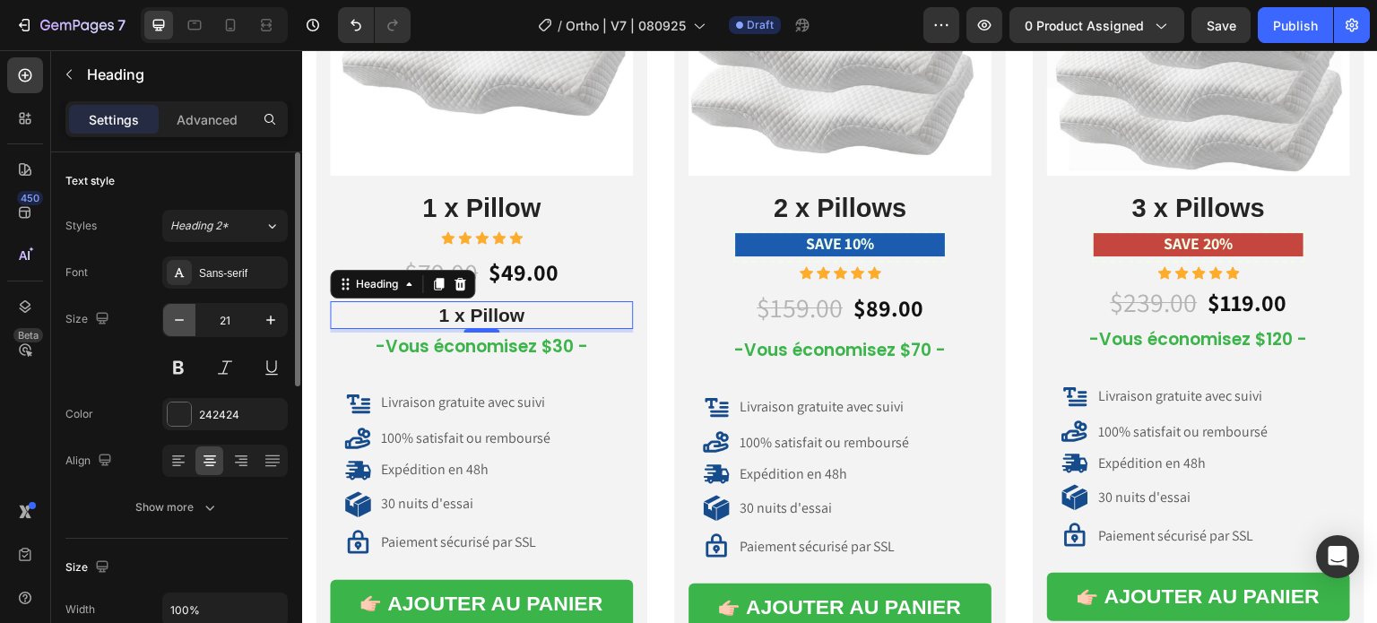
click at [175, 321] on icon "button" at bounding box center [179, 320] width 18 height 18
type input "20"
click at [467, 310] on p "1 x Pillow" at bounding box center [481, 314] width 299 height 23
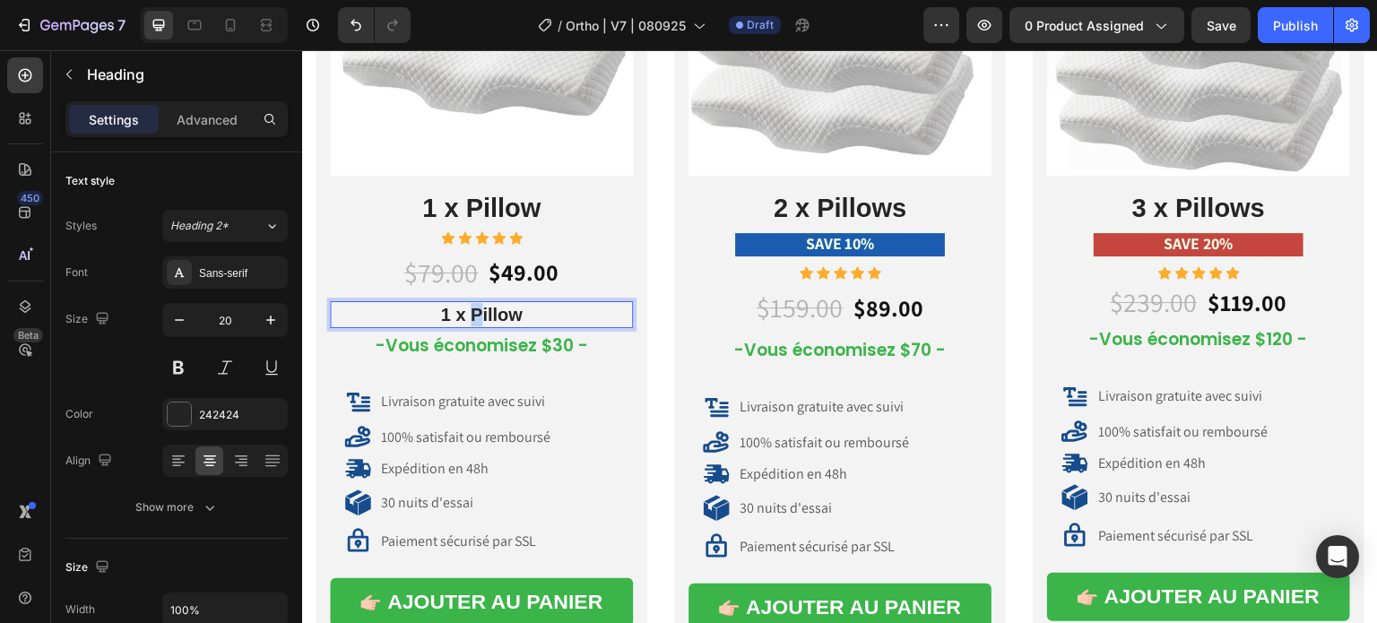
click at [467, 310] on p "1 x Pillow" at bounding box center [481, 314] width 299 height 23
click at [515, 313] on p "You Save $30" at bounding box center [481, 314] width 299 height 23
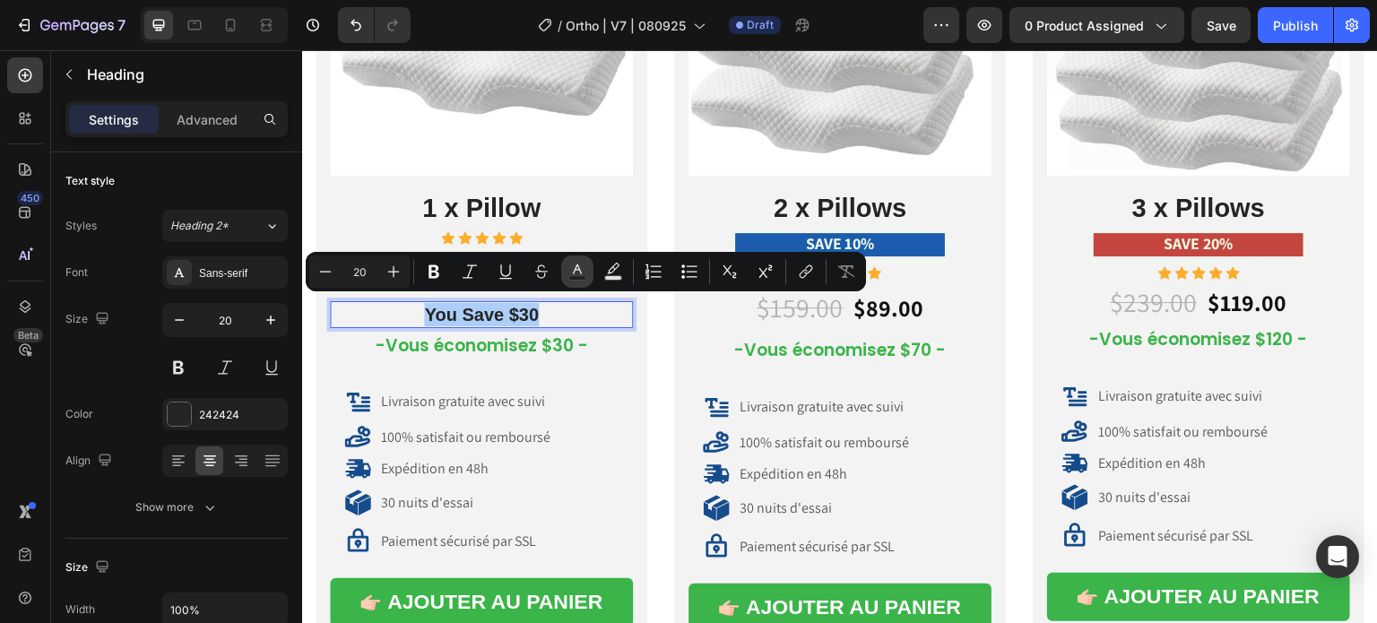
click at [581, 272] on icon "Editor contextual toolbar" at bounding box center [577, 269] width 9 height 10
type input "242424"
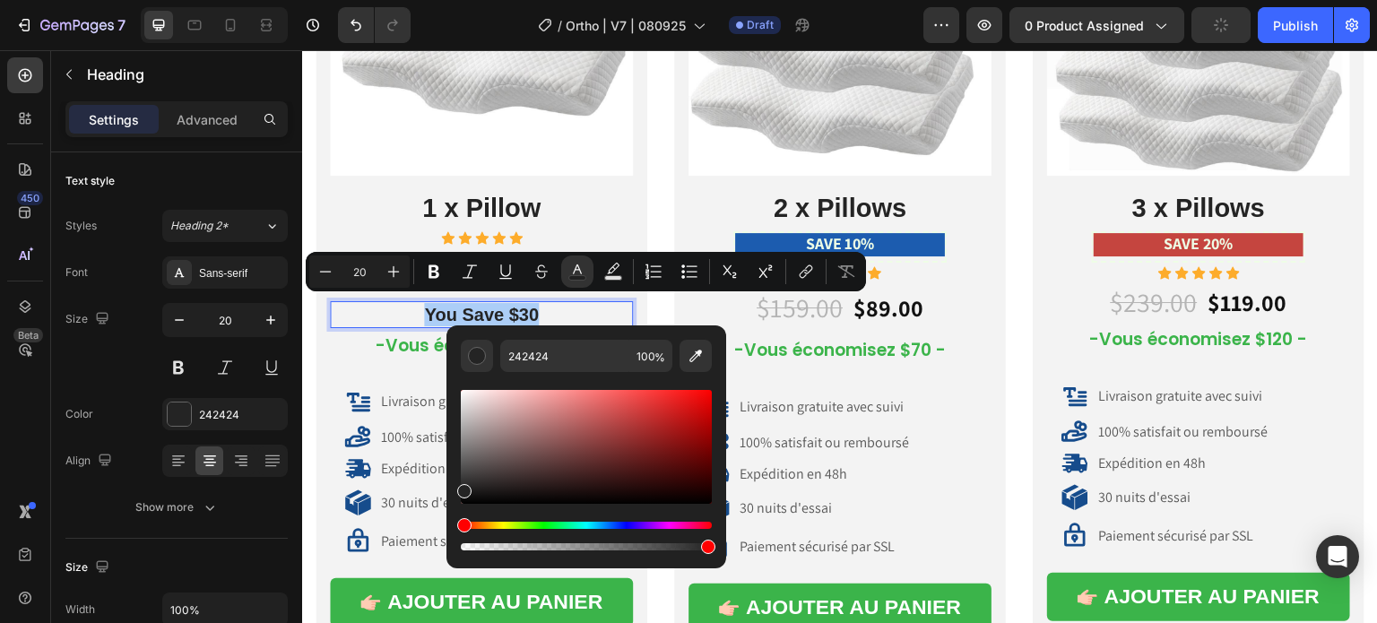
click at [535, 526] on div "Hue" at bounding box center [586, 525] width 251 height 7
click at [543, 528] on div "Hue" at bounding box center [586, 525] width 251 height 7
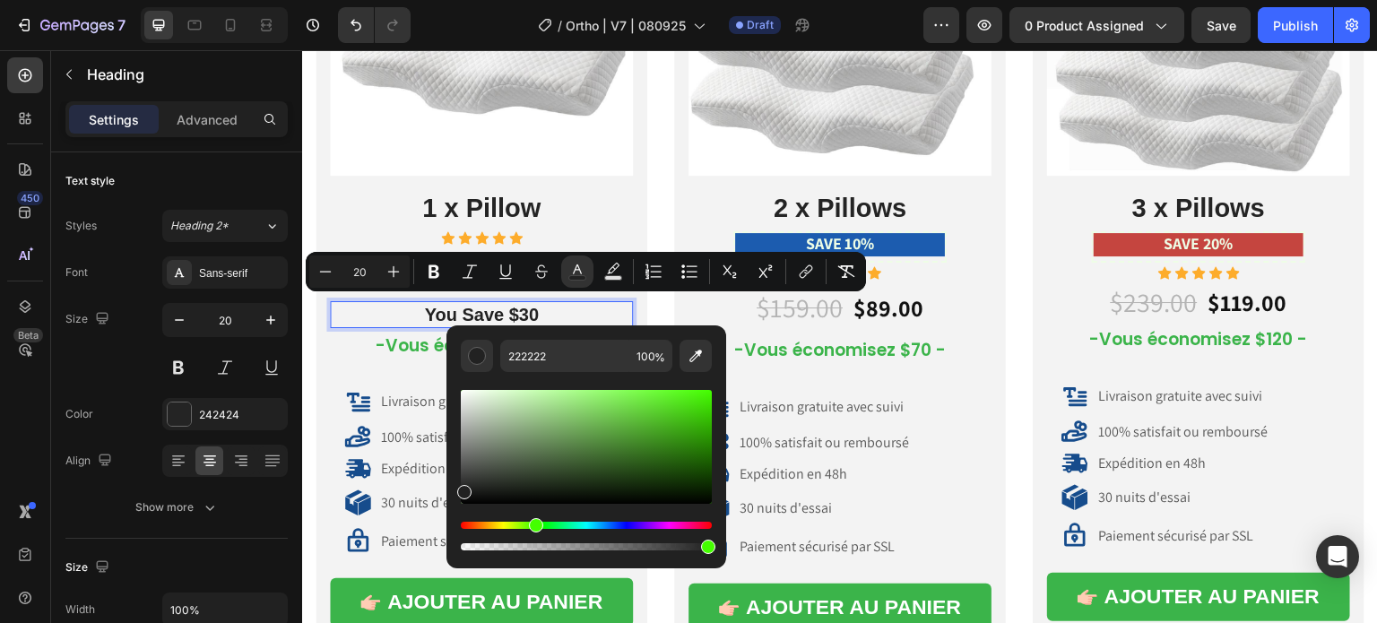
click at [533, 522] on div "Hue" at bounding box center [586, 525] width 251 height 7
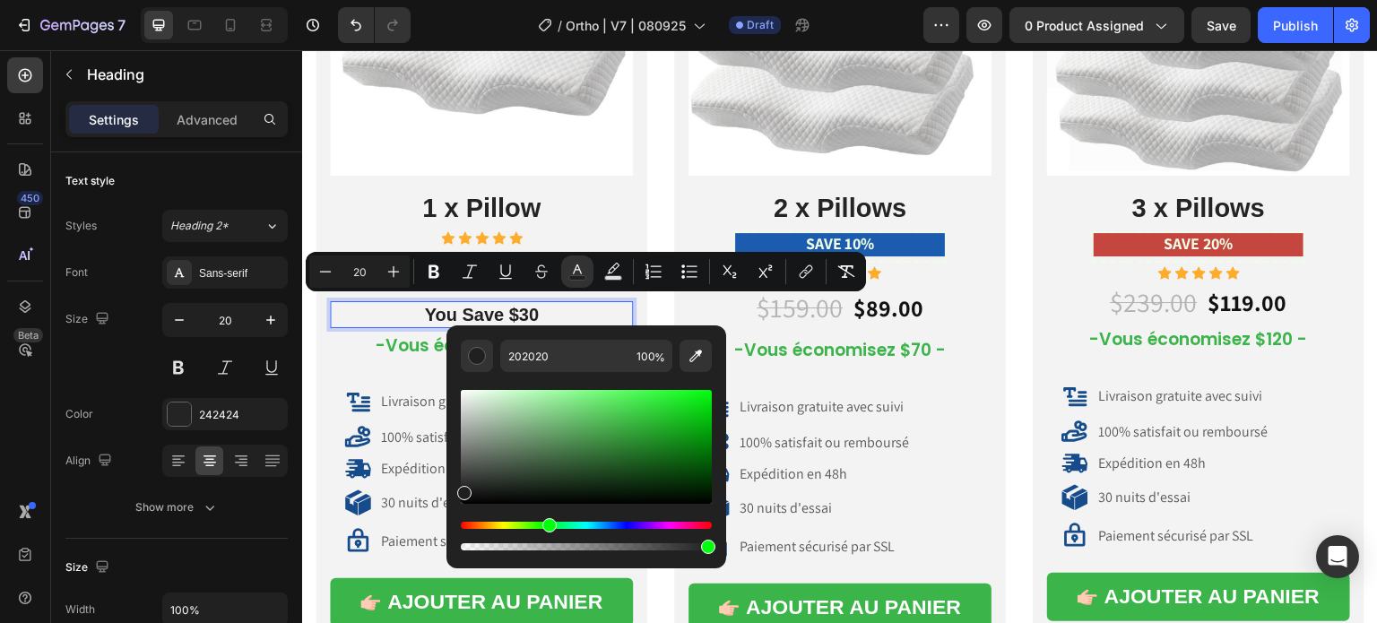
drag, startPoint x: 472, startPoint y: 523, endPoint x: 548, endPoint y: 526, distance: 75.4
click at [548, 526] on div "Hue" at bounding box center [549, 525] width 14 height 14
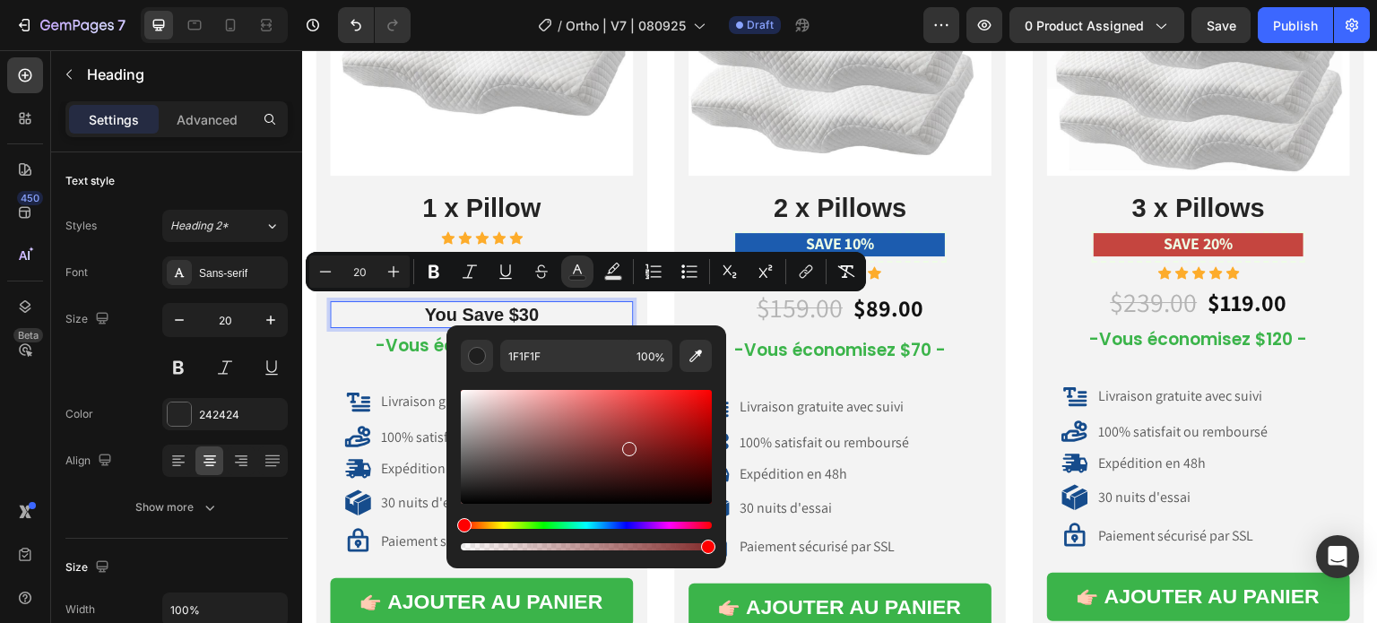
drag, startPoint x: 465, startPoint y: 490, endPoint x: 550, endPoint y: 479, distance: 86.0
click at [622, 447] on div "Editor contextual toolbar" at bounding box center [629, 449] width 14 height 14
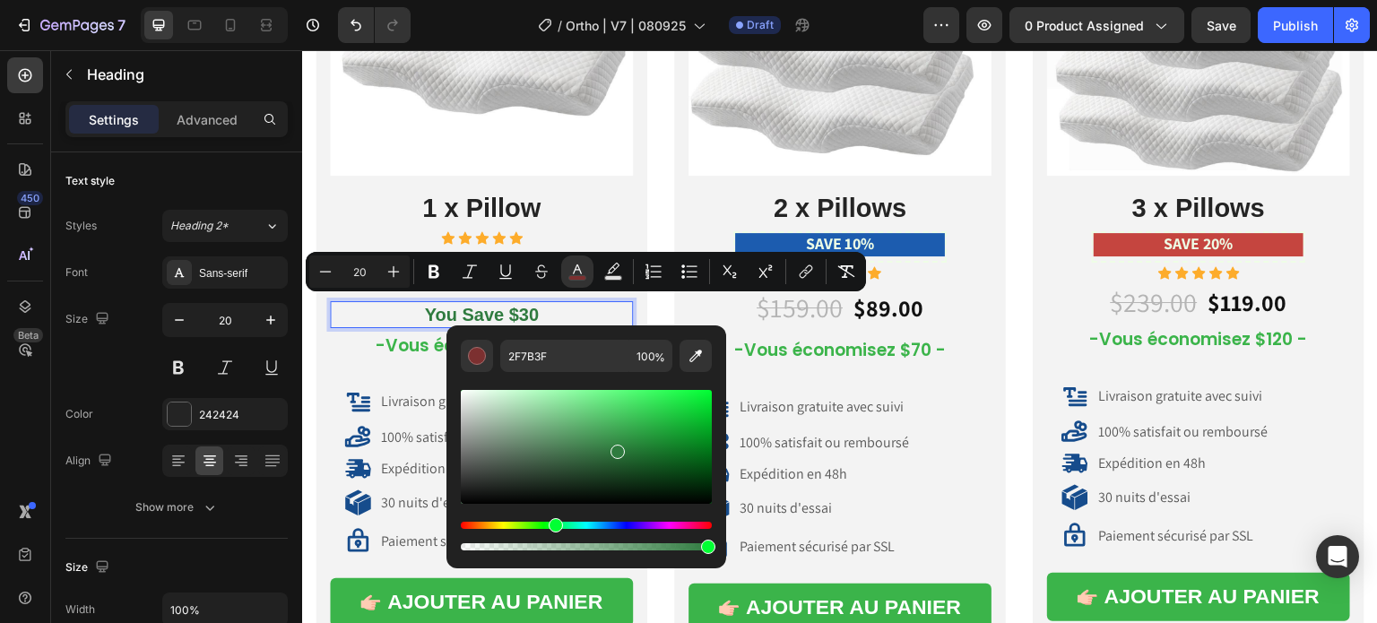
drag, startPoint x: 479, startPoint y: 524, endPoint x: 553, endPoint y: 540, distance: 75.9
click at [553, 540] on div "Editor contextual toolbar" at bounding box center [586, 536] width 251 height 29
click at [634, 409] on div "Editor contextual toolbar" at bounding box center [586, 447] width 251 height 114
click at [588, 416] on div "Editor contextual toolbar" at bounding box center [586, 447] width 251 height 114
click at [675, 430] on div "Editor contextual toolbar" at bounding box center [586, 447] width 251 height 114
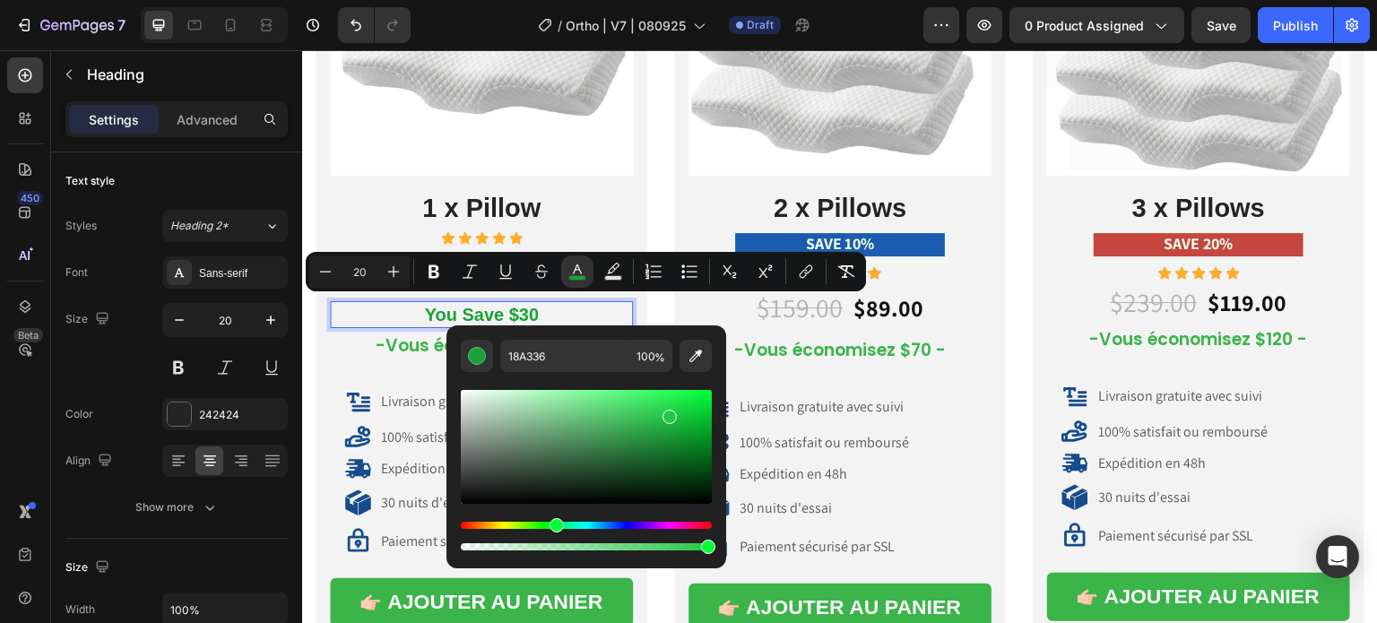
click at [668, 413] on div "Editor contextual toolbar" at bounding box center [586, 447] width 251 height 114
click at [660, 435] on div "Editor contextual toolbar" at bounding box center [586, 447] width 251 height 114
click at [664, 436] on div "Editor contextual toolbar" at bounding box center [662, 438] width 14 height 14
click at [664, 436] on div "Editor contextual toolbar" at bounding box center [667, 438] width 14 height 14
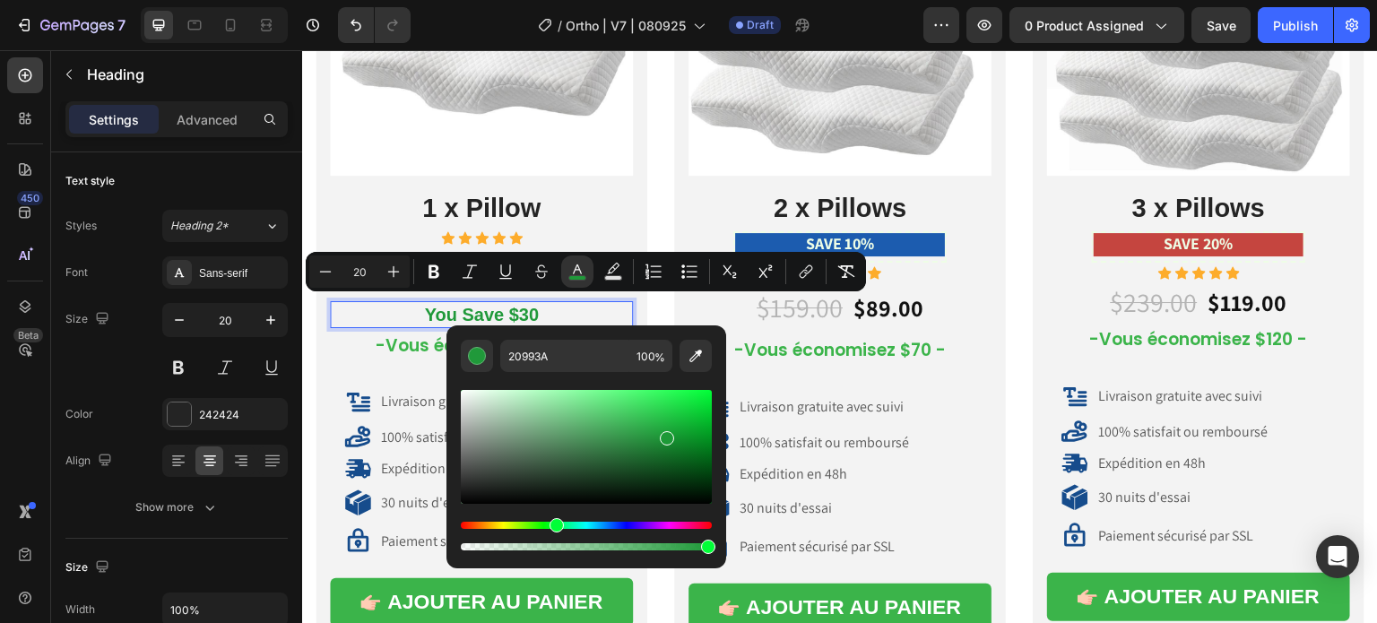
click at [664, 436] on div "Editor contextual toolbar" at bounding box center [667, 438] width 14 height 14
type input "1D9937"
click at [529, 351] on input "1D9937" at bounding box center [564, 356] width 129 height 32
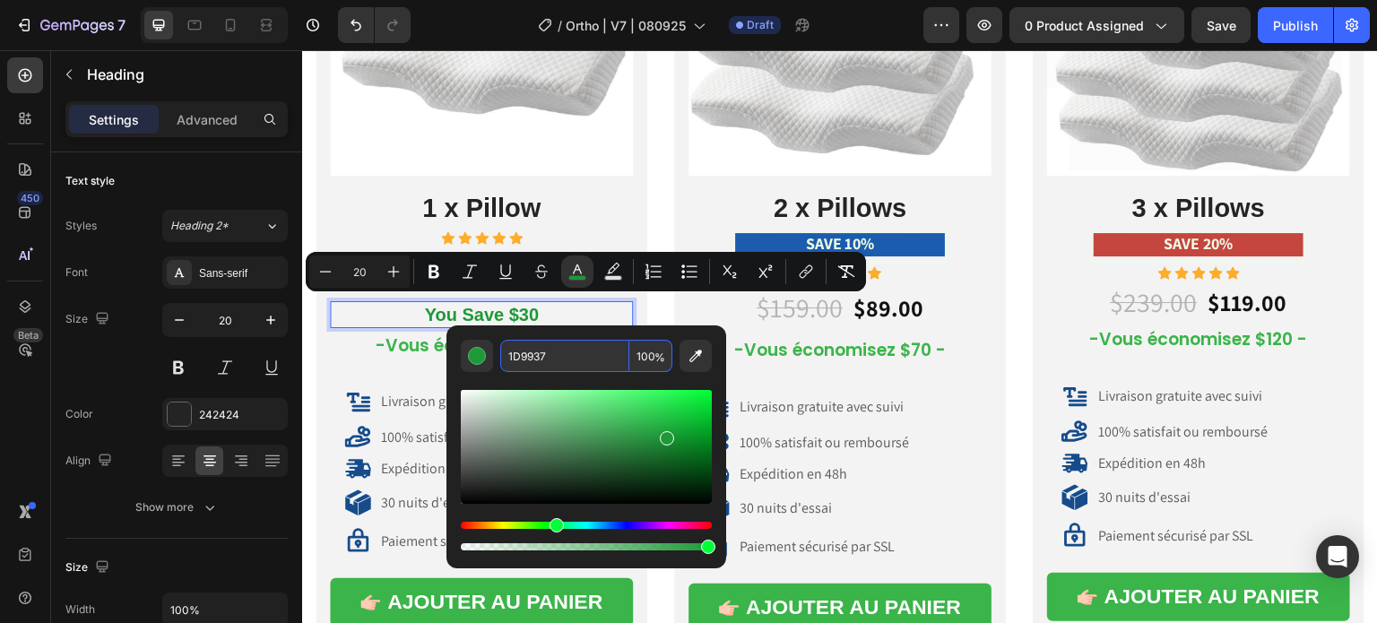
click at [529, 351] on input "1D9937" at bounding box center [564, 356] width 129 height 32
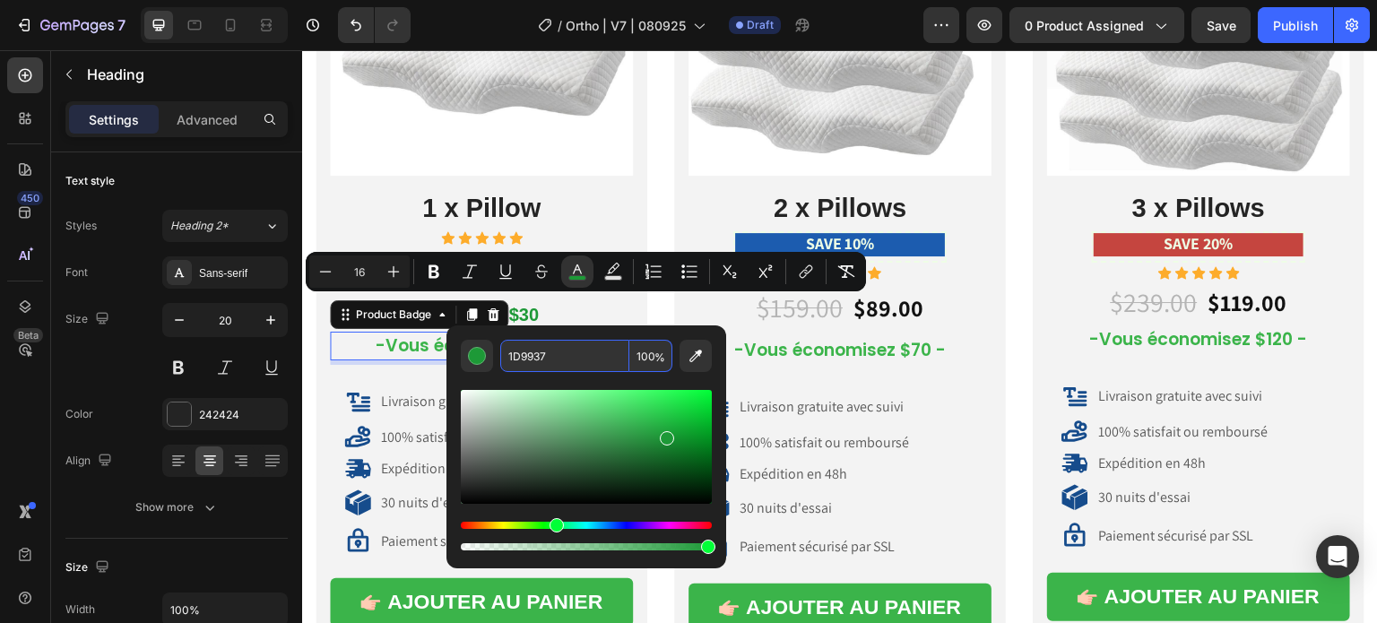
click at [377, 349] on pre "-Vous économisez $30 -" at bounding box center [482, 347] width 234 height 30
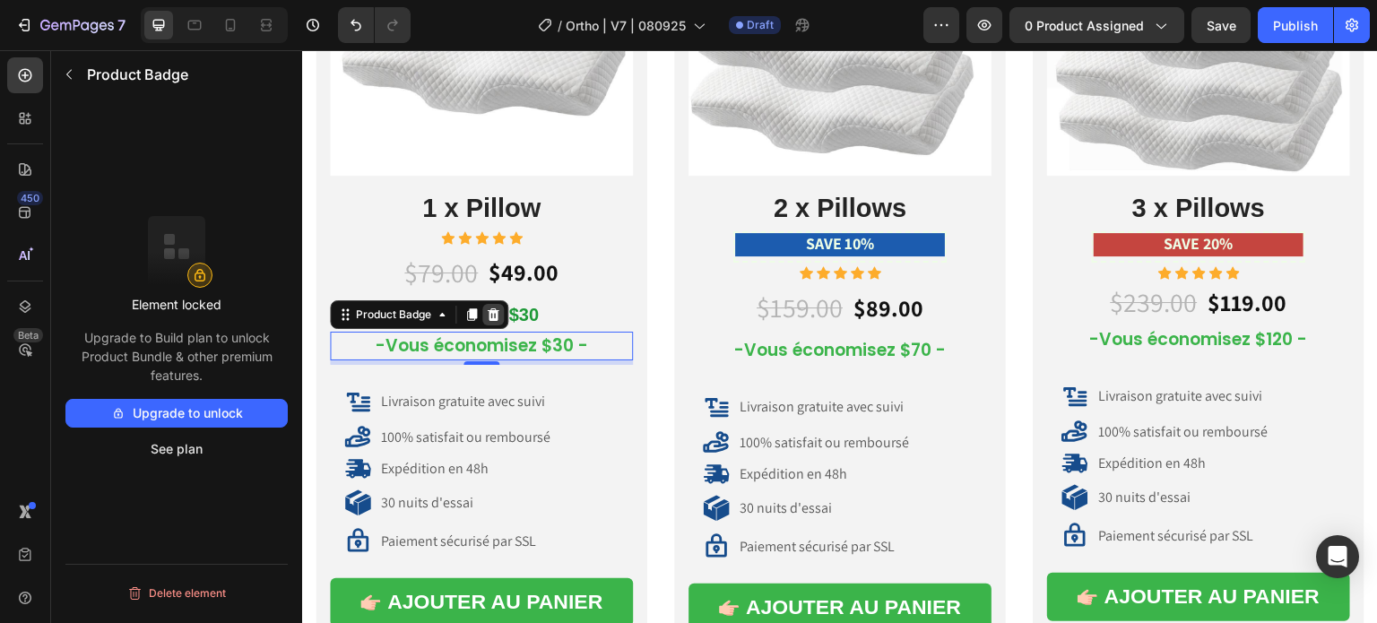
click at [489, 313] on icon at bounding box center [493, 314] width 14 height 14
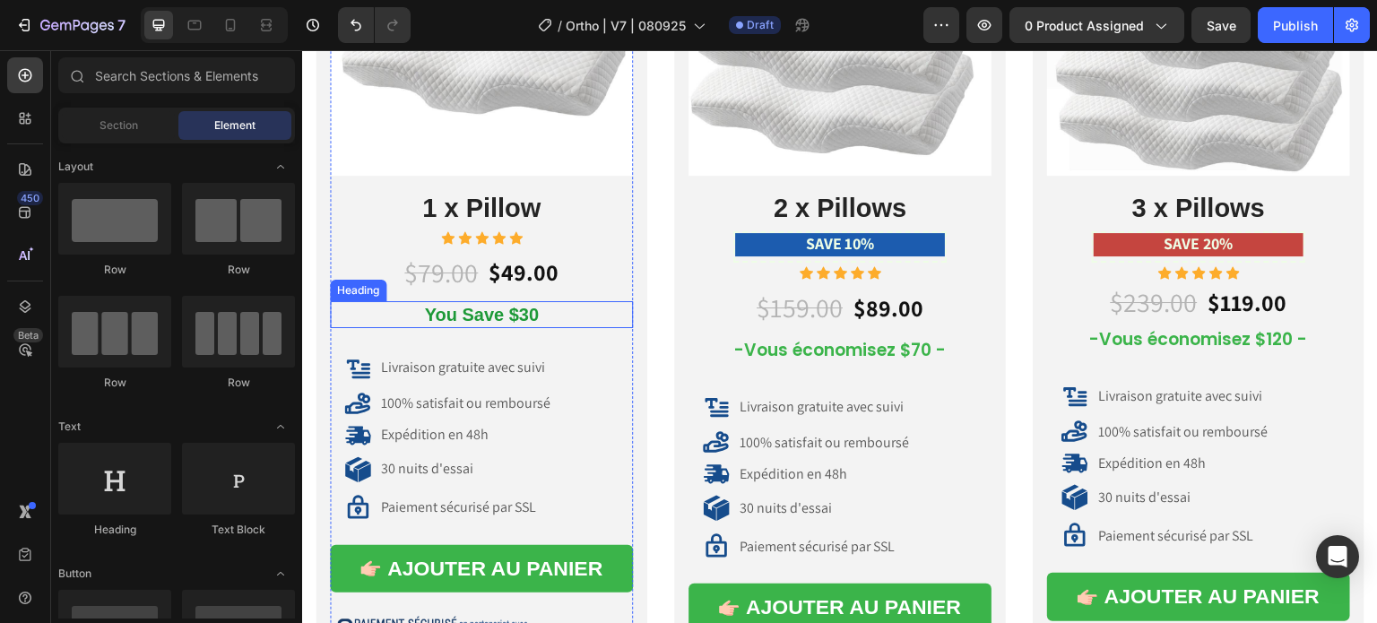
click at [491, 316] on span "You Save $30" at bounding box center [481, 315] width 114 height 20
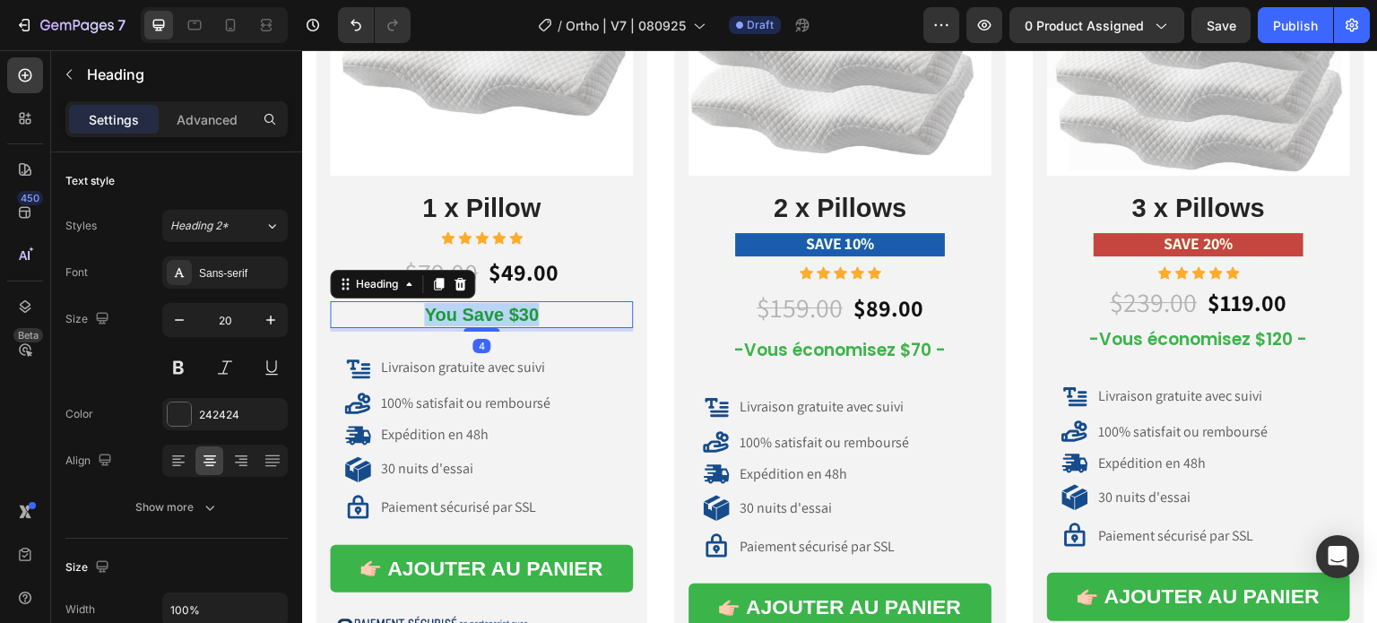
click at [491, 316] on span "You Save $30" at bounding box center [481, 315] width 114 height 20
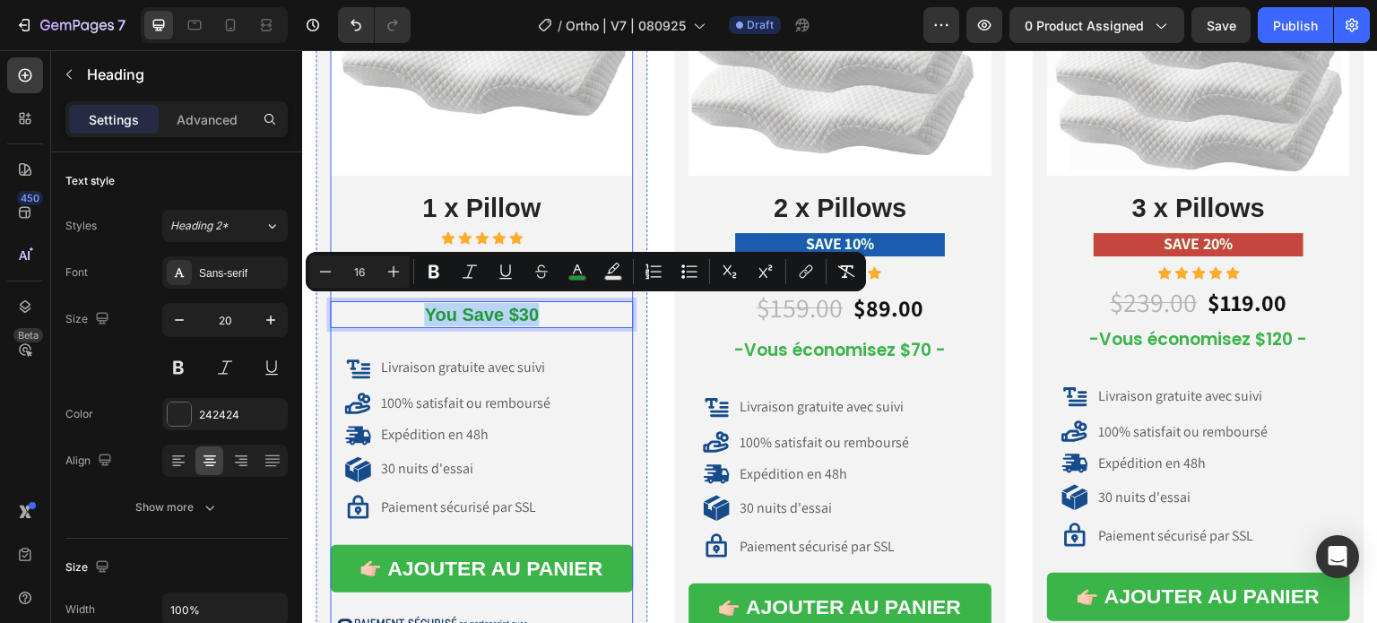
click at [577, 326] on div "$79.00 Product Price Product Price $49.00 Product Price Product Price Row You S…" at bounding box center [481, 524] width 303 height 558
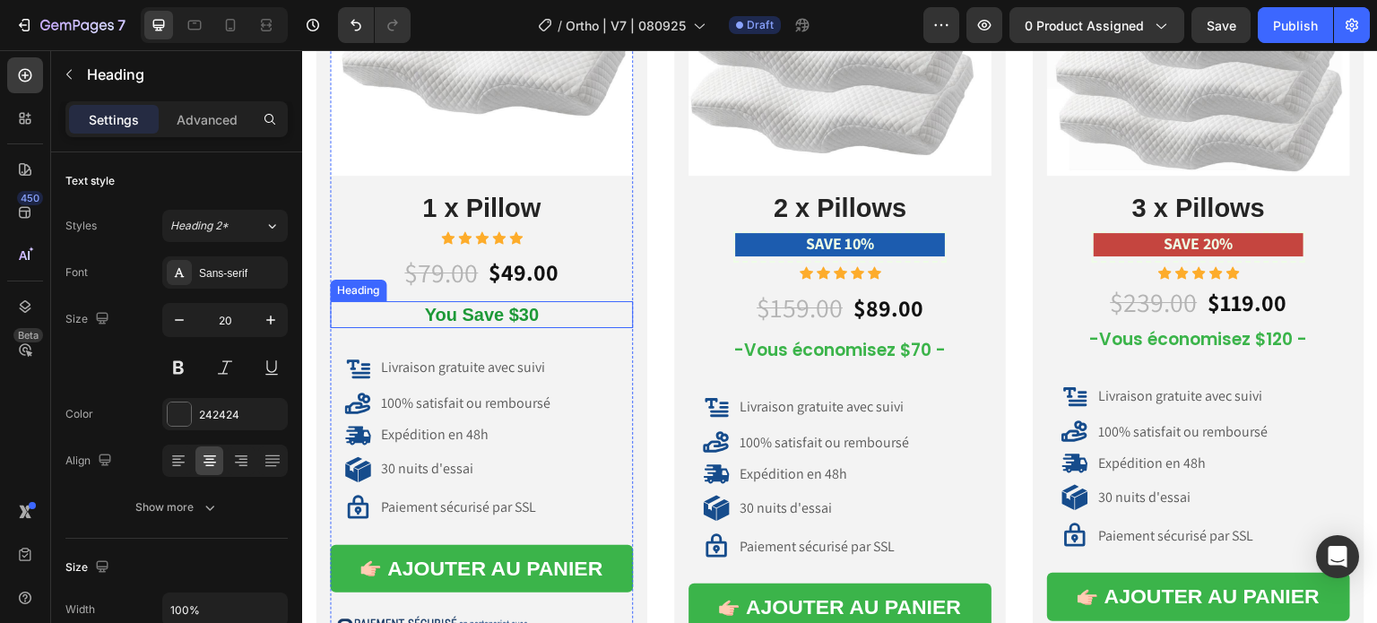
click at [571, 318] on p "⁠⁠⁠⁠⁠⁠⁠ You Save $30" at bounding box center [481, 314] width 299 height 23
click at [439, 281] on icon at bounding box center [439, 284] width 10 height 13
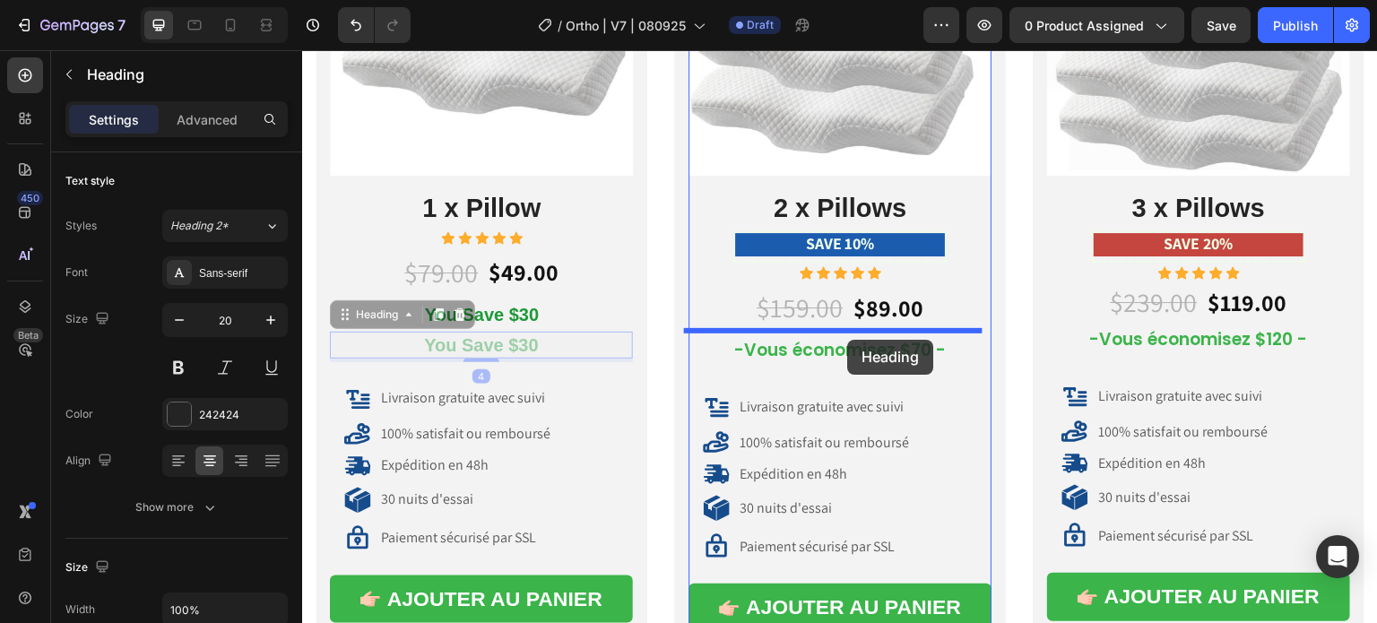
drag, startPoint x: 392, startPoint y: 313, endPoint x: 848, endPoint y: 340, distance: 457.1
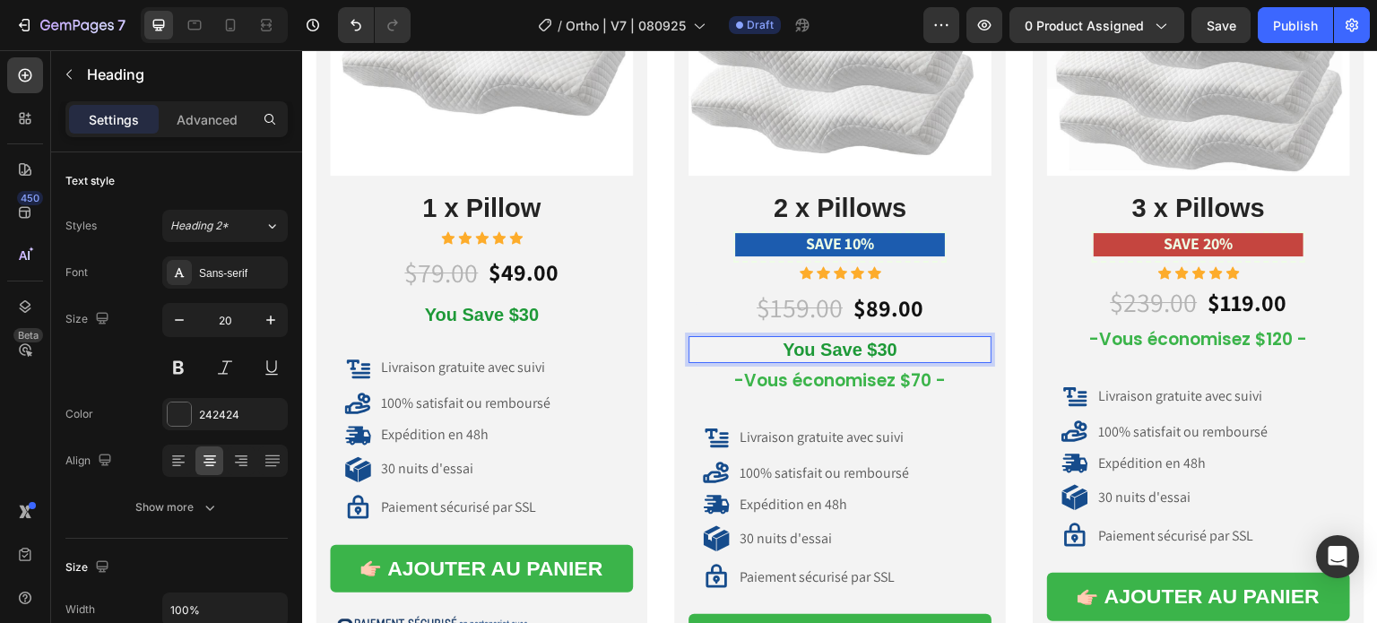
click at [876, 346] on span "You Save $30" at bounding box center [840, 350] width 114 height 20
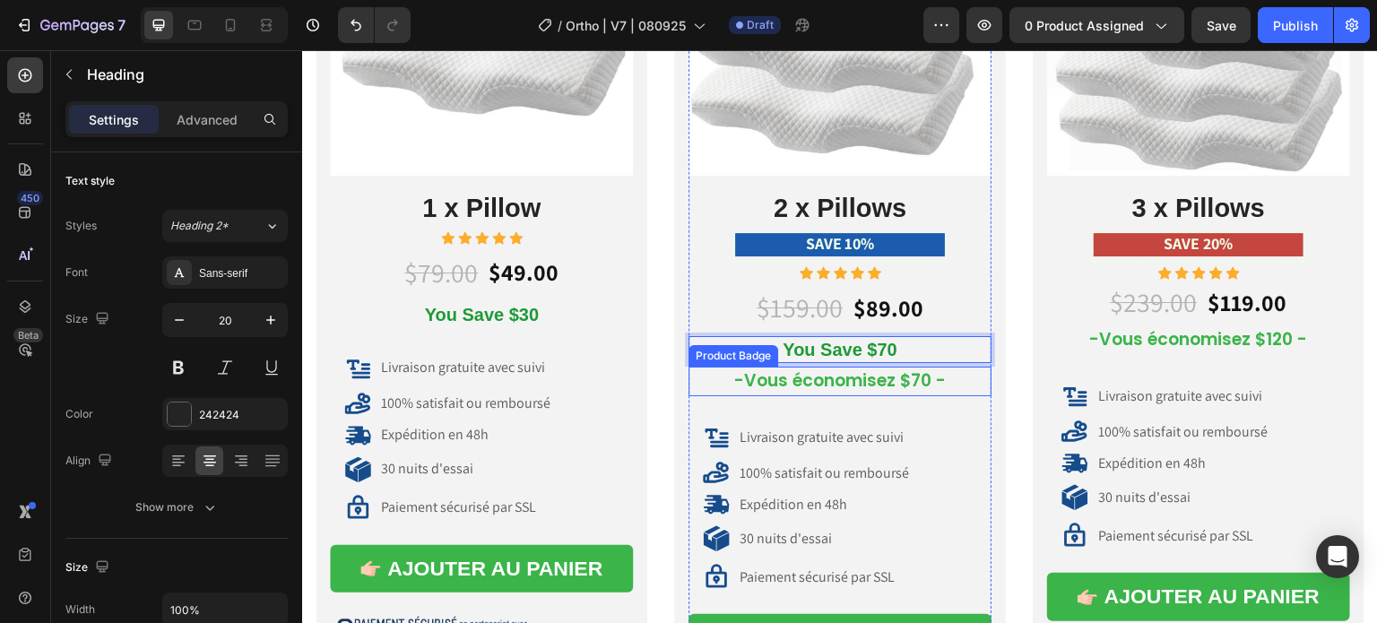
click at [817, 383] on pre "-Vous économisez $70 -" at bounding box center [839, 382] width 233 height 30
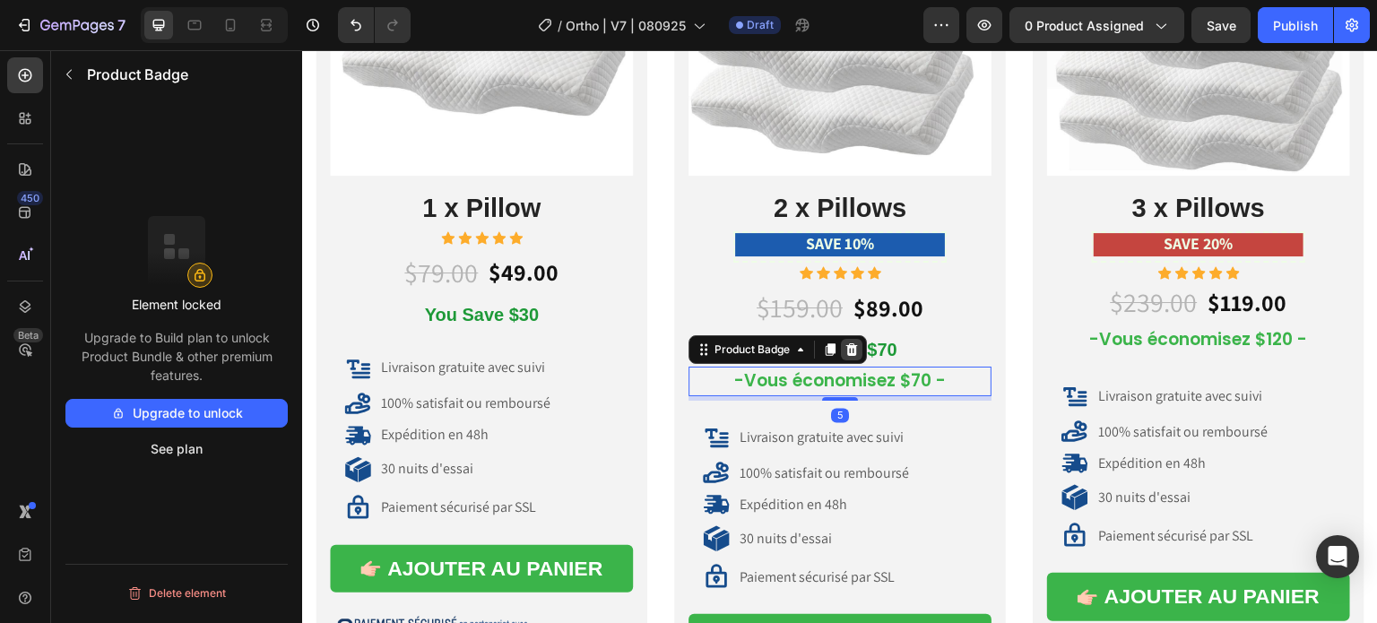
click at [852, 351] on div at bounding box center [852, 350] width 22 height 22
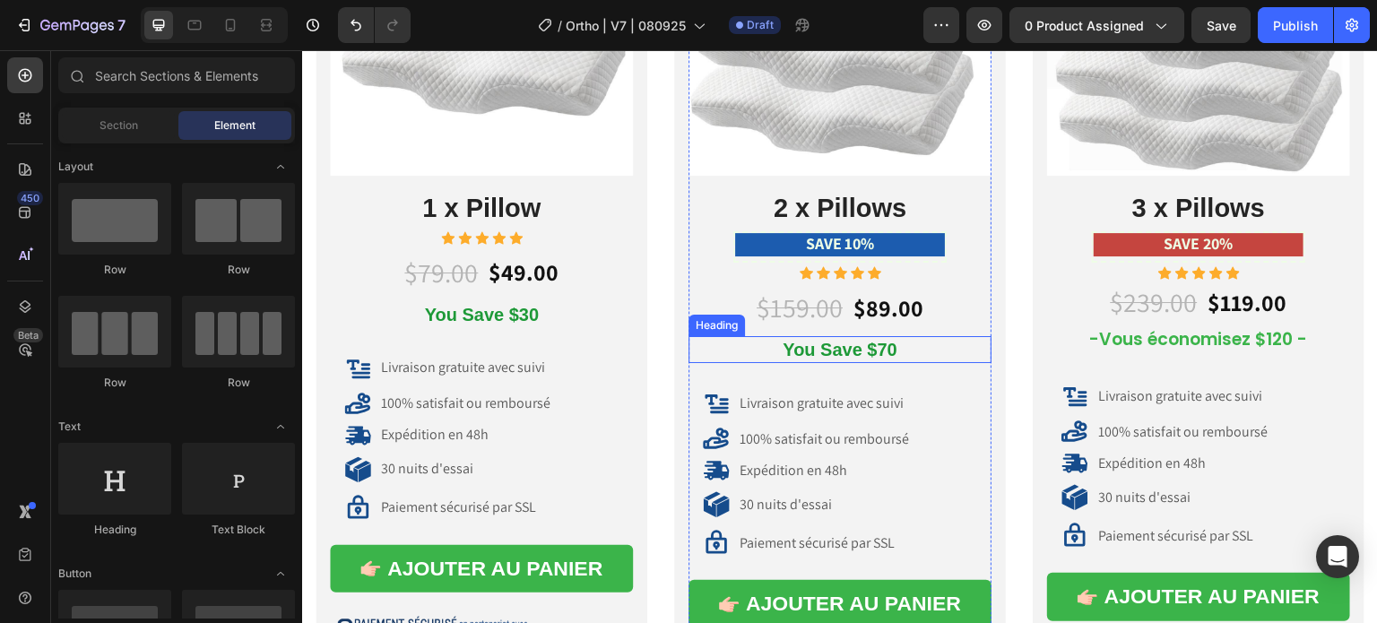
click at [859, 348] on span "You Save $70" at bounding box center [840, 350] width 114 height 20
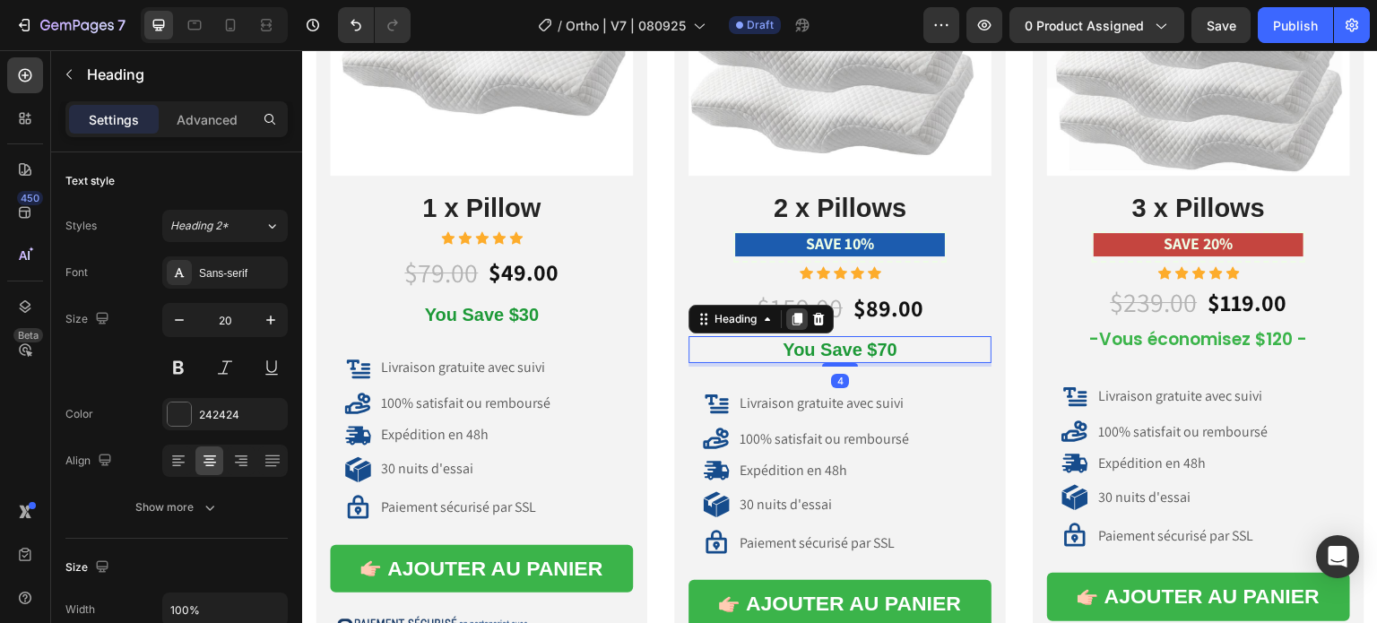
click at [793, 316] on icon at bounding box center [797, 320] width 10 height 13
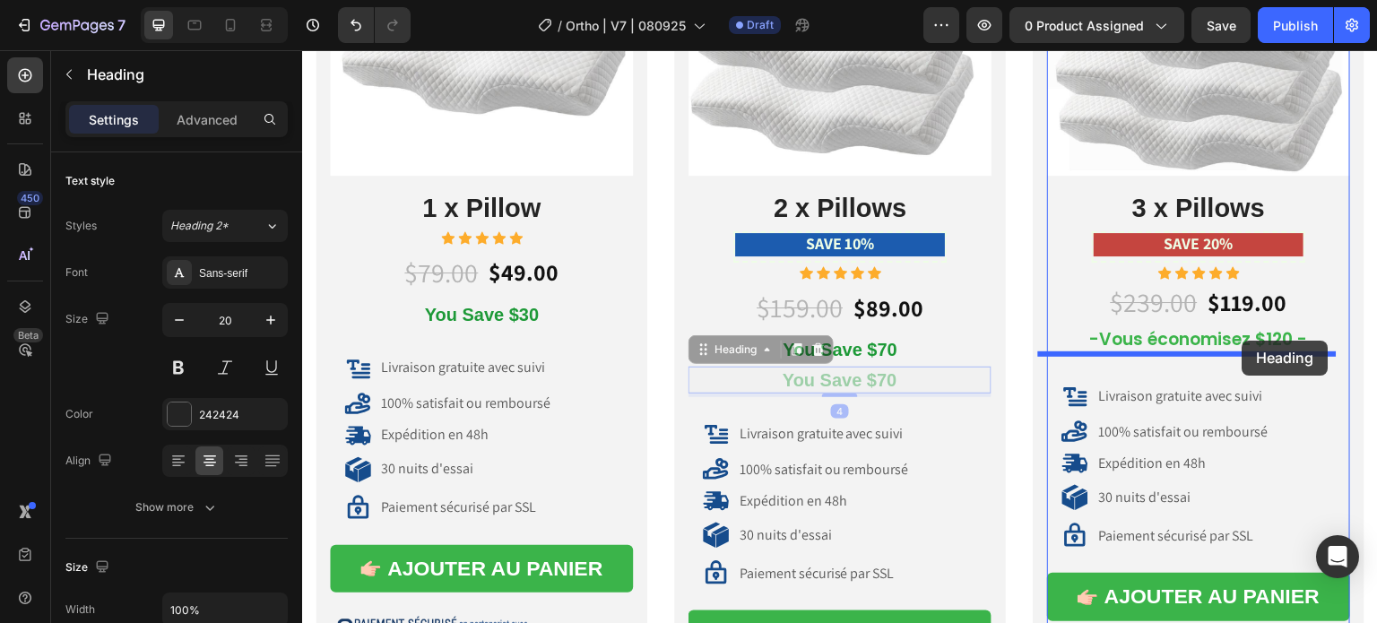
drag, startPoint x: 752, startPoint y: 348, endPoint x: 1242, endPoint y: 341, distance: 490.4
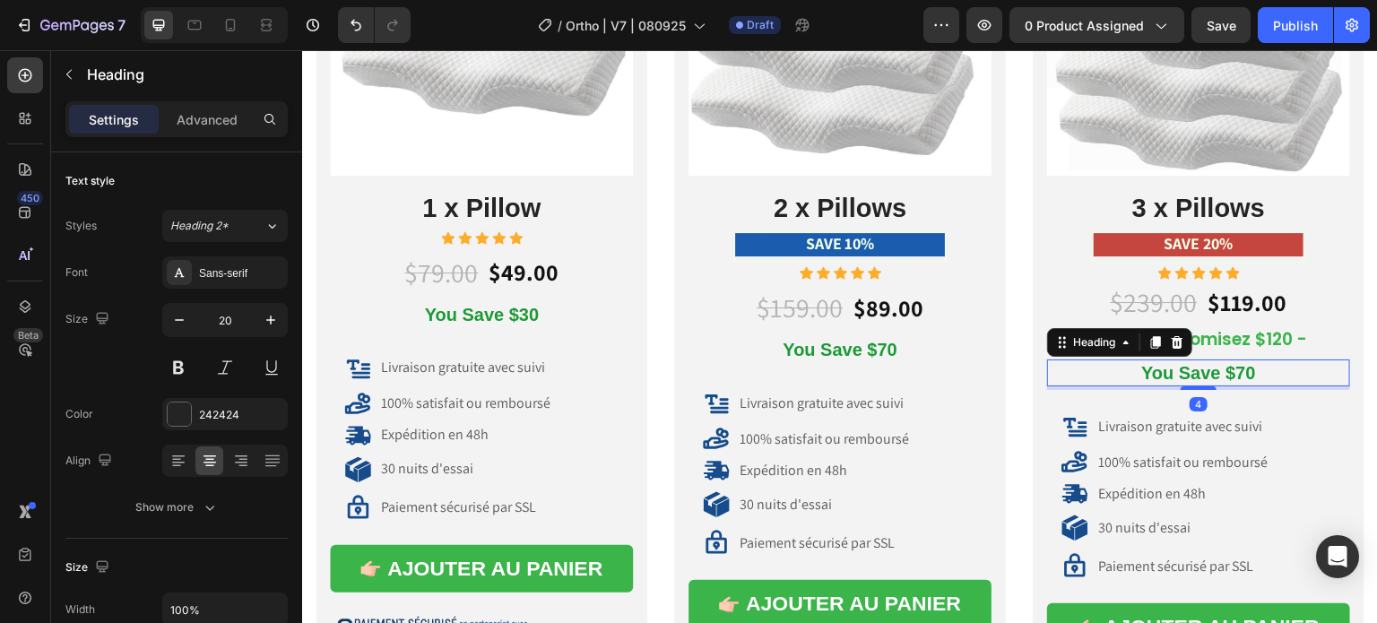
click at [1247, 367] on h2 "You Save $70" at bounding box center [1198, 372] width 303 height 27
click at [1231, 368] on span "You Save $70" at bounding box center [1198, 373] width 114 height 20
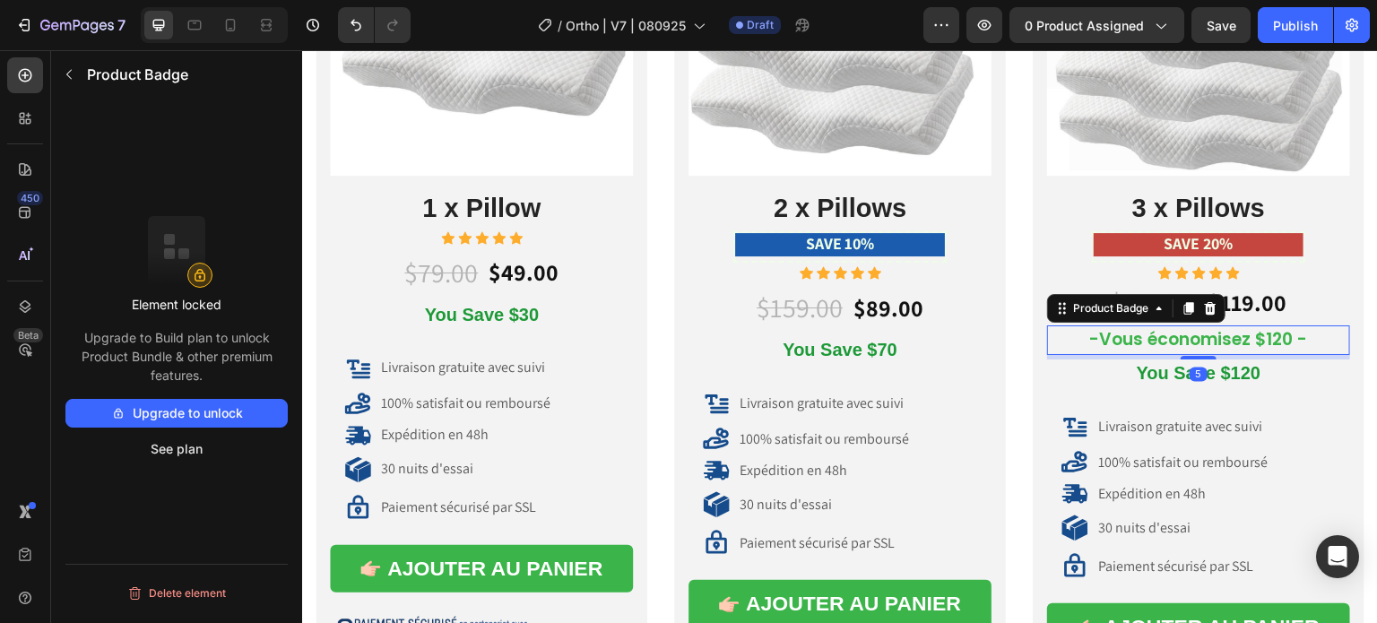
click at [1240, 339] on pre "-Vous économisez $120 -" at bounding box center [1198, 340] width 239 height 30
click at [1205, 307] on icon at bounding box center [1211, 308] width 12 height 13
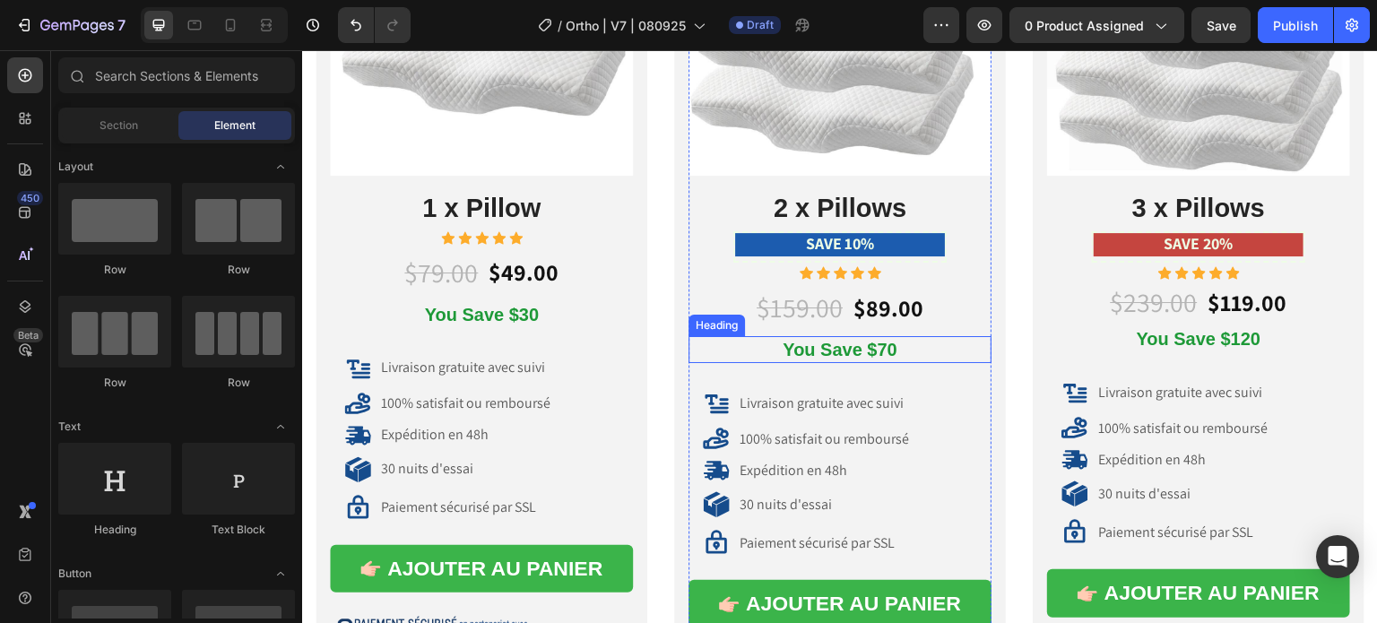
click at [871, 347] on span "You Save $70" at bounding box center [840, 350] width 114 height 20
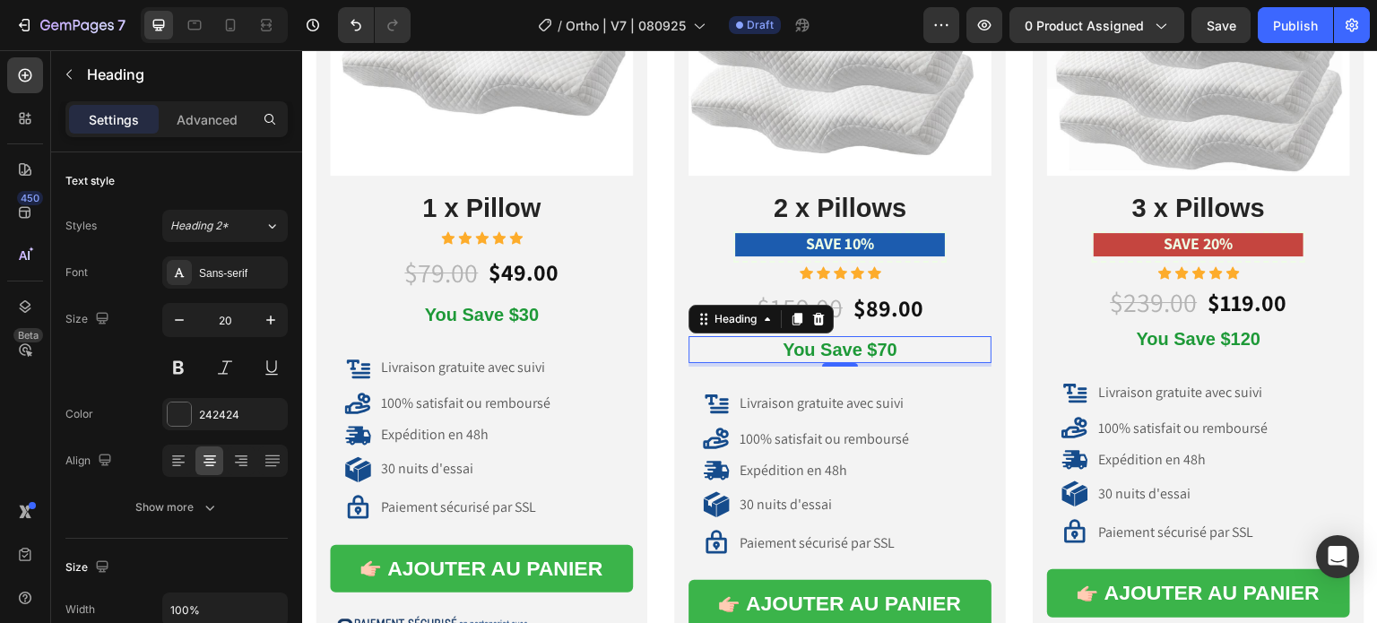
click at [800, 312] on icon at bounding box center [797, 319] width 14 height 14
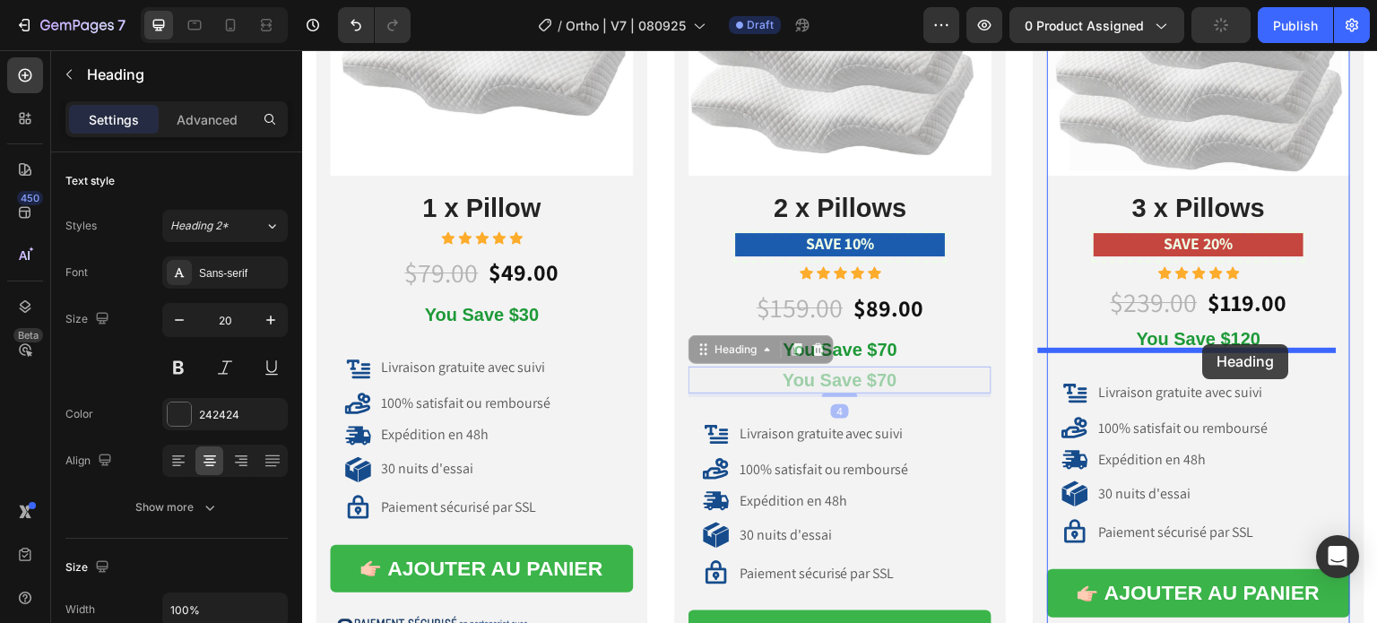
drag, startPoint x: 748, startPoint y: 350, endPoint x: 1203, endPoint y: 344, distance: 455.4
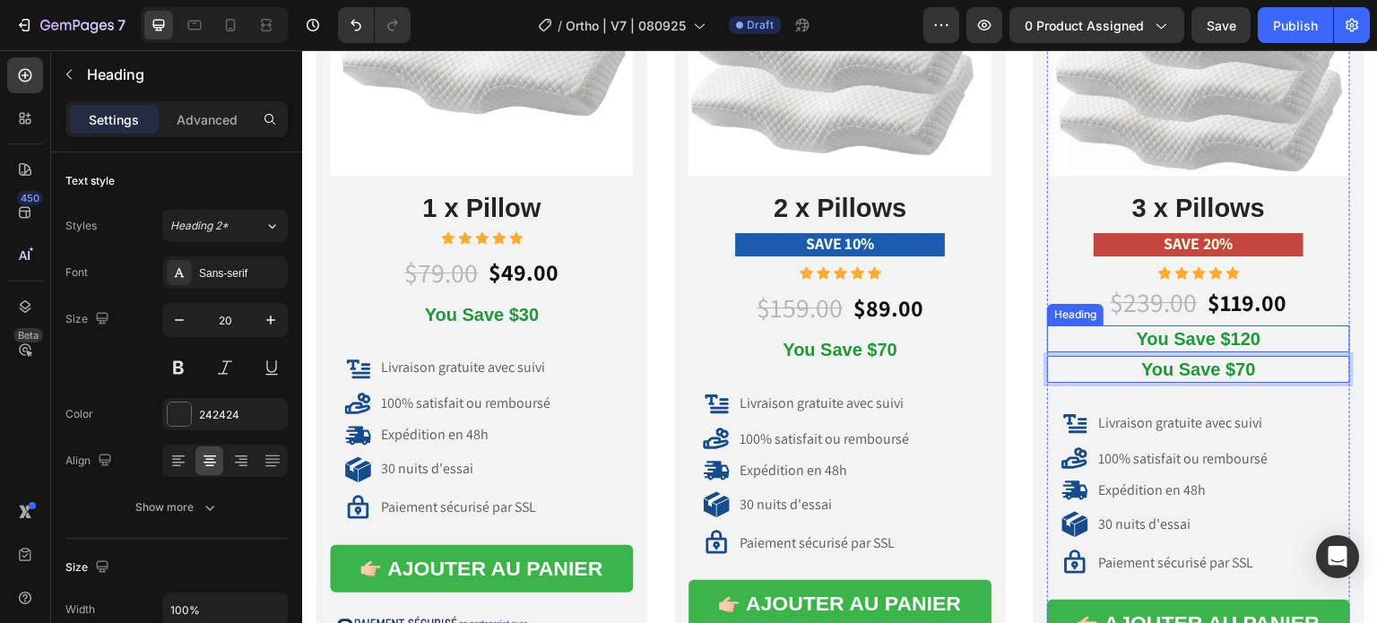
click at [1161, 332] on span "You Save $120" at bounding box center [1199, 339] width 125 height 20
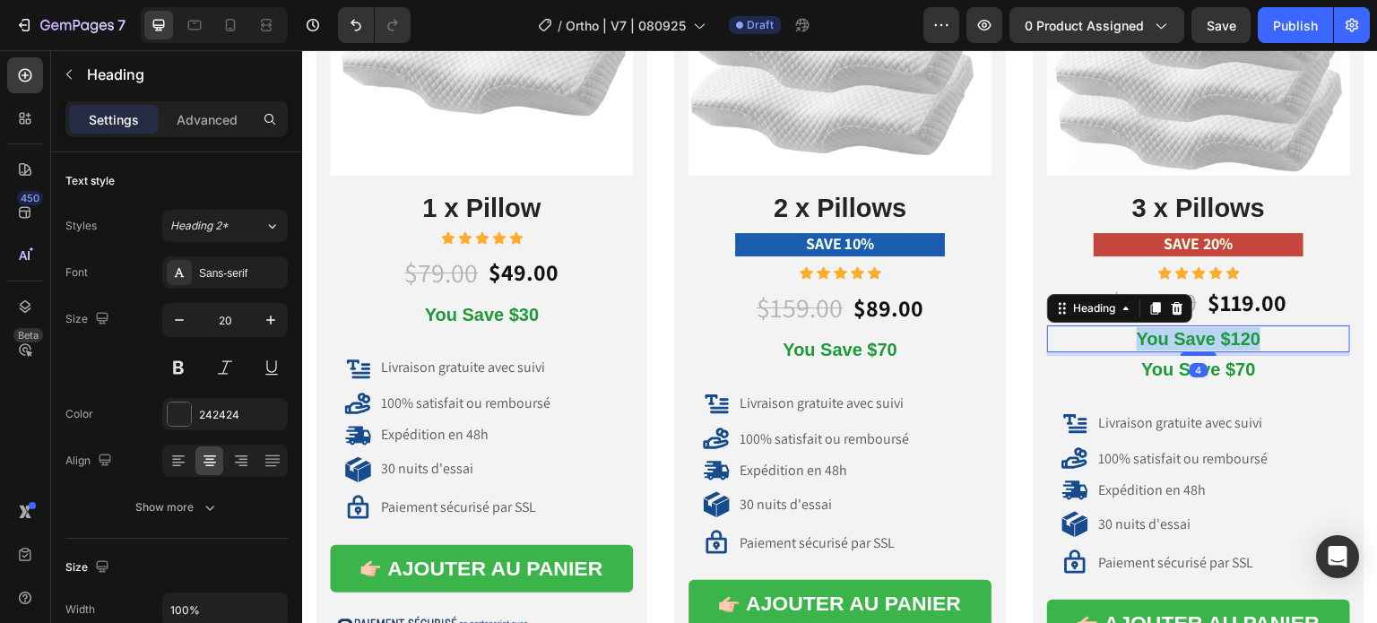
click at [1161, 332] on span "You Save $120" at bounding box center [1199, 339] width 125 height 20
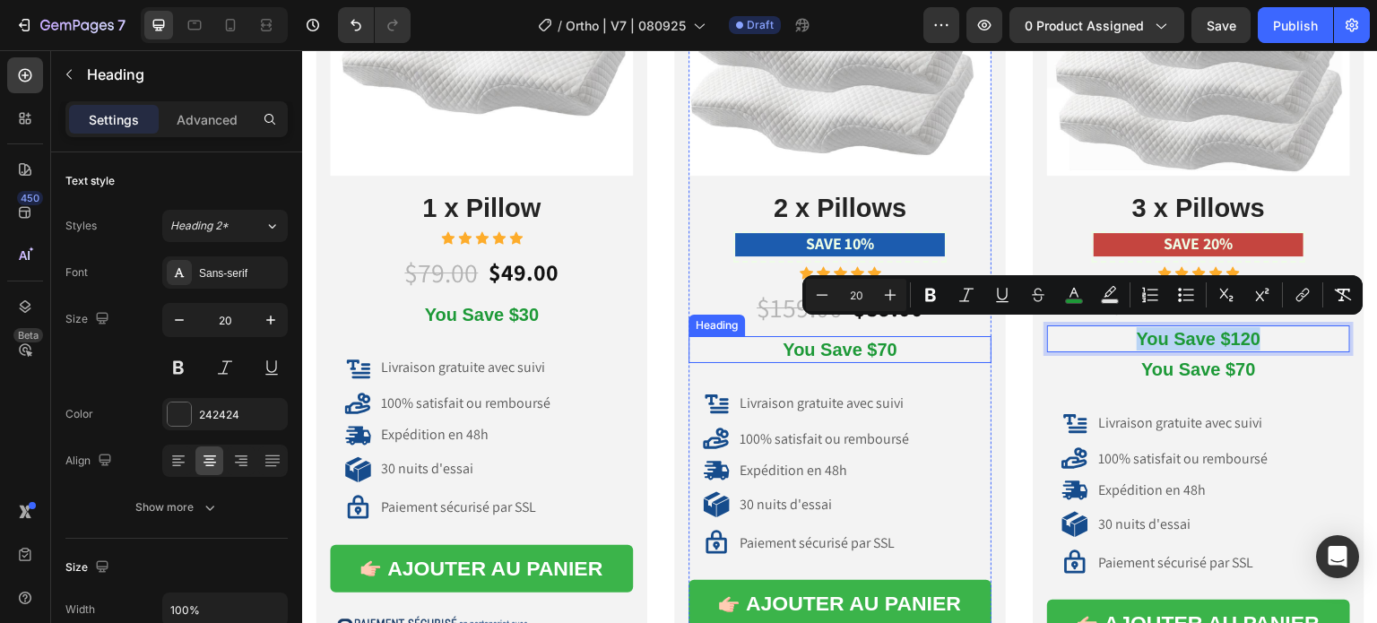
click at [851, 343] on span "You Save $70" at bounding box center [840, 350] width 114 height 20
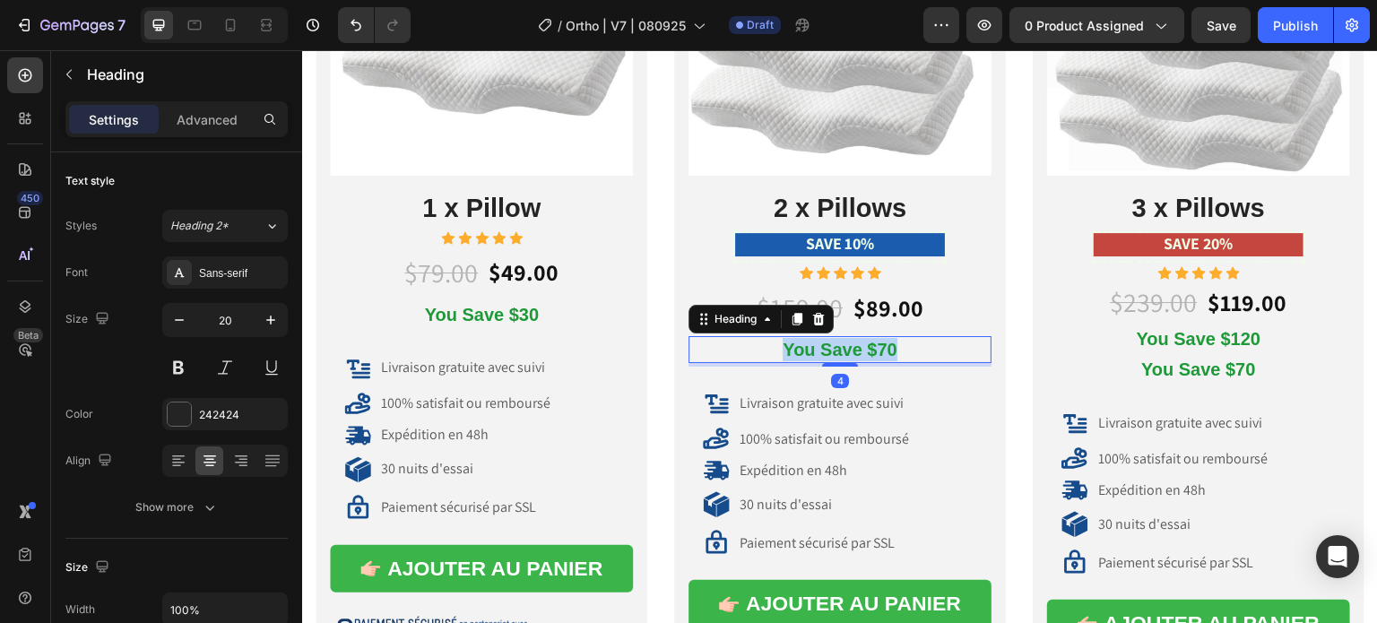
click at [851, 343] on span "You Save $70" at bounding box center [840, 350] width 114 height 20
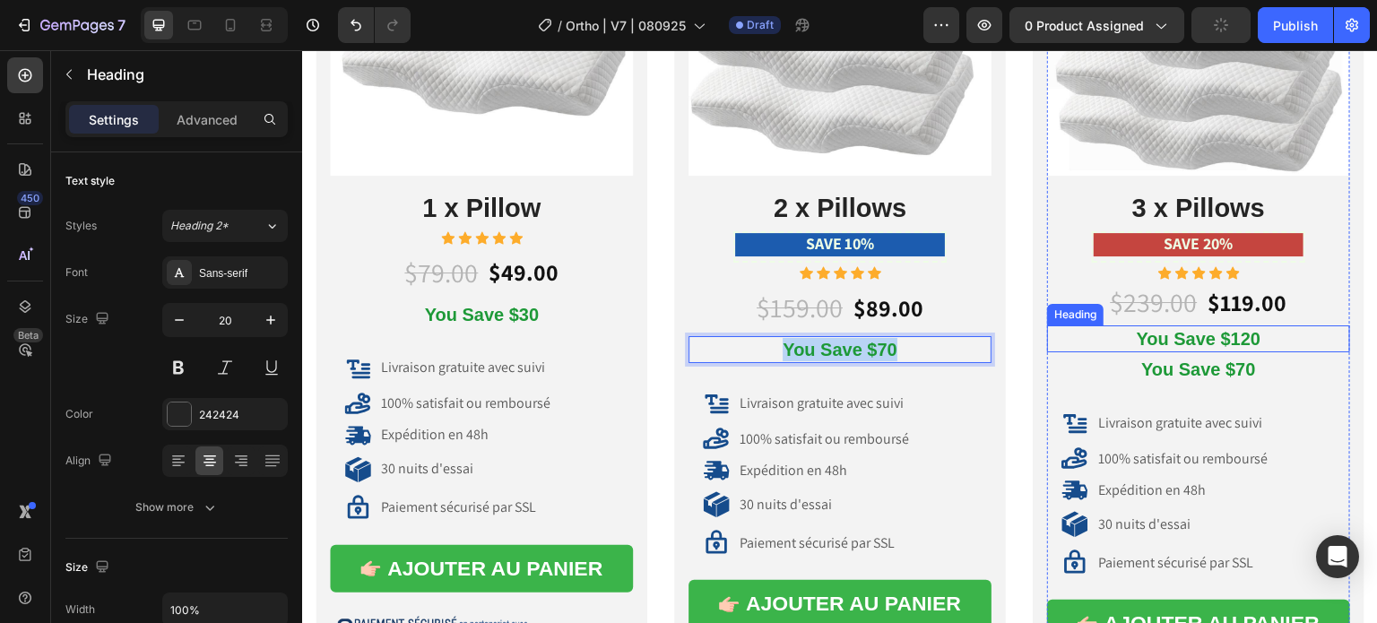
click at [1147, 331] on span "You Save $120" at bounding box center [1199, 339] width 125 height 20
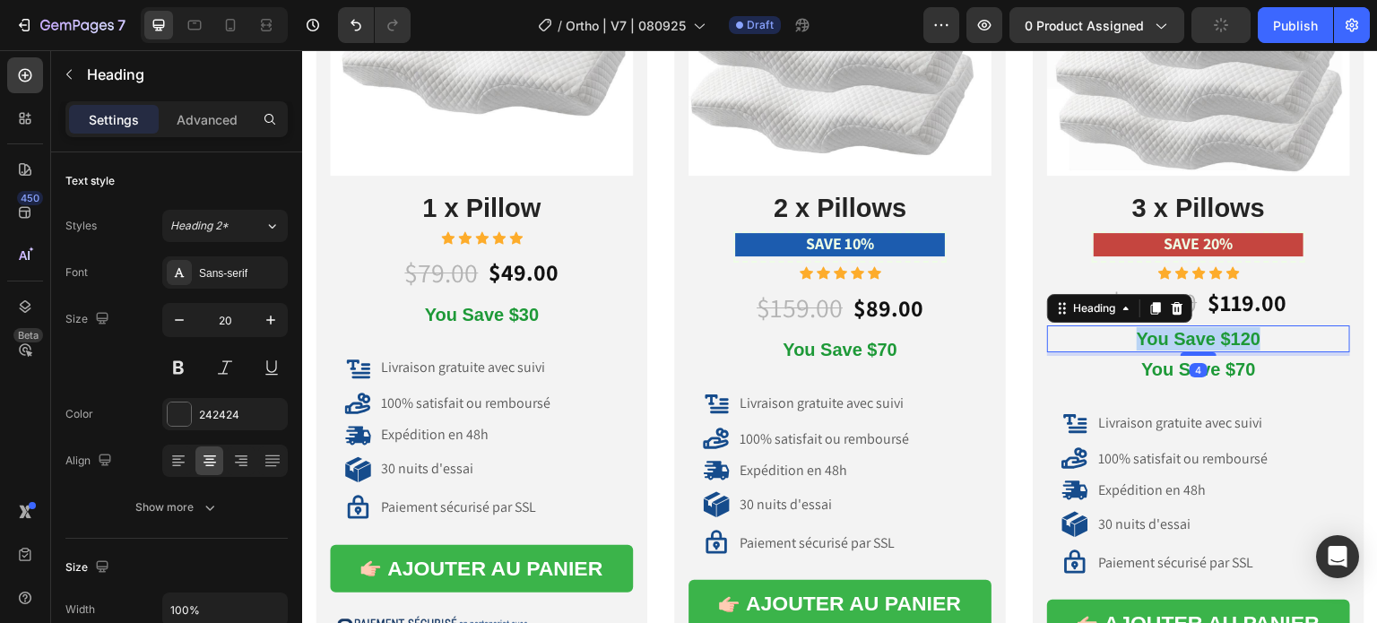
click at [1147, 331] on span "You Save $120" at bounding box center [1199, 339] width 125 height 20
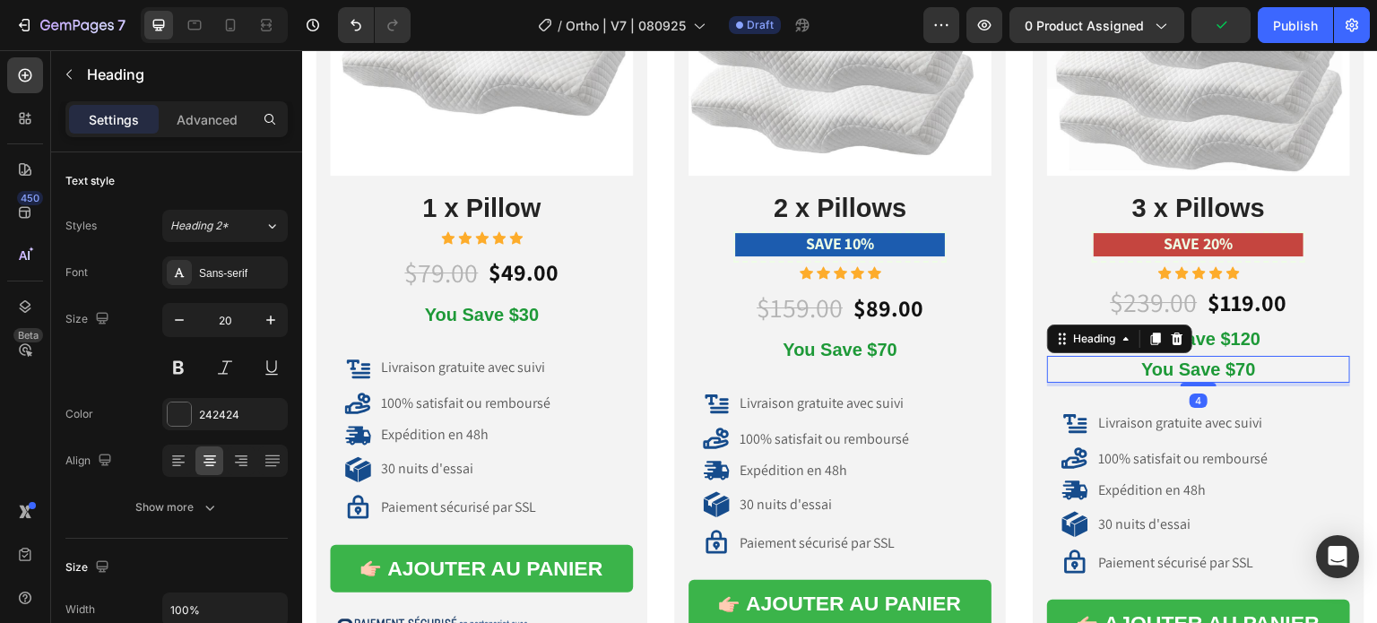
click at [1185, 368] on span "You Save $70" at bounding box center [1198, 369] width 114 height 20
click at [1176, 339] on div at bounding box center [1177, 339] width 22 height 22
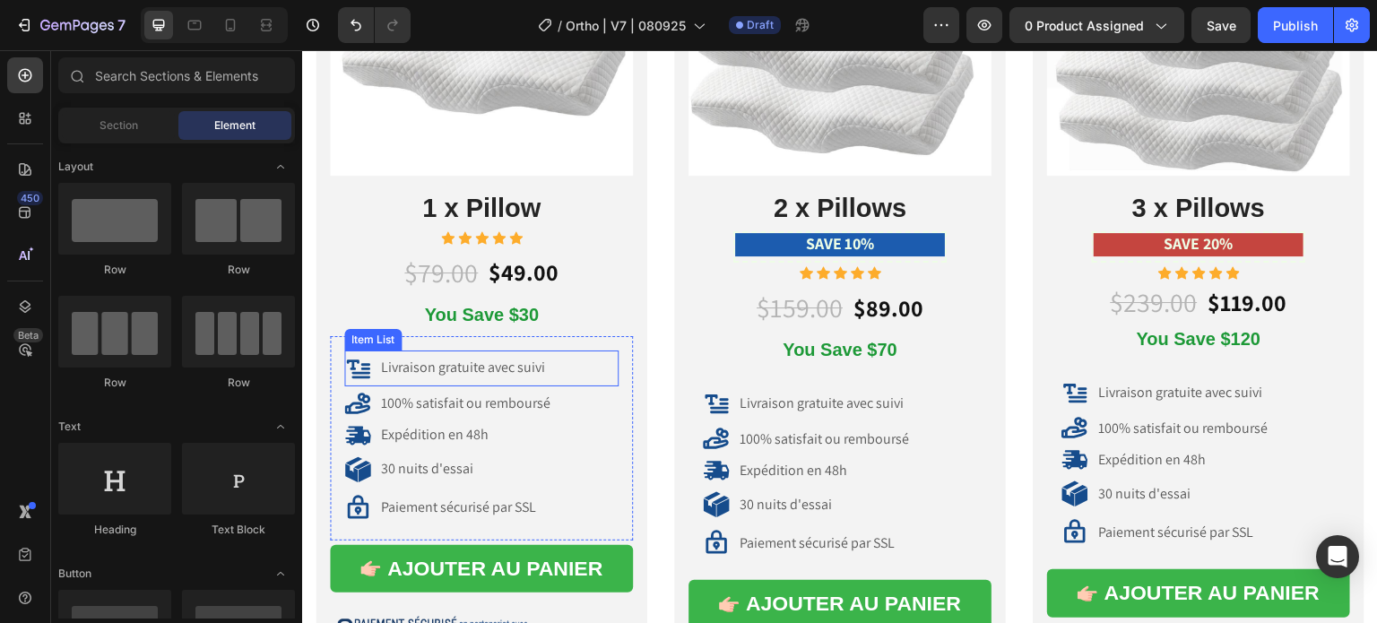
click at [491, 373] on div "Livraison gratuite avec suivi" at bounding box center [462, 368] width 169 height 24
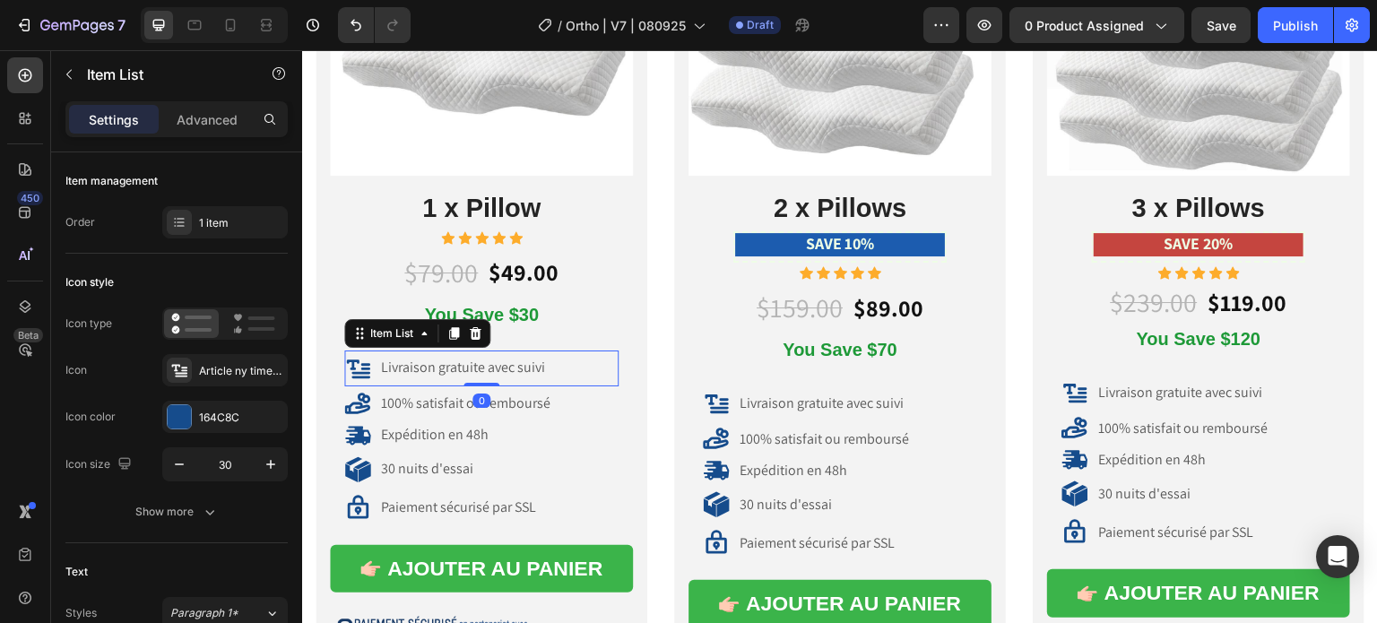
click at [491, 373] on div "Livraison gratuite avec suivi" at bounding box center [462, 368] width 169 height 24
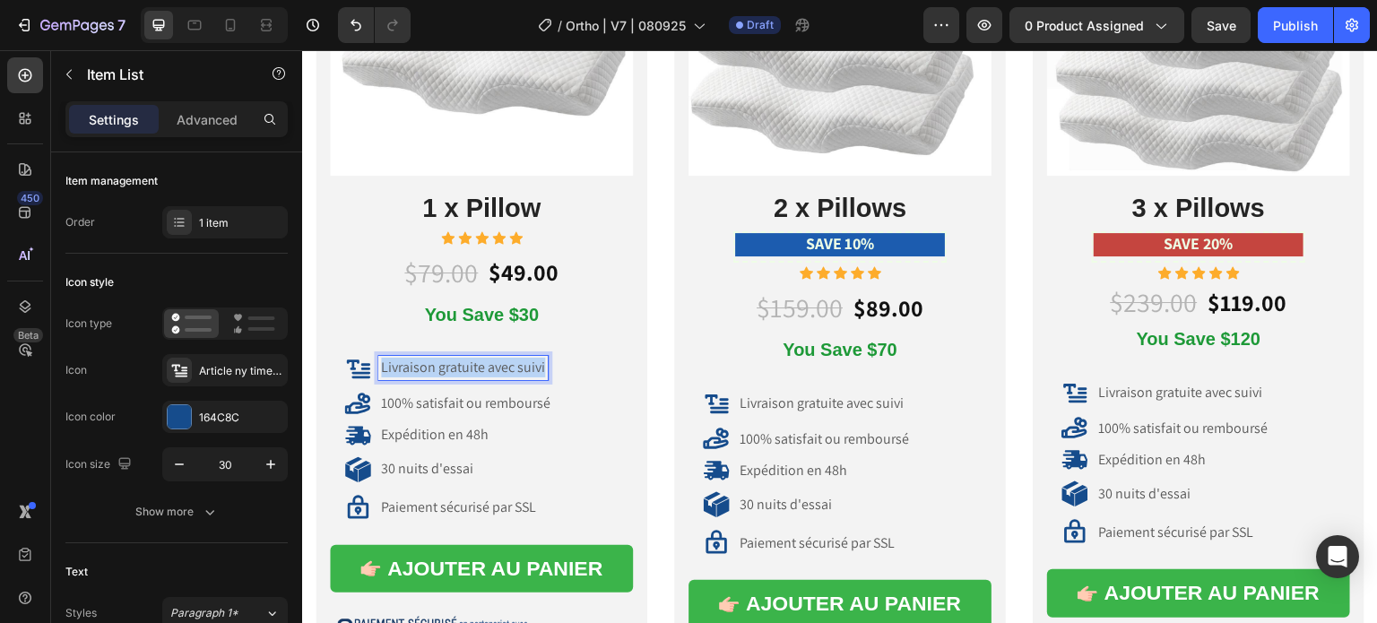
click at [491, 373] on div "Livraison gratuite avec suivi" at bounding box center [462, 368] width 169 height 24
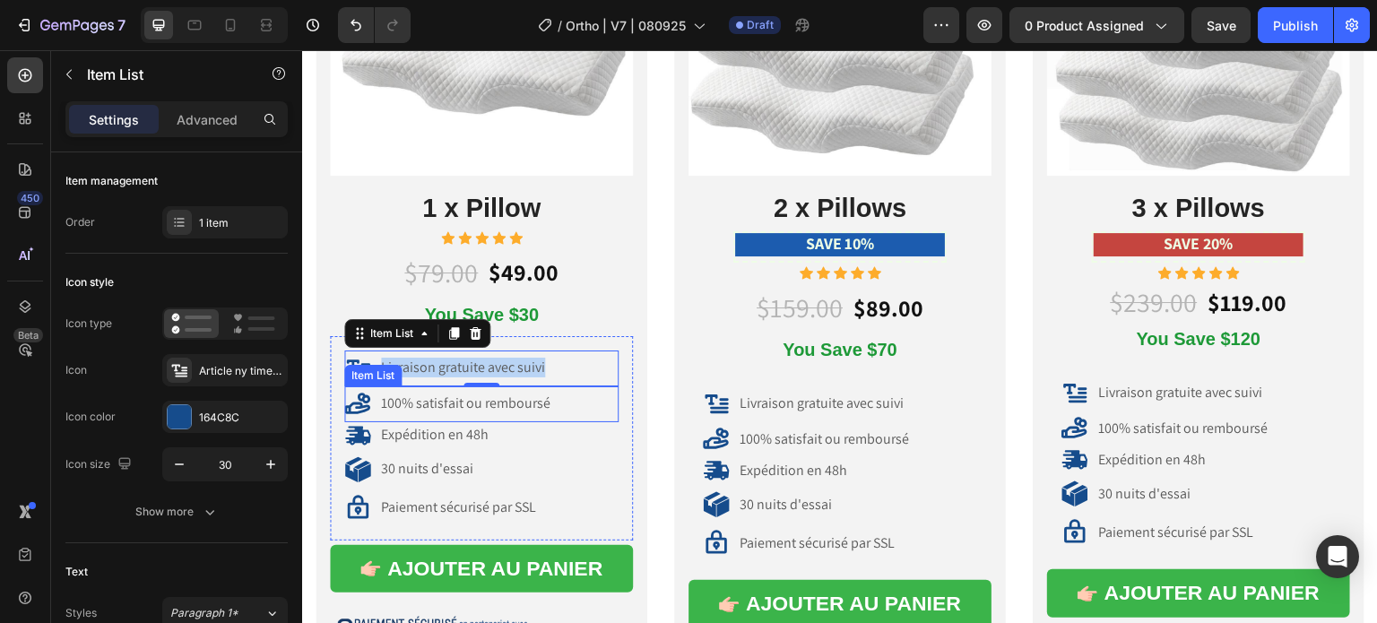
click at [459, 398] on p "100% satisfait ou remboursé" at bounding box center [465, 403] width 169 height 19
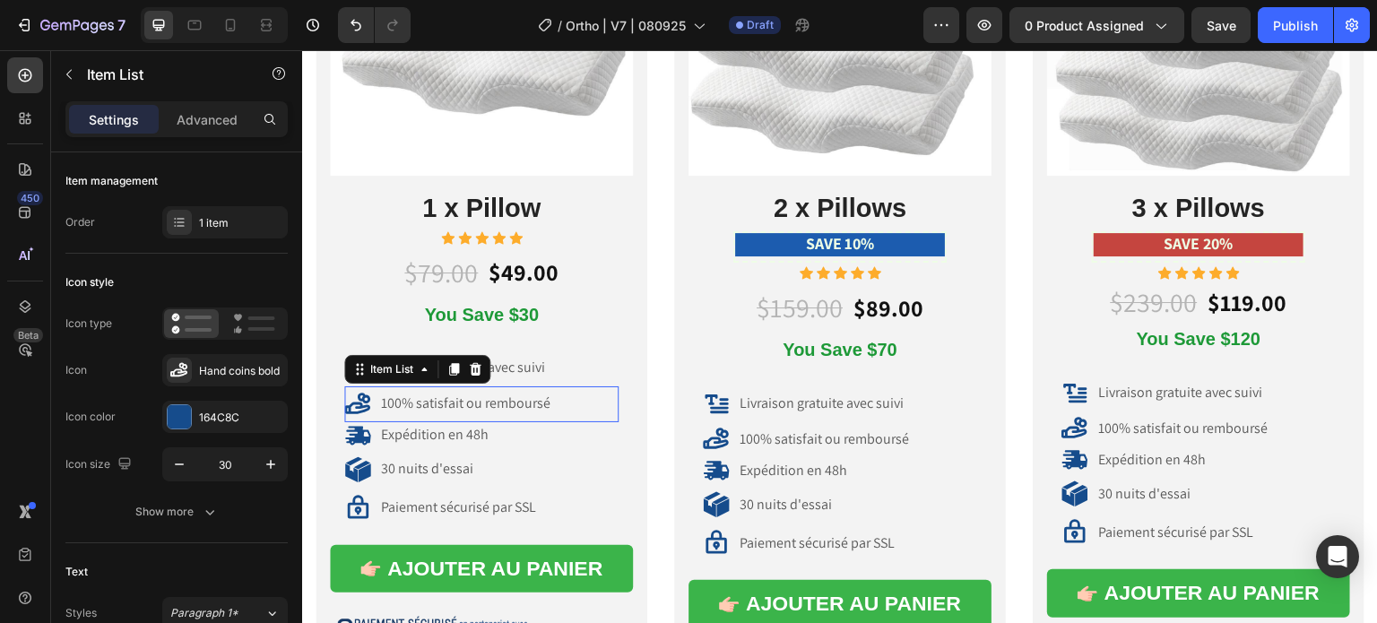
click at [459, 398] on p "100% satisfait ou remboursé" at bounding box center [465, 403] width 169 height 19
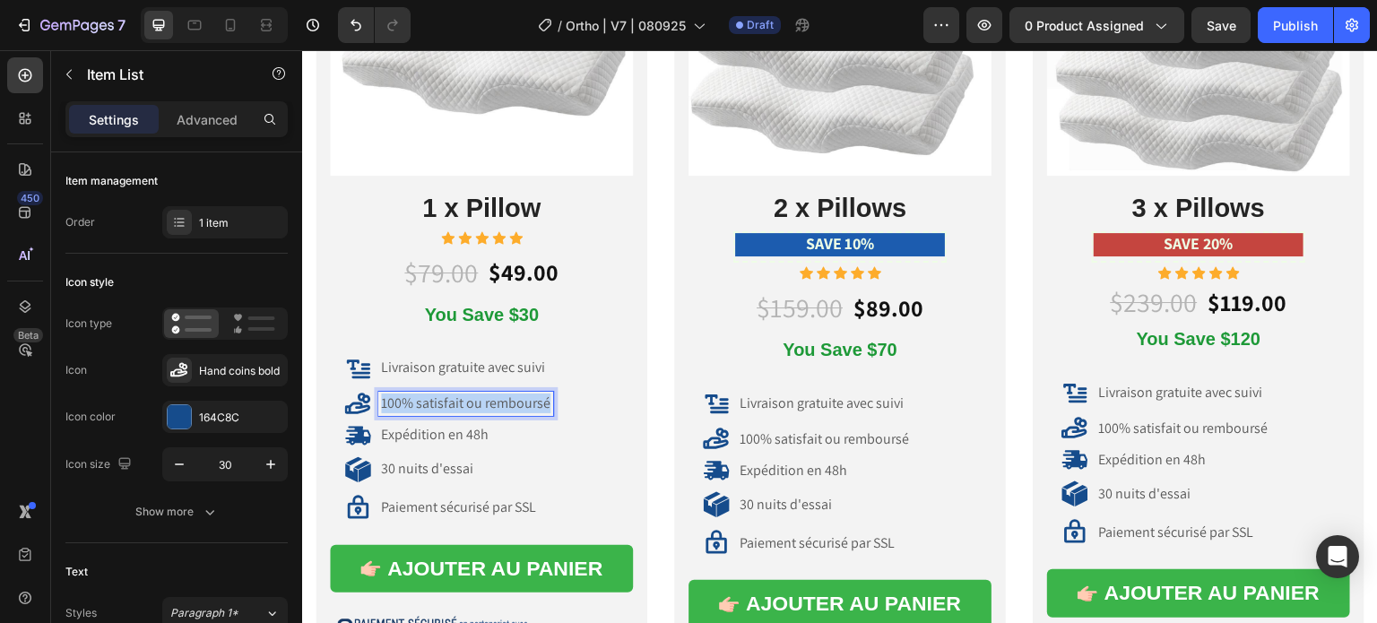
click at [459, 398] on p "100% satisfait ou remboursé" at bounding box center [465, 403] width 169 height 19
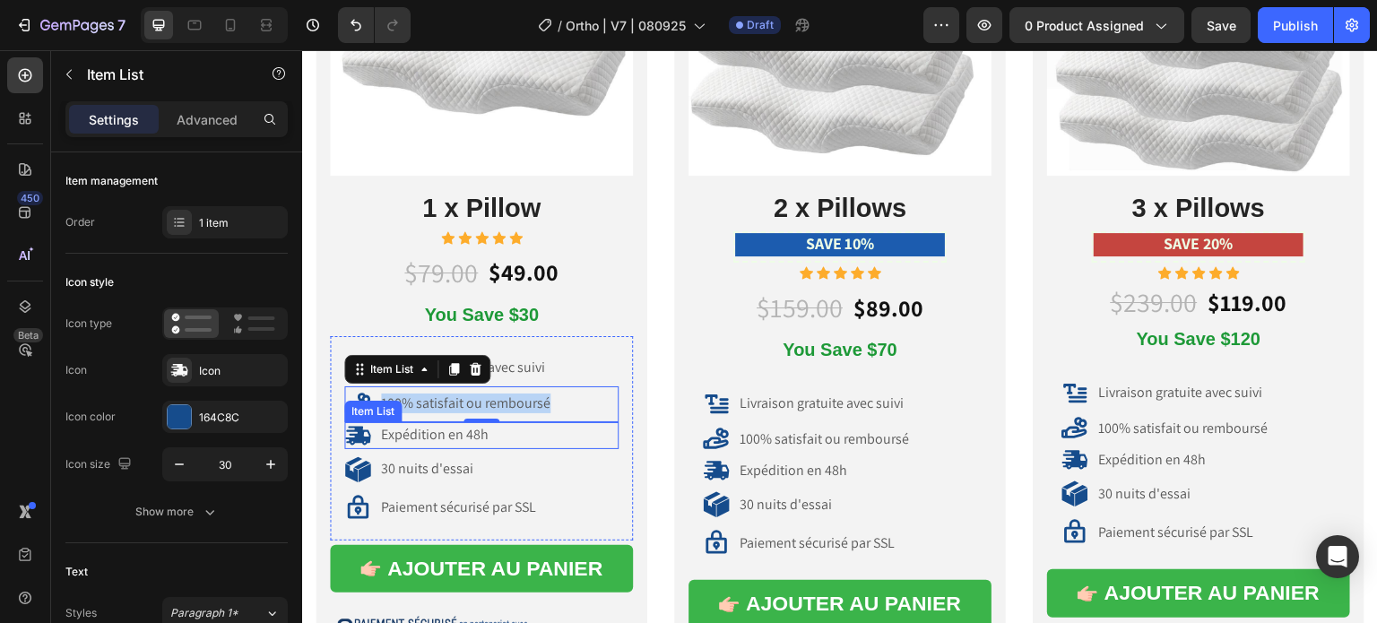
click at [437, 430] on p "Expédition en 48h" at bounding box center [435, 435] width 108 height 19
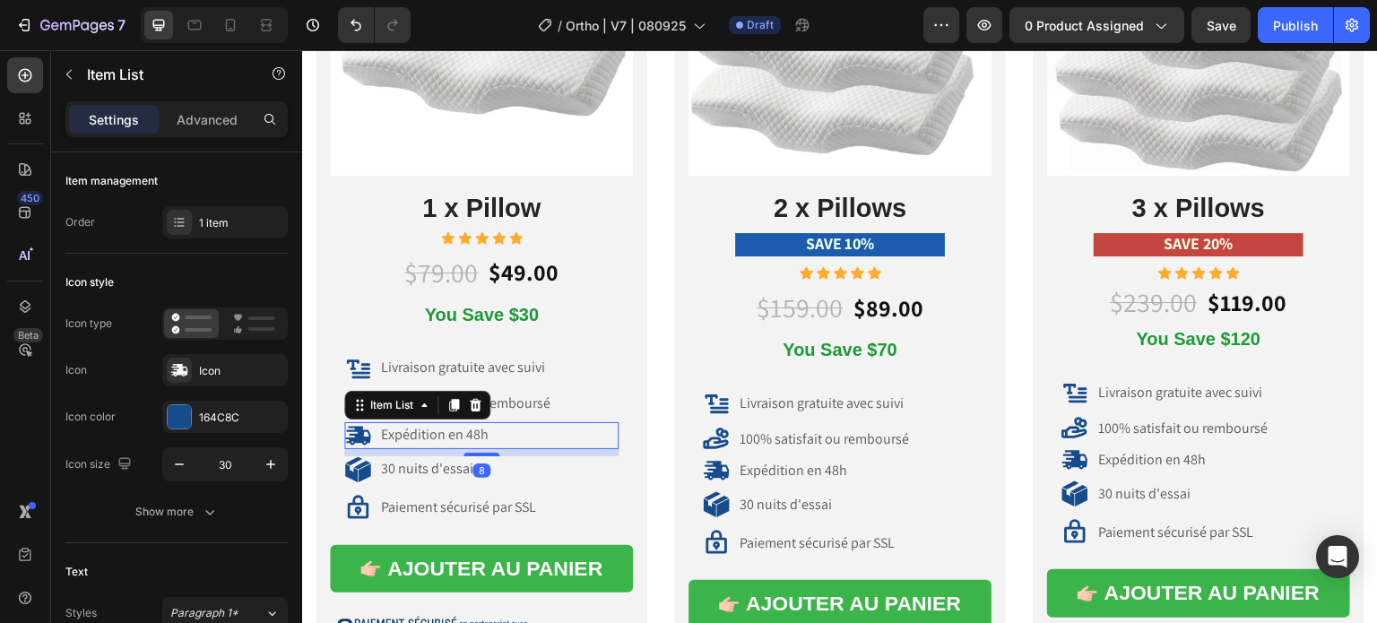
click at [437, 430] on p "Expédition en 48h" at bounding box center [435, 435] width 108 height 19
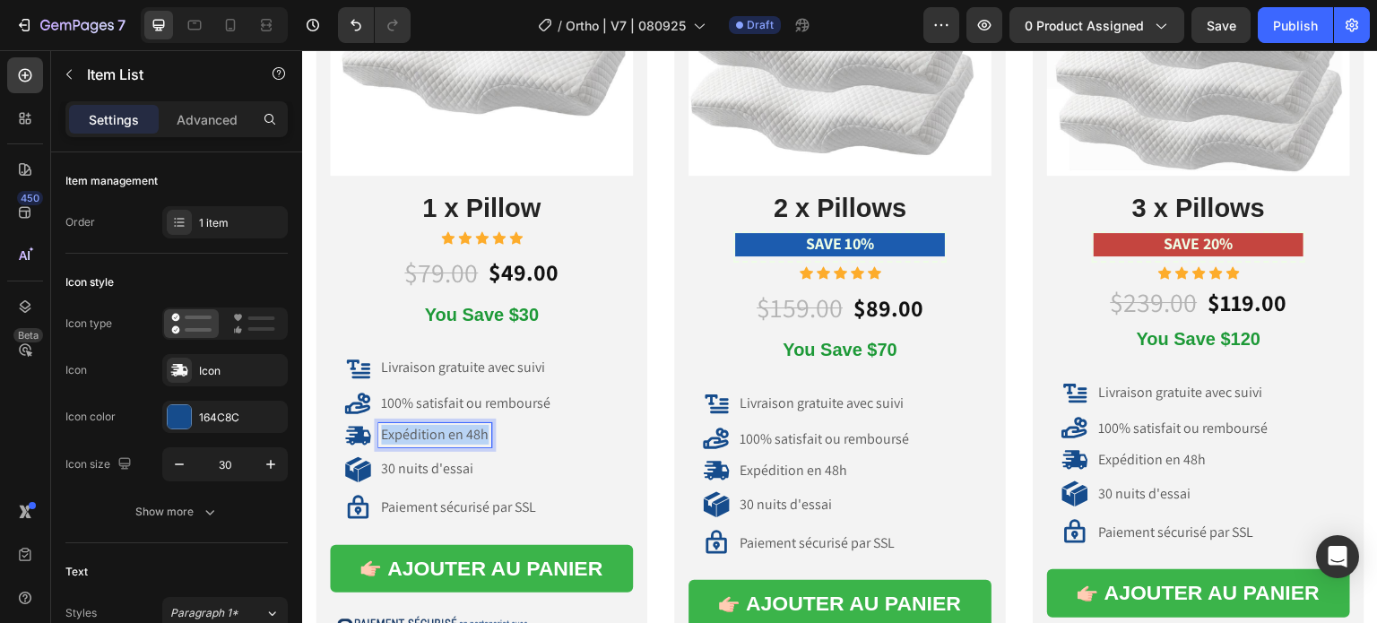
click at [437, 430] on p "Expédition en 48h" at bounding box center [435, 435] width 108 height 19
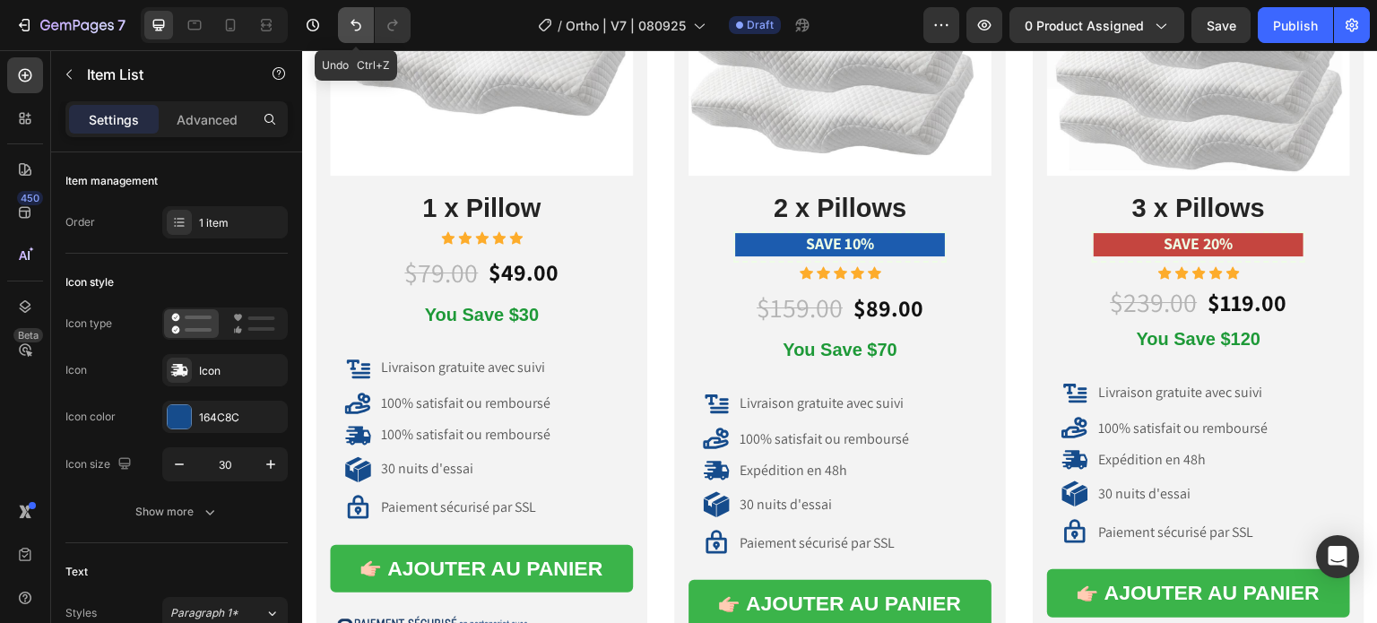
click at [368, 21] on button "Undo/Redo" at bounding box center [356, 25] width 36 height 36
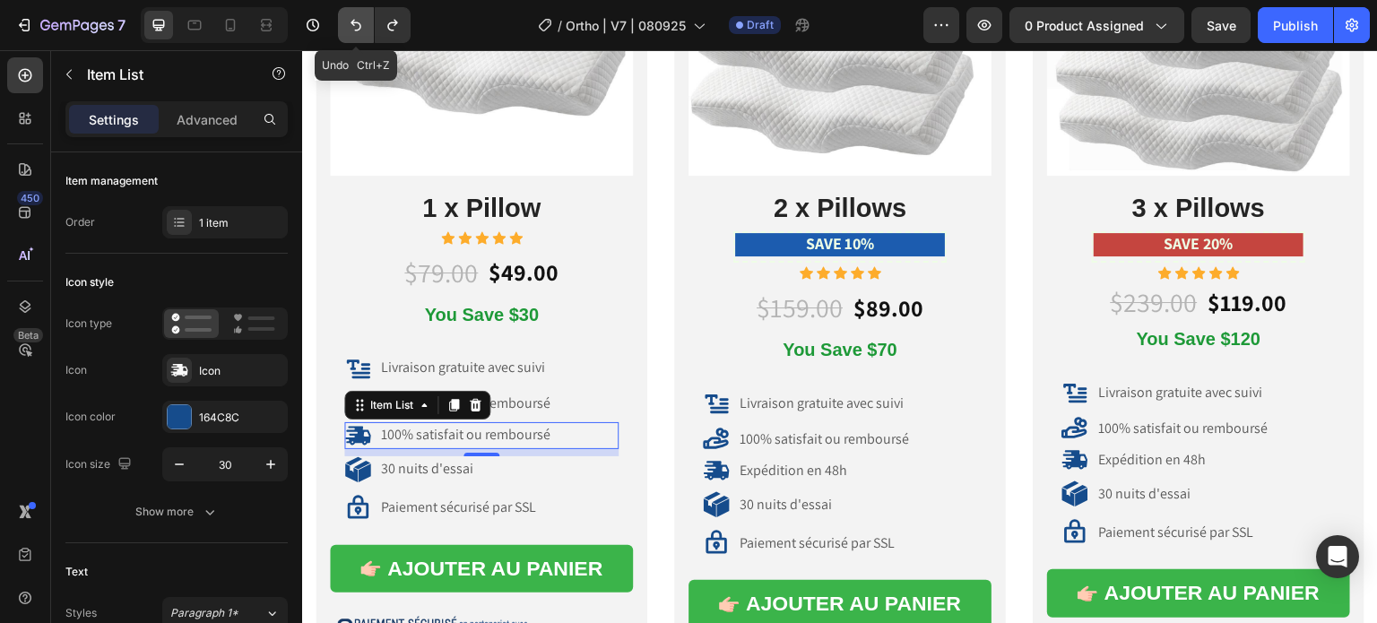
click at [366, 23] on button "Undo/Redo" at bounding box center [356, 25] width 36 height 36
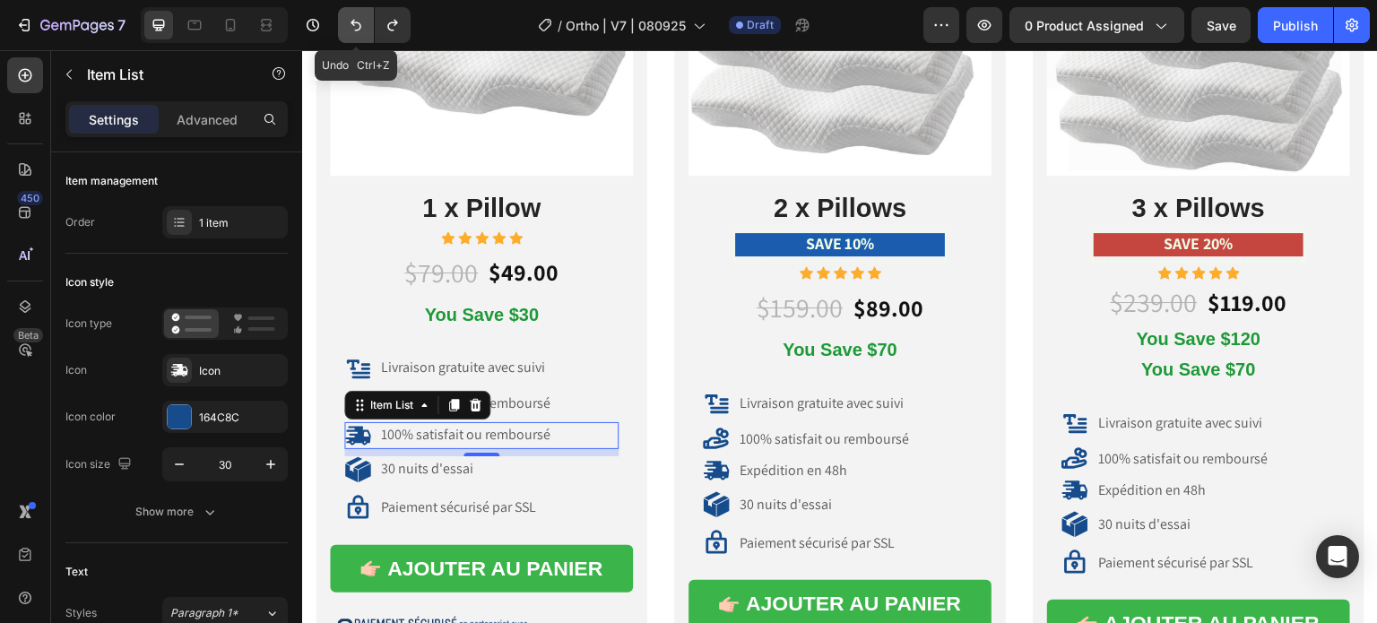
click at [362, 23] on icon "Undo/Redo" at bounding box center [356, 25] width 18 height 18
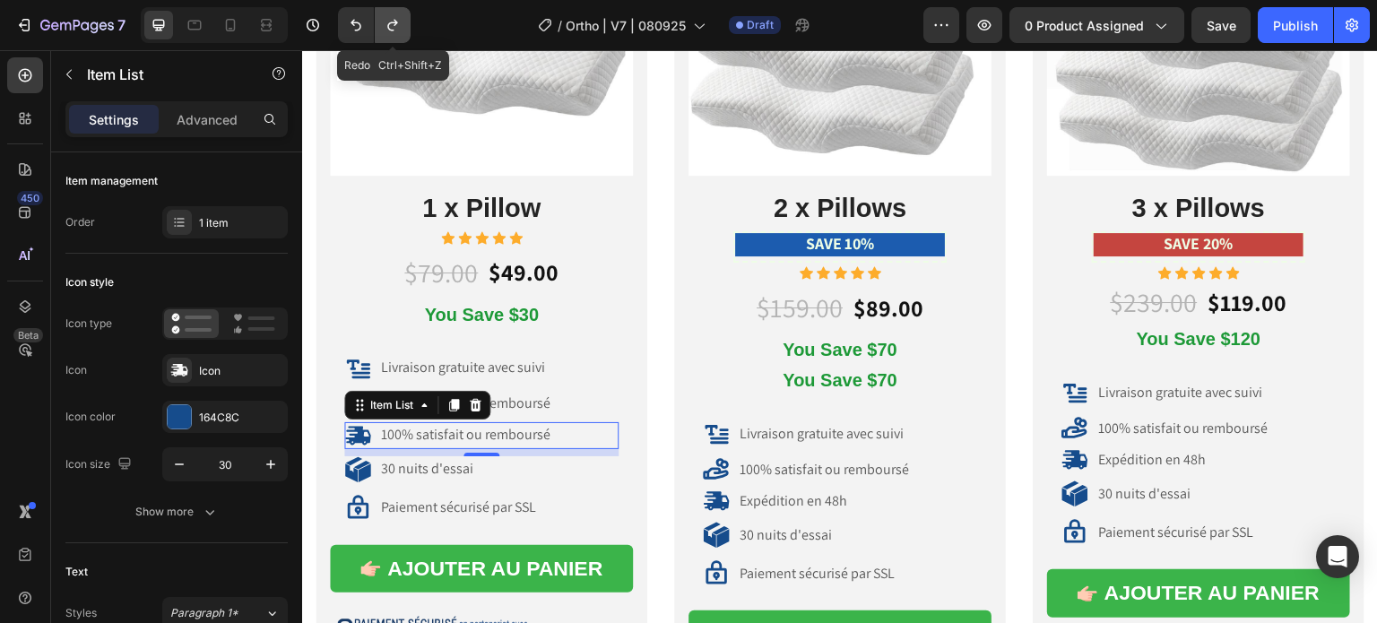
click at [388, 24] on icon "Undo/Redo" at bounding box center [392, 26] width 10 height 12
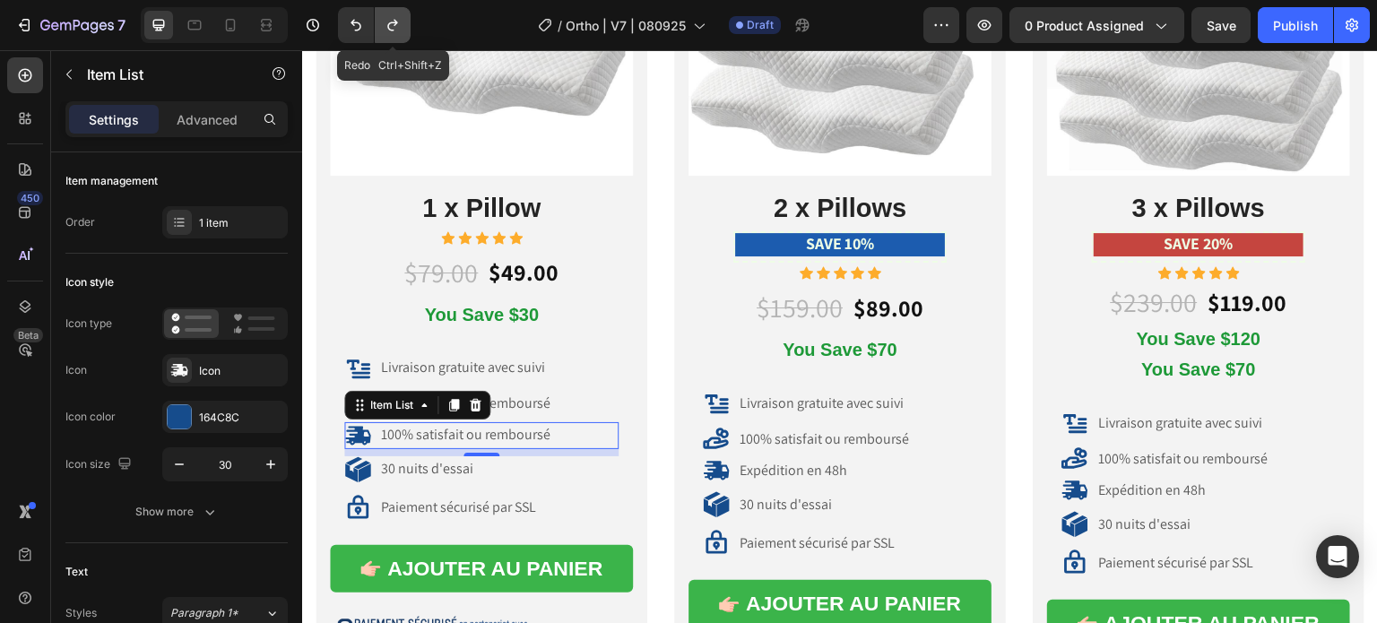
click at [388, 24] on icon "Undo/Redo" at bounding box center [392, 26] width 10 height 12
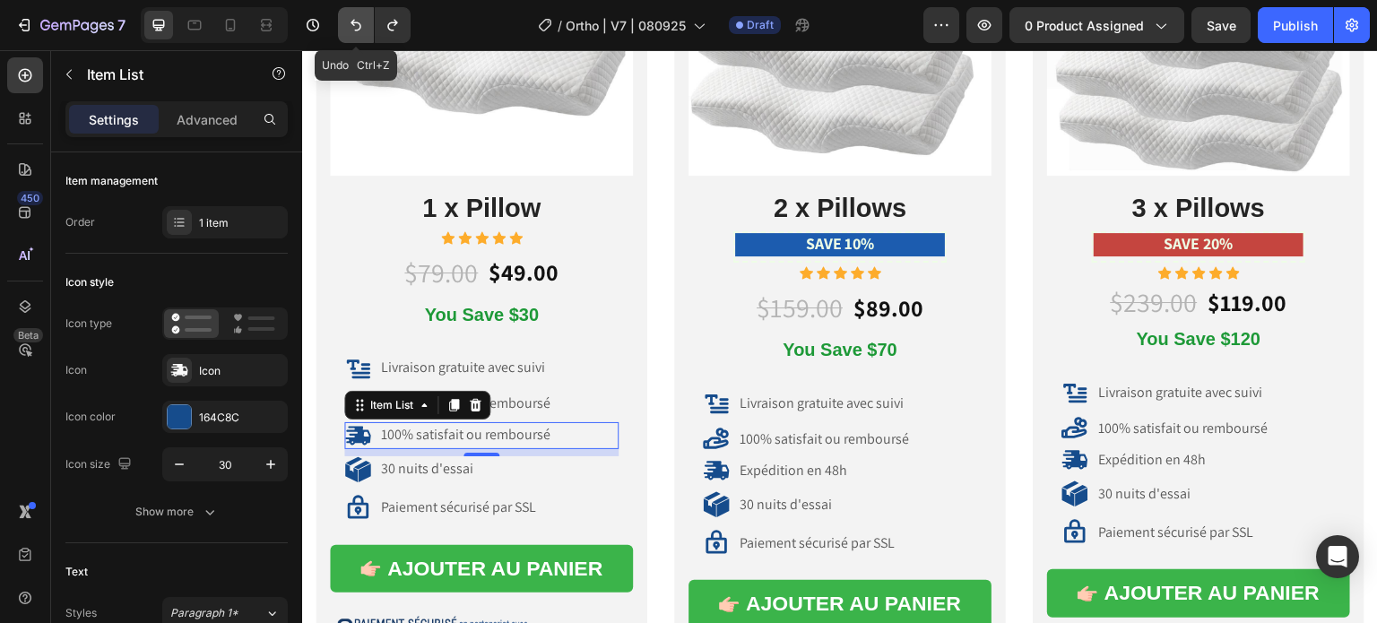
click at [361, 21] on icon "Undo/Redo" at bounding box center [356, 25] width 18 height 18
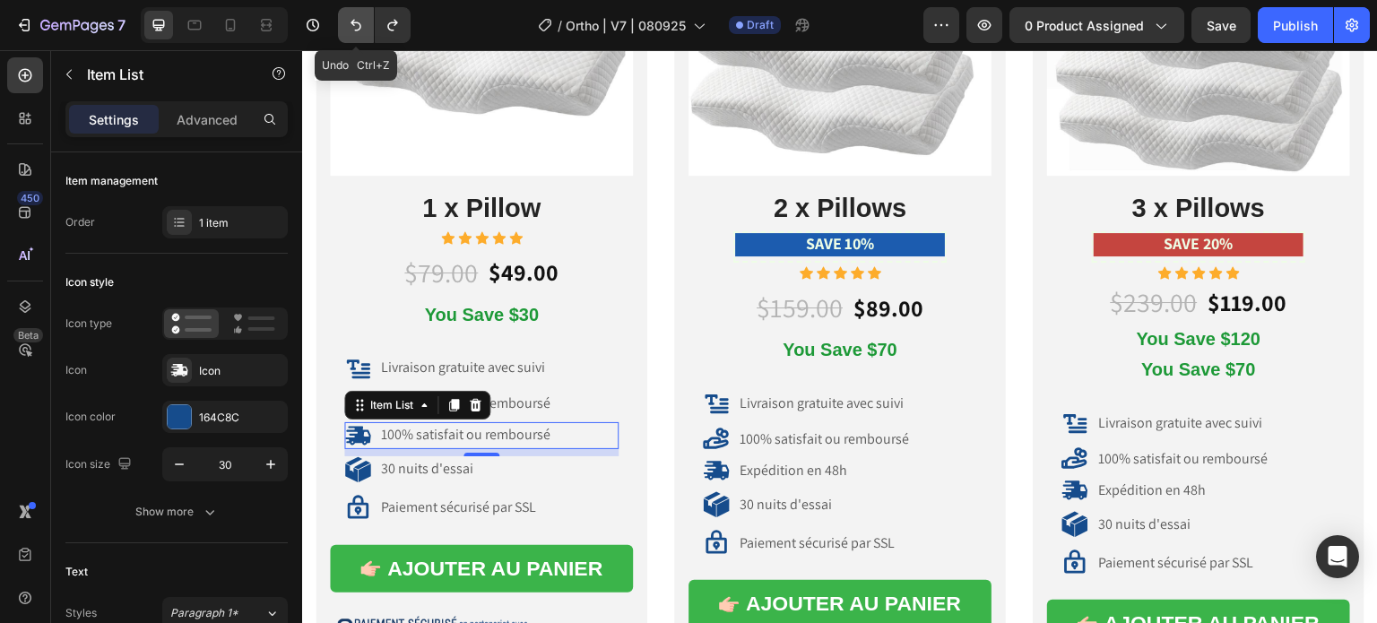
click at [361, 21] on icon "Undo/Redo" at bounding box center [356, 25] width 18 height 18
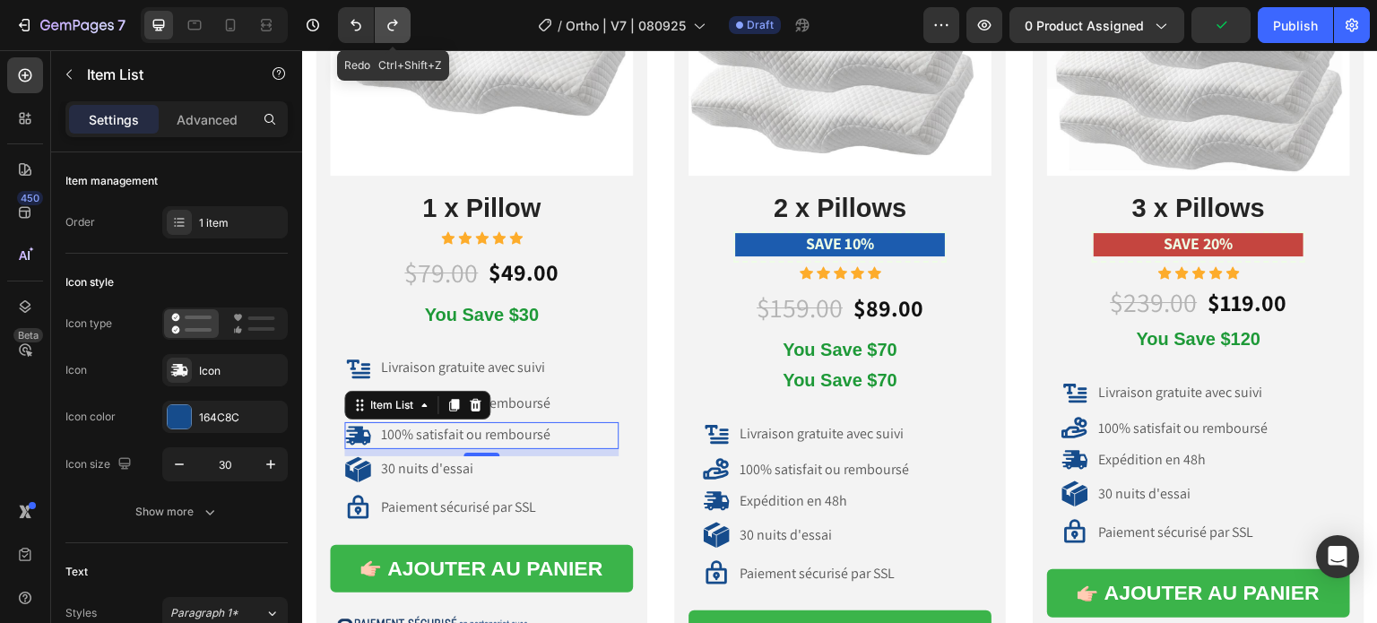
click at [386, 17] on icon "Undo/Redo" at bounding box center [393, 25] width 18 height 18
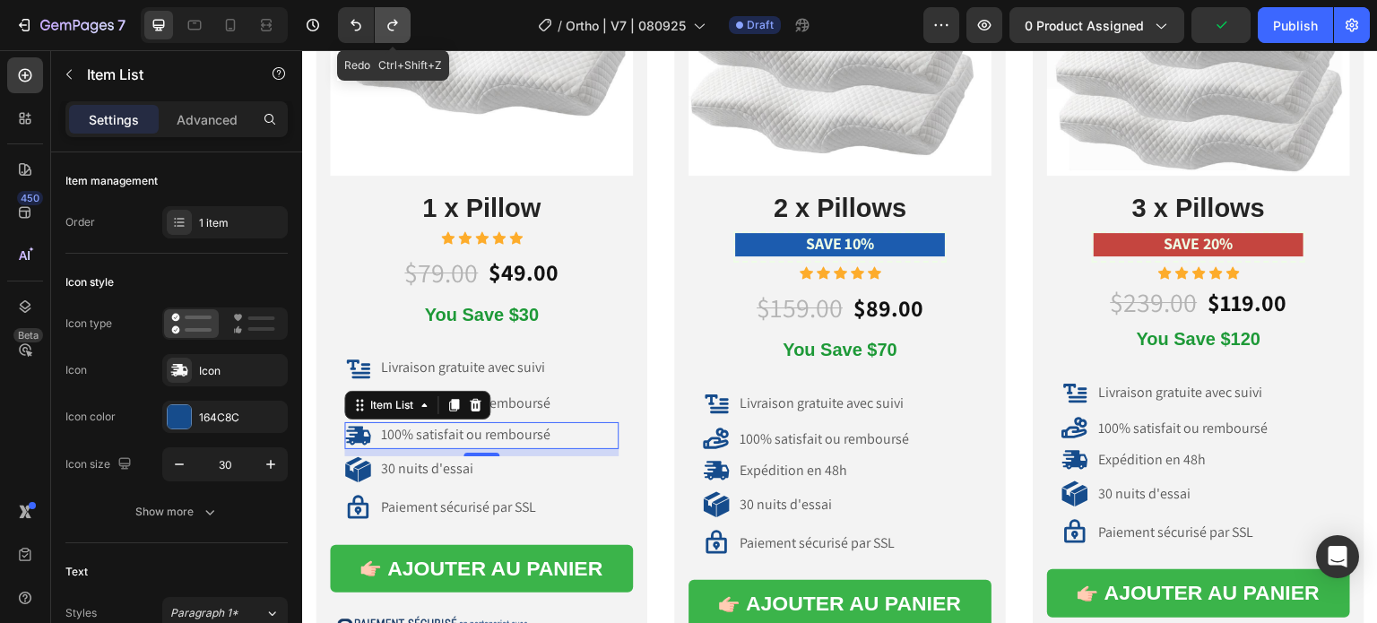
click at [386, 16] on icon "Undo/Redo" at bounding box center [393, 25] width 18 height 18
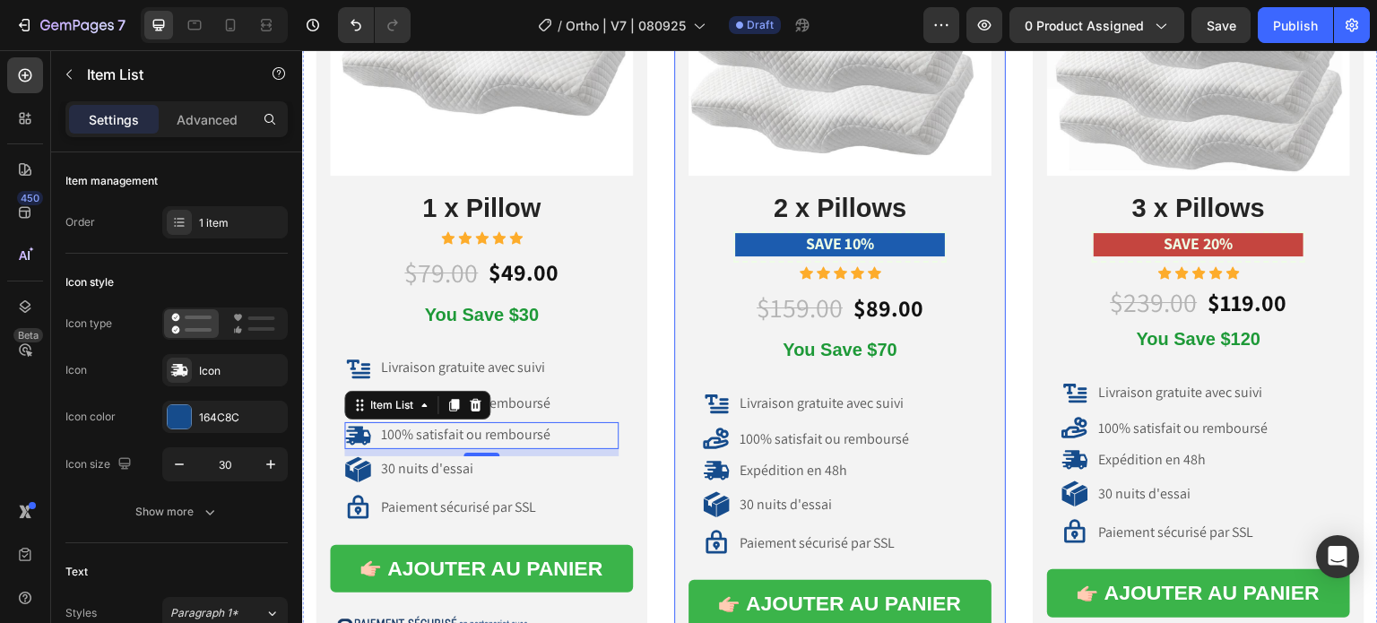
click at [688, 412] on div "Livraison gratuite avec suivi Item List 100% satisfait ou remboursé Item List E…" at bounding box center [839, 473] width 303 height 204
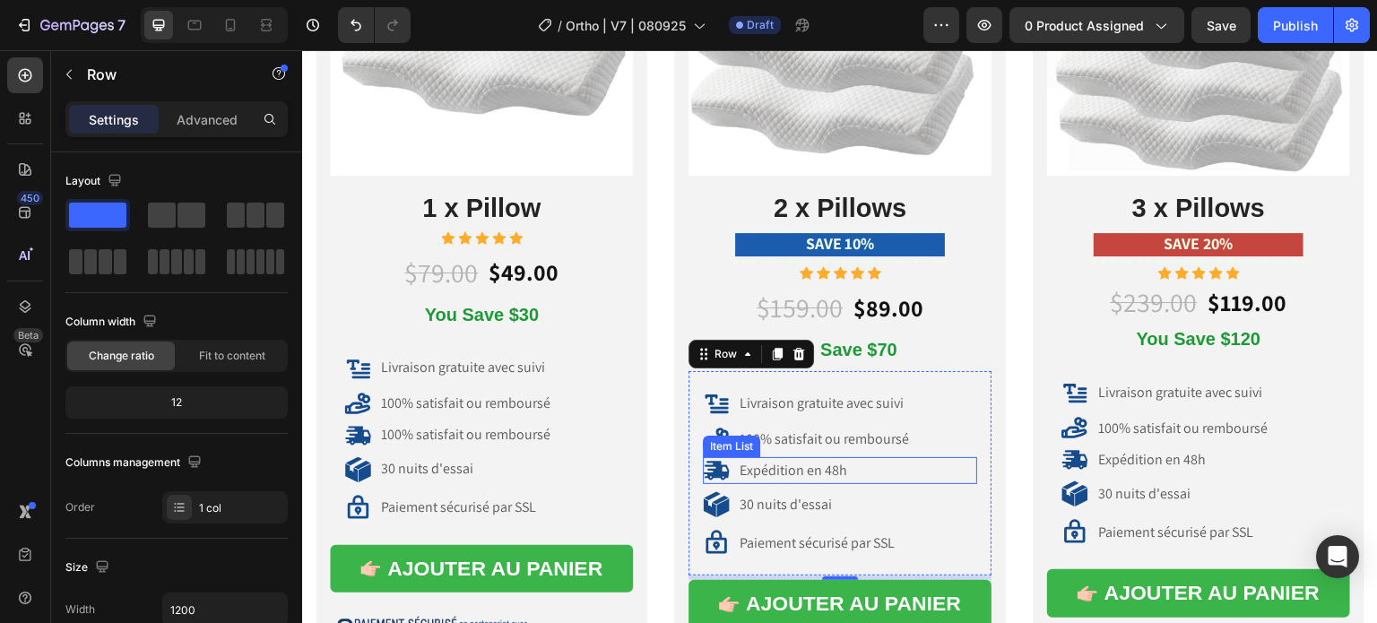
click at [793, 463] on p "Expédition en 48h" at bounding box center [794, 471] width 108 height 19
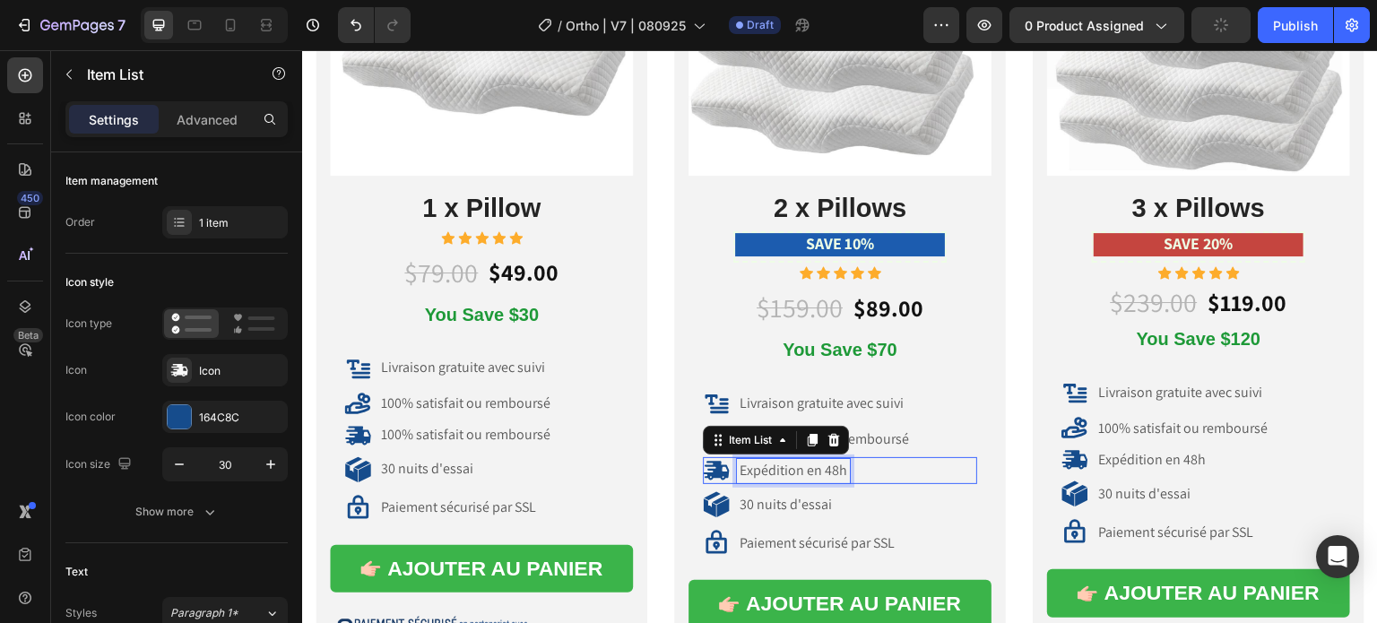
click at [793, 463] on p "Expédition en 48h" at bounding box center [794, 471] width 108 height 19
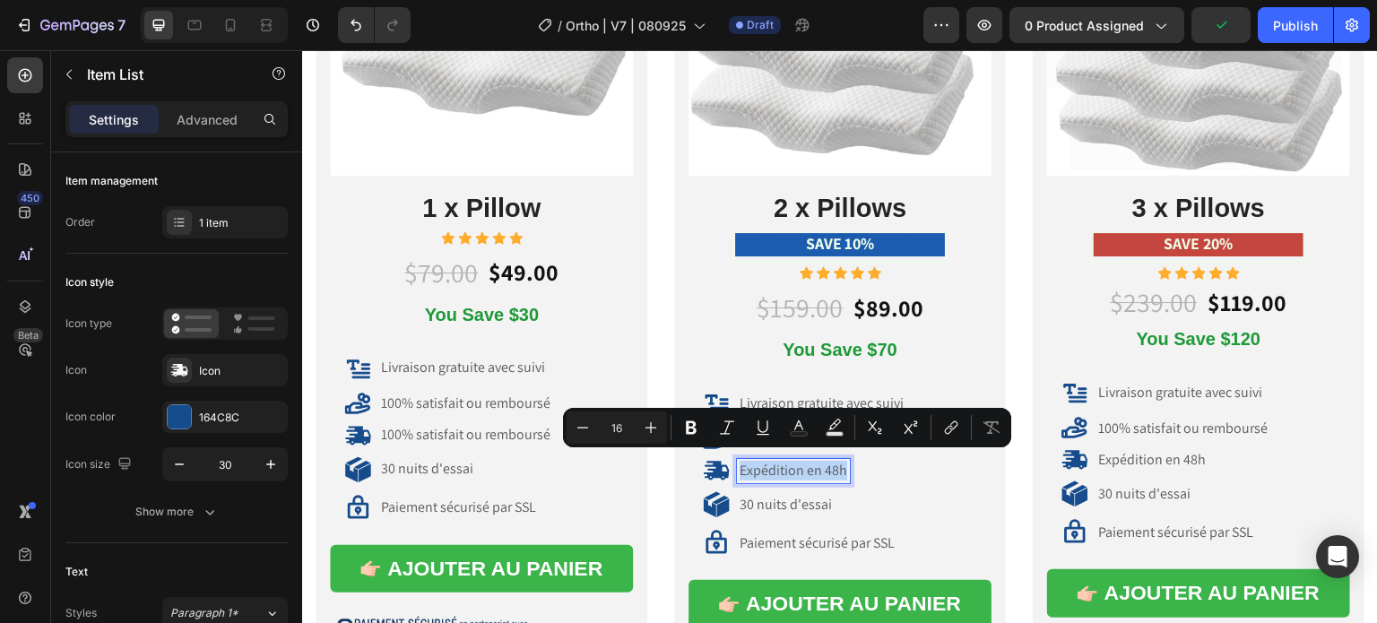
copy p "Expédition en 48h"
click at [495, 433] on p "100% satisfait ou remboursé" at bounding box center [465, 435] width 169 height 19
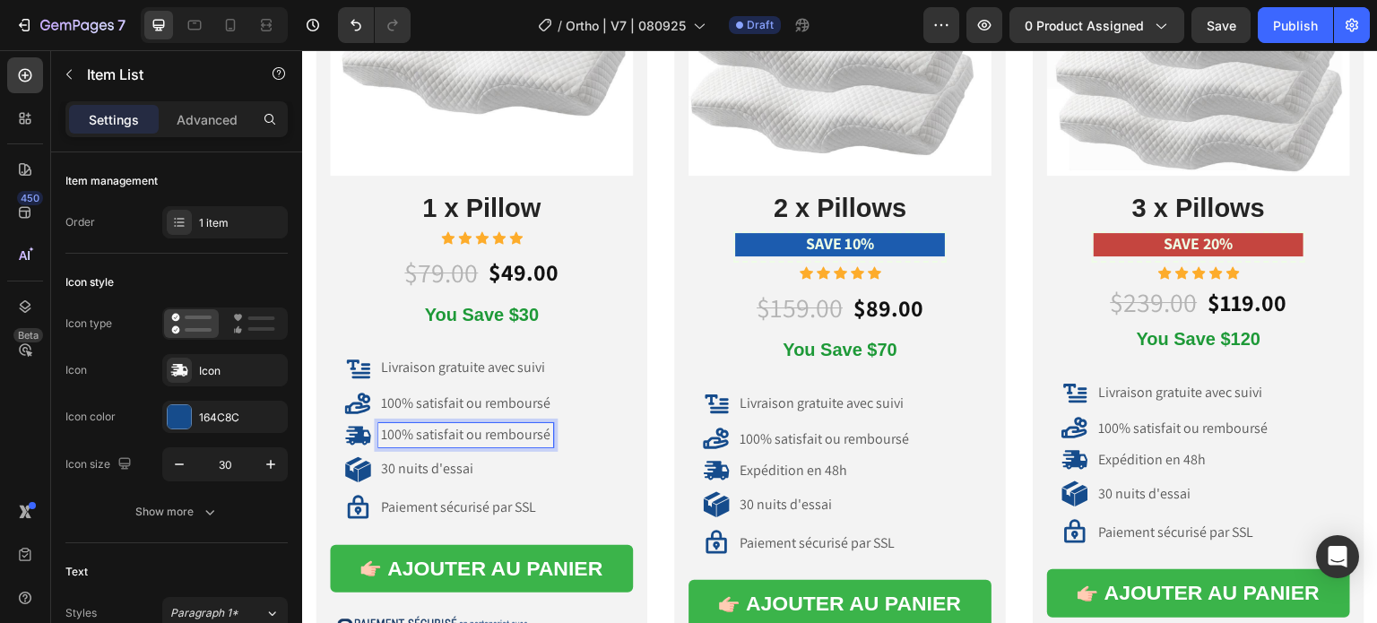
click at [550, 431] on div "100% satisfait ou remboursé" at bounding box center [465, 435] width 175 height 24
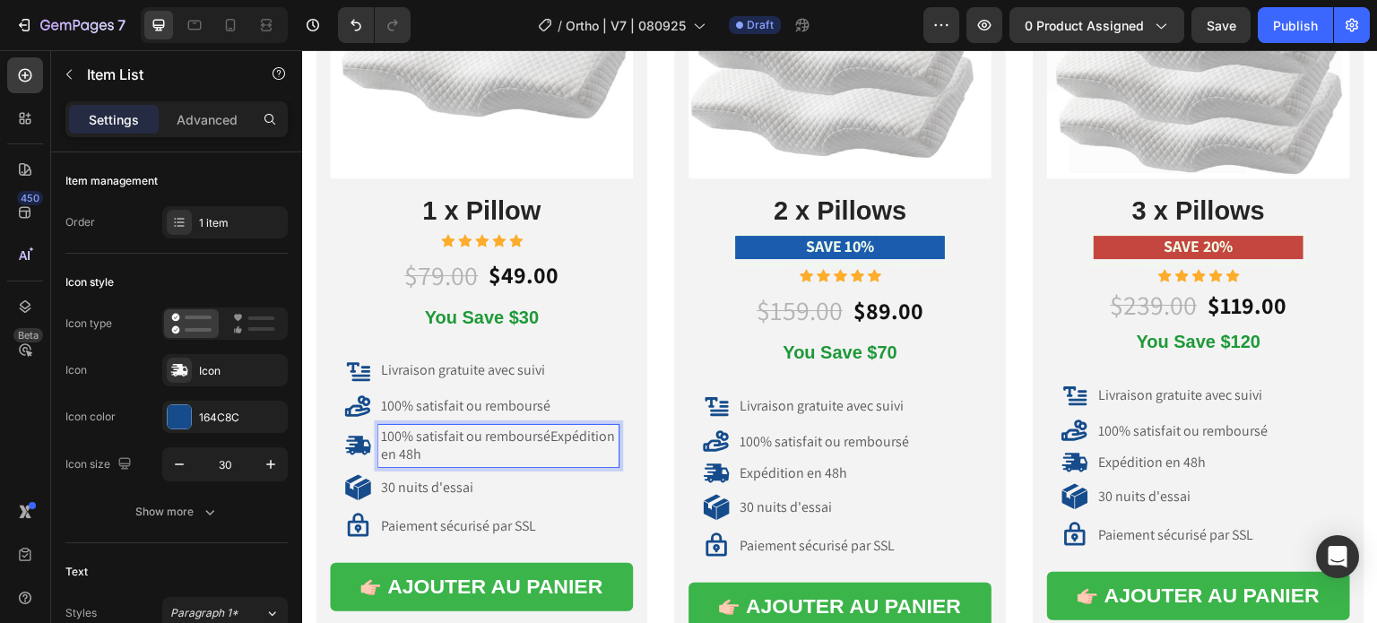
click at [480, 430] on p "100% satisfait ou rembourséExpédition en 48h" at bounding box center [498, 447] width 235 height 38
drag, startPoint x: 437, startPoint y: 446, endPoint x: 379, endPoint y: 428, distance: 61.0
click at [379, 428] on div "100% satisfait ou rembourséExpédition en 48h" at bounding box center [498, 446] width 240 height 43
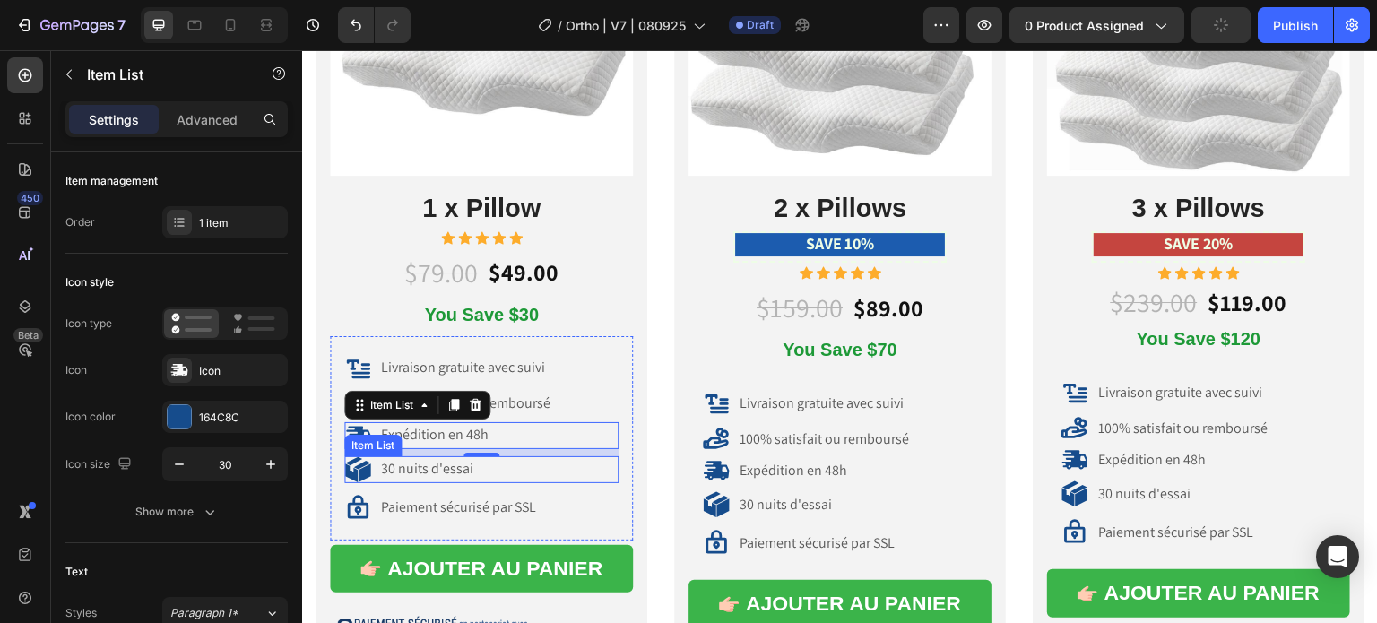
click at [416, 463] on p "30 nuits d'essai" at bounding box center [427, 469] width 92 height 19
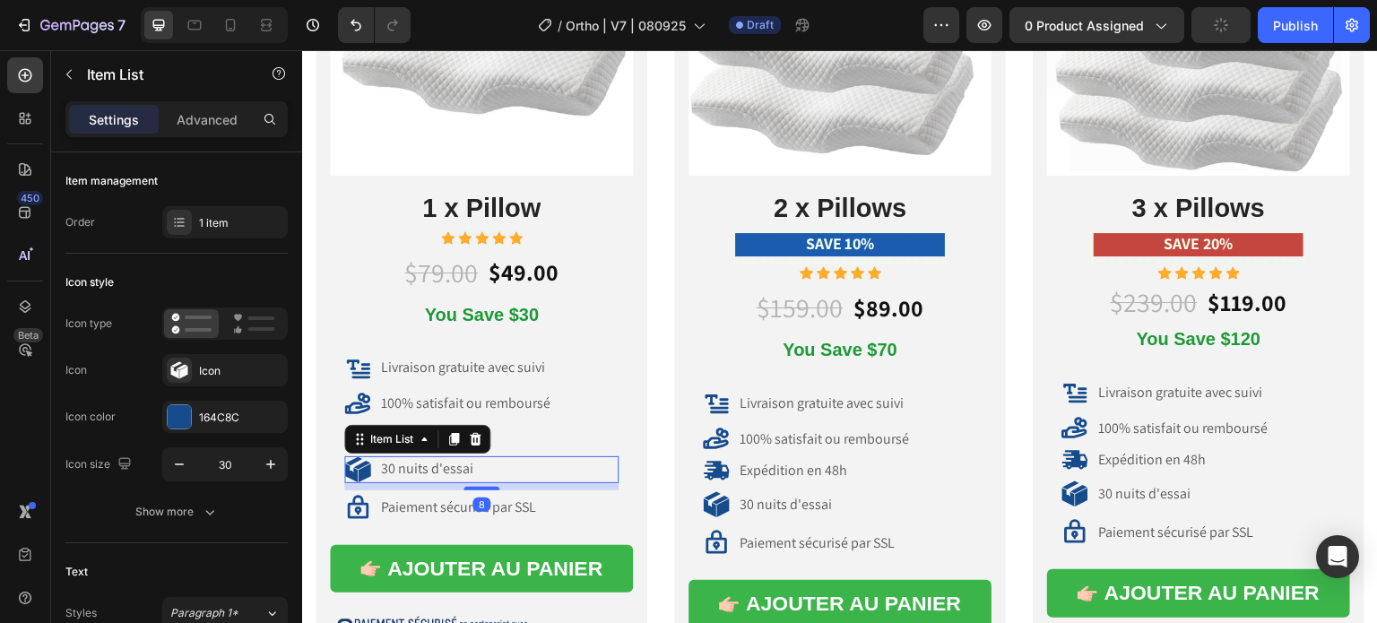
click at [416, 463] on p "30 nuits d'essai" at bounding box center [427, 469] width 92 height 19
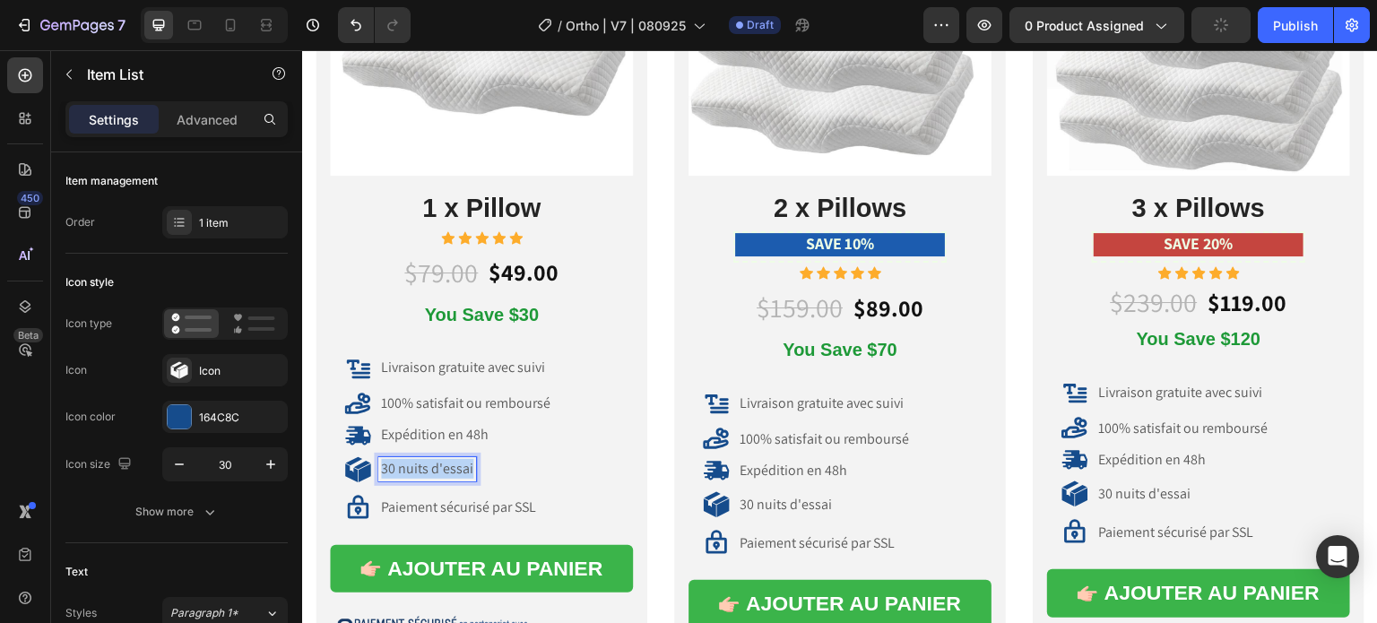
click at [416, 463] on p "30 nuits d'essai" at bounding box center [427, 469] width 92 height 19
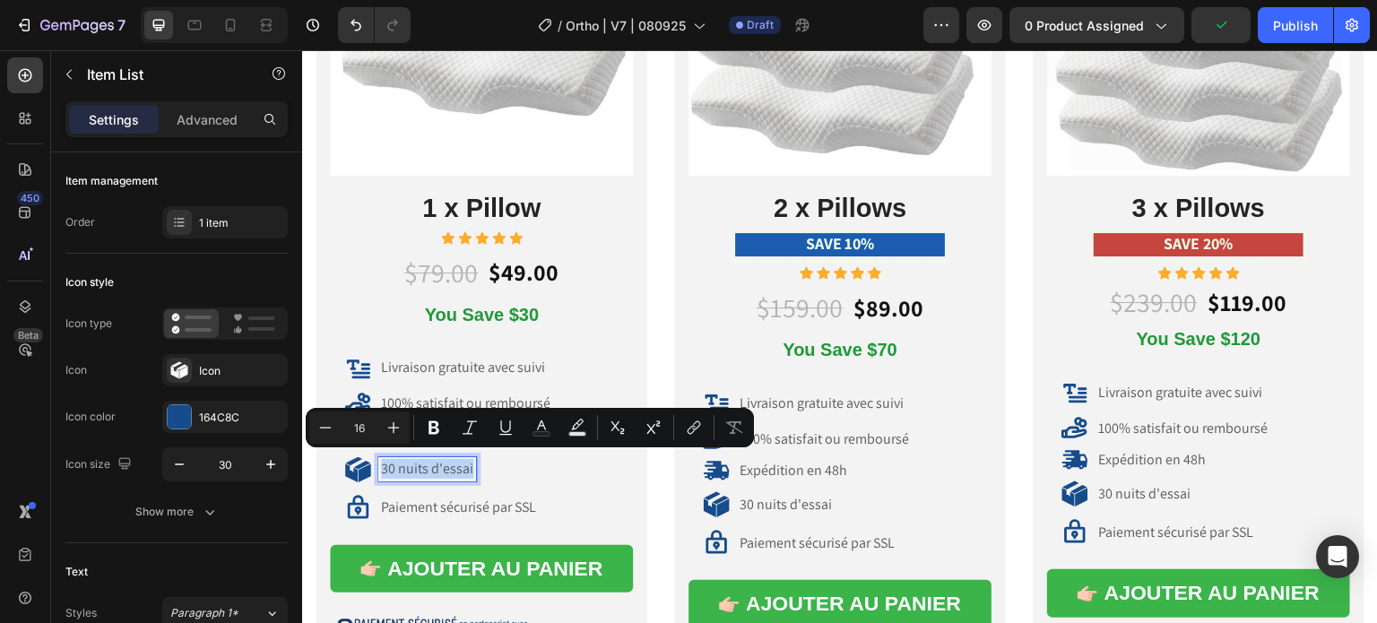
copy p "30 nuits d'essai"
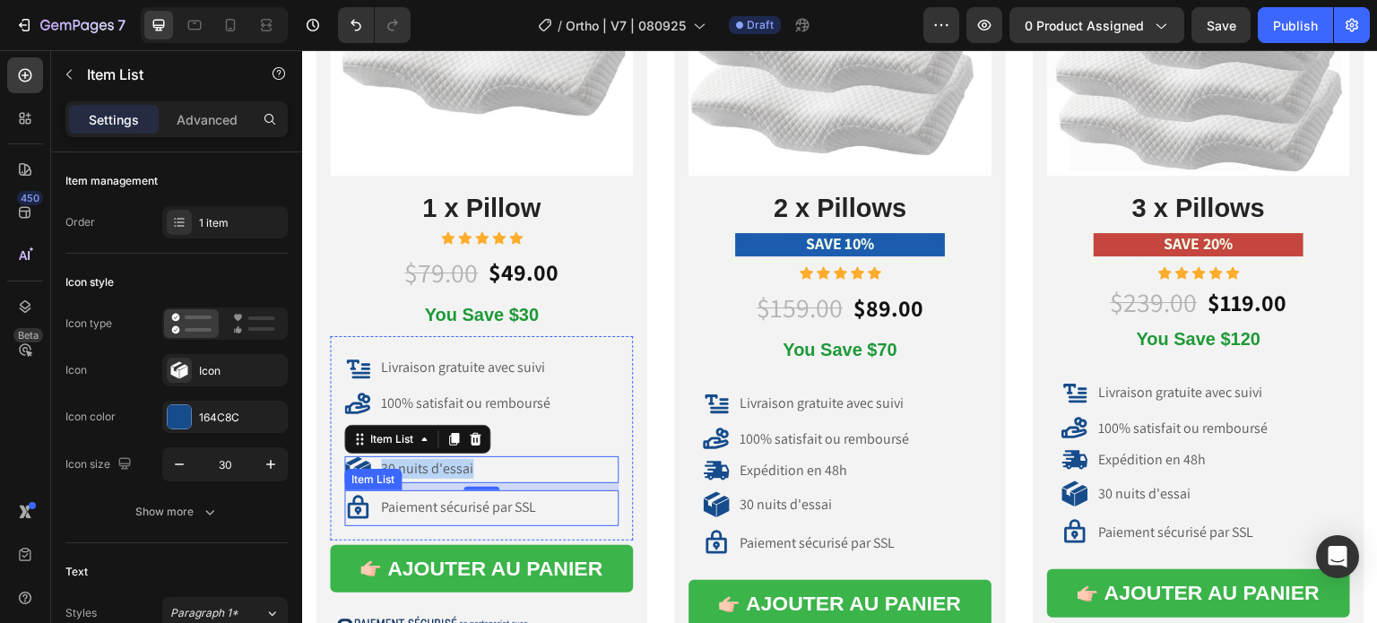
click at [436, 501] on p "Paiement sécurisé par SSL" at bounding box center [458, 507] width 155 height 19
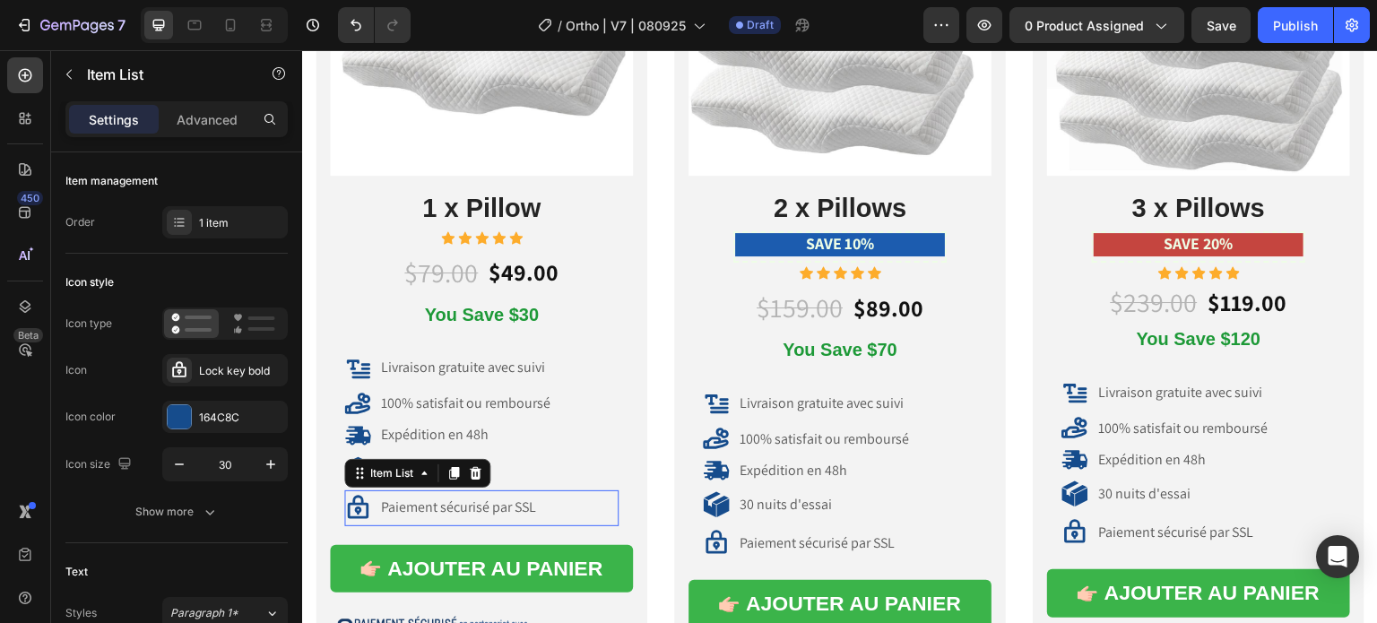
click at [436, 501] on p "Paiement sécurisé par SSL" at bounding box center [458, 507] width 155 height 19
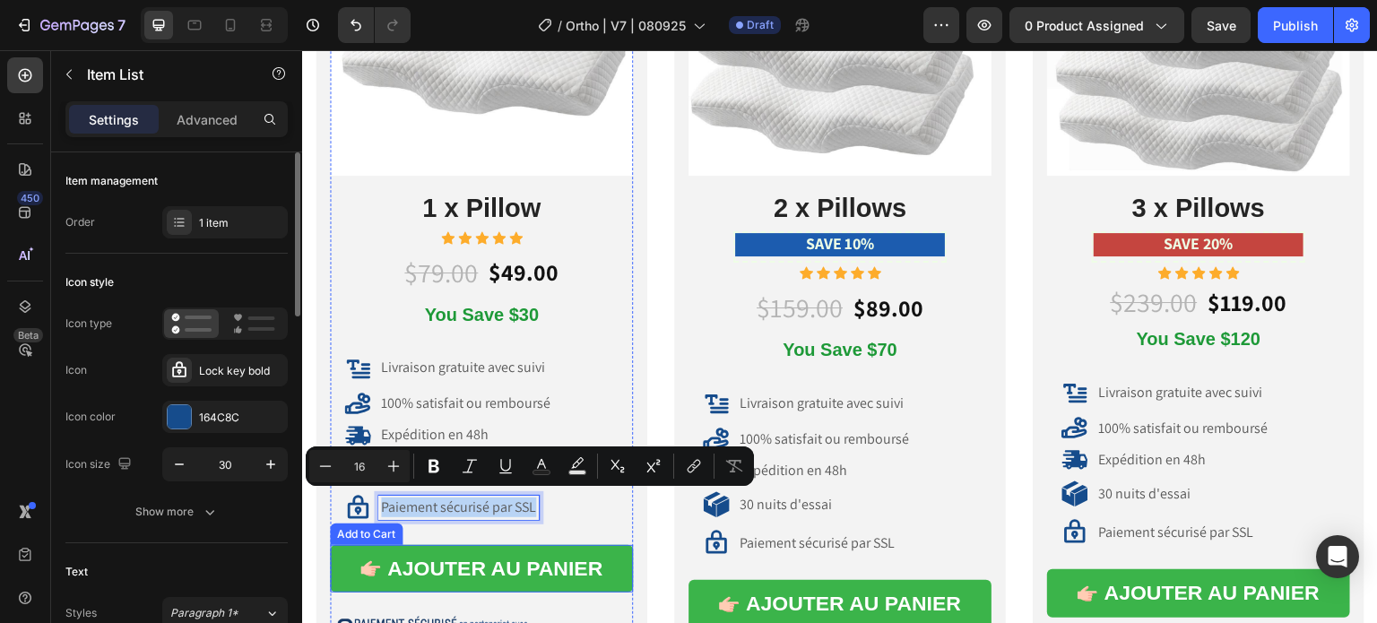
copy p "Paiement sécurisé par SSL"
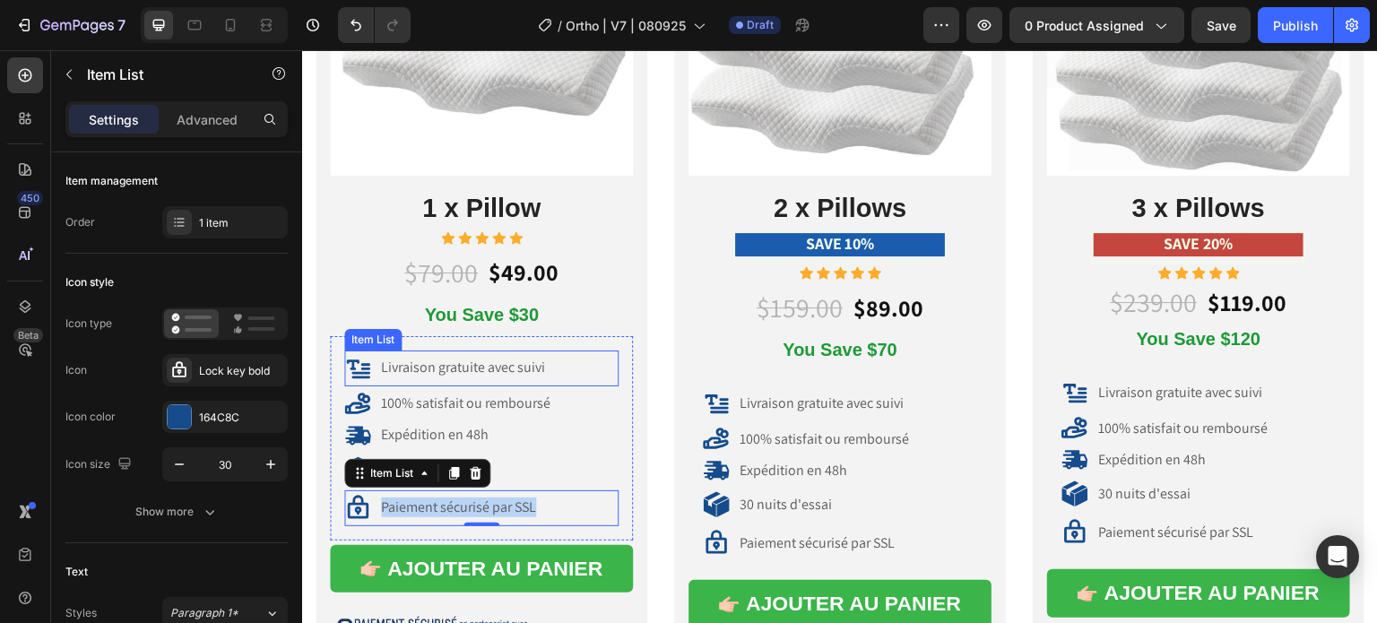
click at [472, 368] on p "Livraison gratuite avec suivi" at bounding box center [463, 368] width 164 height 19
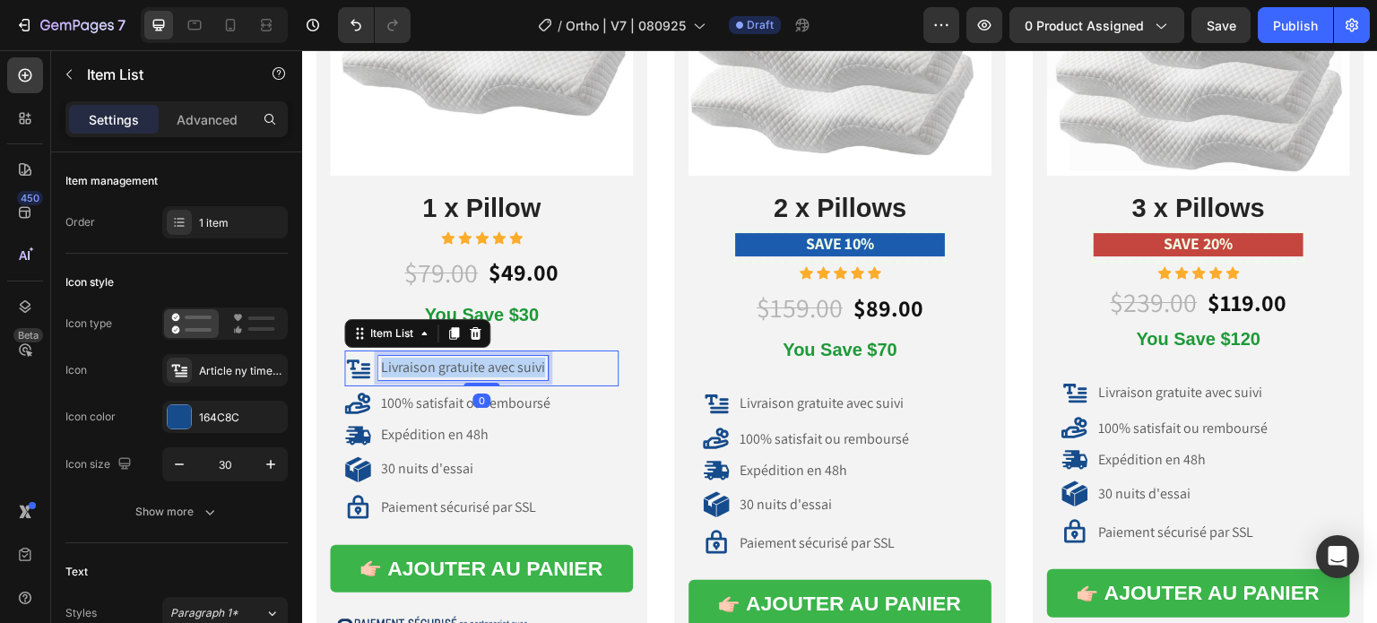
click at [472, 368] on p "Livraison gratuite avec suivi" at bounding box center [463, 368] width 164 height 19
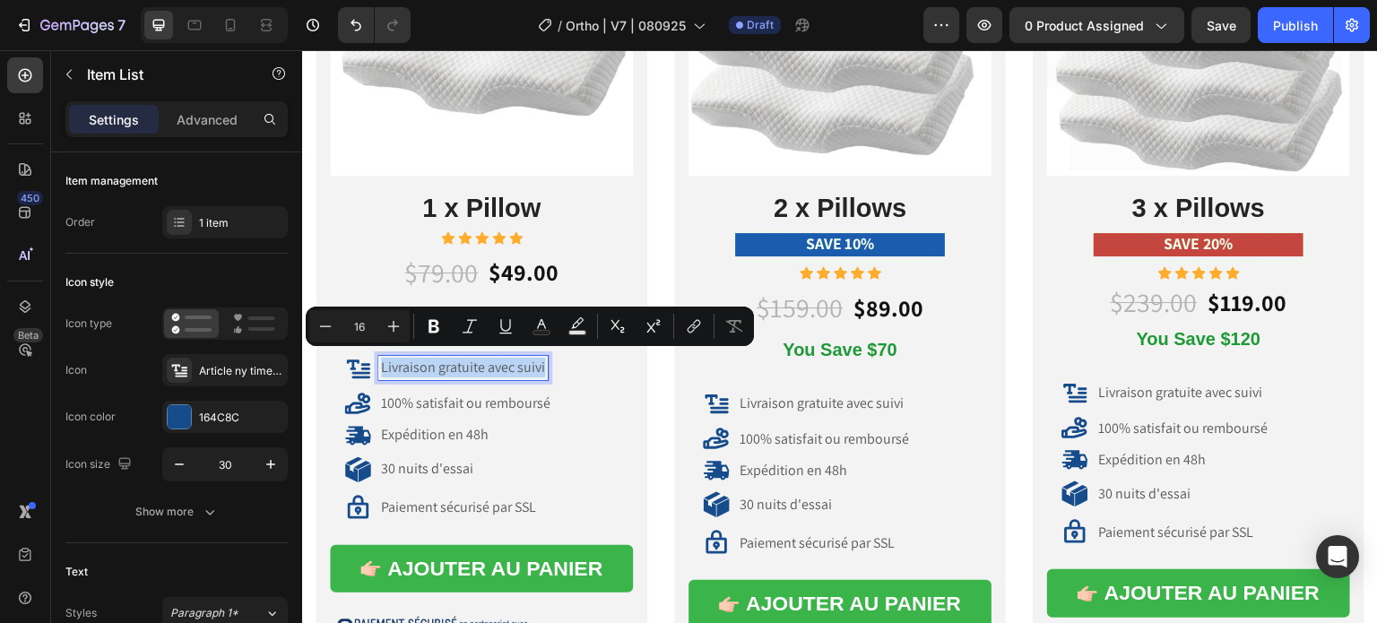
click at [390, 359] on p "Livraison gratuite avec suivi" at bounding box center [463, 368] width 164 height 19
drag, startPoint x: 393, startPoint y: 362, endPoint x: 548, endPoint y: 360, distance: 155.1
click at [548, 360] on div "Livraison gratuite avec suivi" at bounding box center [481, 368] width 274 height 27
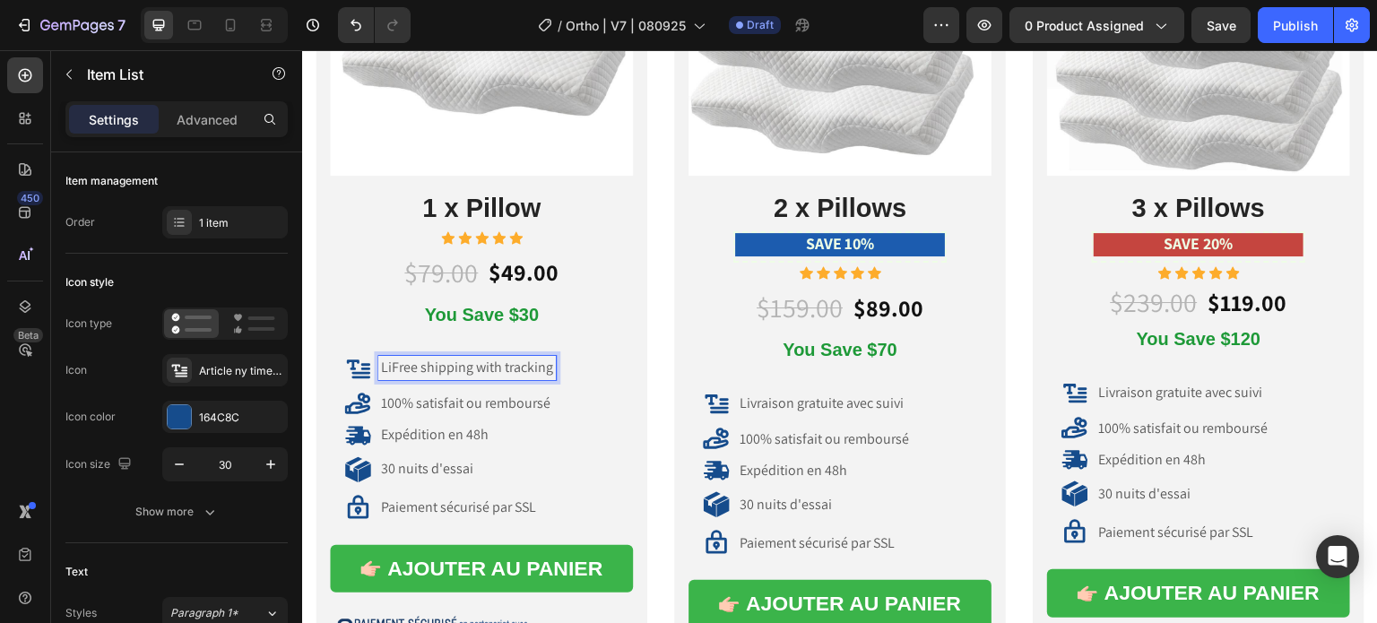
click at [394, 363] on p "LiFree shipping with tracking" at bounding box center [467, 368] width 172 height 19
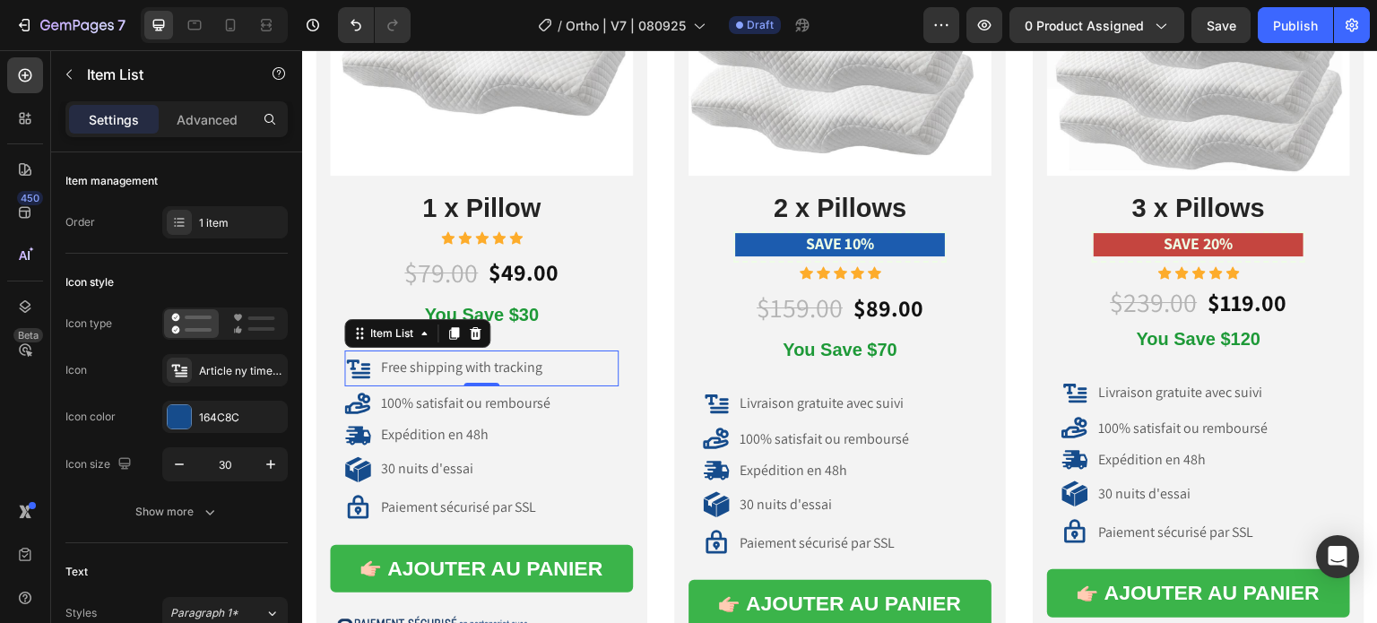
click at [542, 368] on div "Free shipping with tracking" at bounding box center [461, 368] width 167 height 24
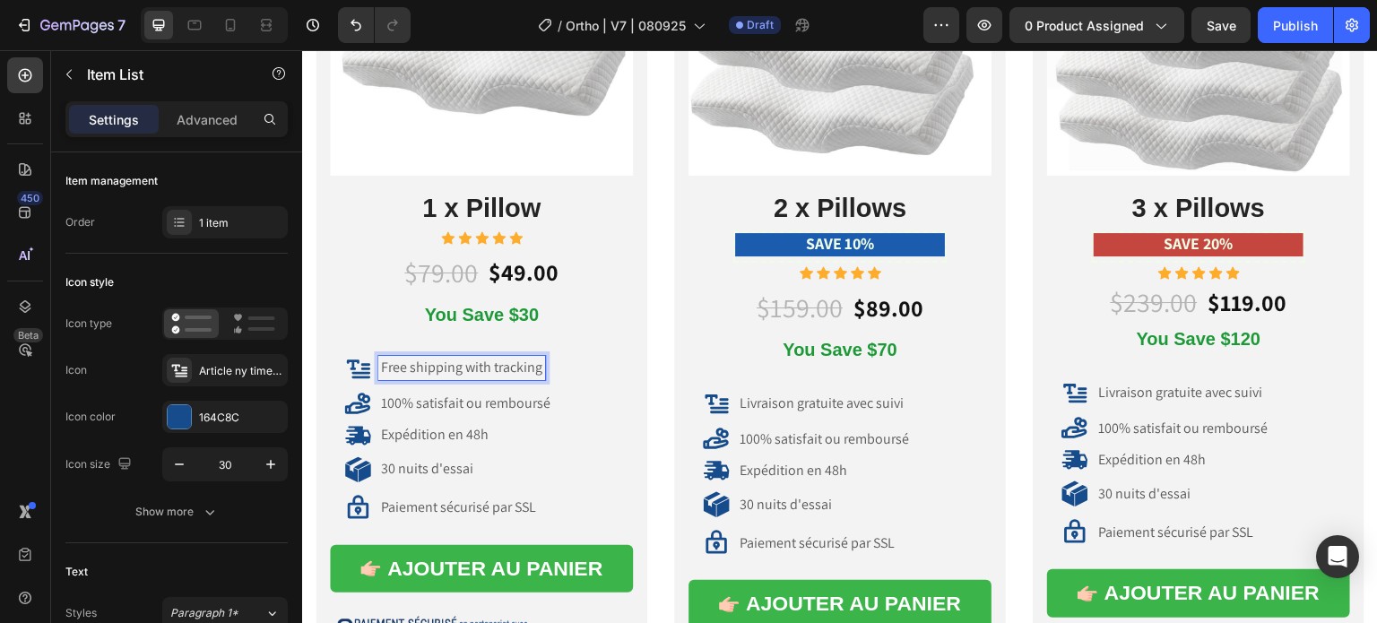
scroll to position [10647, 0]
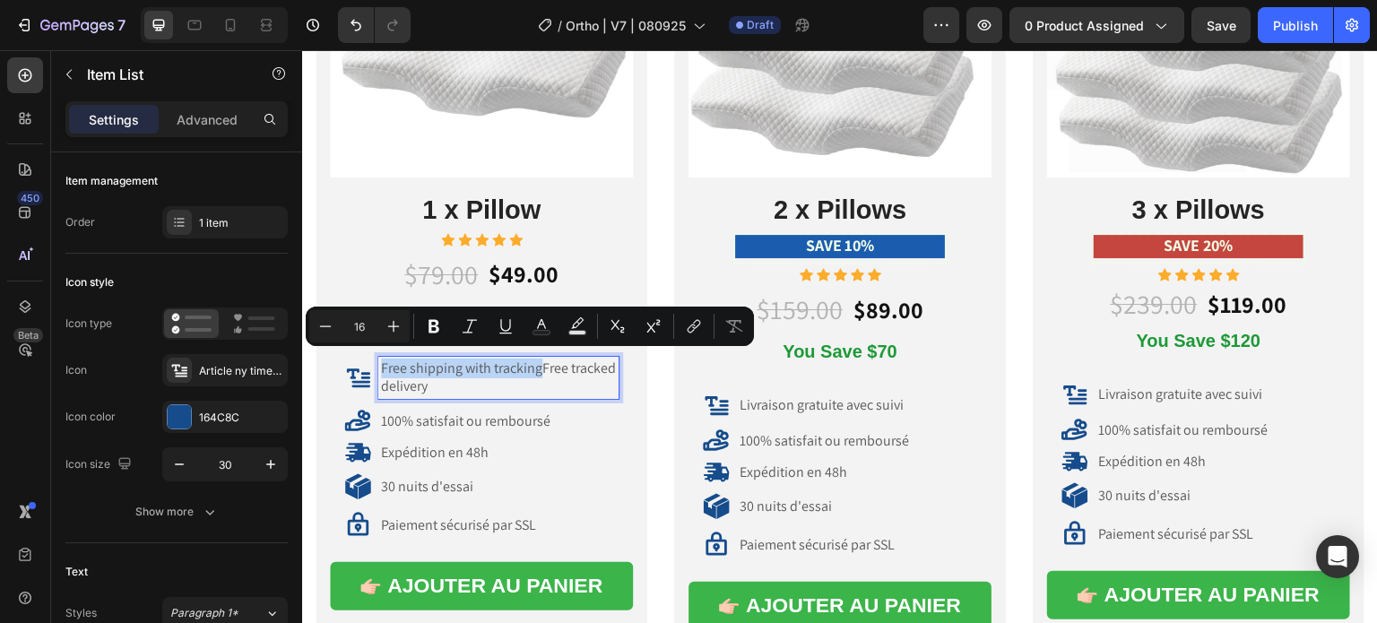
drag, startPoint x: 540, startPoint y: 362, endPoint x: 382, endPoint y: 360, distance: 157.8
click at [382, 360] on p "Free shipping with trackingFree tracked delivery" at bounding box center [498, 378] width 235 height 38
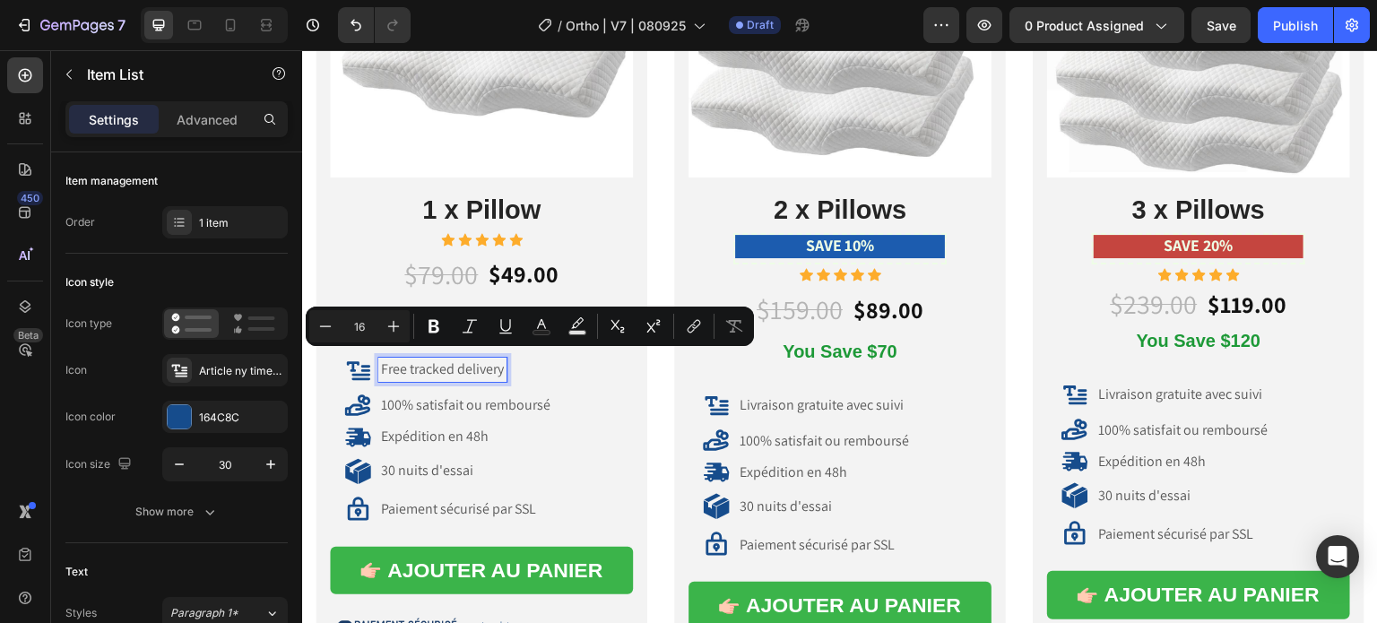
scroll to position [10649, 0]
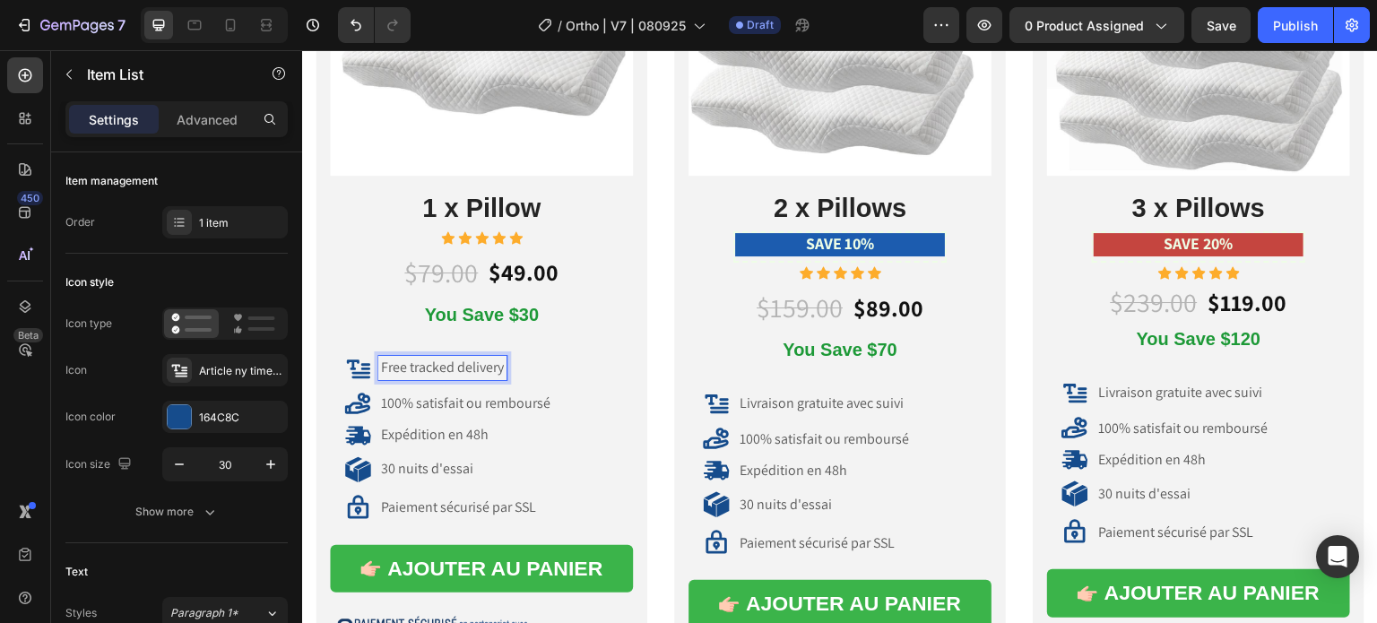
click at [414, 363] on p "Free tracked delivery" at bounding box center [442, 368] width 123 height 19
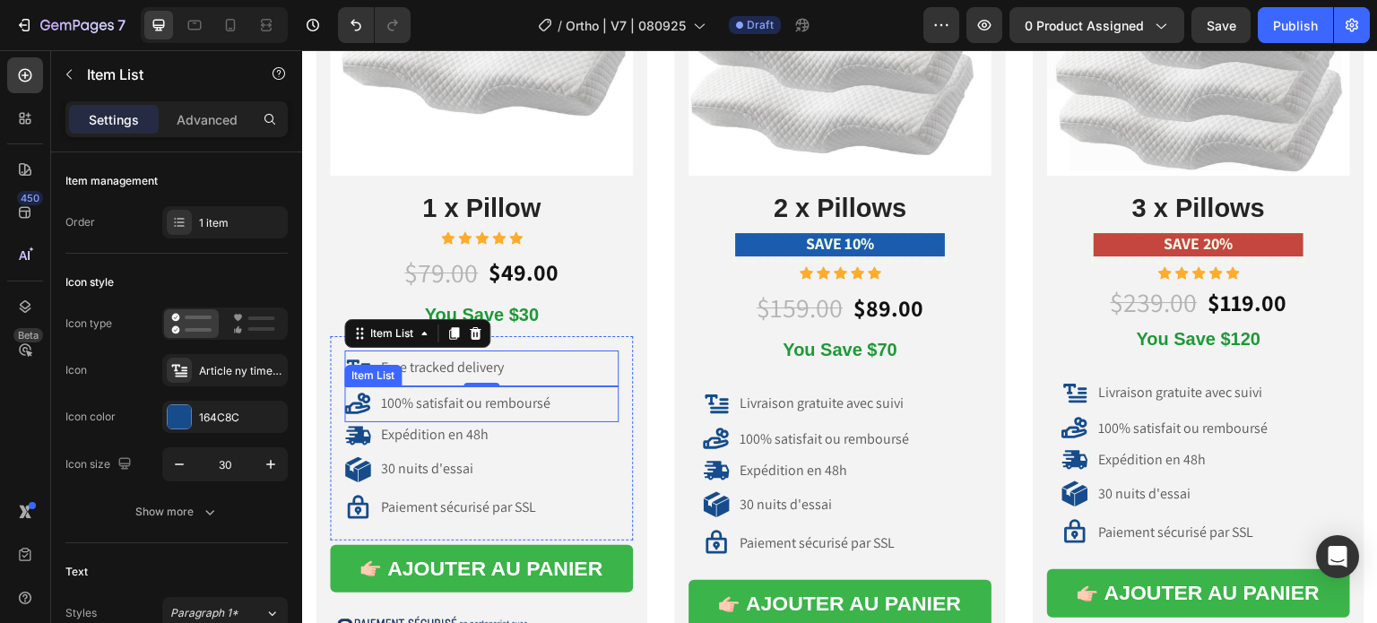
click at [466, 400] on p "100% satisfait ou remboursé" at bounding box center [465, 403] width 169 height 19
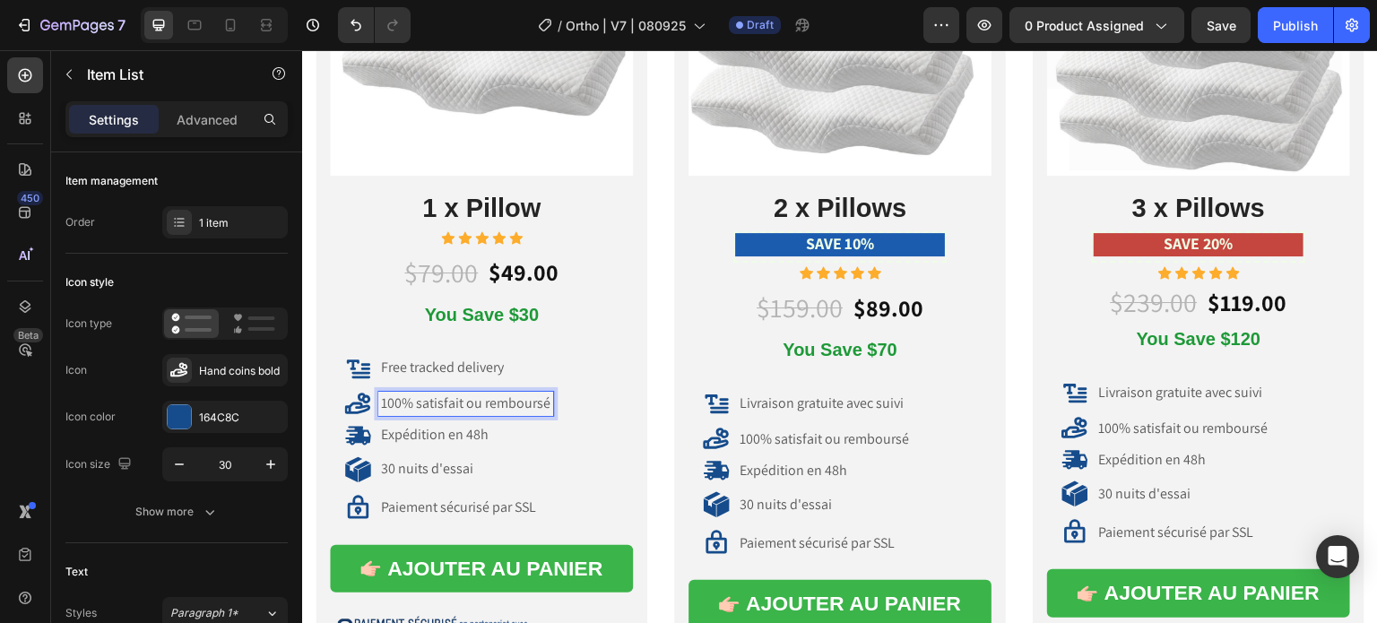
click at [532, 400] on p "100% satisfait ou remboursé" at bounding box center [465, 403] width 169 height 19
click at [551, 399] on div "100% satisfait ou remboursé" at bounding box center [481, 404] width 274 height 27
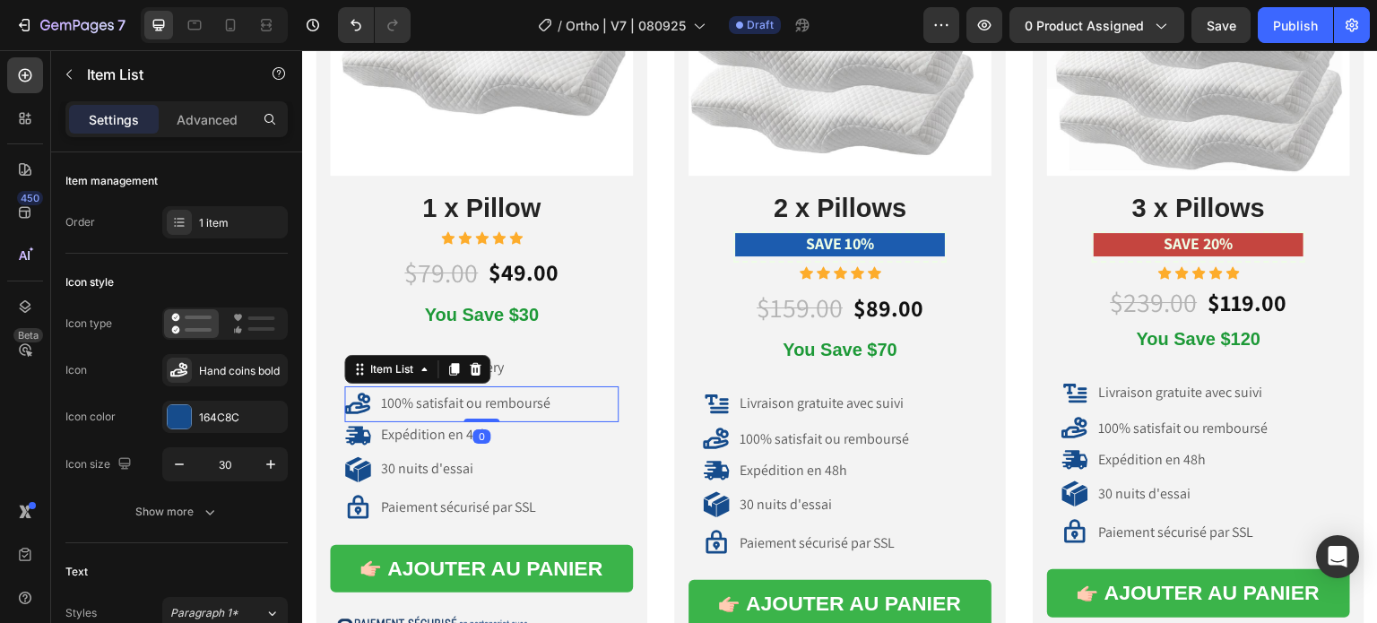
click at [544, 398] on p "100% satisfait ou remboursé" at bounding box center [465, 403] width 169 height 19
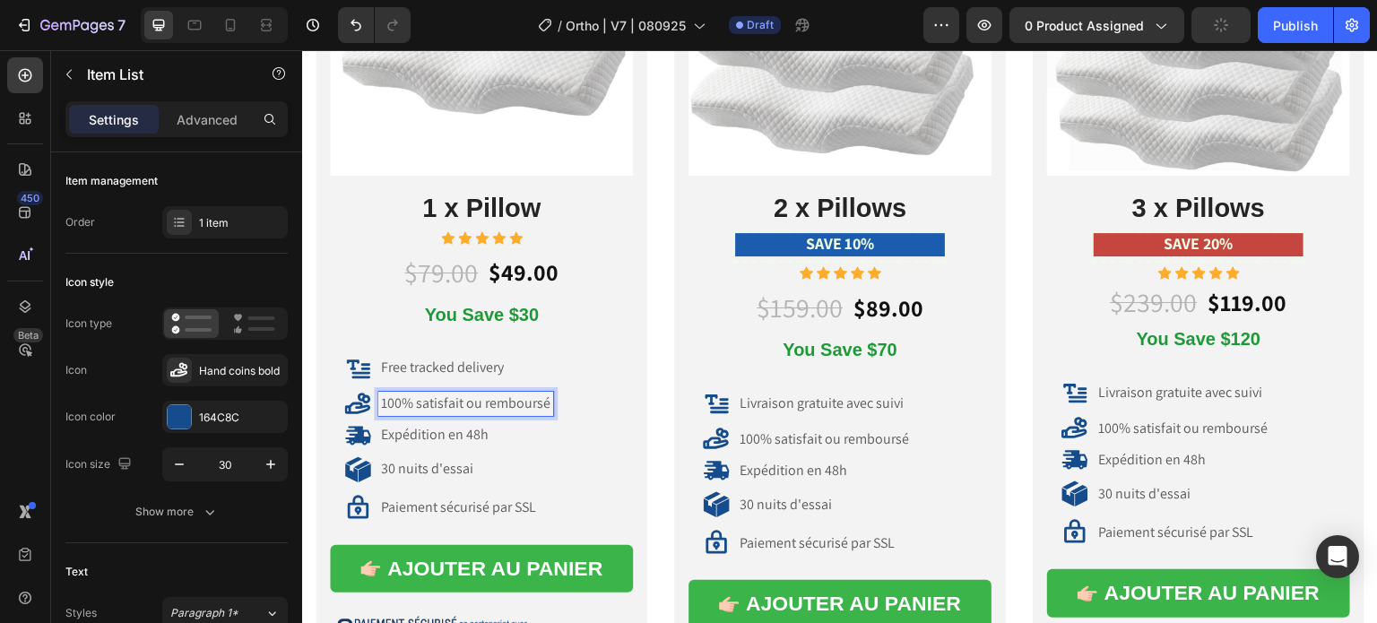
click at [548, 398] on p "100% satisfait ou remboursé" at bounding box center [465, 403] width 169 height 19
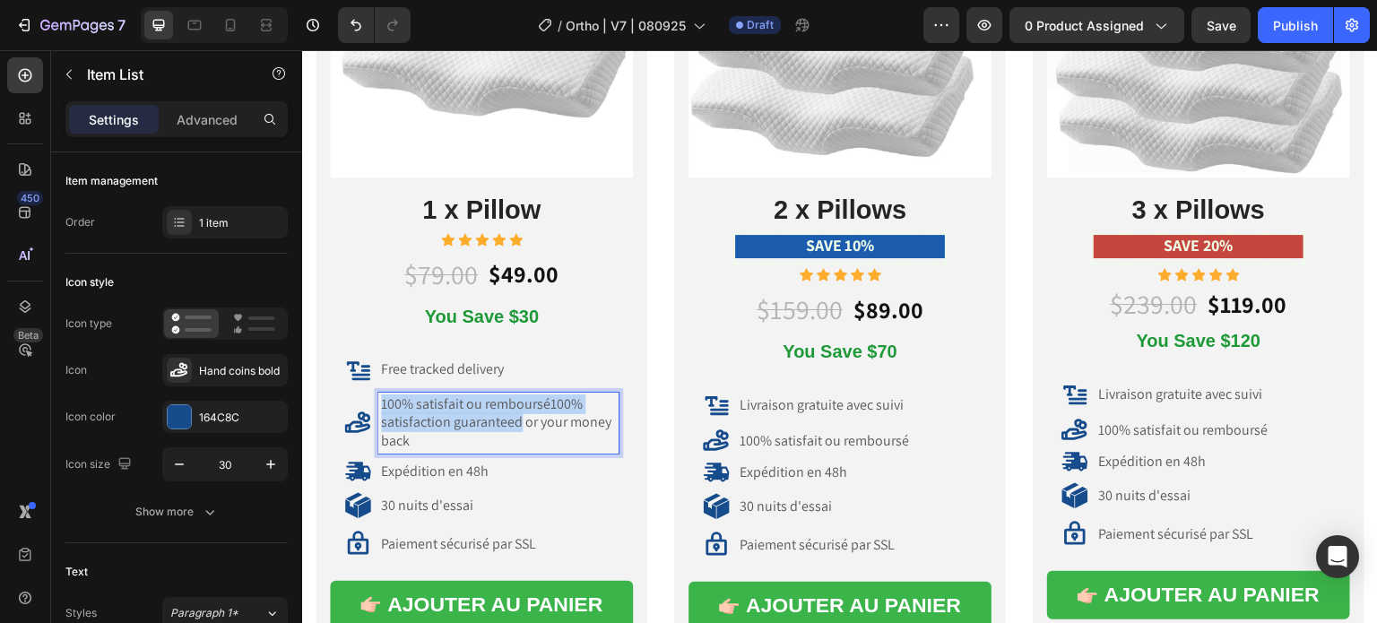
drag, startPoint x: 517, startPoint y: 417, endPoint x: 382, endPoint y: 409, distance: 135.6
click at [381, 407] on p "100% satisfait ou remboursé100% satisfaction guaranteed or your money back" at bounding box center [498, 423] width 235 height 56
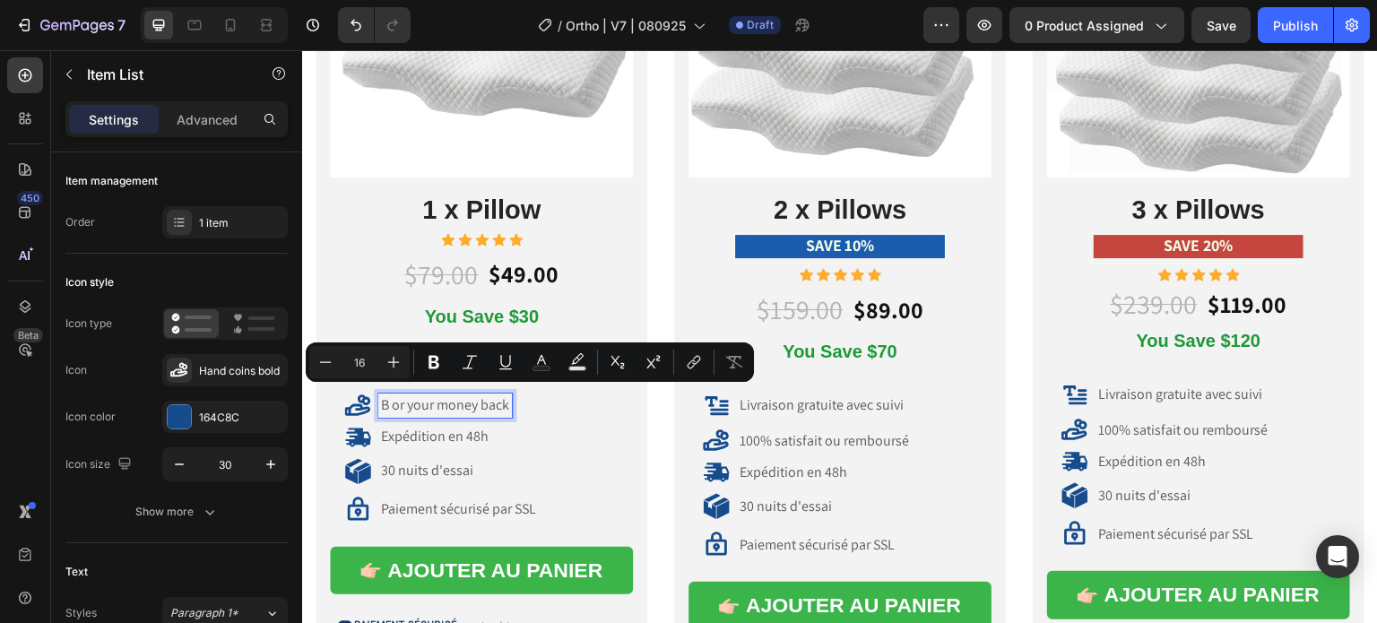
scroll to position [10649, 0]
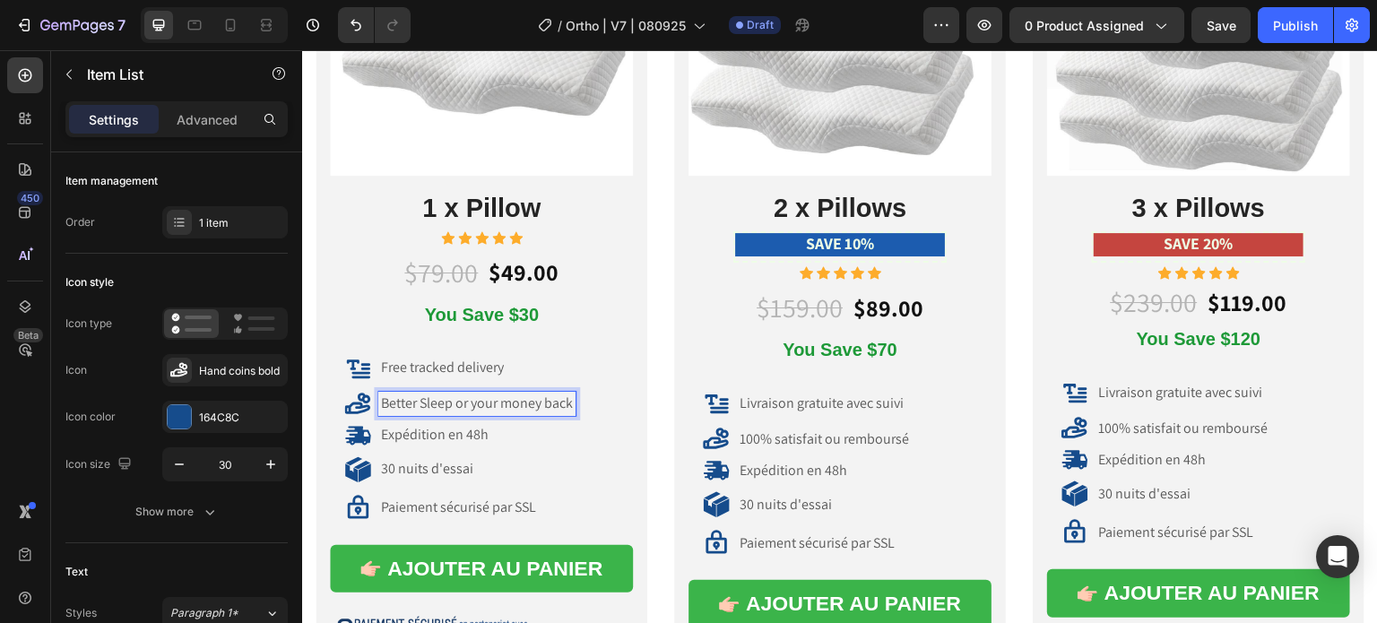
click at [507, 398] on p "Better Sleep or your money back" at bounding box center [477, 403] width 192 height 19
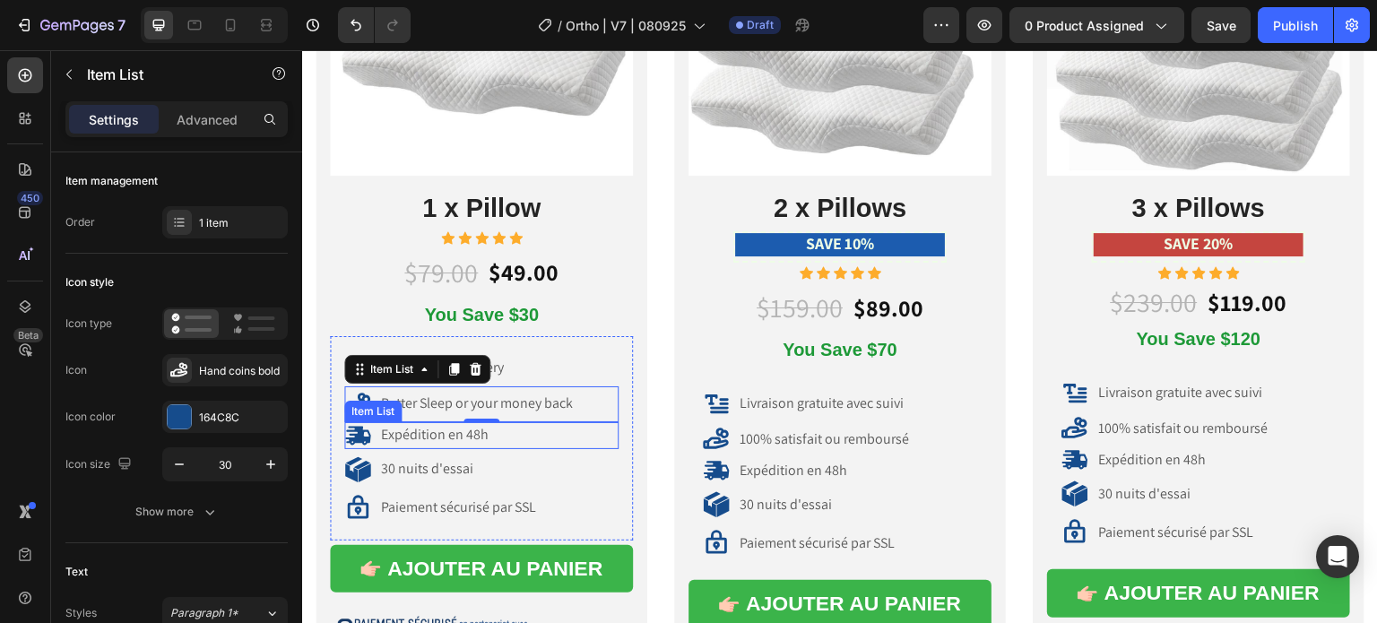
click at [461, 428] on p "Expédition en 48h" at bounding box center [435, 435] width 108 height 19
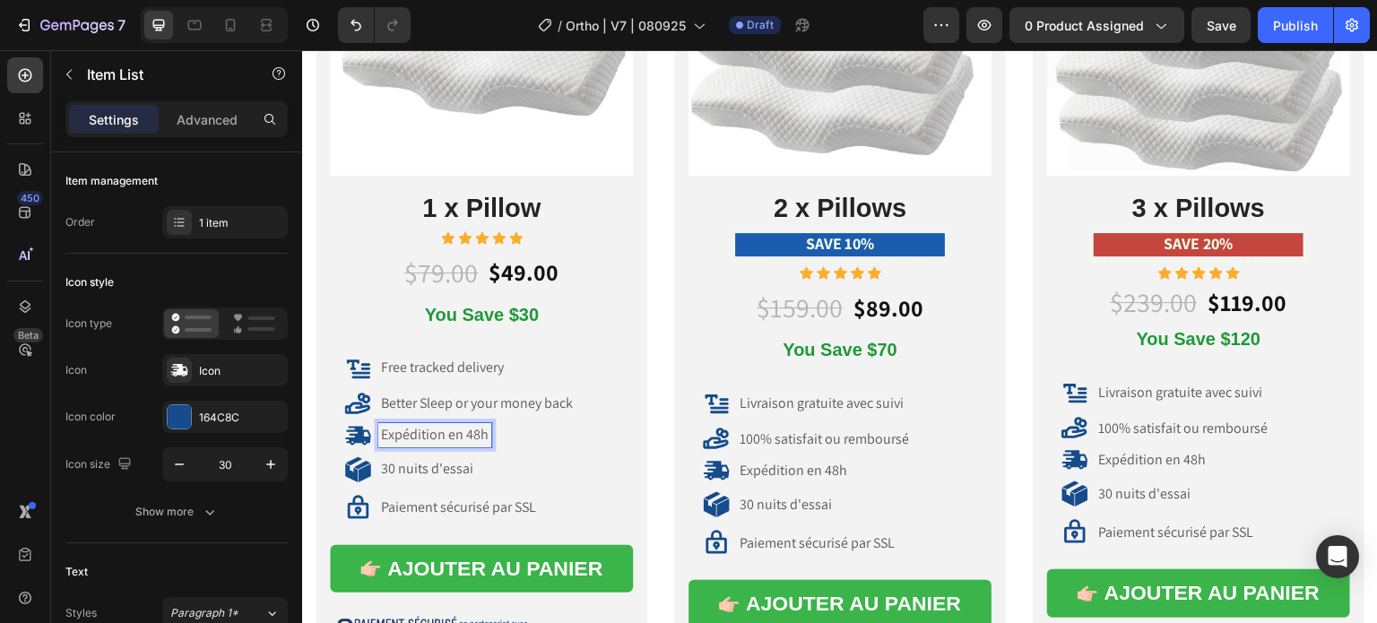
click at [483, 433] on p "Expédition en 48h" at bounding box center [435, 435] width 108 height 19
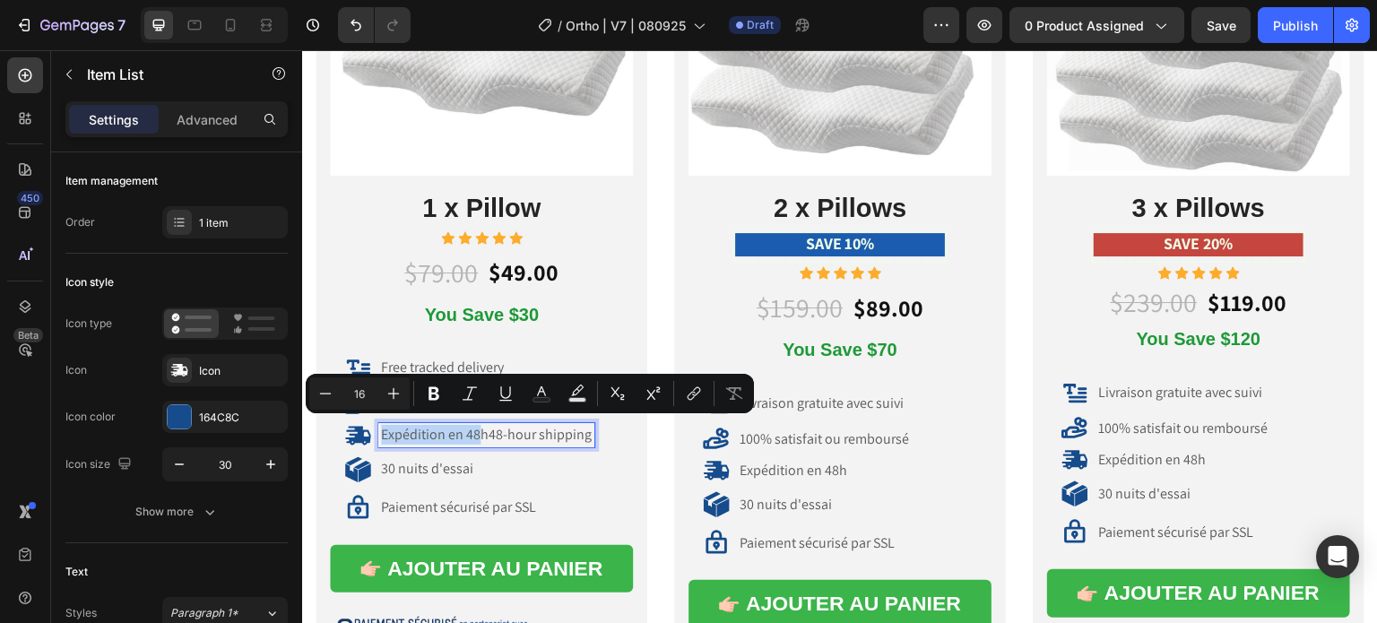
drag, startPoint x: 480, startPoint y: 434, endPoint x: 380, endPoint y: 427, distance: 100.7
click at [381, 427] on p "Expédition en 48h48-hour shipping" at bounding box center [486, 435] width 211 height 19
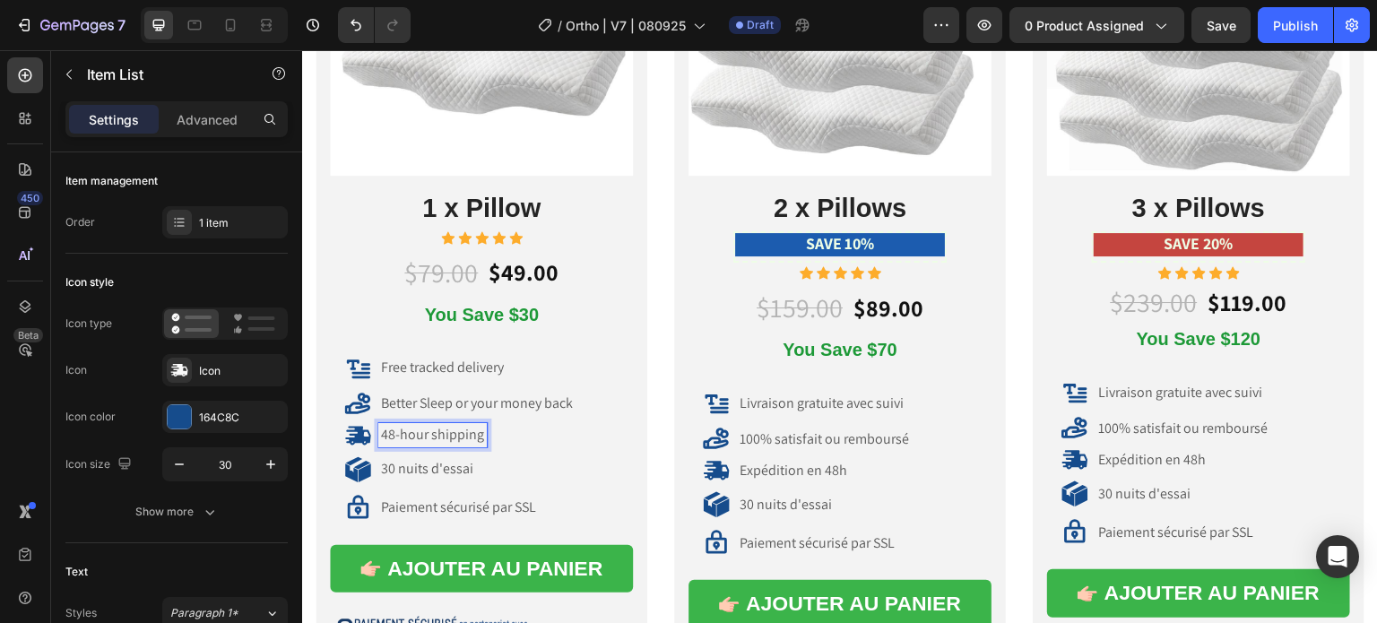
click at [436, 434] on p "48-hour shipping" at bounding box center [432, 435] width 103 height 19
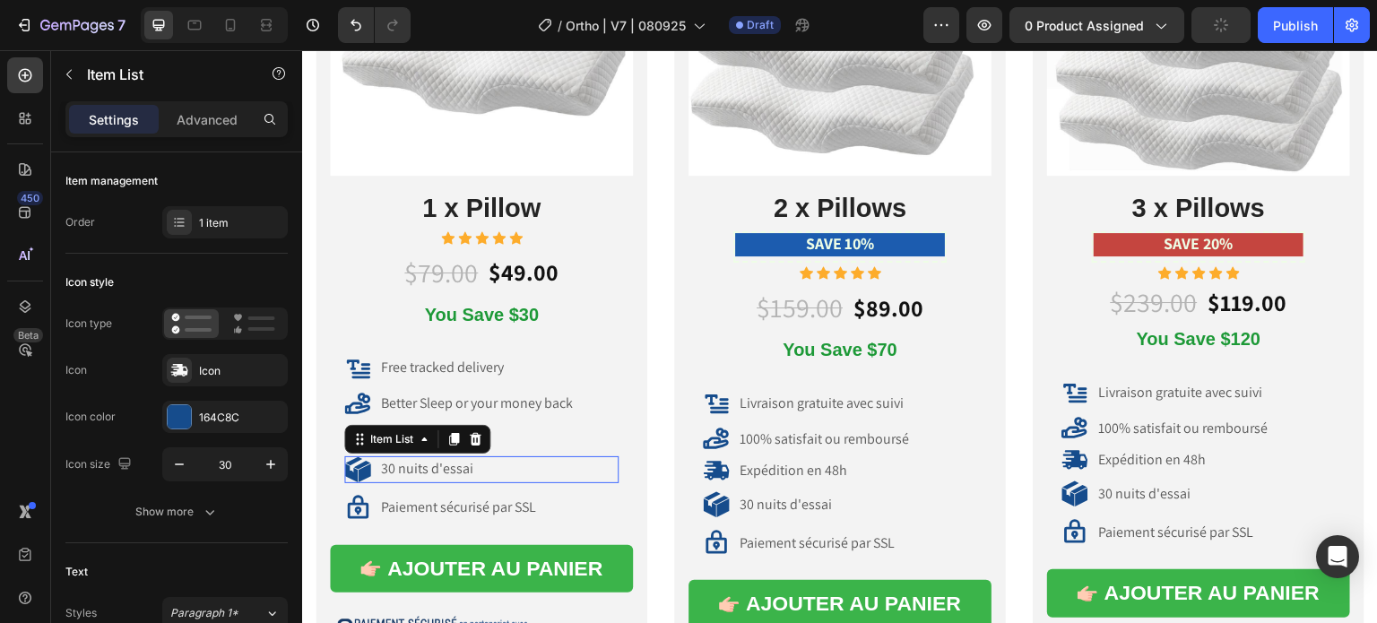
click at [452, 472] on p "30 nuits d'essai" at bounding box center [427, 469] width 92 height 19
click at [458, 468] on p "30 nuits d'essai" at bounding box center [427, 469] width 92 height 19
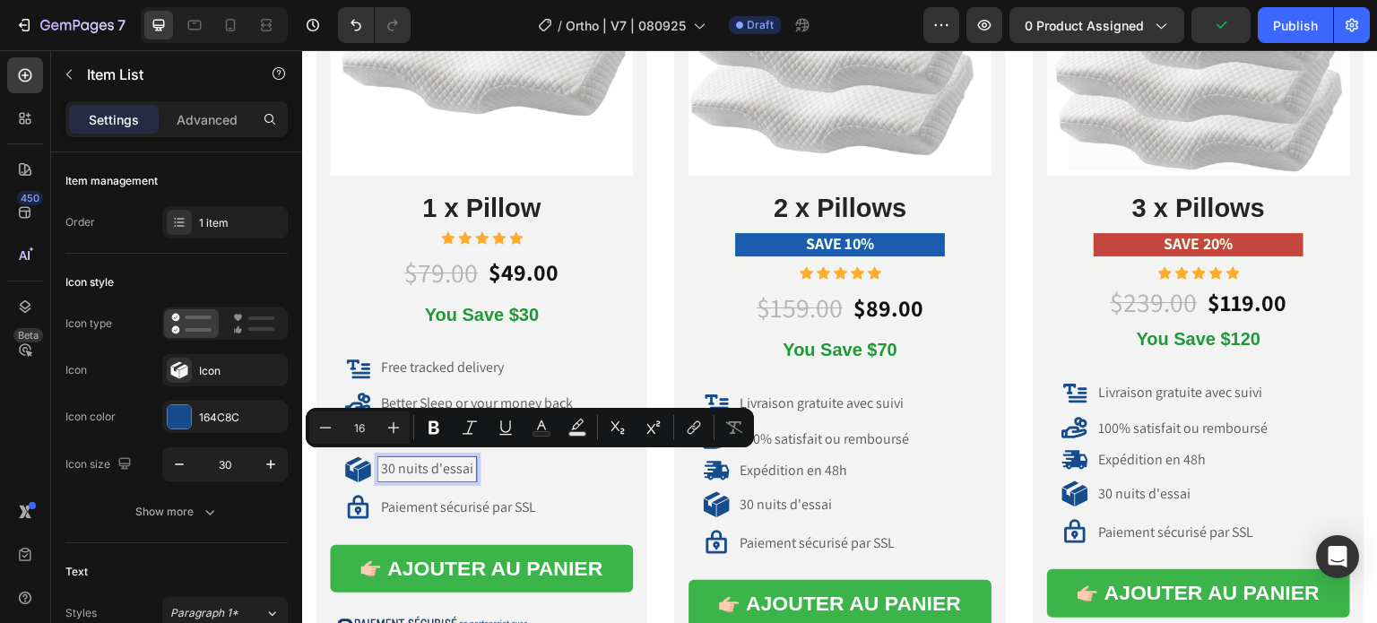
click at [470, 465] on p "30 nuits d'essai" at bounding box center [427, 469] width 92 height 19
click at [471, 465] on div "30 nuits d'essai" at bounding box center [427, 469] width 98 height 24
drag, startPoint x: 470, startPoint y: 466, endPoint x: 380, endPoint y: 470, distance: 89.7
click at [381, 470] on p "30 nuits d'essai30-night risk-free trial" at bounding box center [491, 469] width 220 height 19
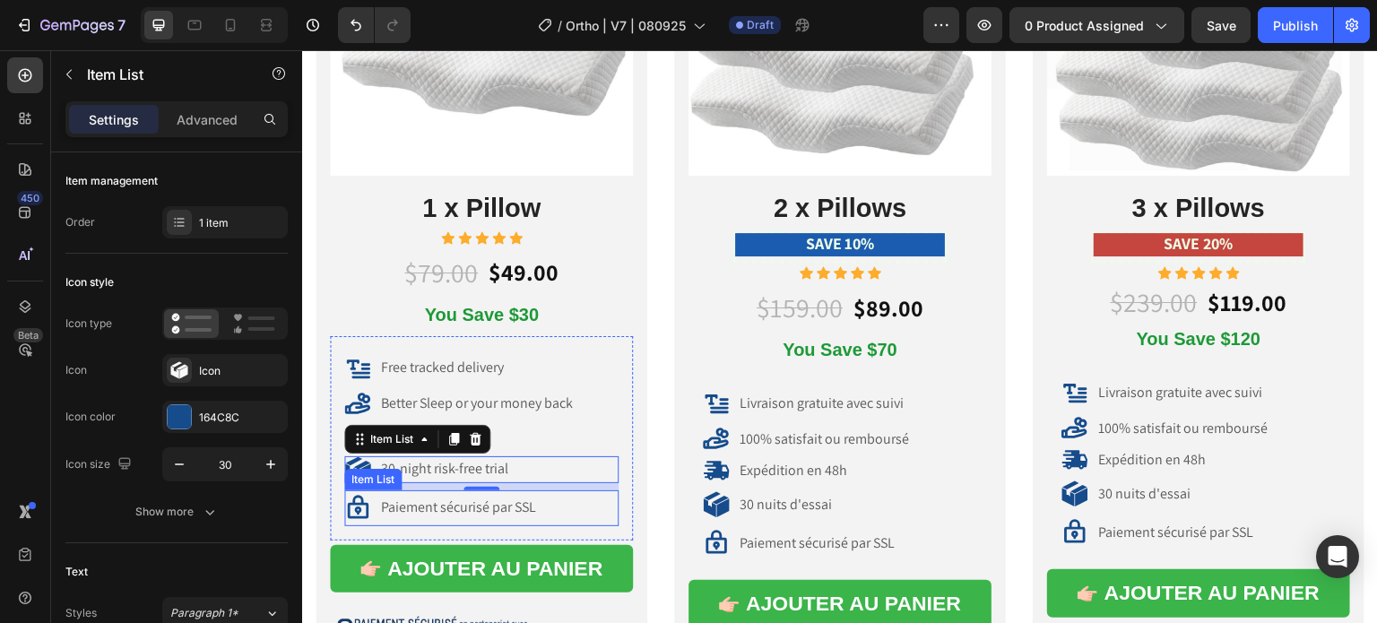
click at [519, 502] on p "Paiement sécurisé par SSL" at bounding box center [458, 507] width 155 height 19
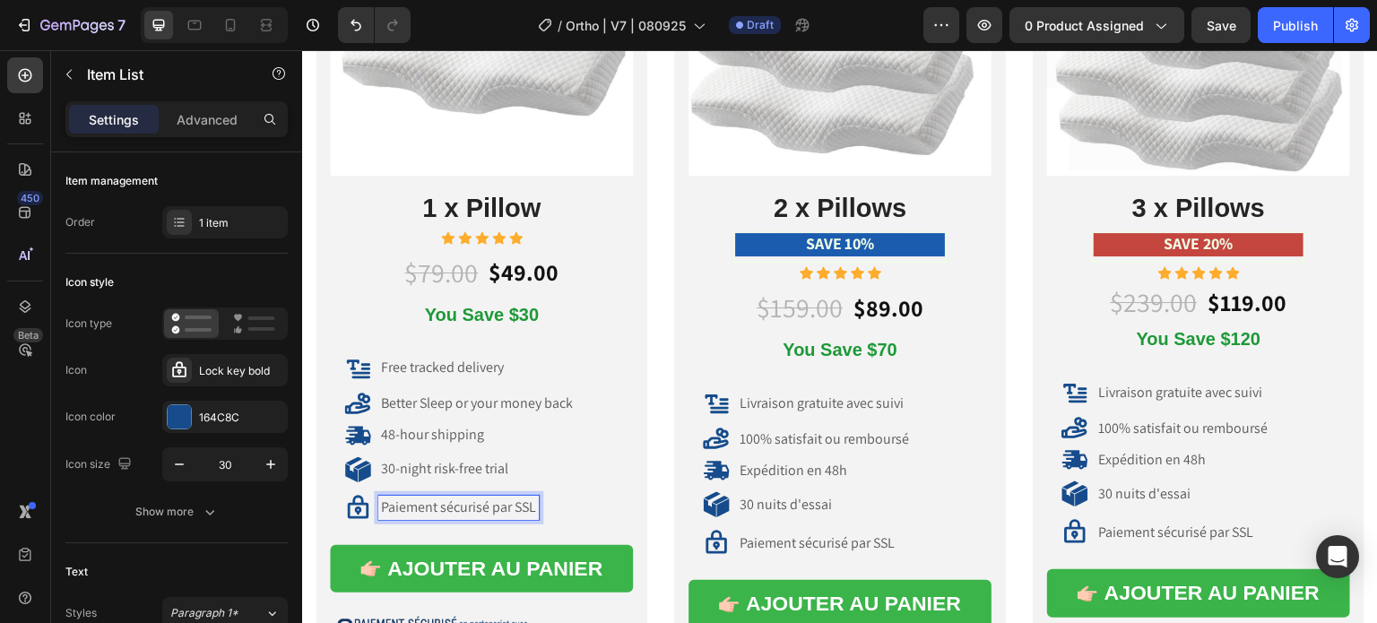
click at [534, 505] on p "Paiement sécurisé par SSL" at bounding box center [458, 507] width 155 height 19
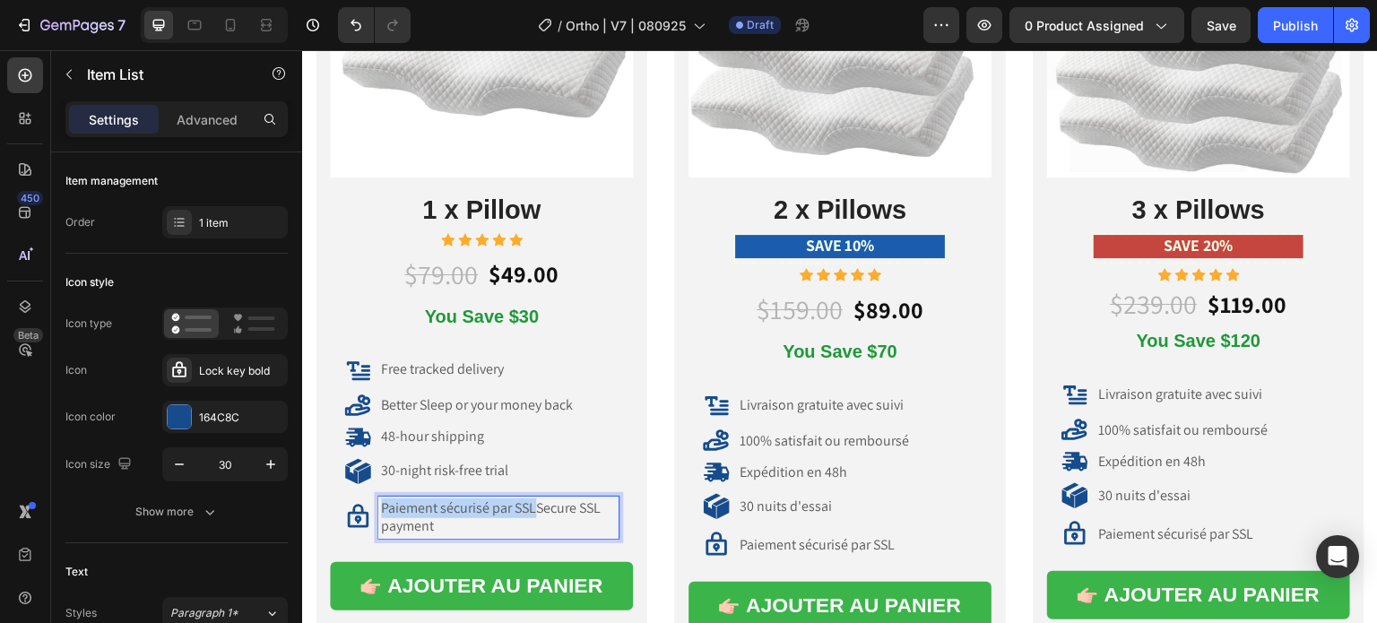
drag, startPoint x: 531, startPoint y: 504, endPoint x: 380, endPoint y: 498, distance: 150.7
click at [381, 499] on p "Paiement sécurisé par SSLSecure SSL payment" at bounding box center [498, 518] width 235 height 38
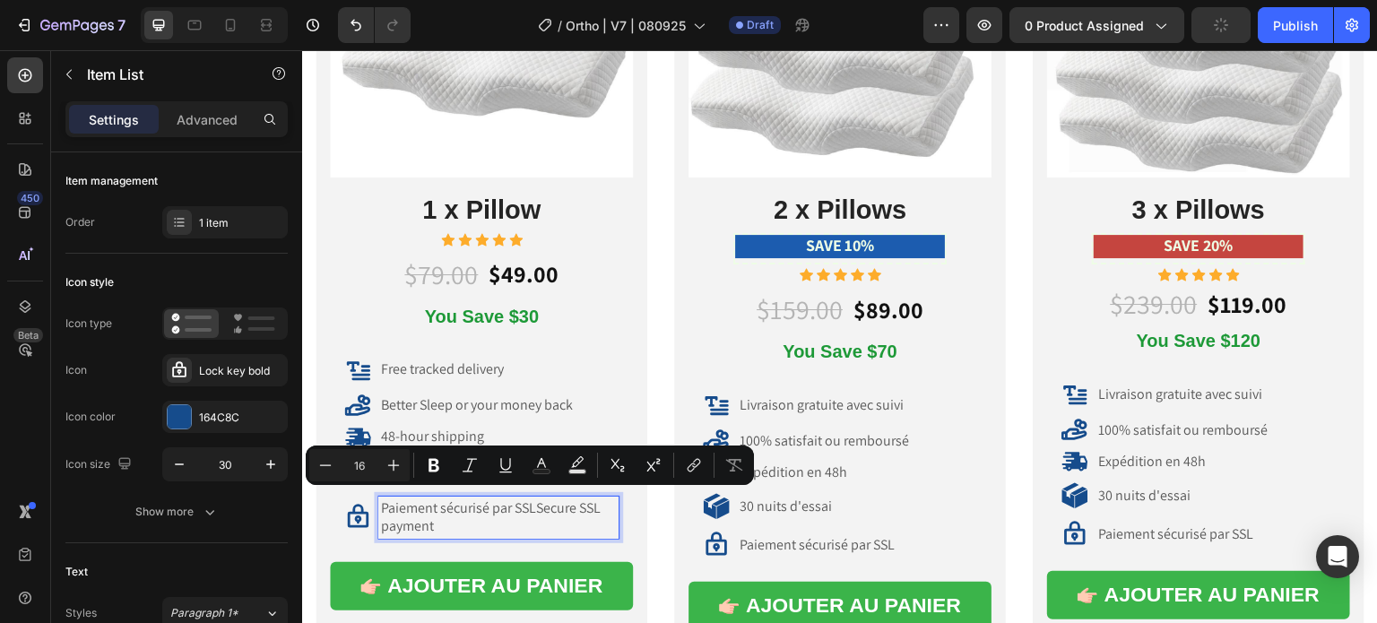
scroll to position [10649, 0]
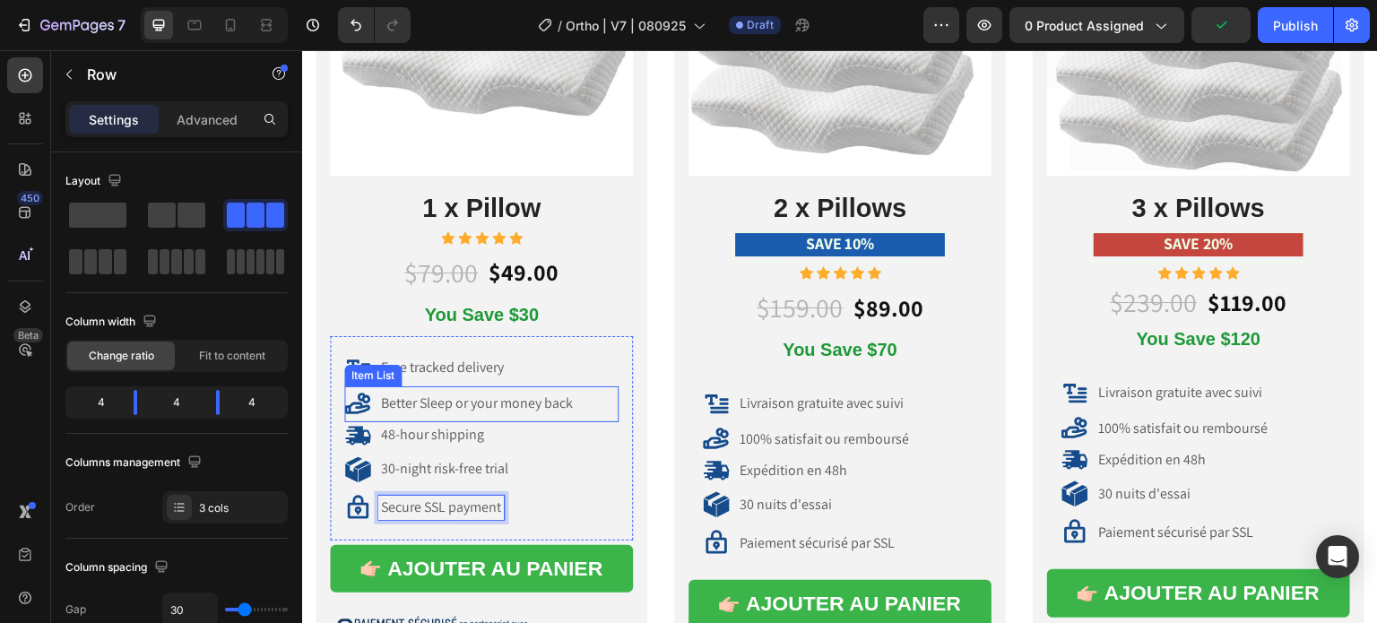
click at [661, 409] on div "Icon Pack Solo Text Block Icon Row Image 1 x Pillow Heading Icon Icon Icon Icon…" at bounding box center [840, 328] width 1076 height 1048
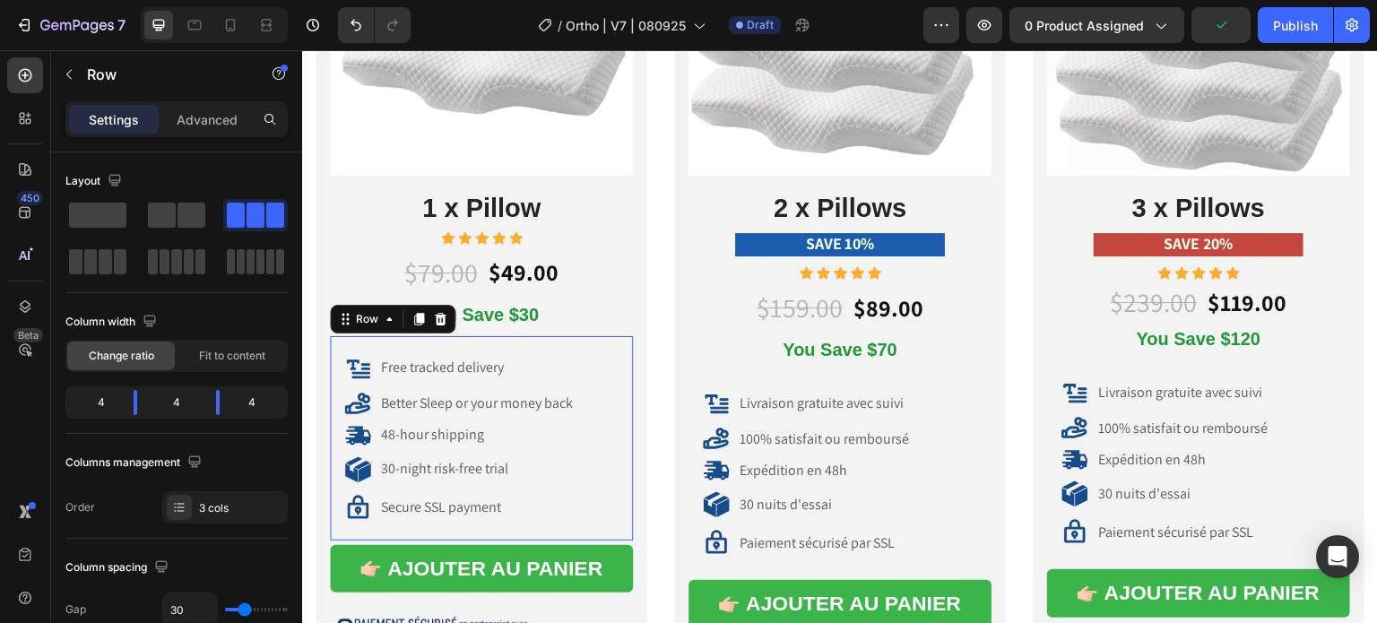
click at [424, 338] on div "Free tracked delivery Item List Better Sleep or your money back Item List 48-ho…" at bounding box center [481, 438] width 303 height 204
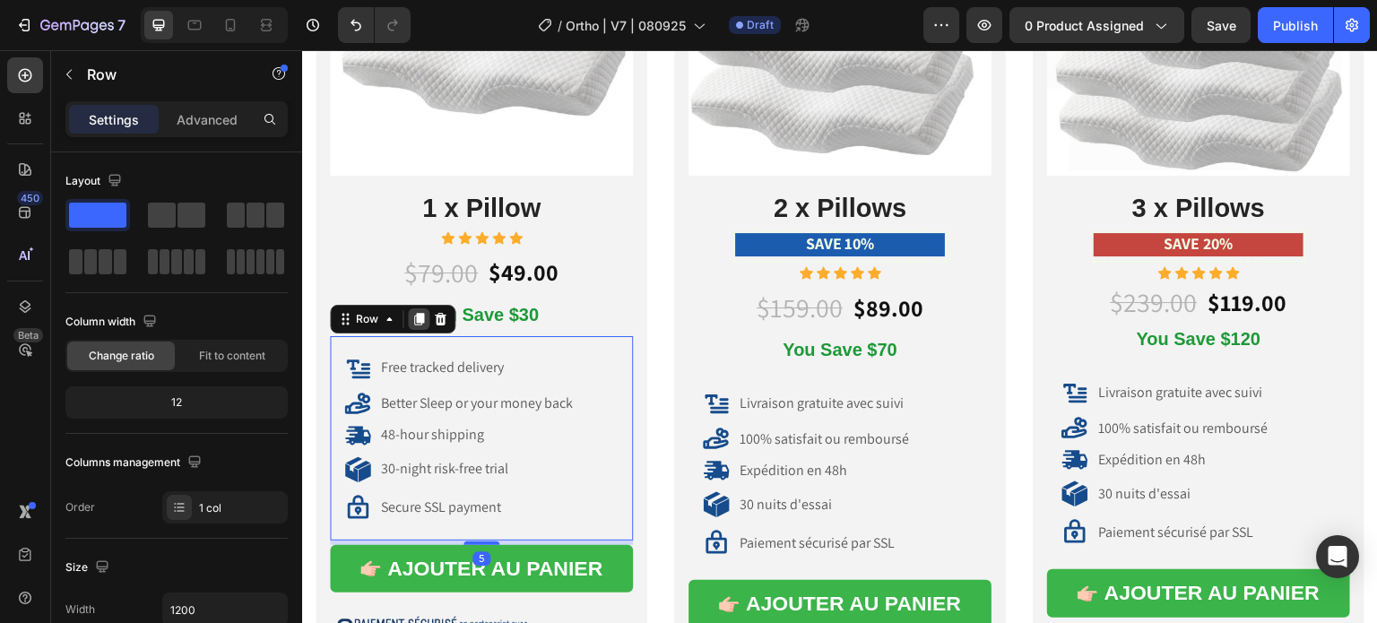
click at [416, 323] on div at bounding box center [419, 319] width 22 height 22
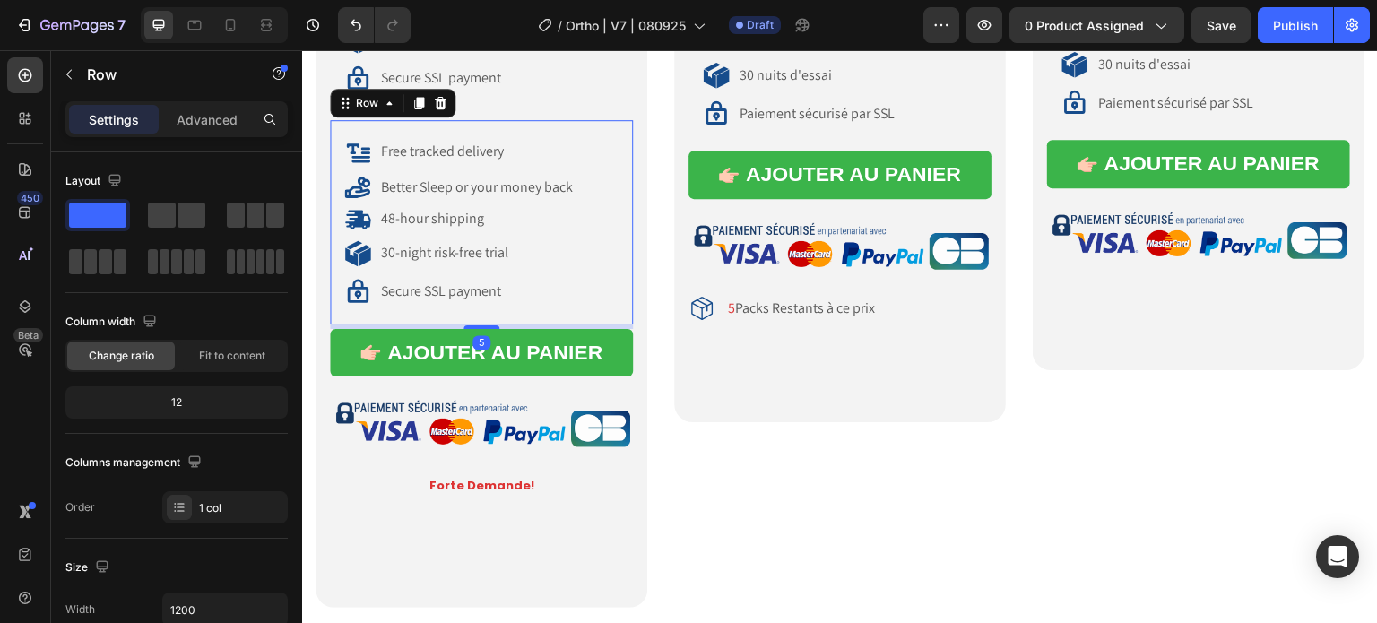
scroll to position [11080, 0]
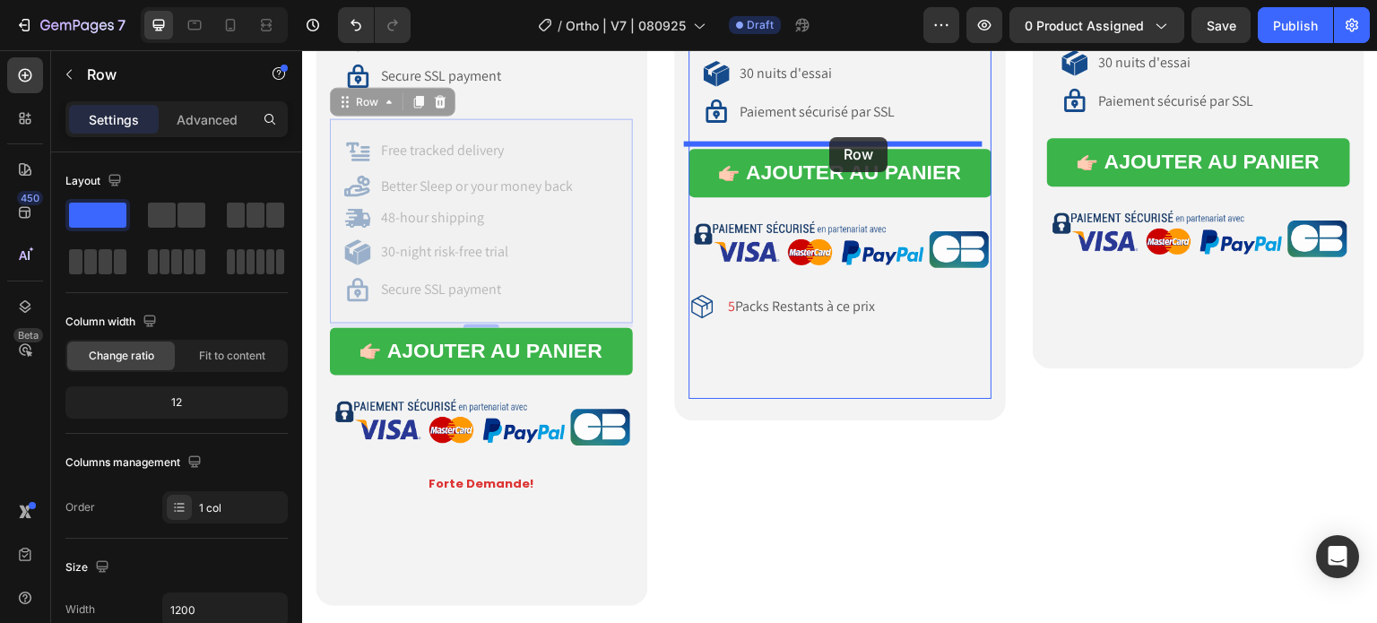
drag, startPoint x: 355, startPoint y: 104, endPoint x: 829, endPoint y: 137, distance: 475.4
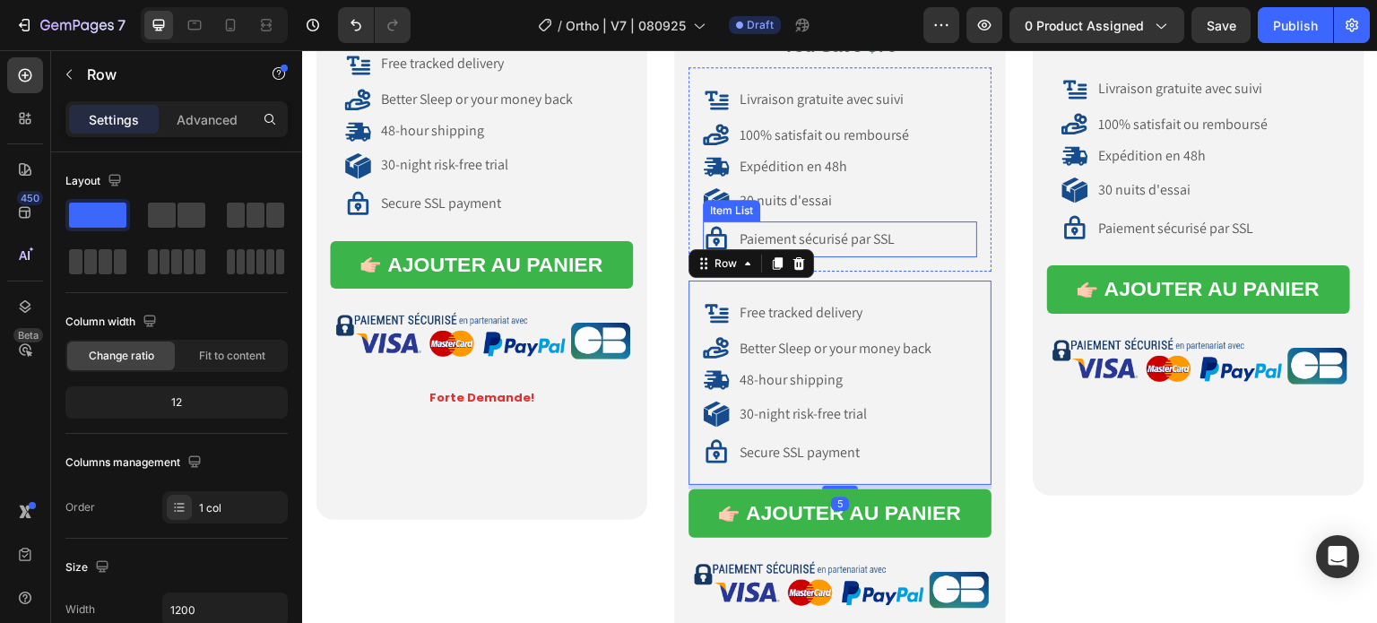
scroll to position [10901, 0]
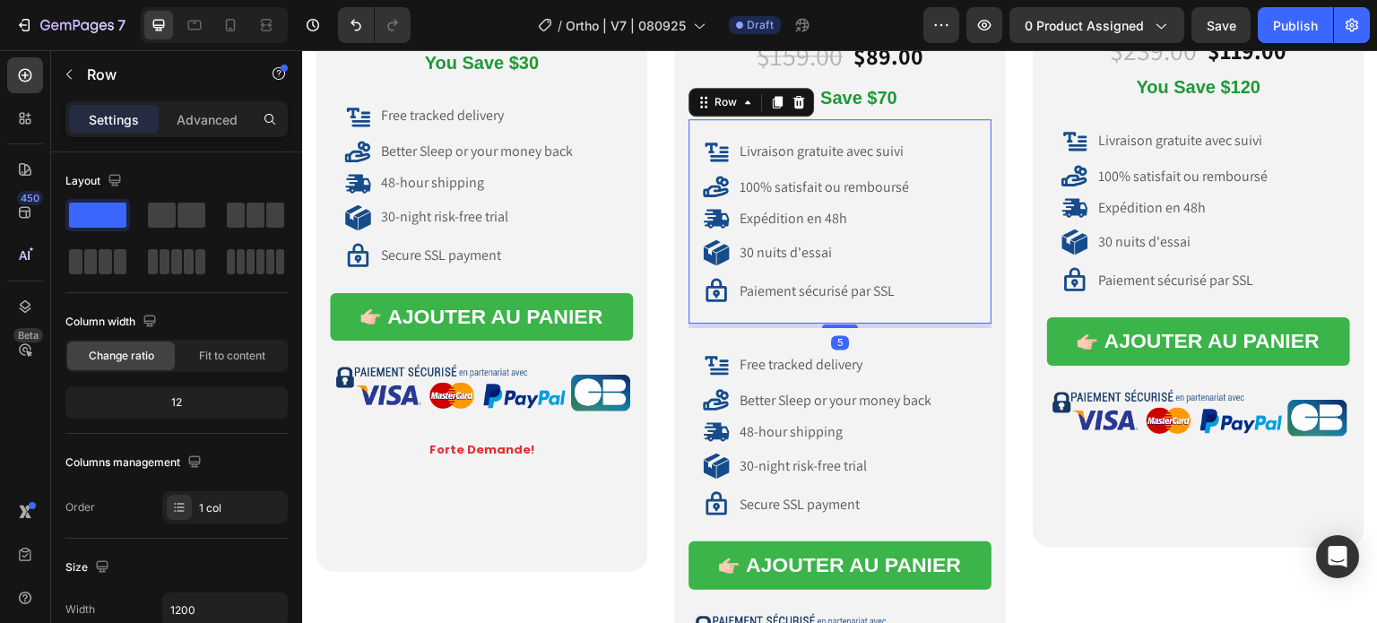
click at [766, 119] on div "Livraison gratuite avec suivi Item List 100% satisfait ou remboursé Item List E…" at bounding box center [839, 221] width 303 height 204
click at [788, 100] on div at bounding box center [799, 102] width 22 height 22
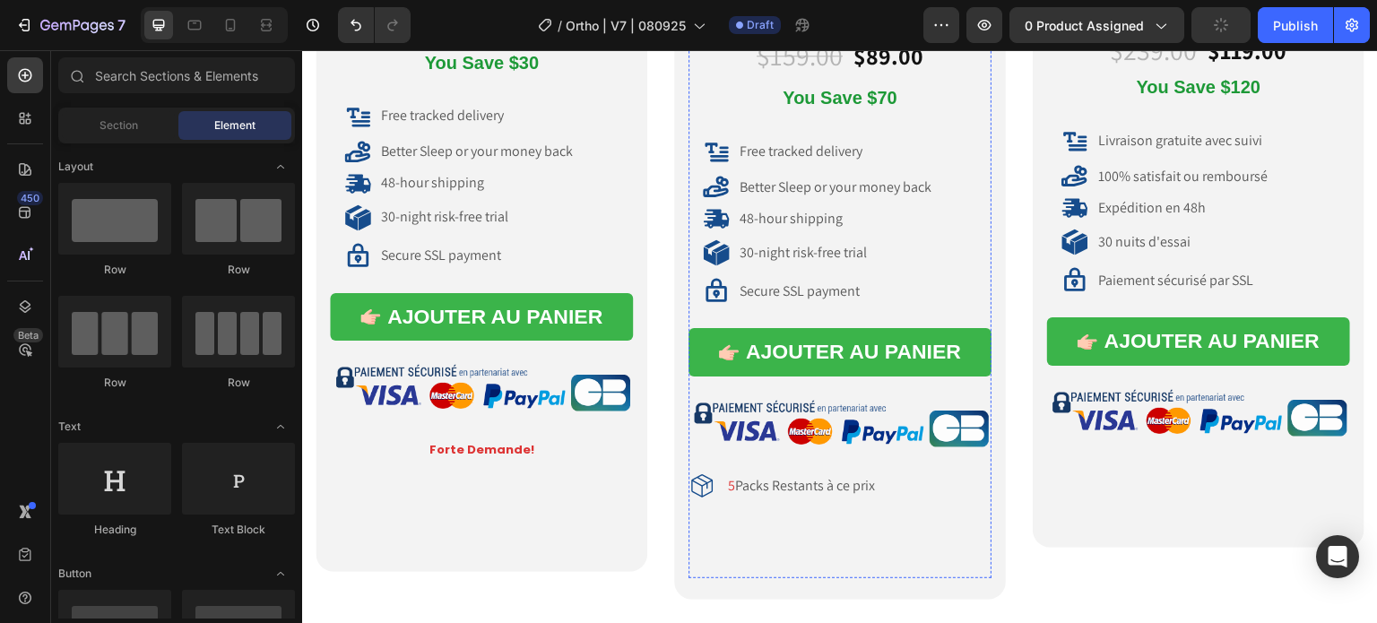
scroll to position [10721, 0]
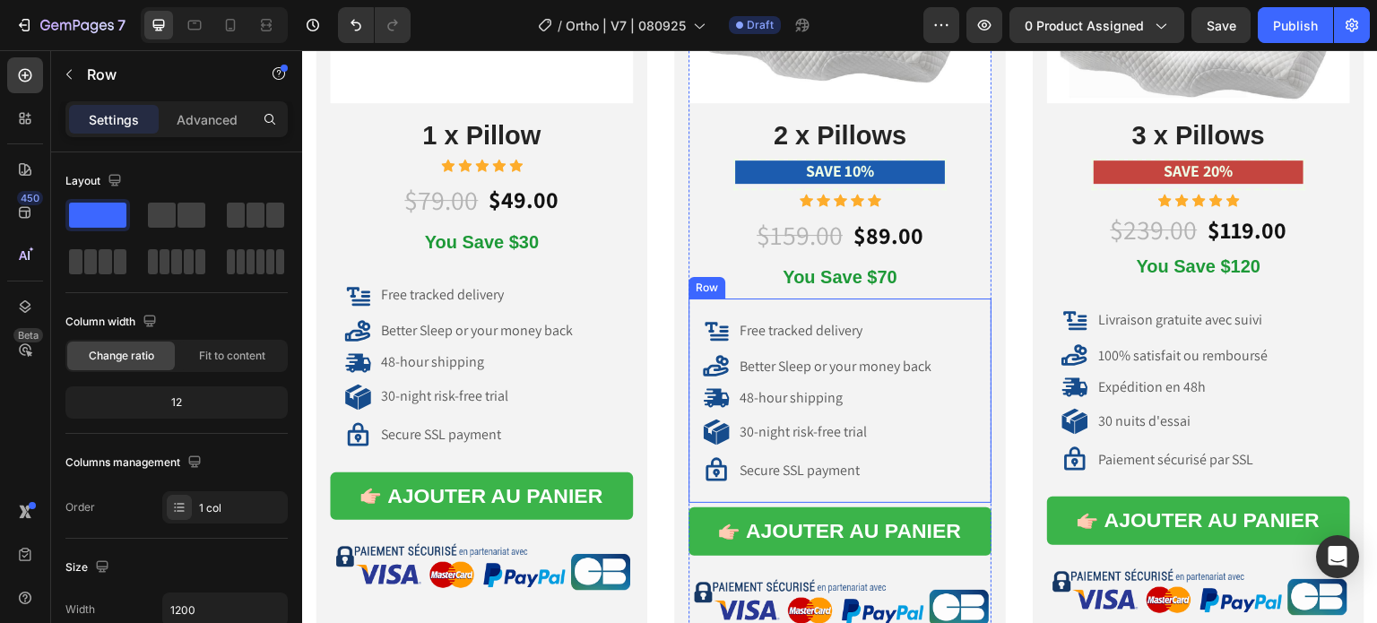
click at [852, 299] on div "Free tracked delivery Item List Better Sleep or your money back Item List 48-ho…" at bounding box center [839, 401] width 303 height 204
click at [780, 271] on div at bounding box center [777, 282] width 22 height 22
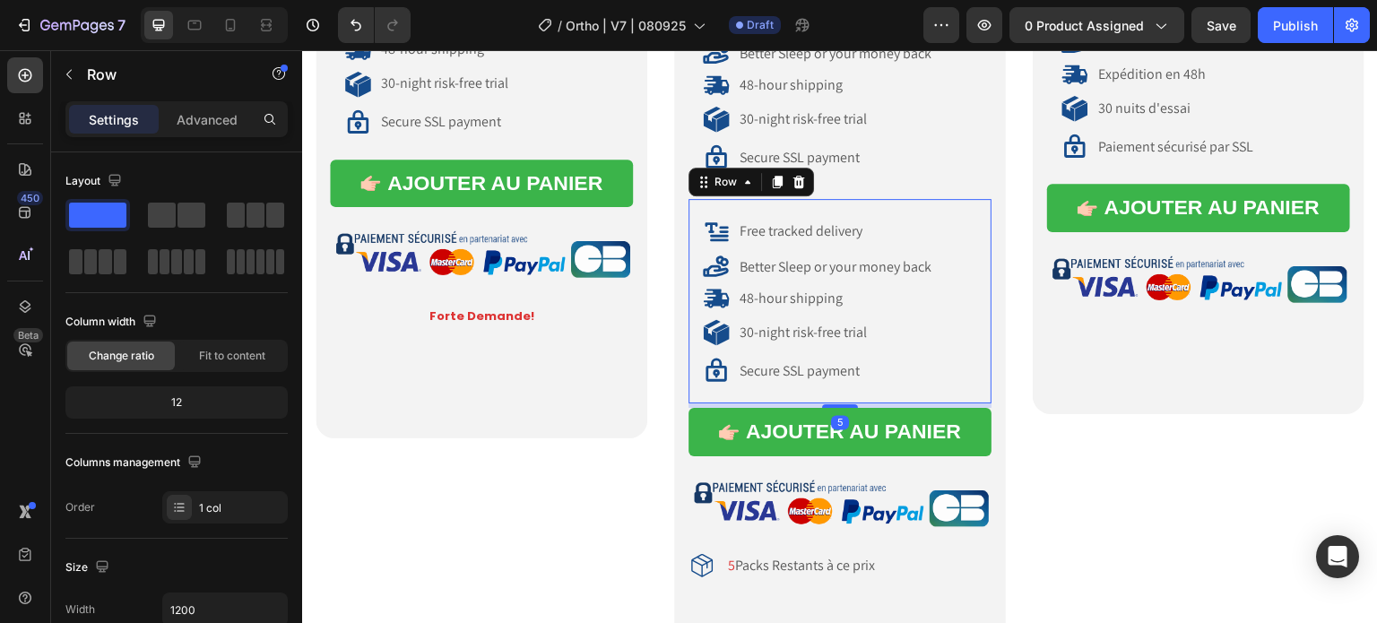
scroll to position [10935, 0]
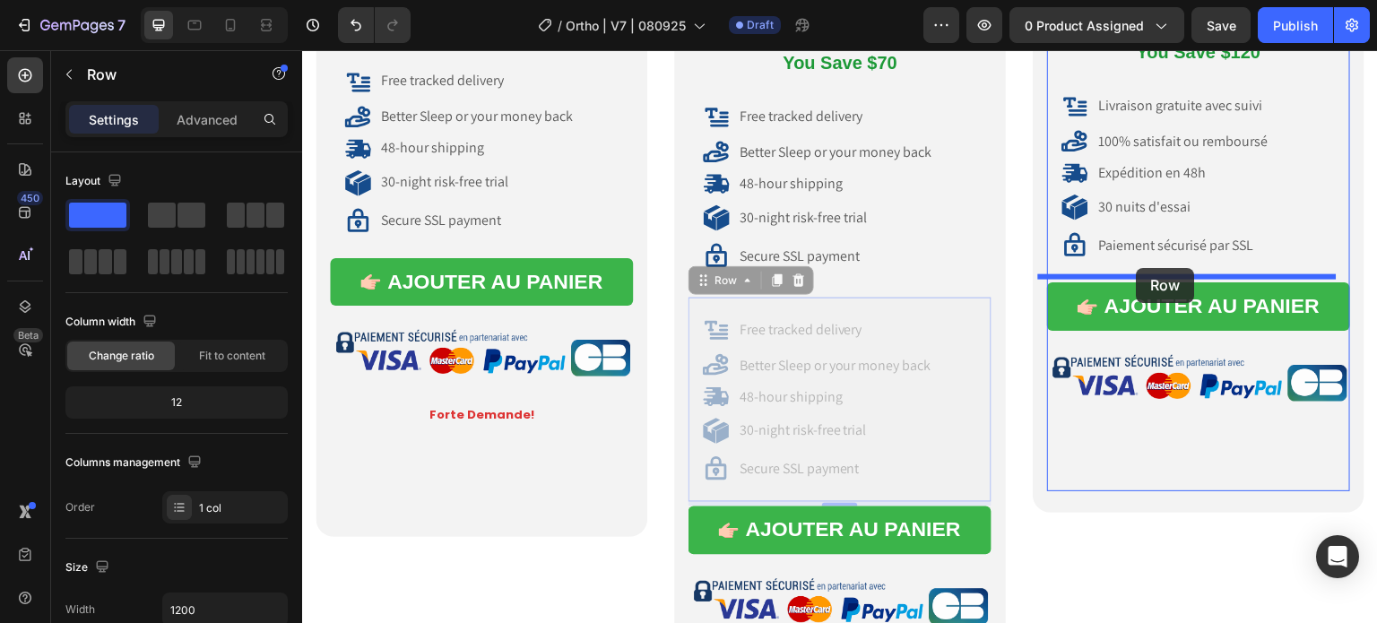
drag, startPoint x: 742, startPoint y: 291, endPoint x: 1137, endPoint y: 268, distance: 395.1
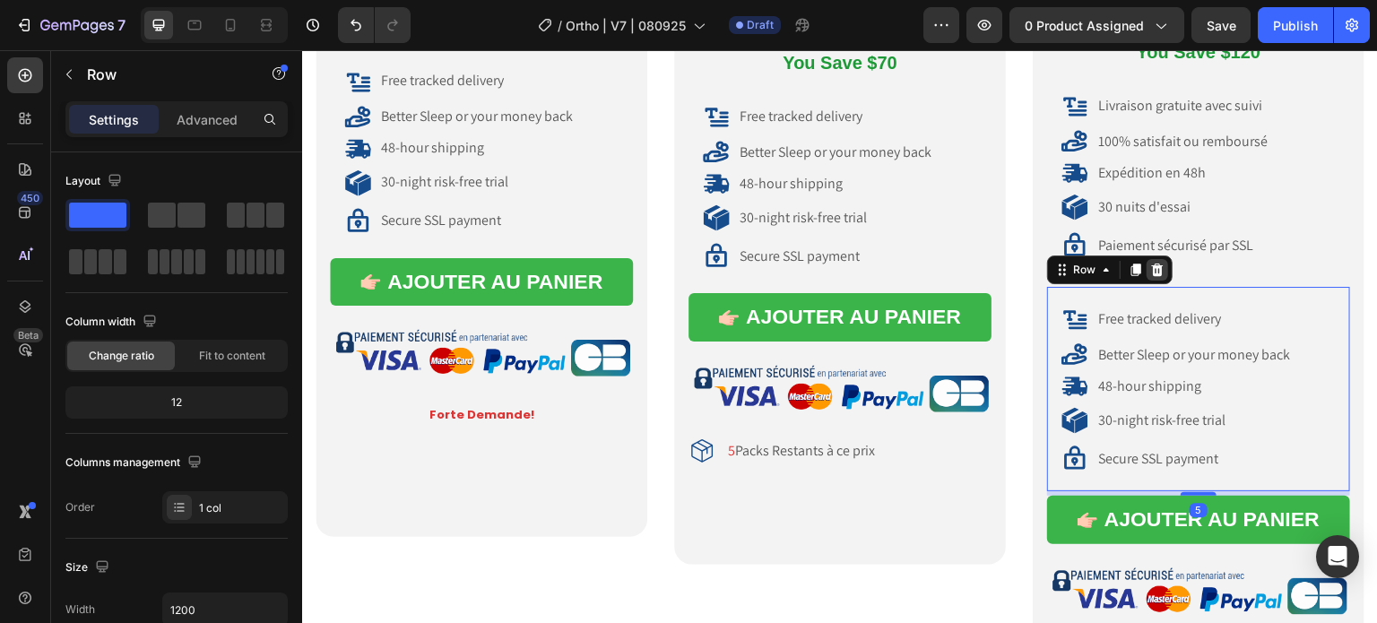
scroll to position [10756, 0]
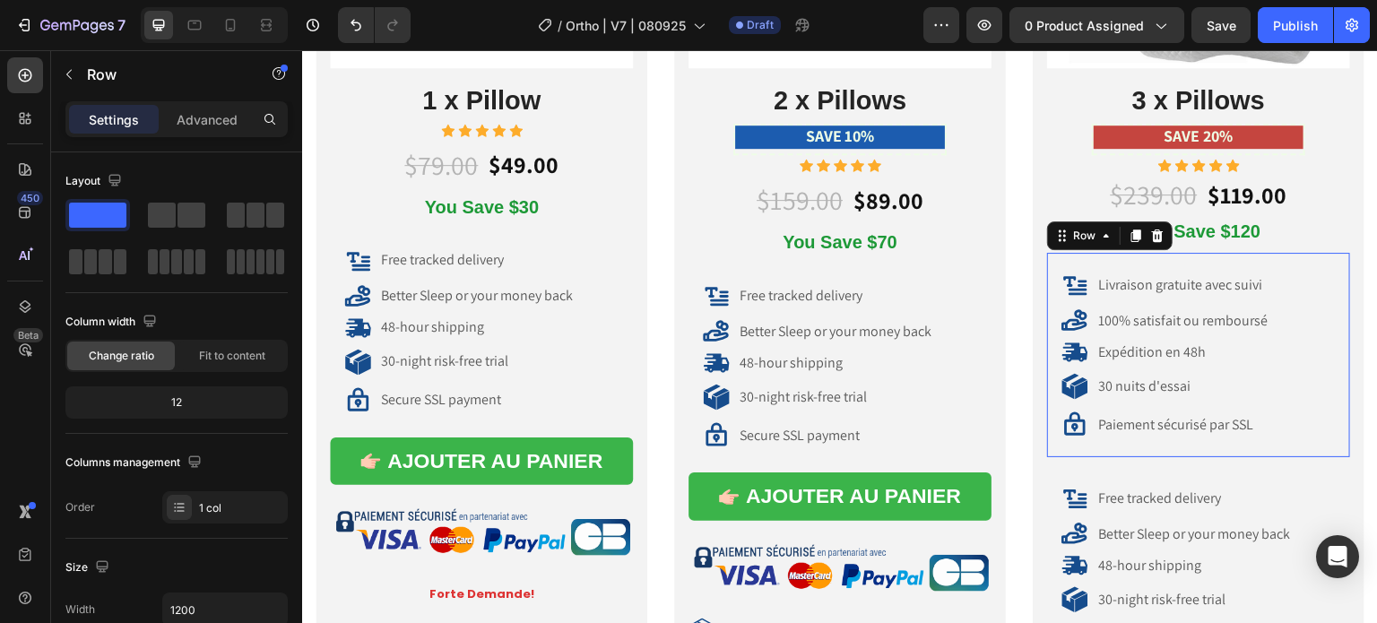
click at [1131, 253] on div "Livraison gratuite avec suivi Item List 100% satisfait ou remboursé Item List E…" at bounding box center [1198, 355] width 303 height 204
click at [1150, 234] on icon at bounding box center [1157, 236] width 14 height 14
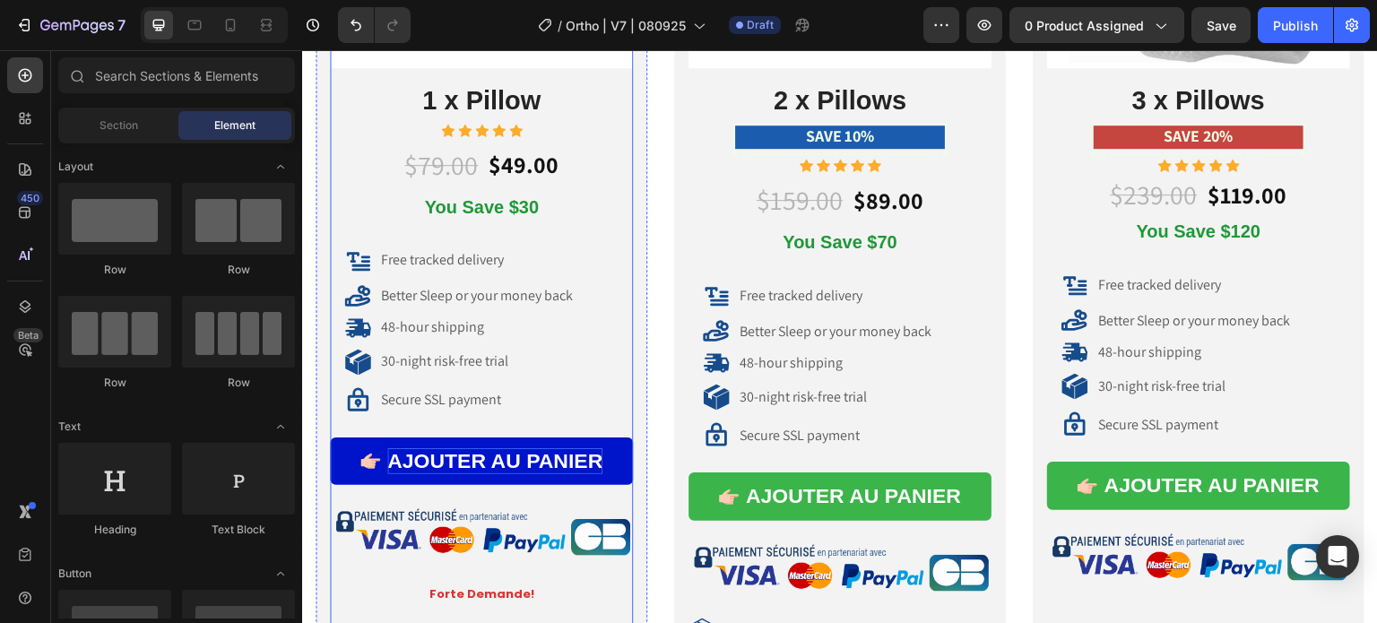
click at [402, 455] on div "AJOUTER AU PANIER" at bounding box center [494, 461] width 215 height 27
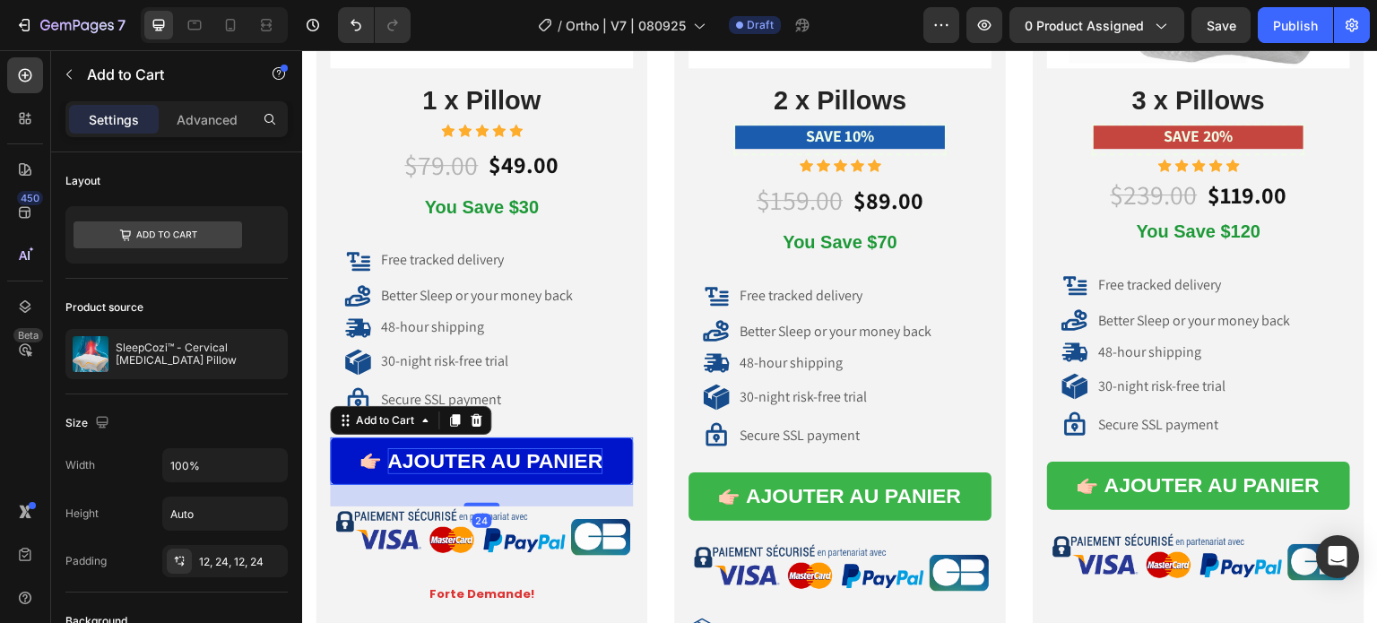
click at [405, 462] on div "AJOUTER AU PANIER" at bounding box center [494, 461] width 215 height 27
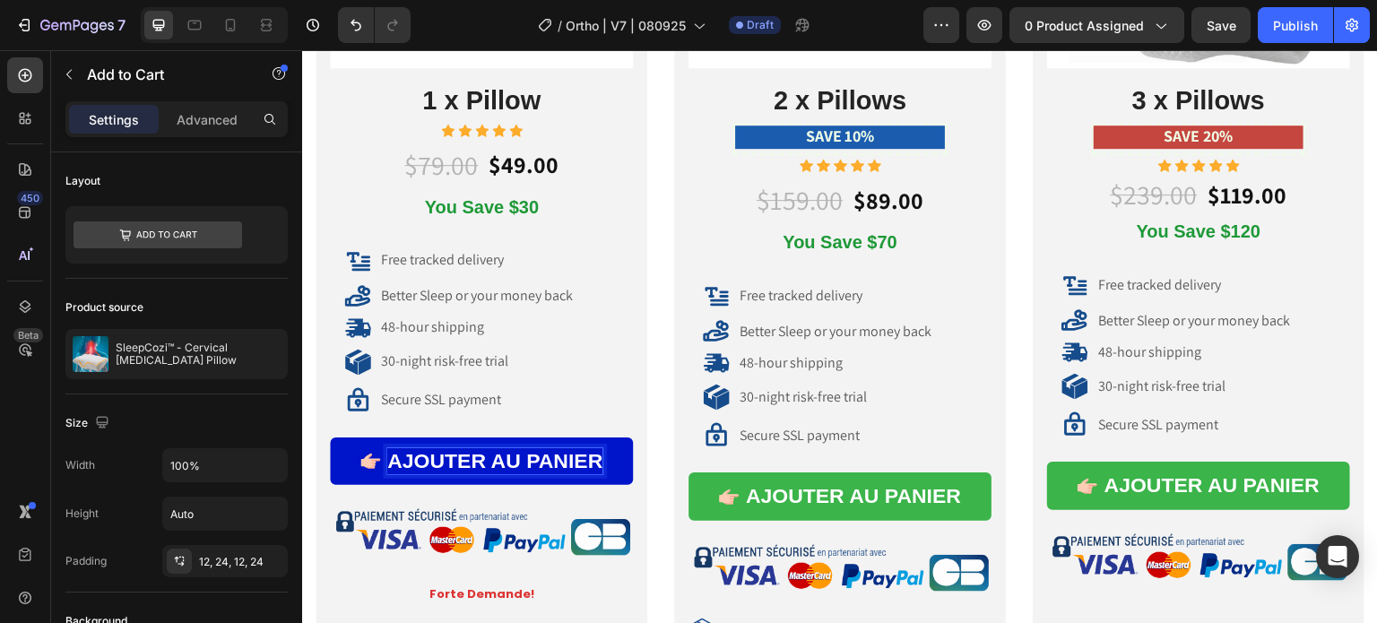
click at [402, 454] on p "AJOUTER AU PANIER" at bounding box center [494, 461] width 215 height 27
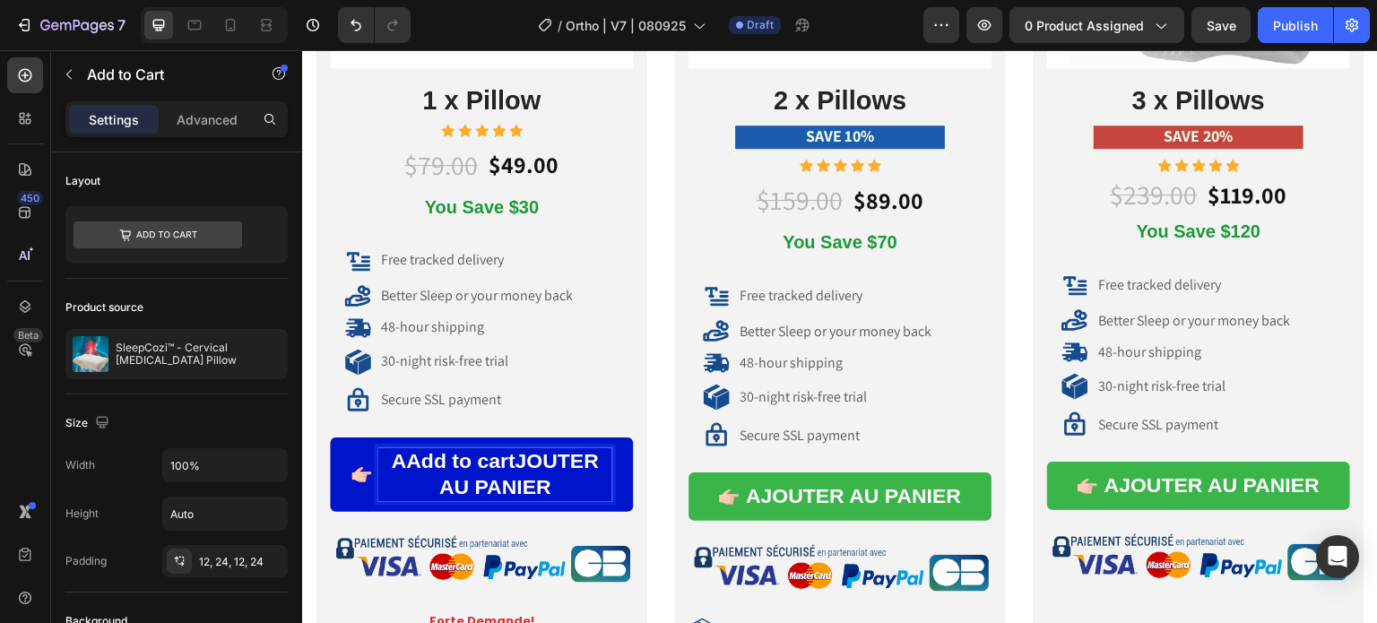
click at [402, 454] on p "AAdd to cartJOUTER AU PANIER" at bounding box center [494, 475] width 233 height 54
drag, startPoint x: 551, startPoint y: 485, endPoint x: 492, endPoint y: 461, distance: 63.9
click at [492, 461] on p "Add to cartJOUTER AU PANIER" at bounding box center [494, 475] width 233 height 54
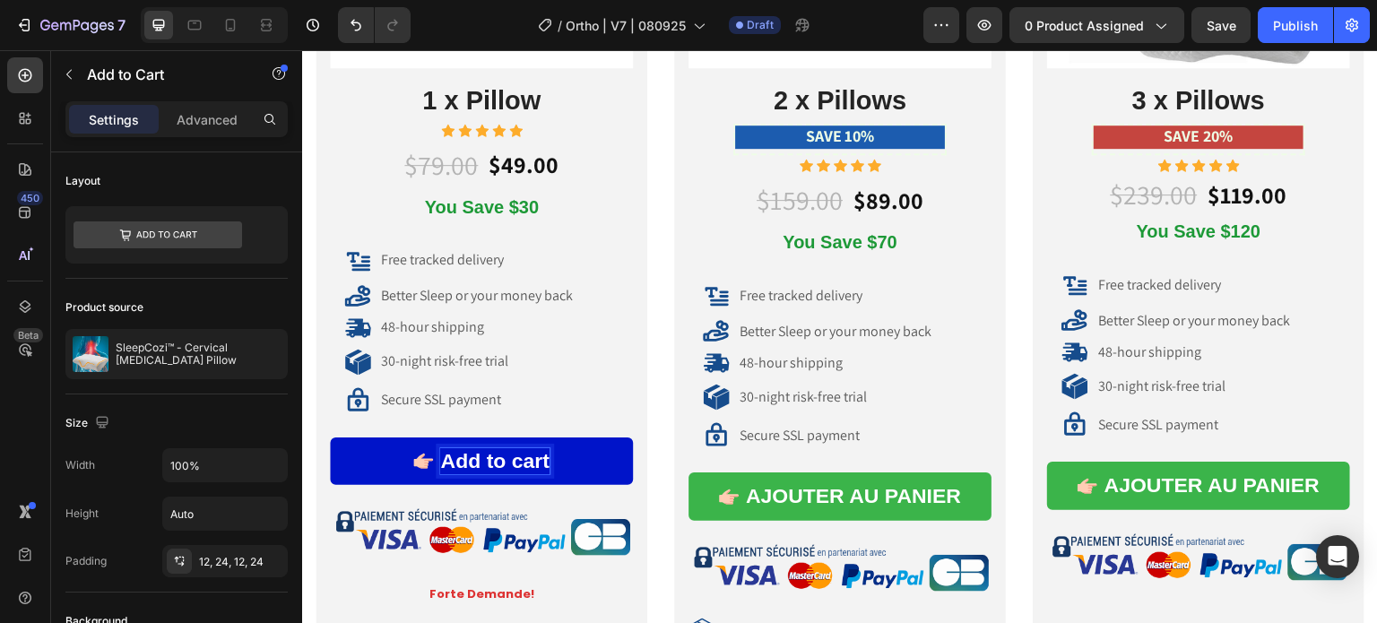
click at [515, 455] on p "Add to cart" at bounding box center [494, 461] width 108 height 27
click at [451, 463] on p "Add to Cart" at bounding box center [494, 461] width 112 height 27
click at [330, 437] on button "ADD dd to Cart" at bounding box center [481, 461] width 303 height 48
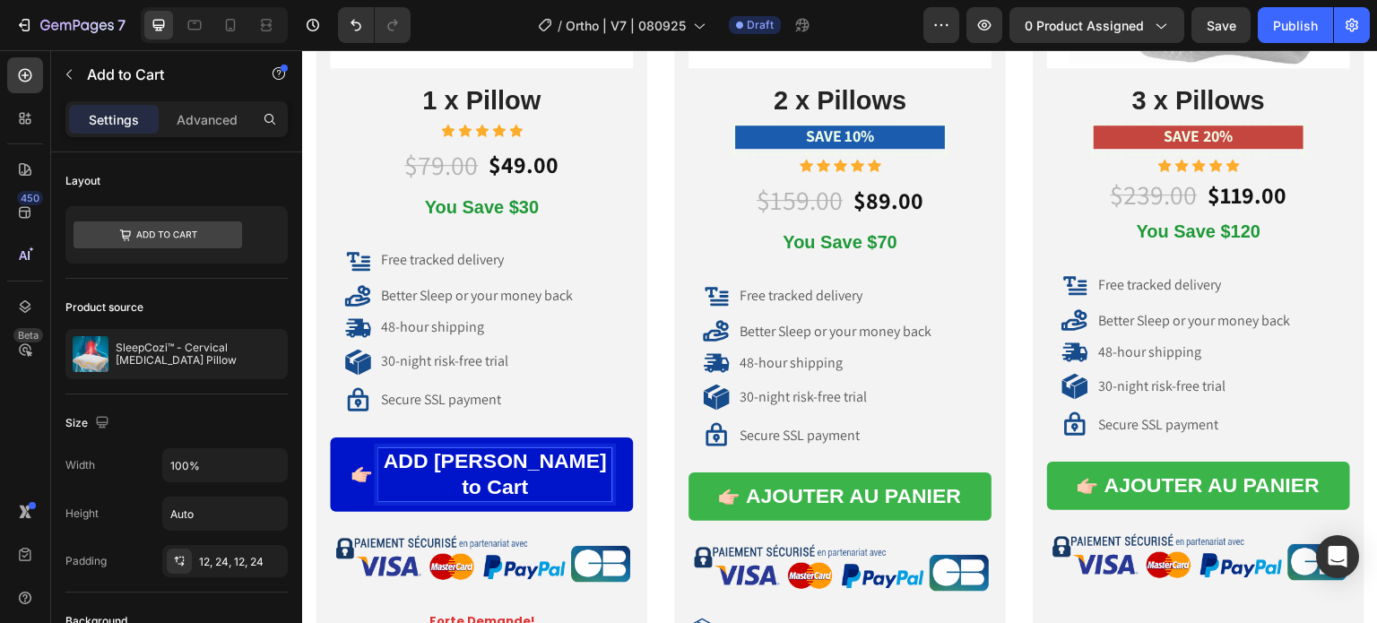
click at [330, 437] on button "ADD [PERSON_NAME] to Cart" at bounding box center [481, 474] width 303 height 75
drag, startPoint x: 521, startPoint y: 476, endPoint x: 537, endPoint y: 462, distance: 21.6
click at [537, 462] on p "ADD TO CARTdd to Cart" at bounding box center [494, 475] width 233 height 54
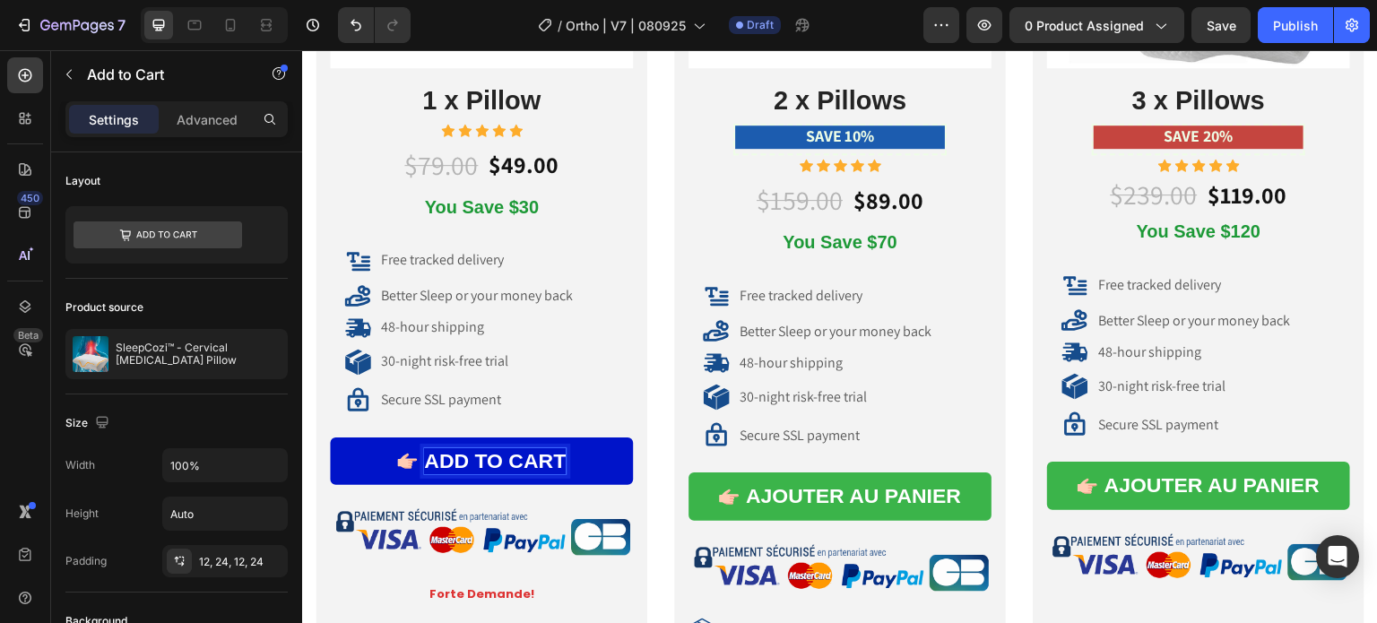
click at [540, 455] on p "ADD TO CART" at bounding box center [495, 461] width 142 height 27
copy p "ADD TO CART"
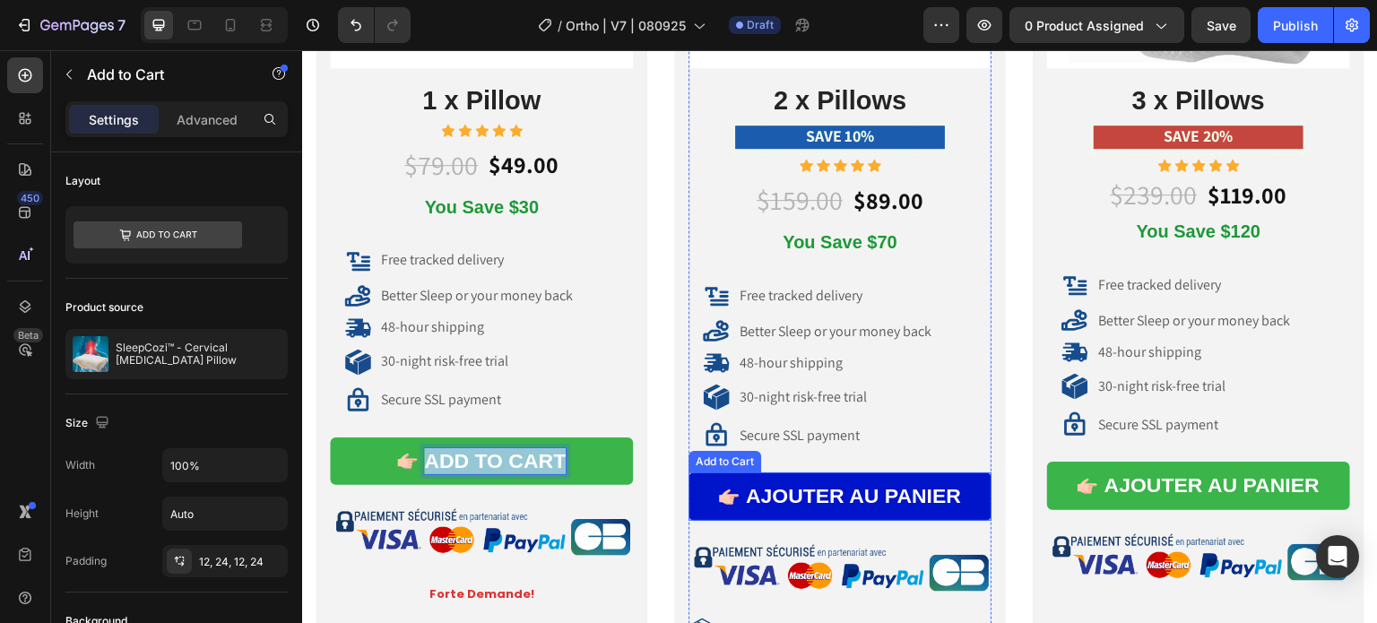
click at [923, 509] on button "AJOUTER AU PANIER" at bounding box center [839, 496] width 303 height 48
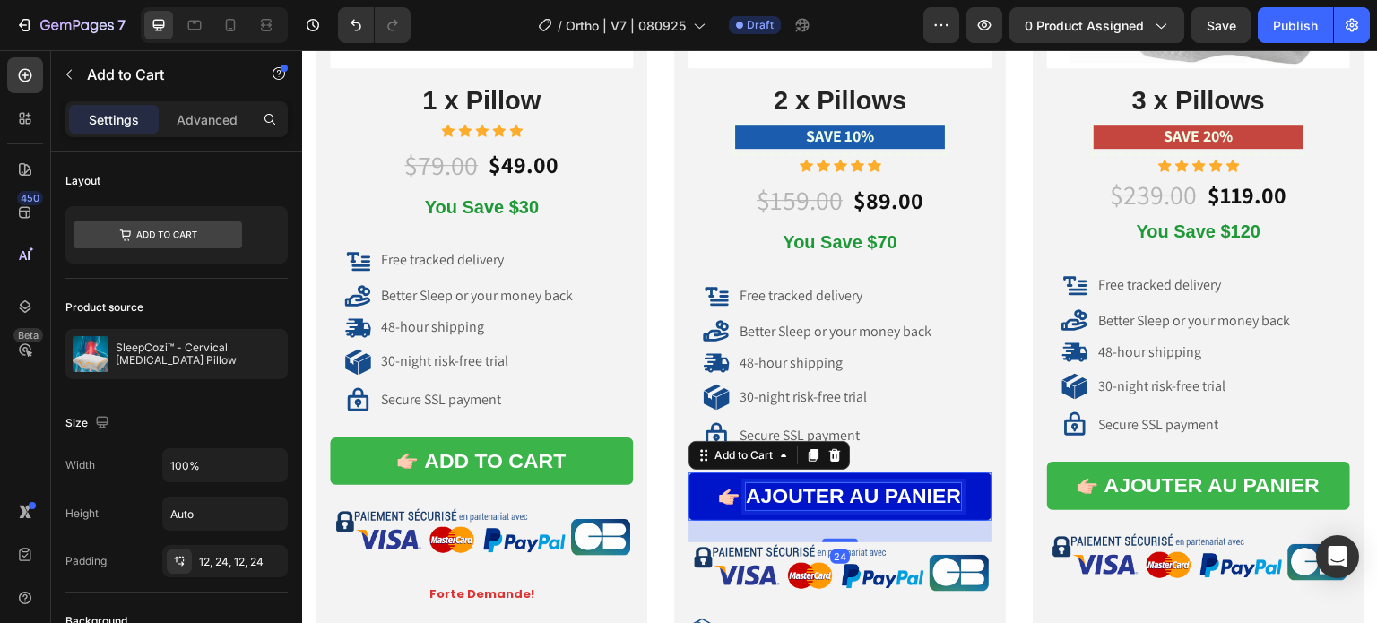
click at [801, 488] on div "AJOUTER AU PANIER" at bounding box center [853, 496] width 215 height 27
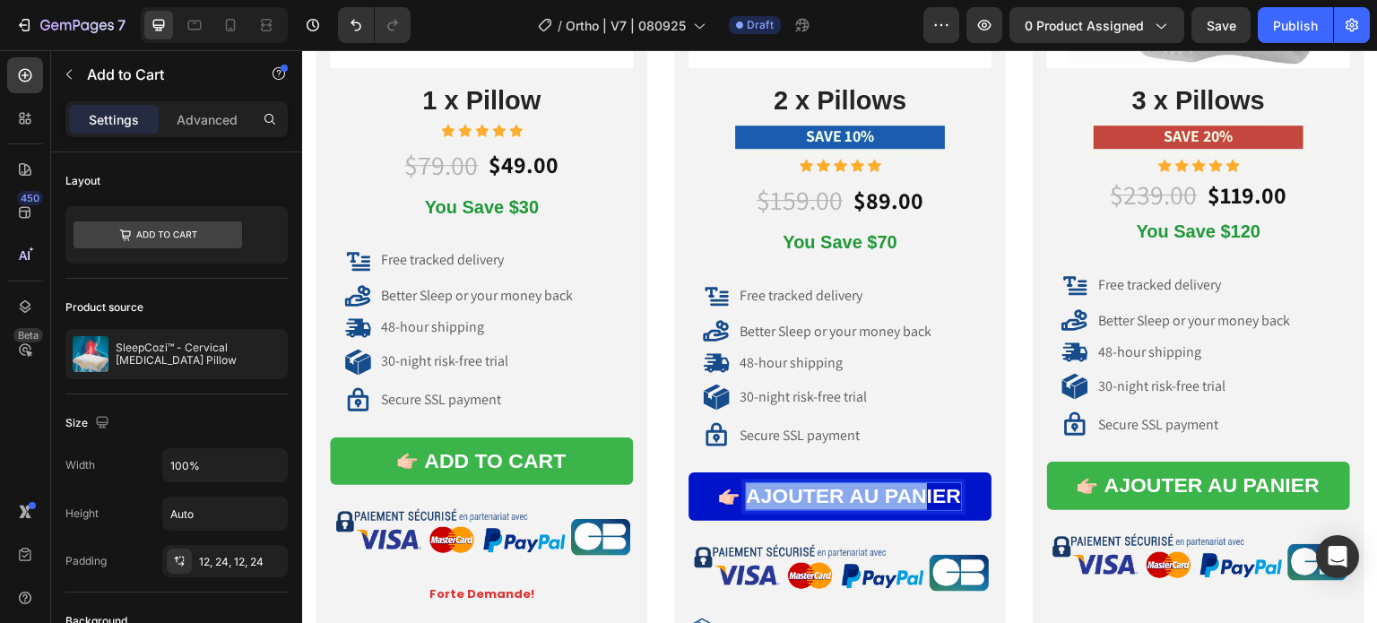
drag, startPoint x: 746, startPoint y: 488, endPoint x: 915, endPoint y: 494, distance: 169.5
click at [917, 495] on p "AJOUTER AU PANIER" at bounding box center [853, 496] width 215 height 27
click at [783, 490] on p "ADD TO CARTIER" at bounding box center [854, 496] width 176 height 27
drag, startPoint x: 896, startPoint y: 489, endPoint x: 933, endPoint y: 486, distance: 36.9
click at [933, 486] on p "ADD TO CARTIER" at bounding box center [854, 496] width 176 height 27
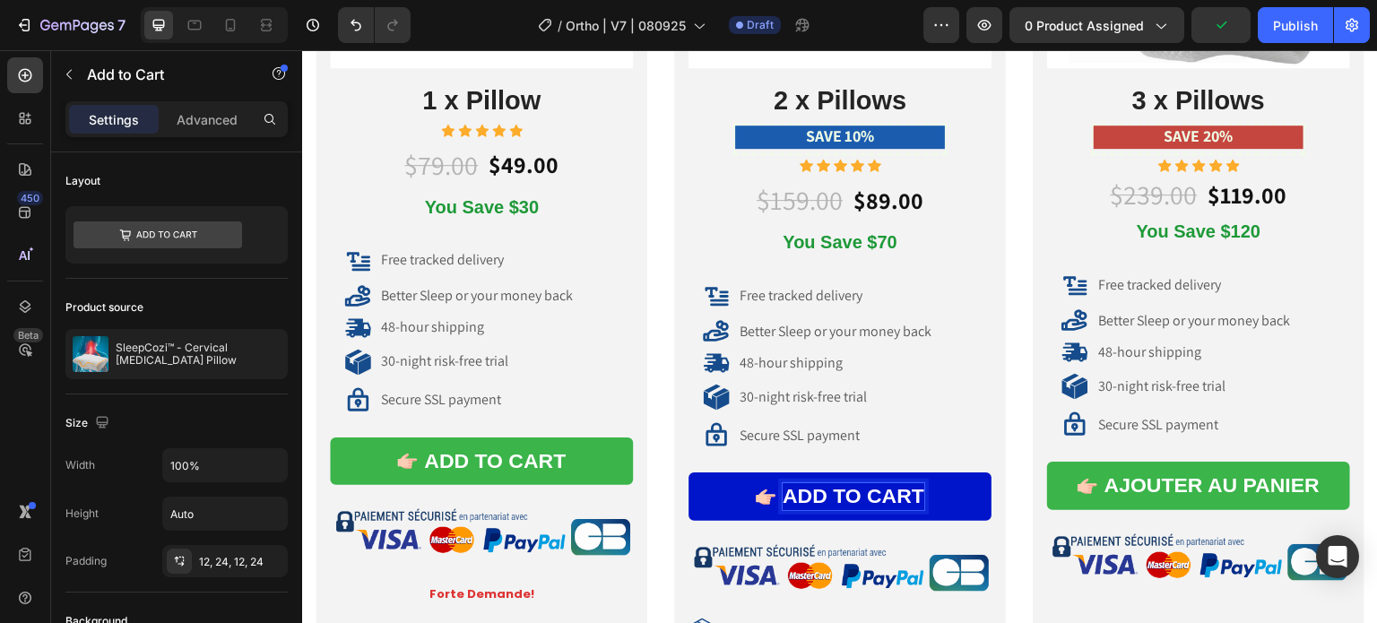
click at [889, 488] on p "ADD TO CART" at bounding box center [854, 496] width 142 height 27
copy p "ADD TO CART"
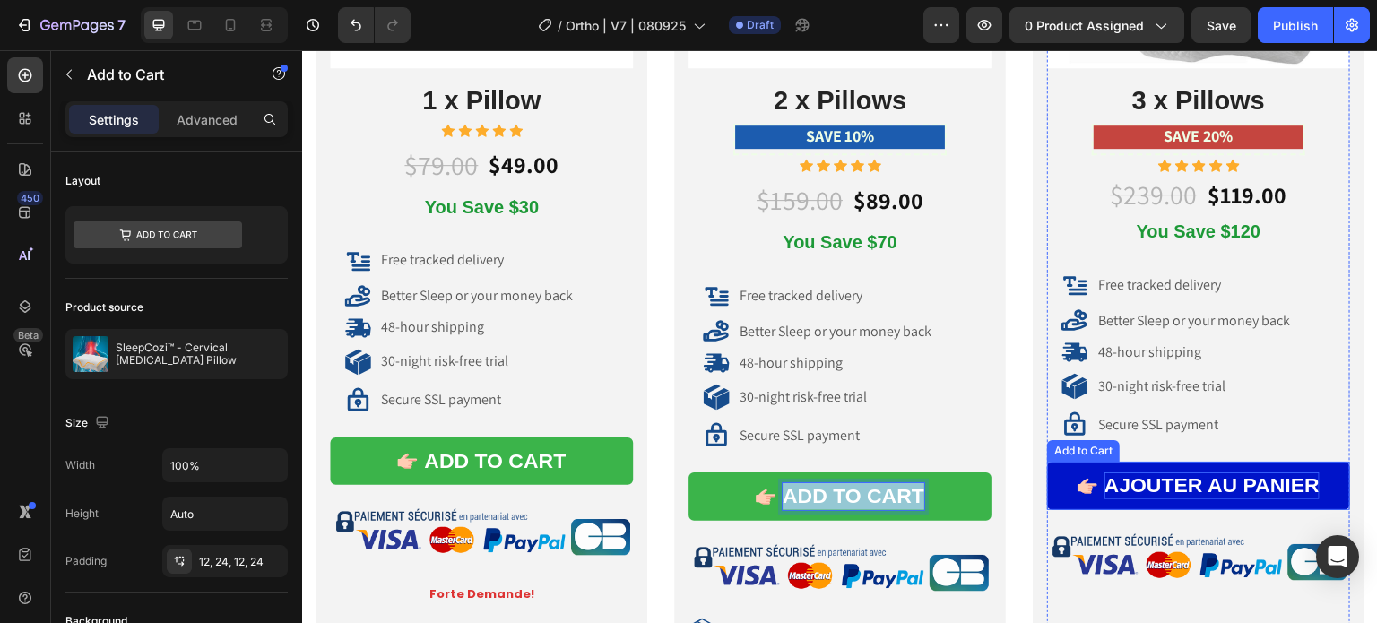
click at [1205, 472] on div "AJOUTER AU PANIER" at bounding box center [1211, 485] width 215 height 27
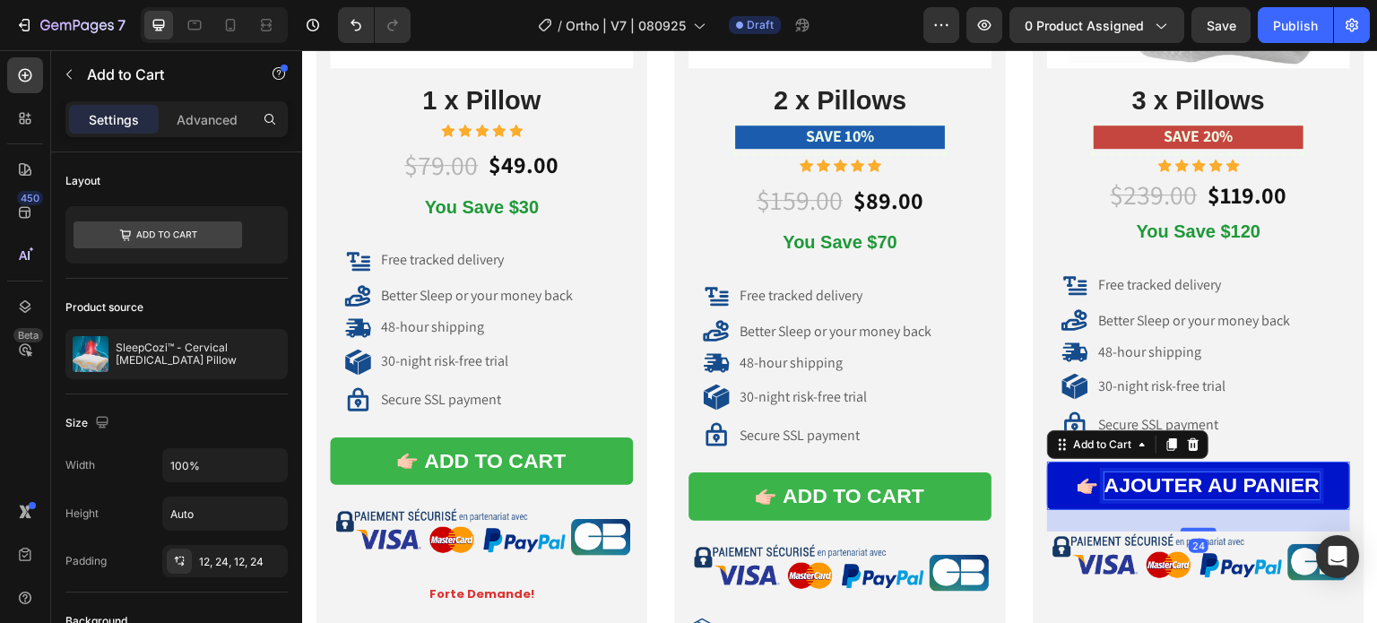
click at [1192, 472] on div "AJOUTER AU PANIER" at bounding box center [1211, 485] width 215 height 27
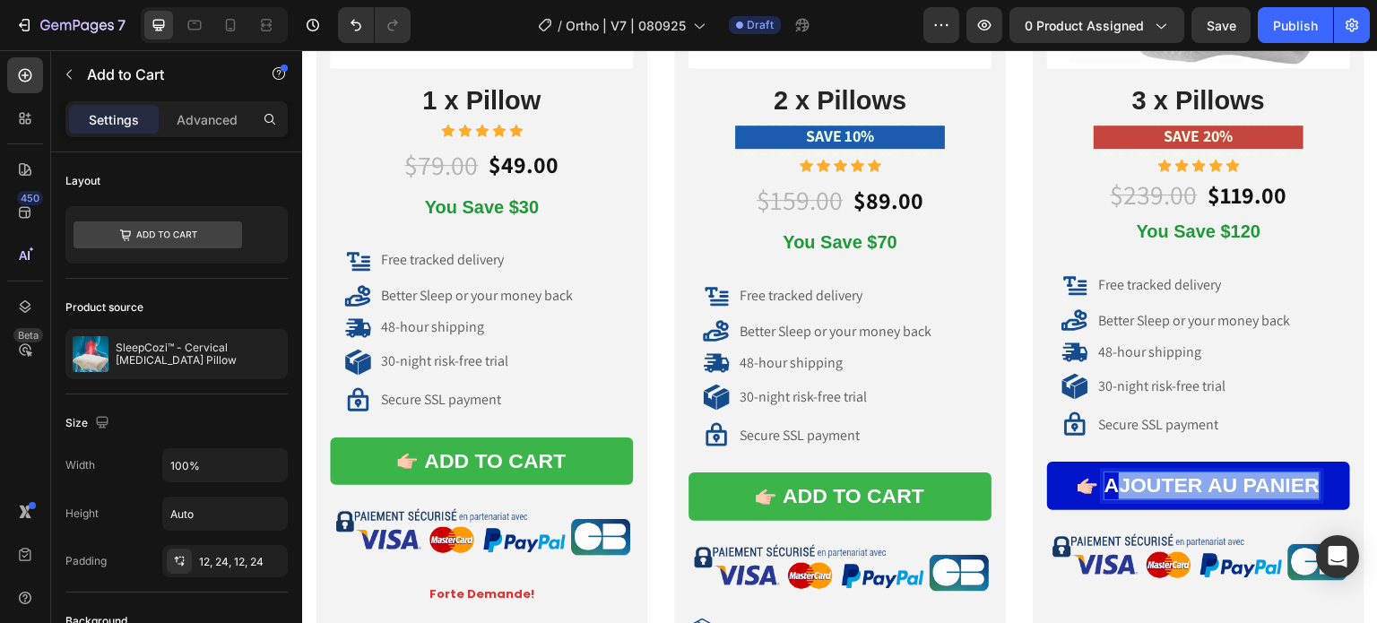
drag, startPoint x: 1305, startPoint y: 481, endPoint x: 1108, endPoint y: 478, distance: 197.2
click at [1108, 478] on p "AJOUTER AU PANIER" at bounding box center [1211, 485] width 215 height 27
click at [1108, 479] on icon "AADD TO CART" at bounding box center [1117, 486] width 20 height 15
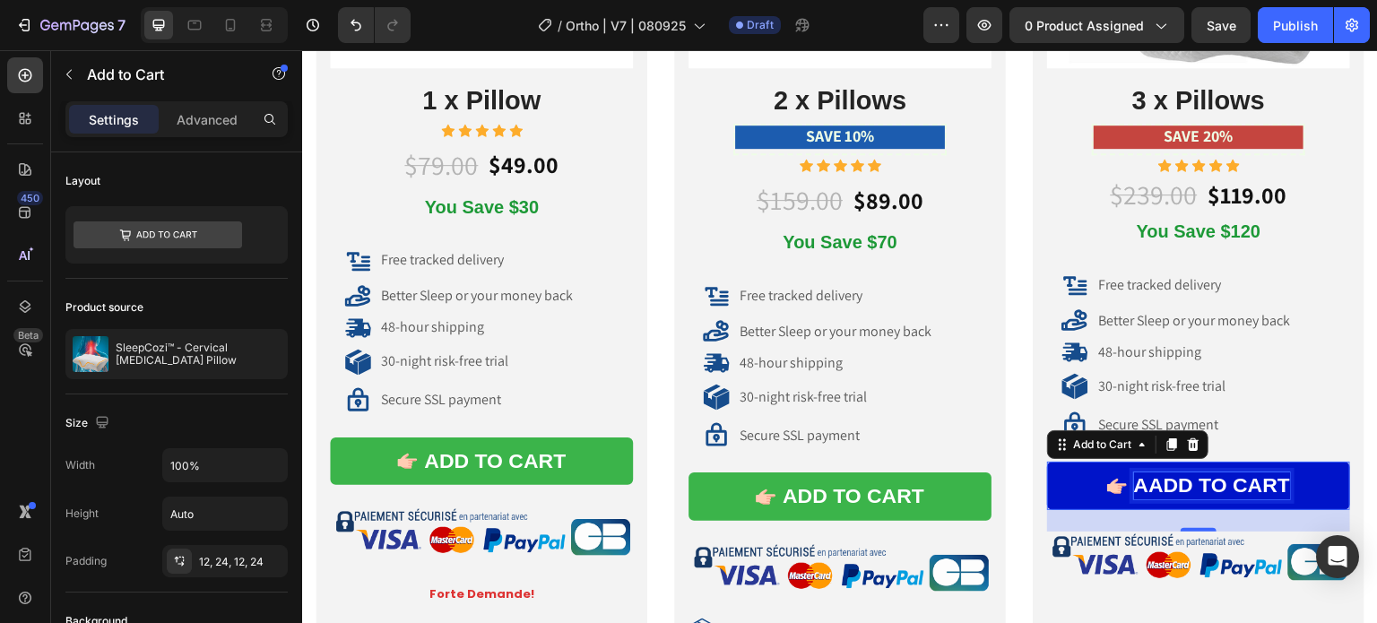
click at [1147, 481] on p "AADD TO CART" at bounding box center [1212, 485] width 157 height 27
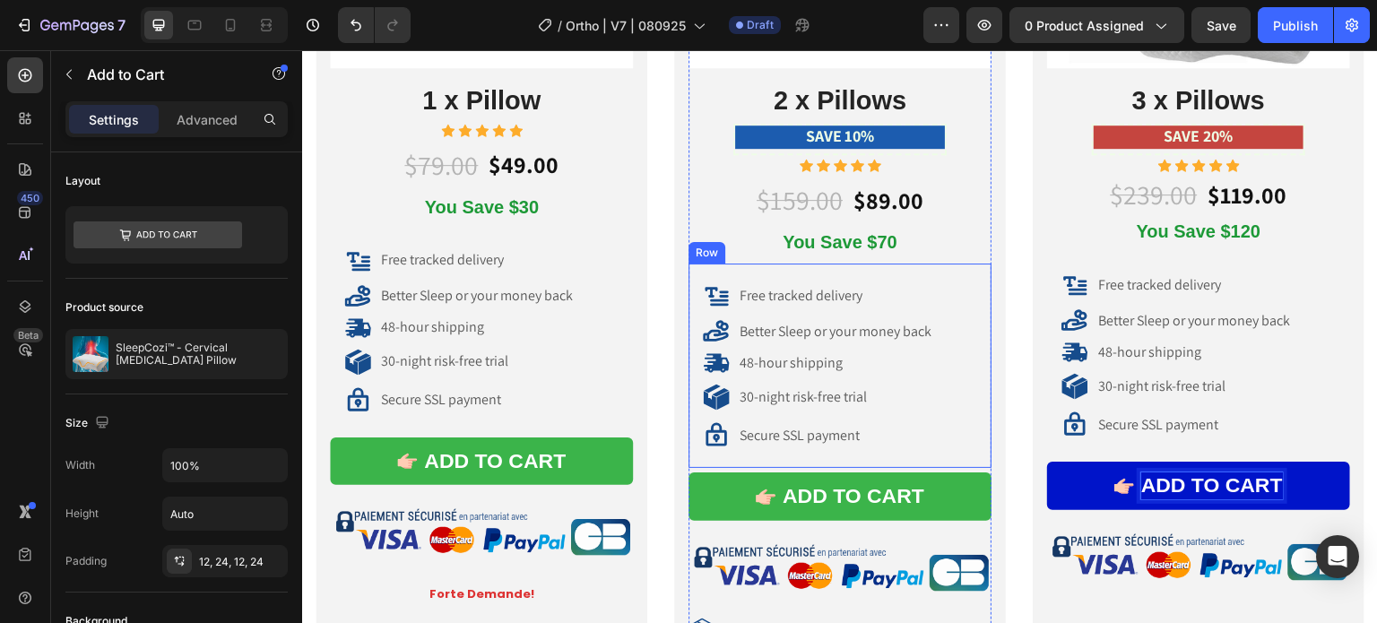
click at [721, 362] on div "Item List" at bounding box center [732, 373] width 59 height 22
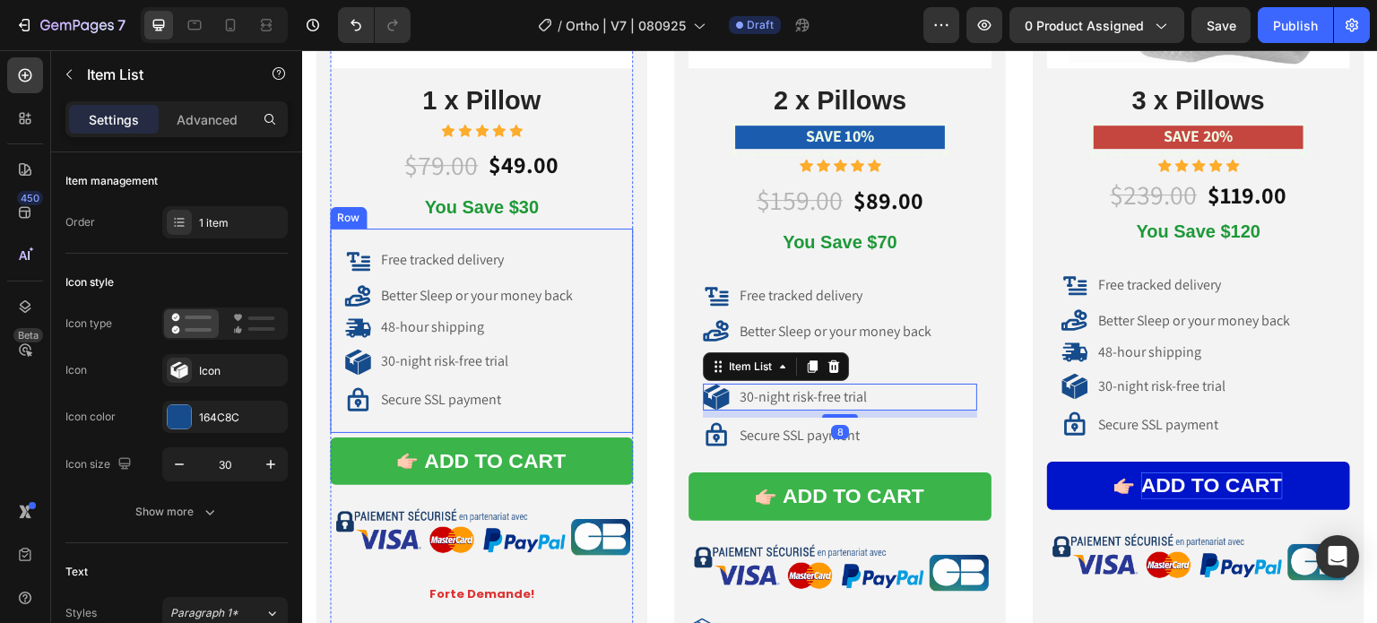
scroll to position [10846, 0]
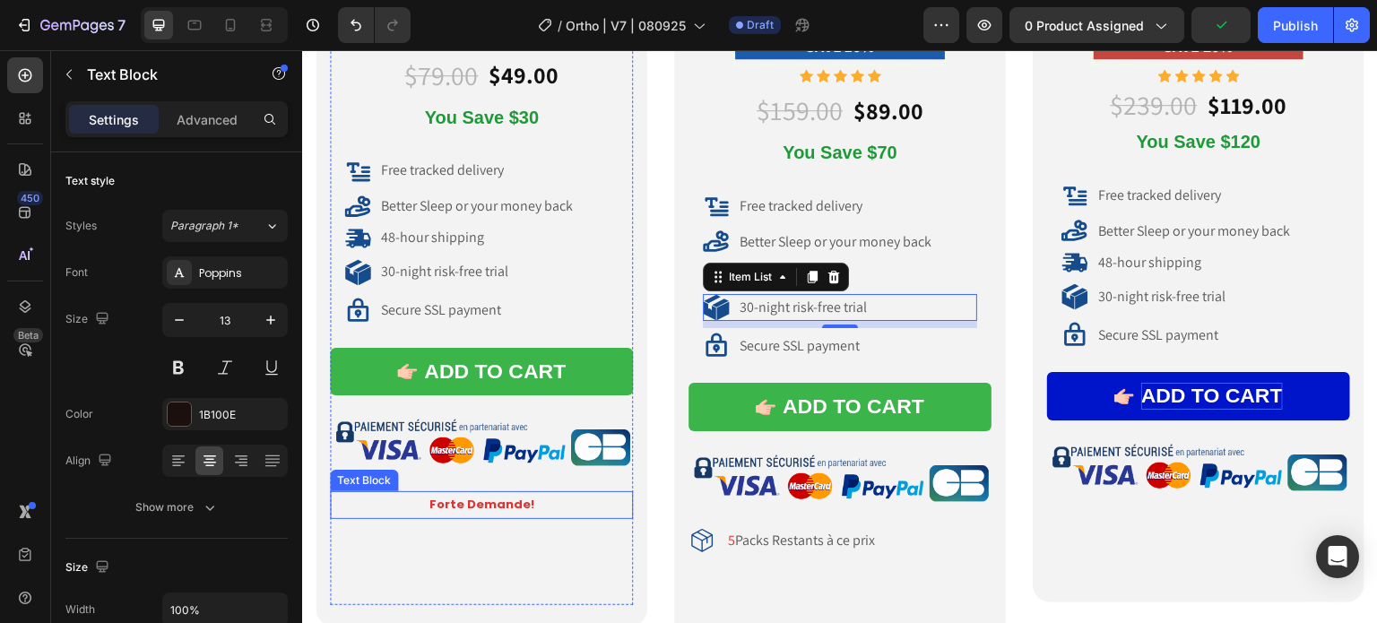
click at [461, 503] on strong "Forte Demande!" at bounding box center [481, 504] width 105 height 17
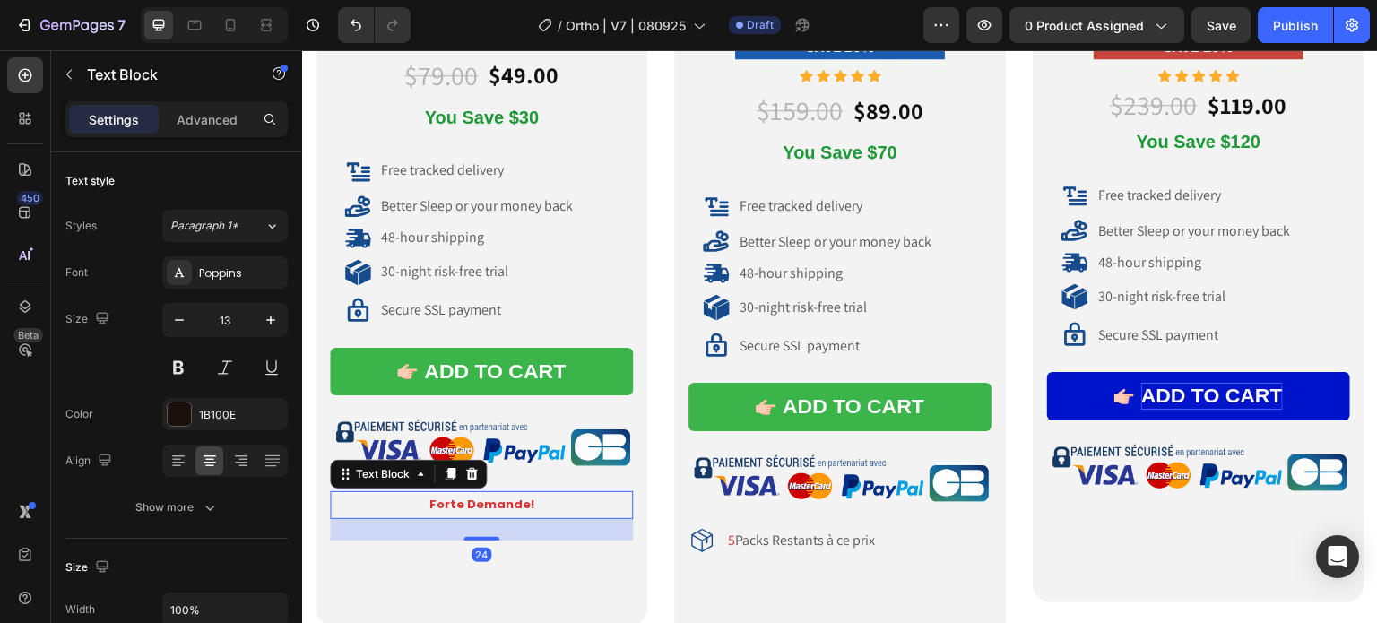
click at [462, 498] on strong "Forte Demande!" at bounding box center [481, 504] width 105 height 17
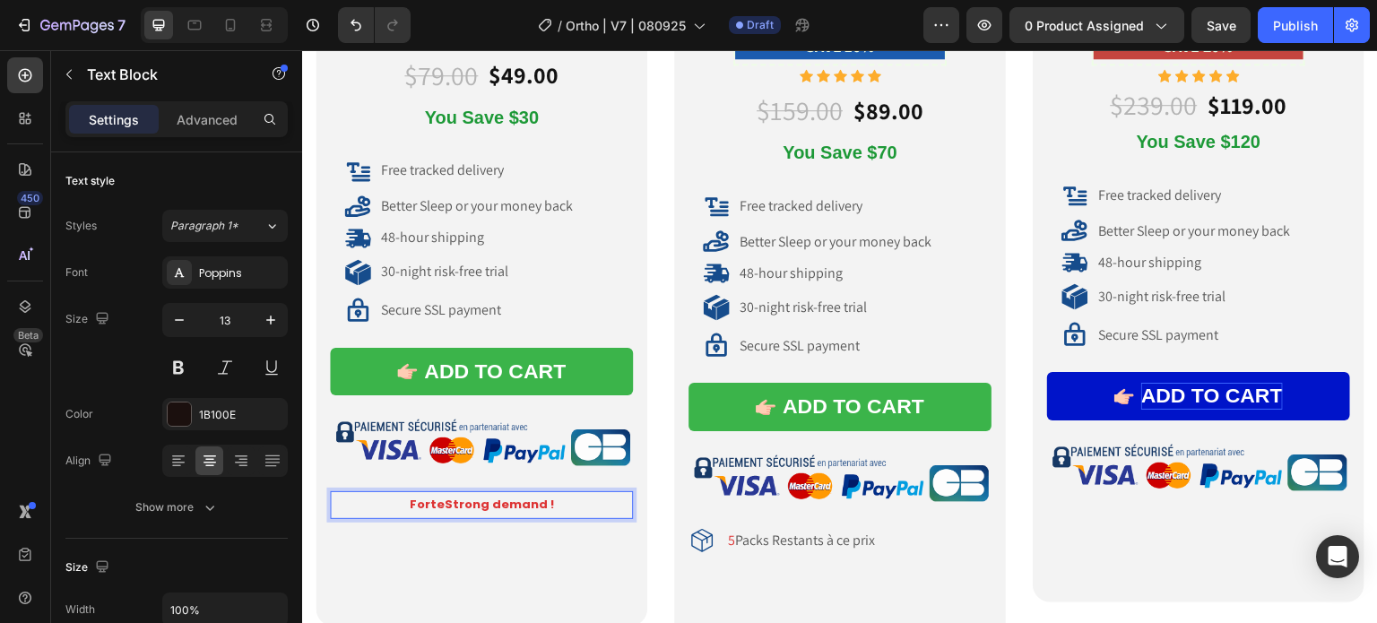
click at [449, 497] on strong "ForteStrong demand !" at bounding box center [482, 504] width 144 height 17
click at [446, 497] on strong "ForteStrong demand !" at bounding box center [482, 504] width 144 height 17
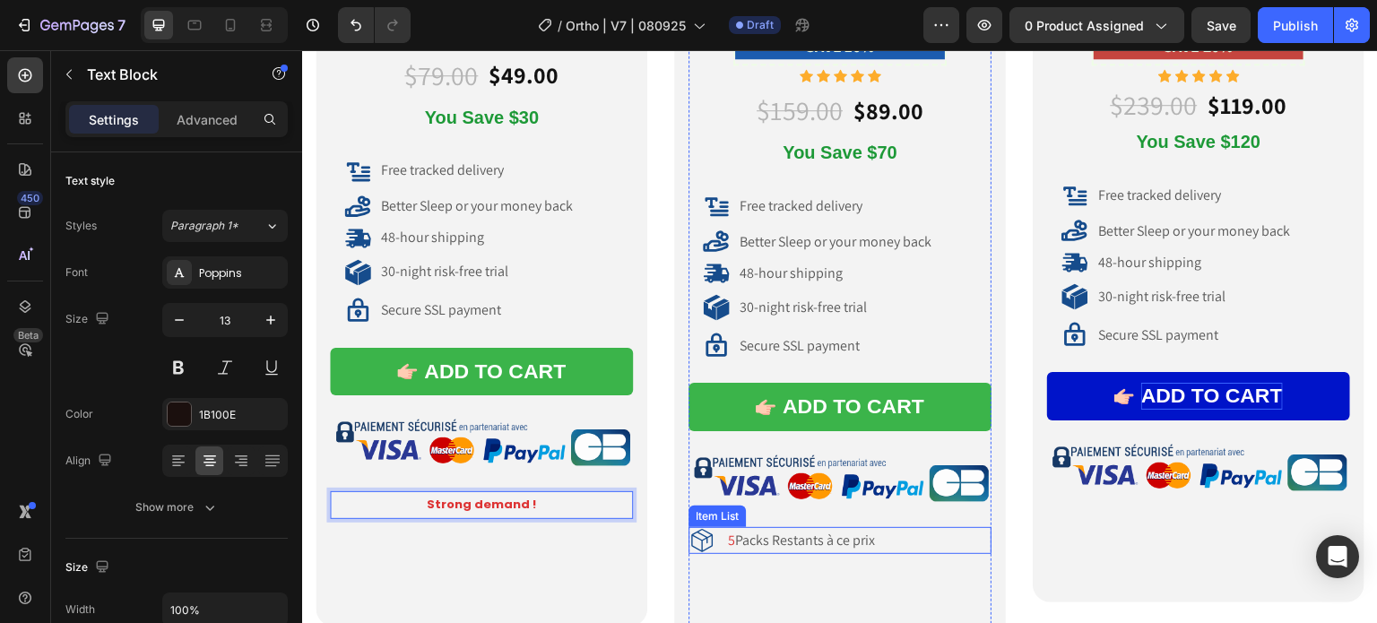
click at [752, 536] on p "5 Packs Restants à ce prix" at bounding box center [800, 541] width 150 height 19
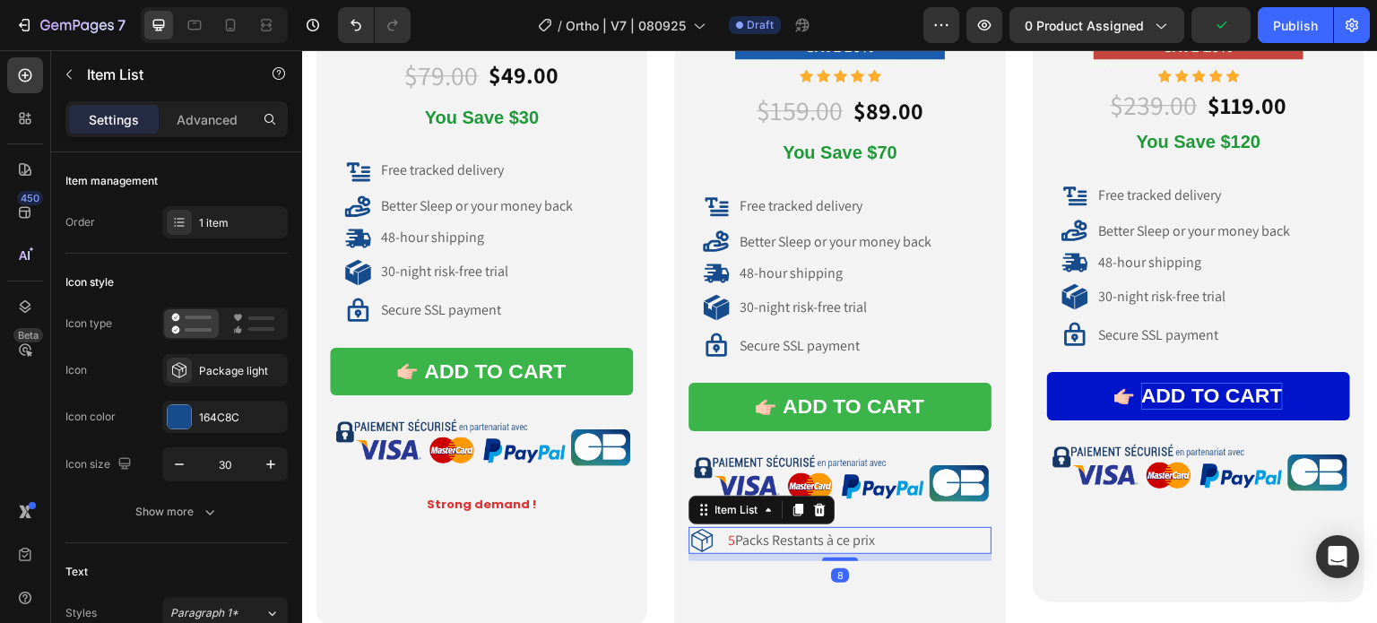
click at [831, 538] on p "5 Packs Restants à ce prix" at bounding box center [800, 541] width 150 height 19
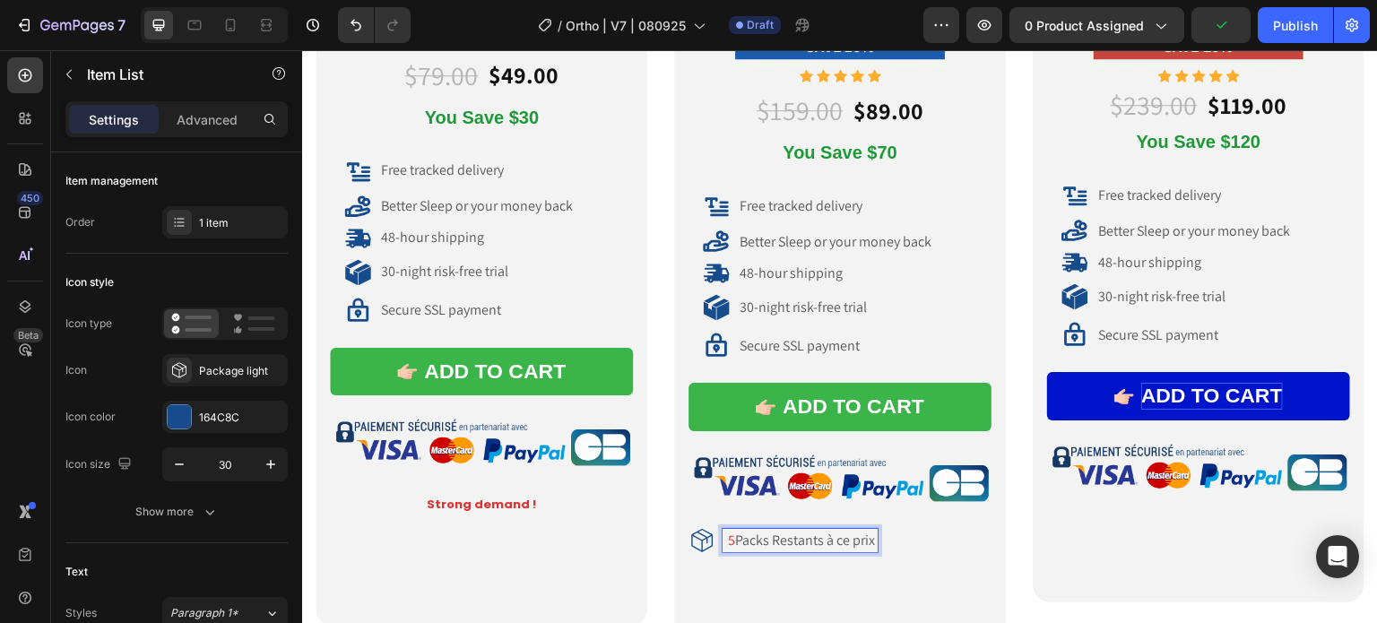
click at [827, 535] on p "5 Packs Restants à ce prix" at bounding box center [800, 541] width 150 height 19
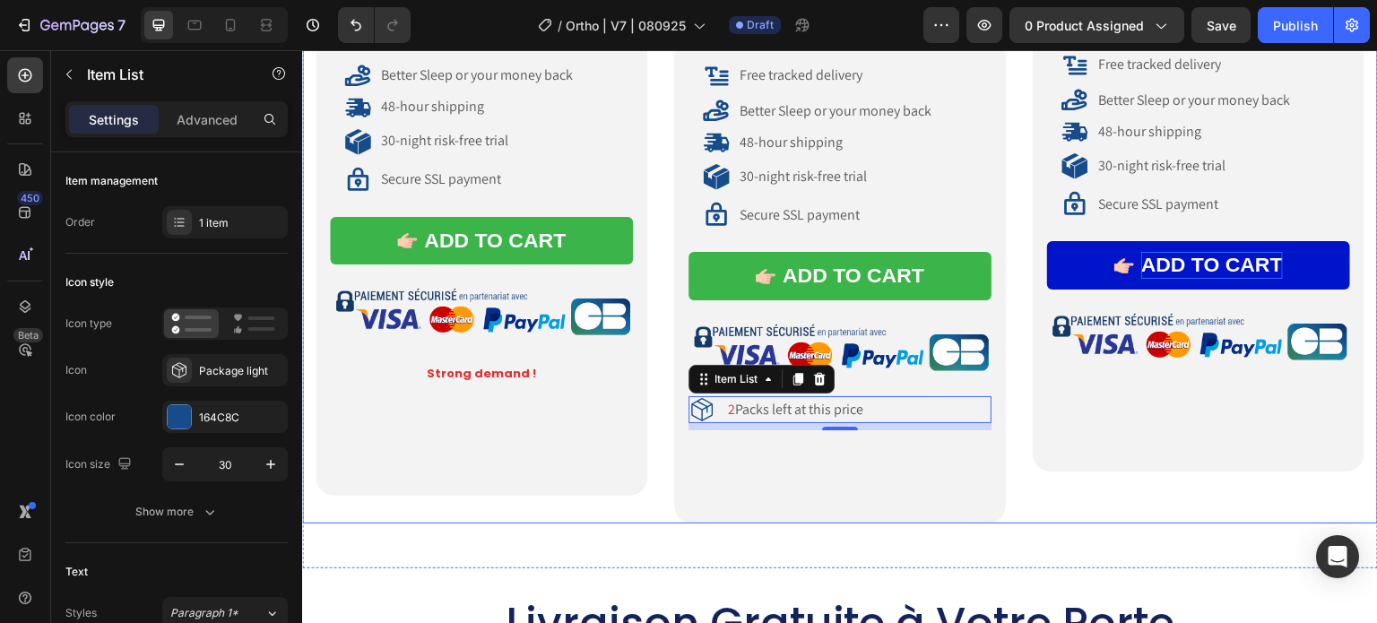
scroll to position [11115, 0]
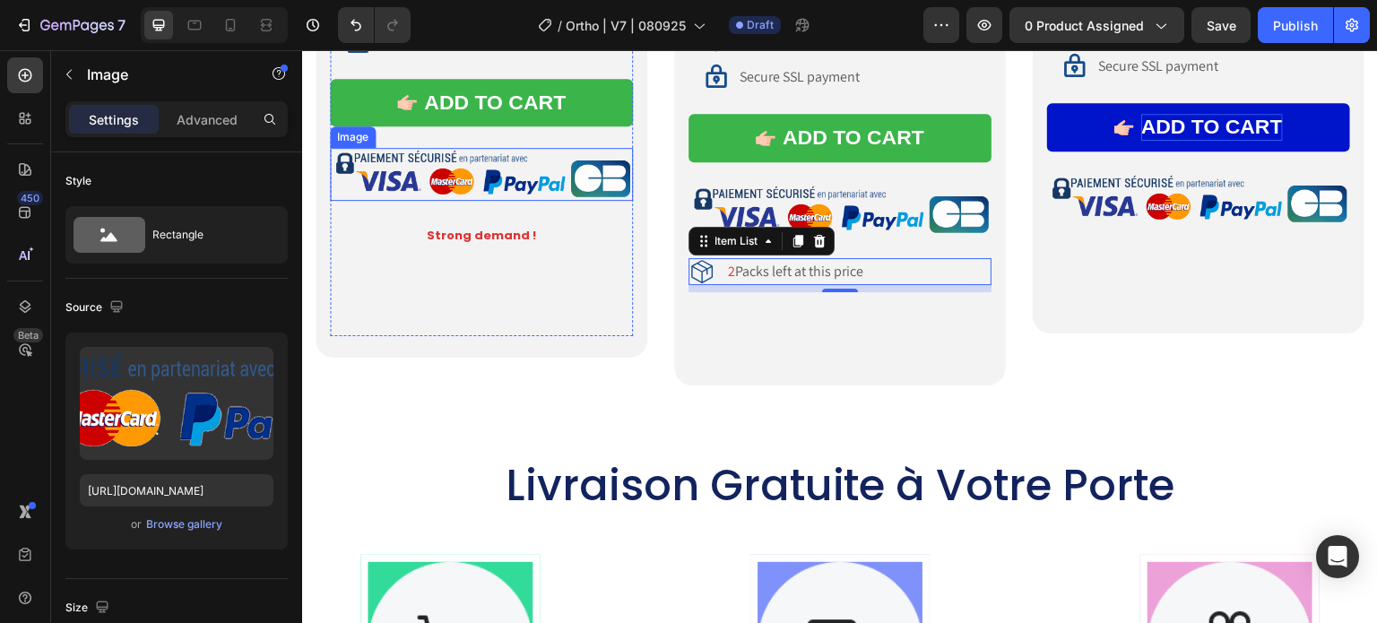
click at [506, 175] on img at bounding box center [481, 174] width 303 height 53
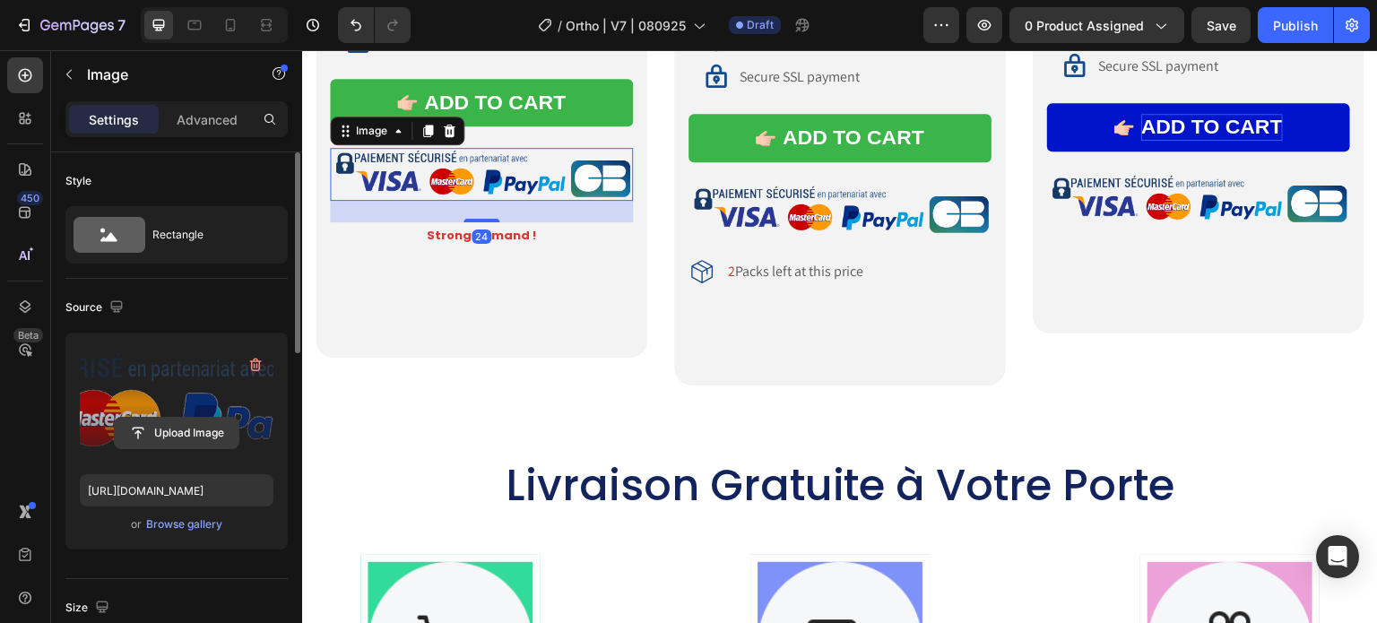
click at [168, 433] on input "file" at bounding box center [177, 433] width 124 height 30
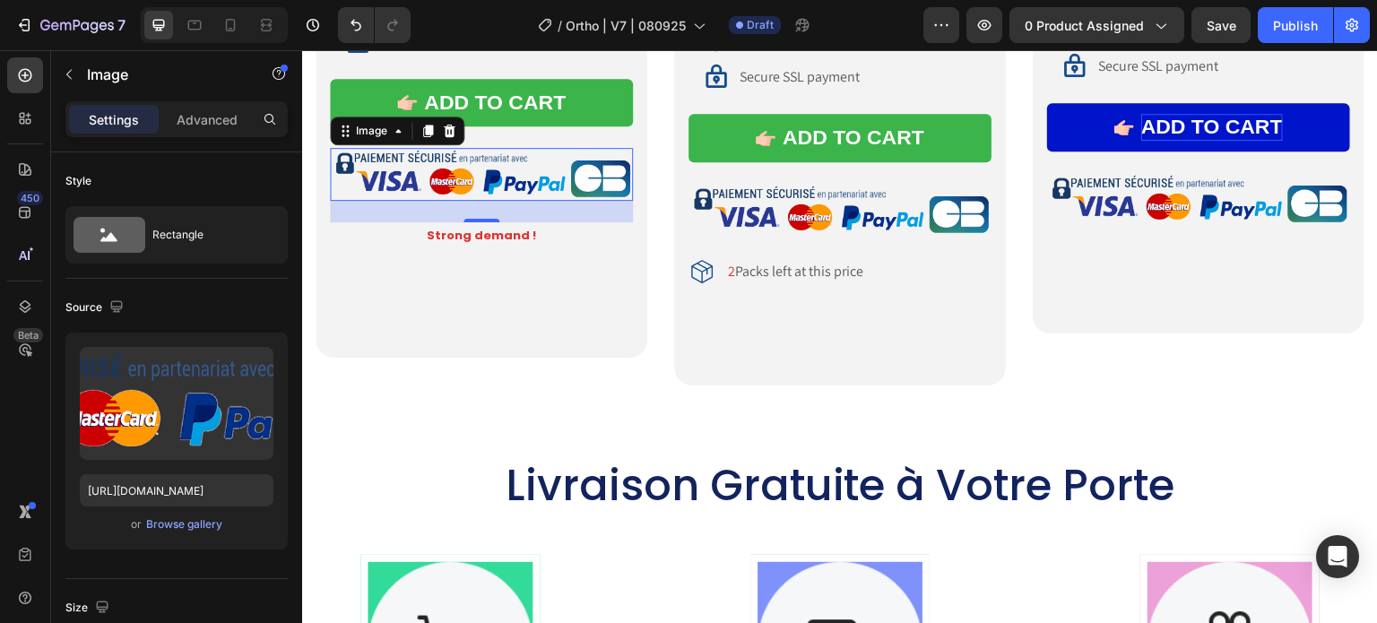
click at [506, 182] on img at bounding box center [481, 174] width 303 height 53
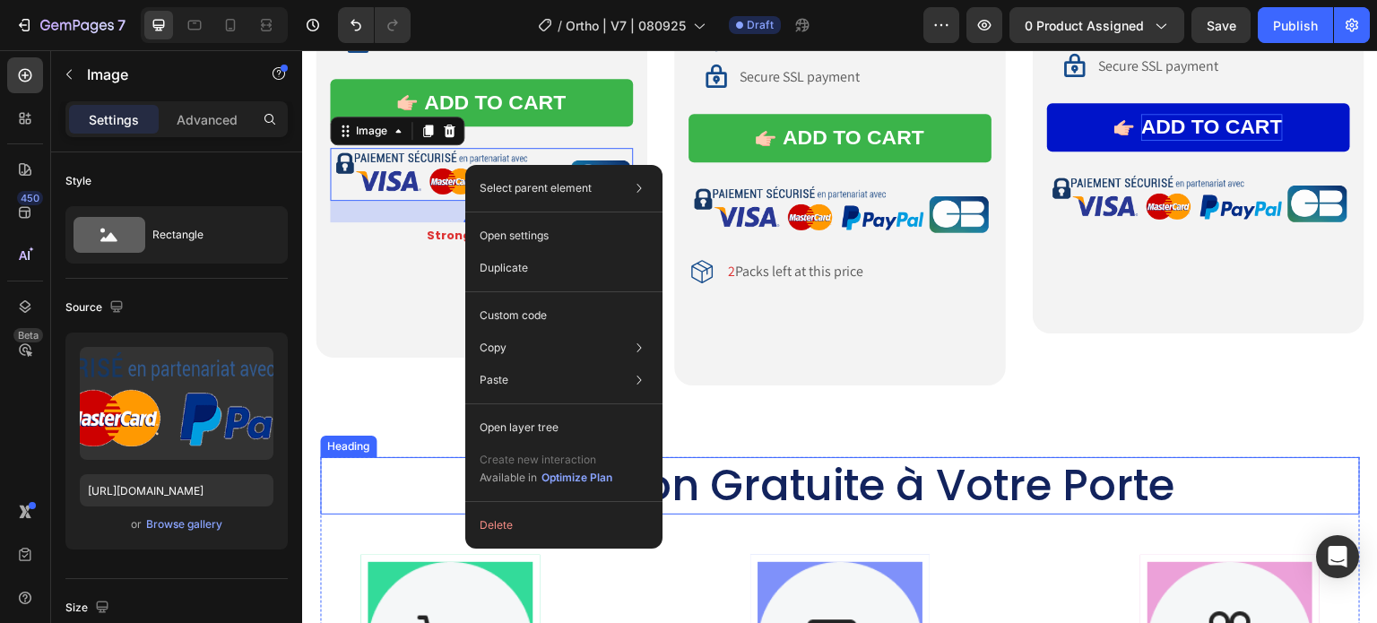
drag, startPoint x: 356, startPoint y: 506, endPoint x: 361, endPoint y: 463, distance: 43.4
click at [357, 506] on h2 "Livraison Gratuite à Votre Porte" at bounding box center [840, 485] width 1040 height 57
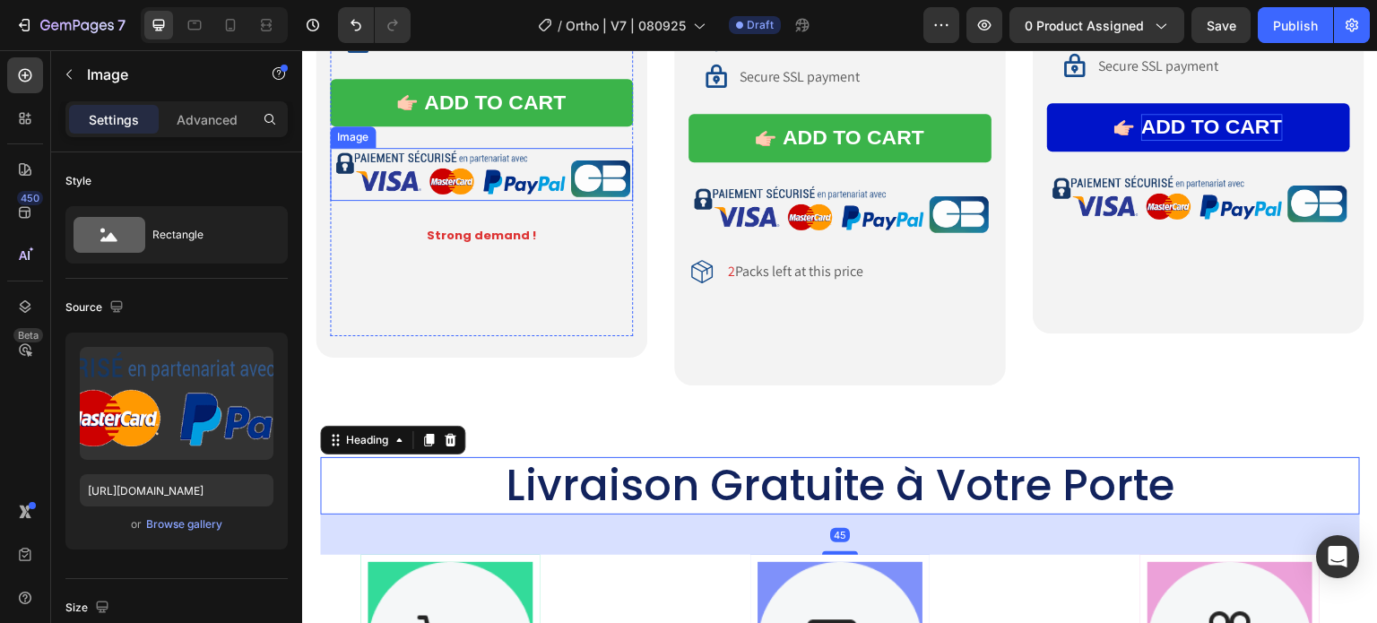
click at [473, 166] on img at bounding box center [481, 174] width 303 height 53
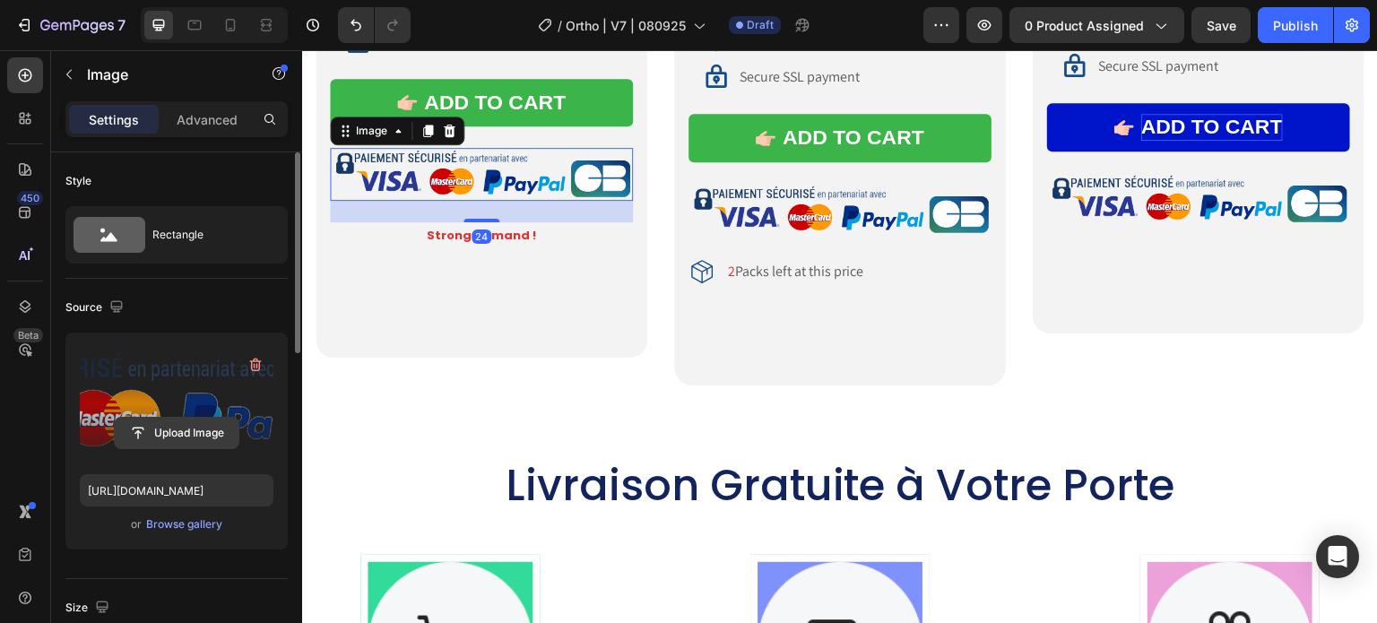
click at [180, 431] on input "file" at bounding box center [177, 433] width 124 height 30
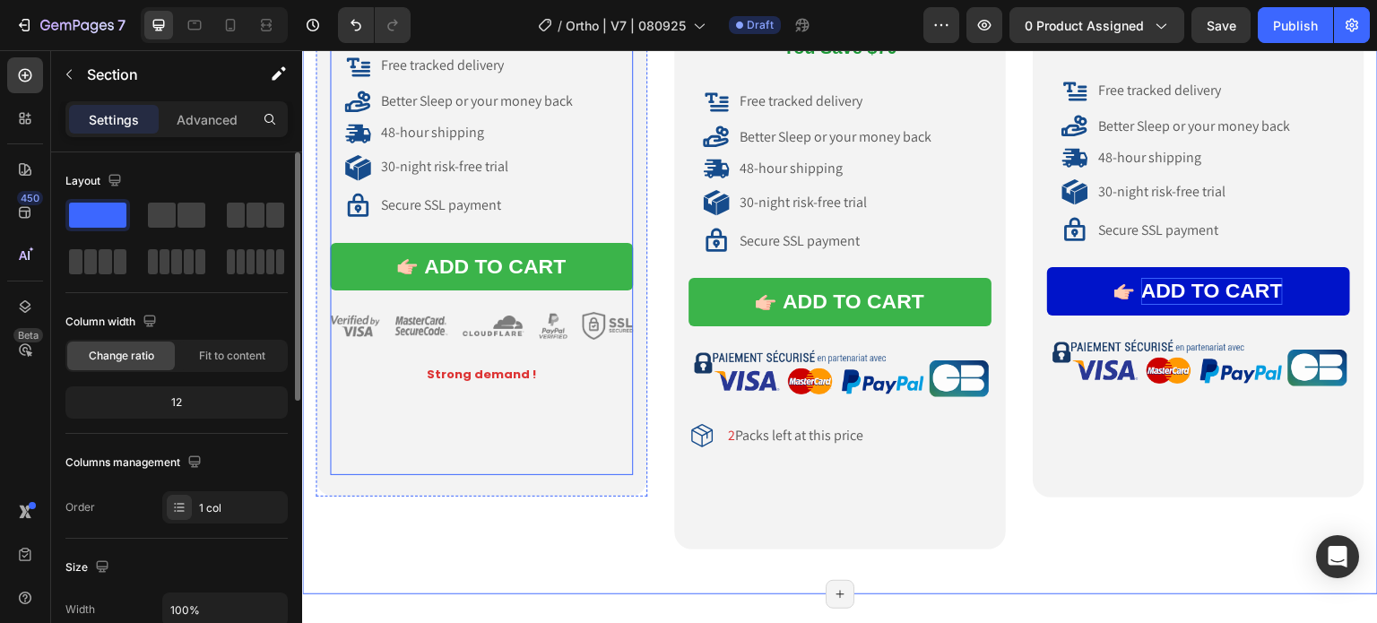
scroll to position [10935, 0]
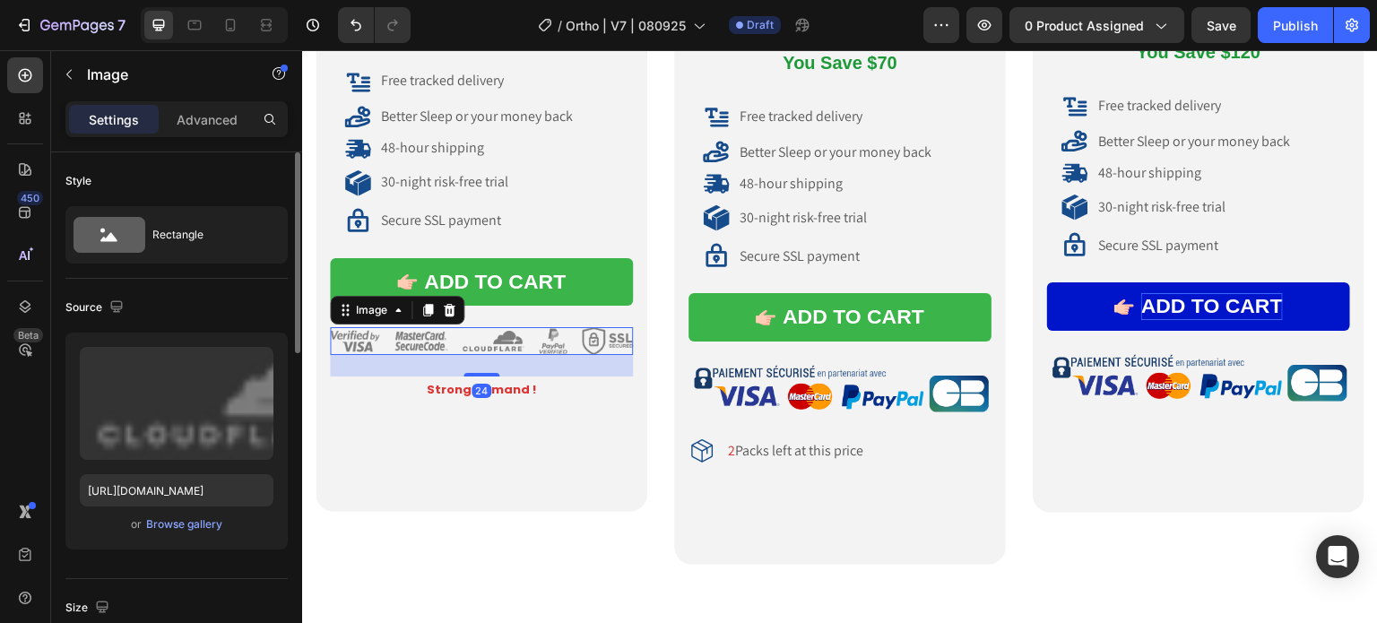
click at [561, 336] on img at bounding box center [481, 341] width 303 height 28
click at [189, 482] on input "[URL][DOMAIN_NAME]" at bounding box center [177, 490] width 194 height 32
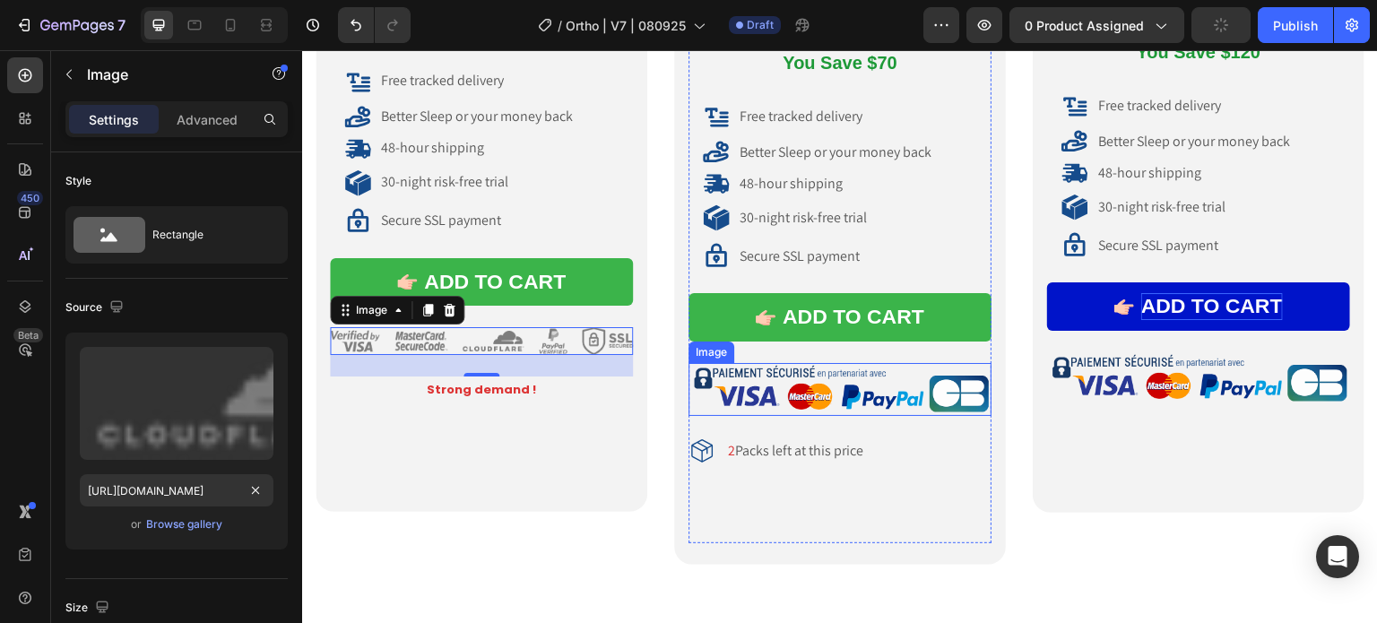
click at [834, 387] on img at bounding box center [839, 389] width 303 height 53
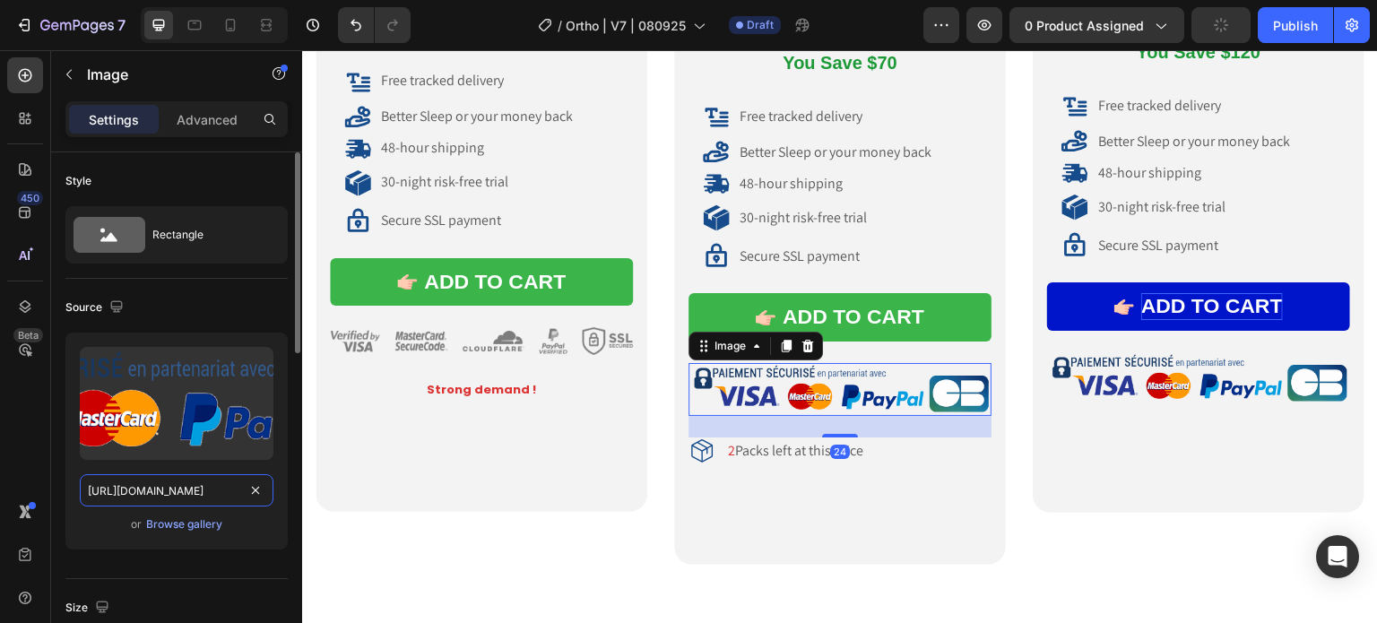
click at [152, 490] on input "[URL][DOMAIN_NAME]" at bounding box center [177, 490] width 194 height 32
paste input "[DOMAIN_NAME][URL]"
type input "[URL][DOMAIN_NAME]"
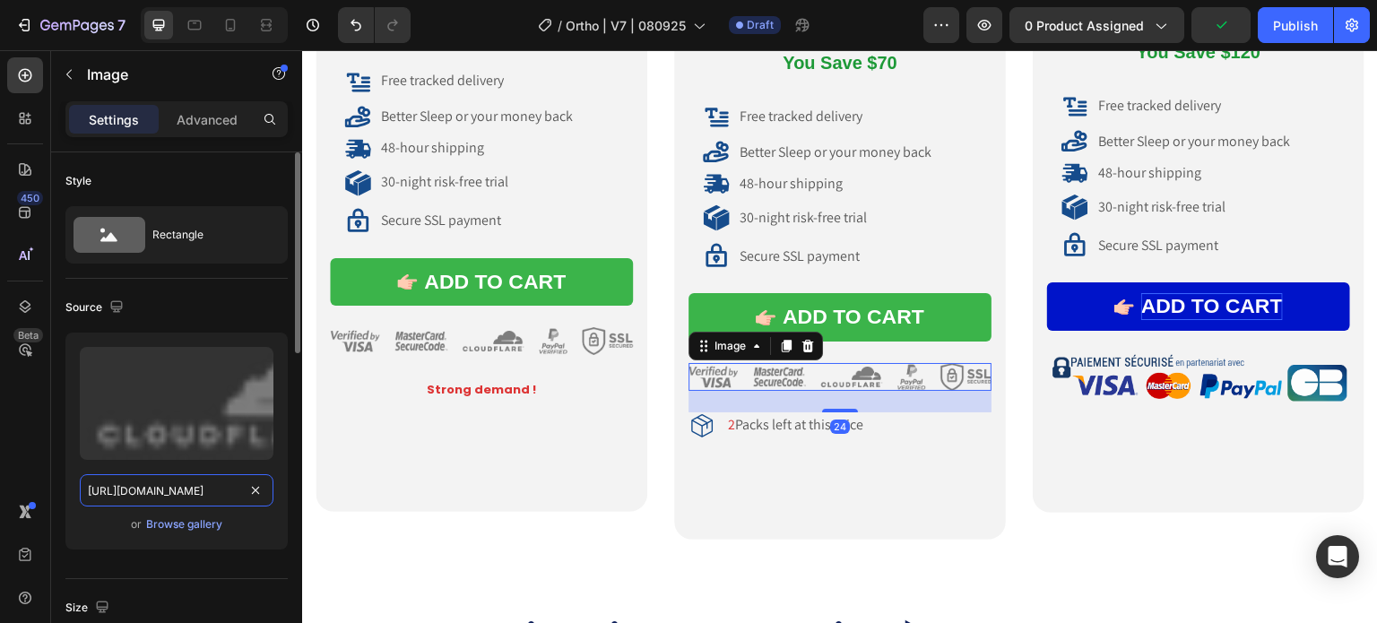
scroll to position [0, 558]
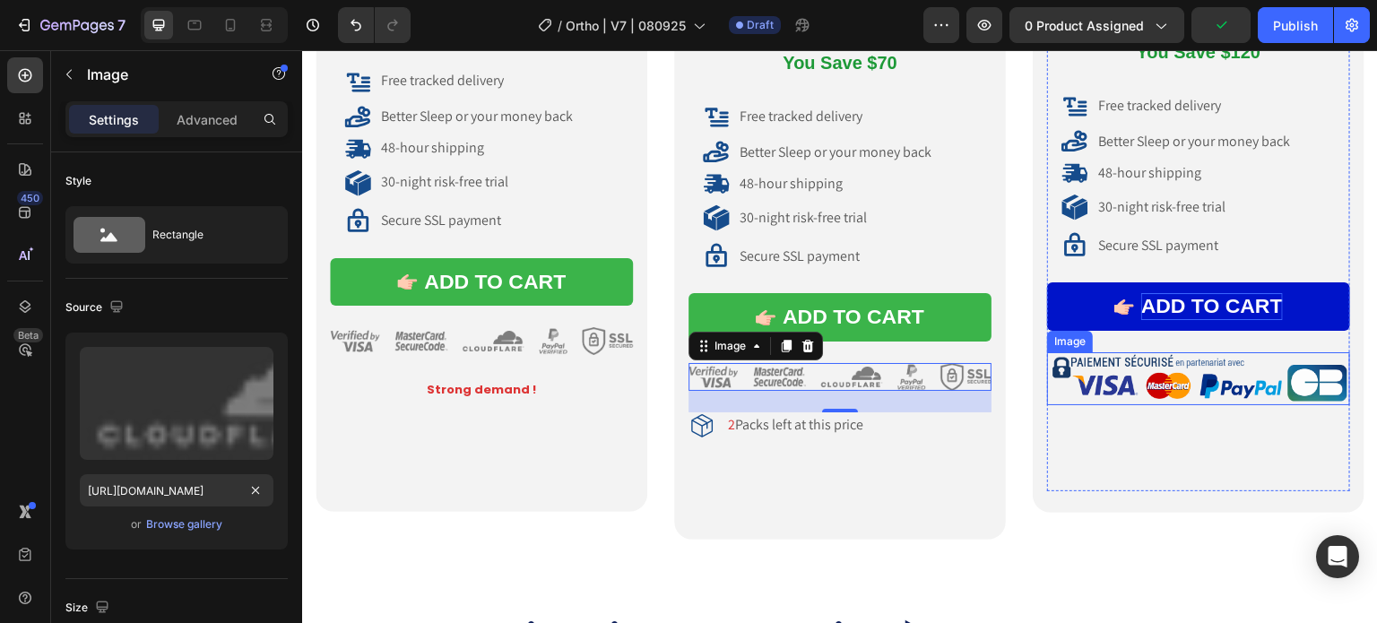
click at [1173, 376] on img at bounding box center [1198, 378] width 303 height 53
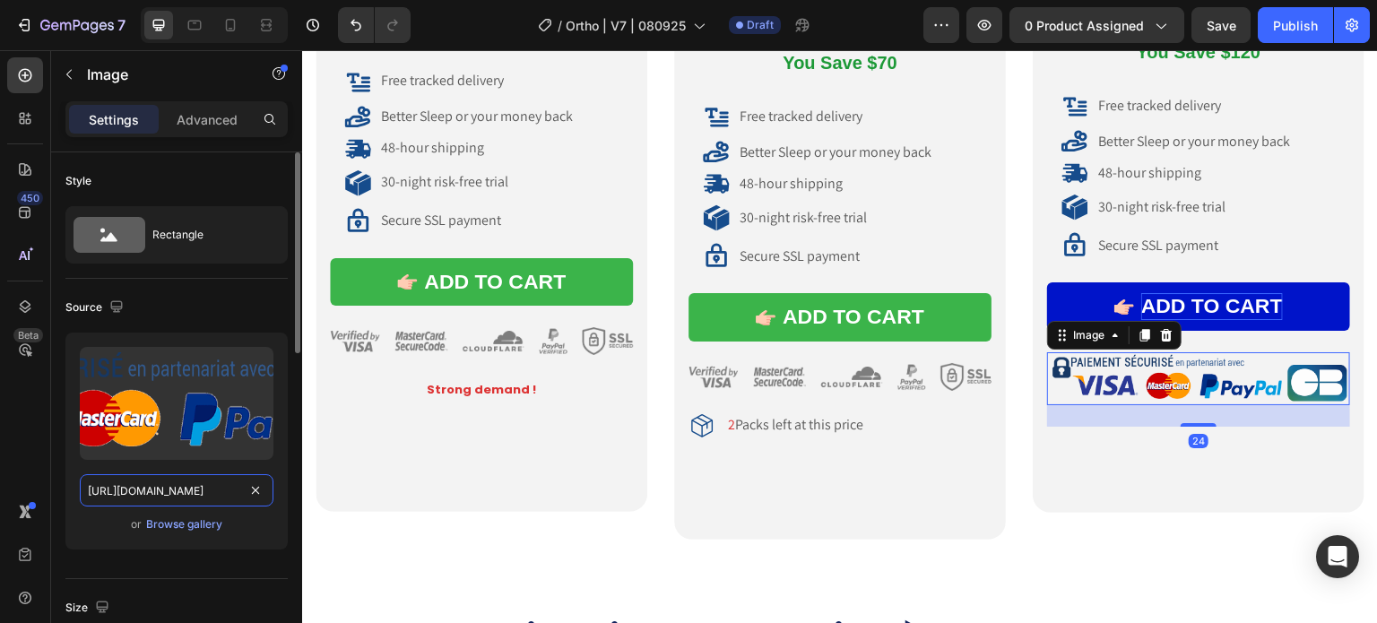
click at [171, 493] on input "[URL][DOMAIN_NAME]" at bounding box center [177, 490] width 194 height 32
paste input "[DOMAIN_NAME][URL]"
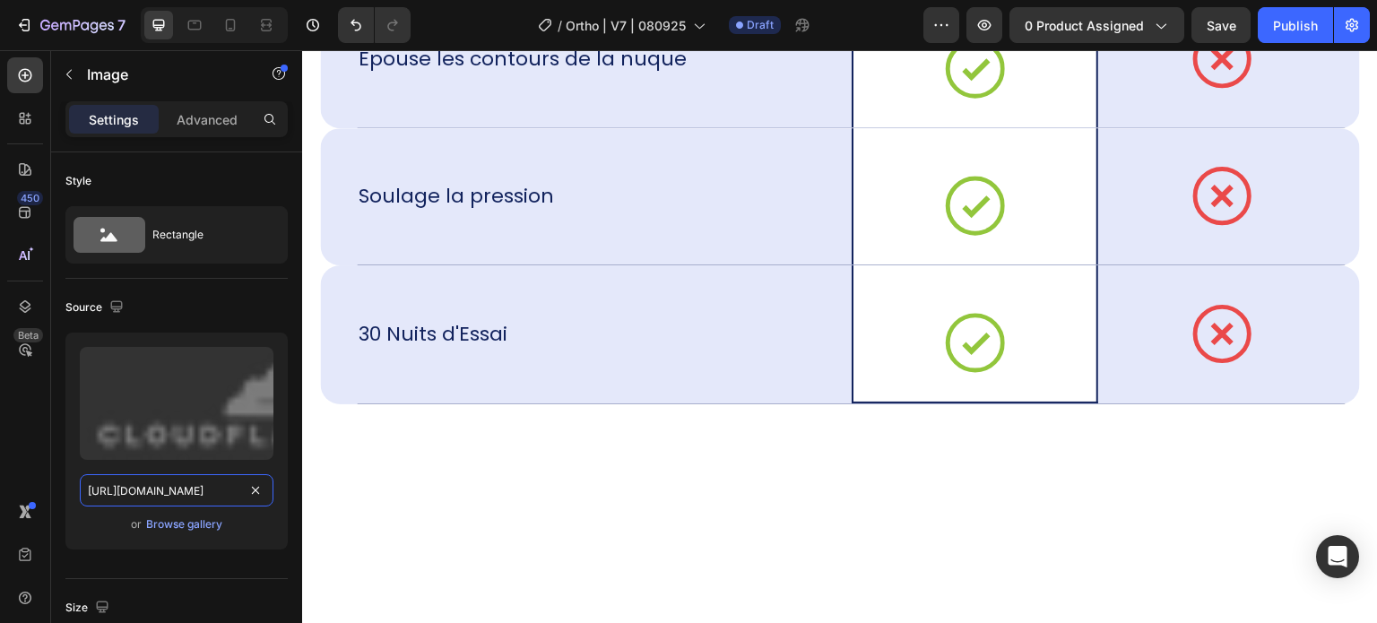
scroll to position [13445, 0]
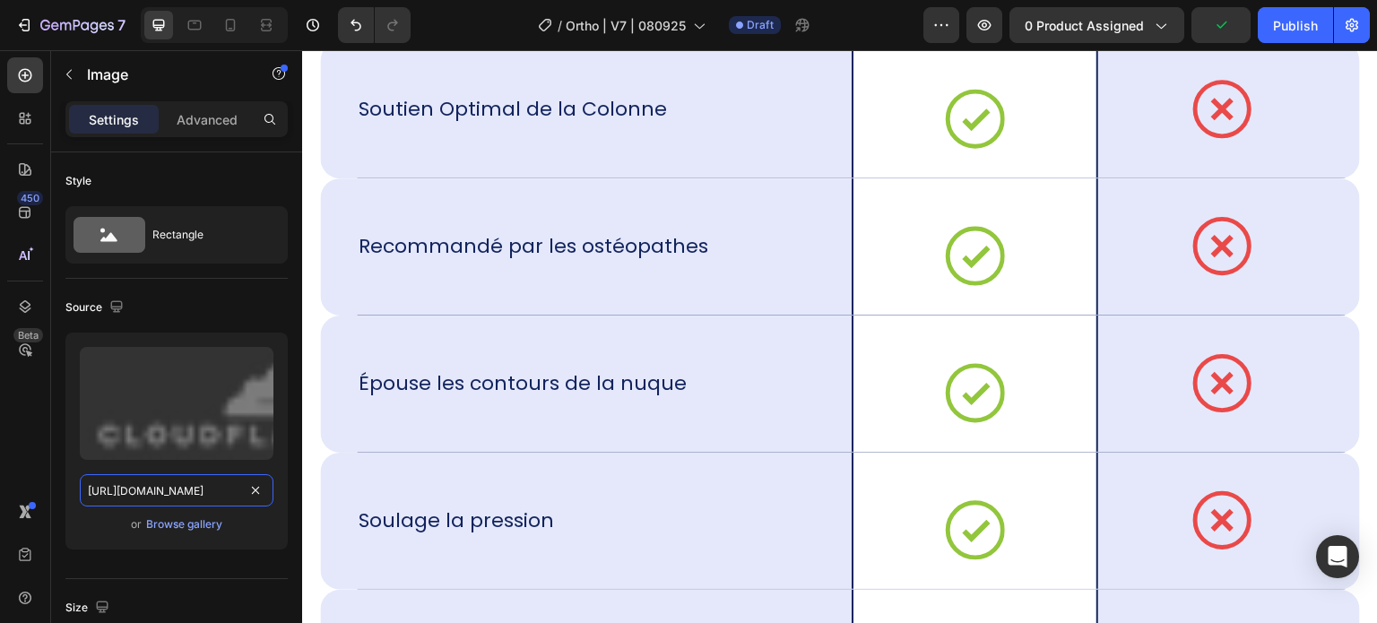
type input "[URL][DOMAIN_NAME]"
